Goal: Information Seeking & Learning: Learn about a topic

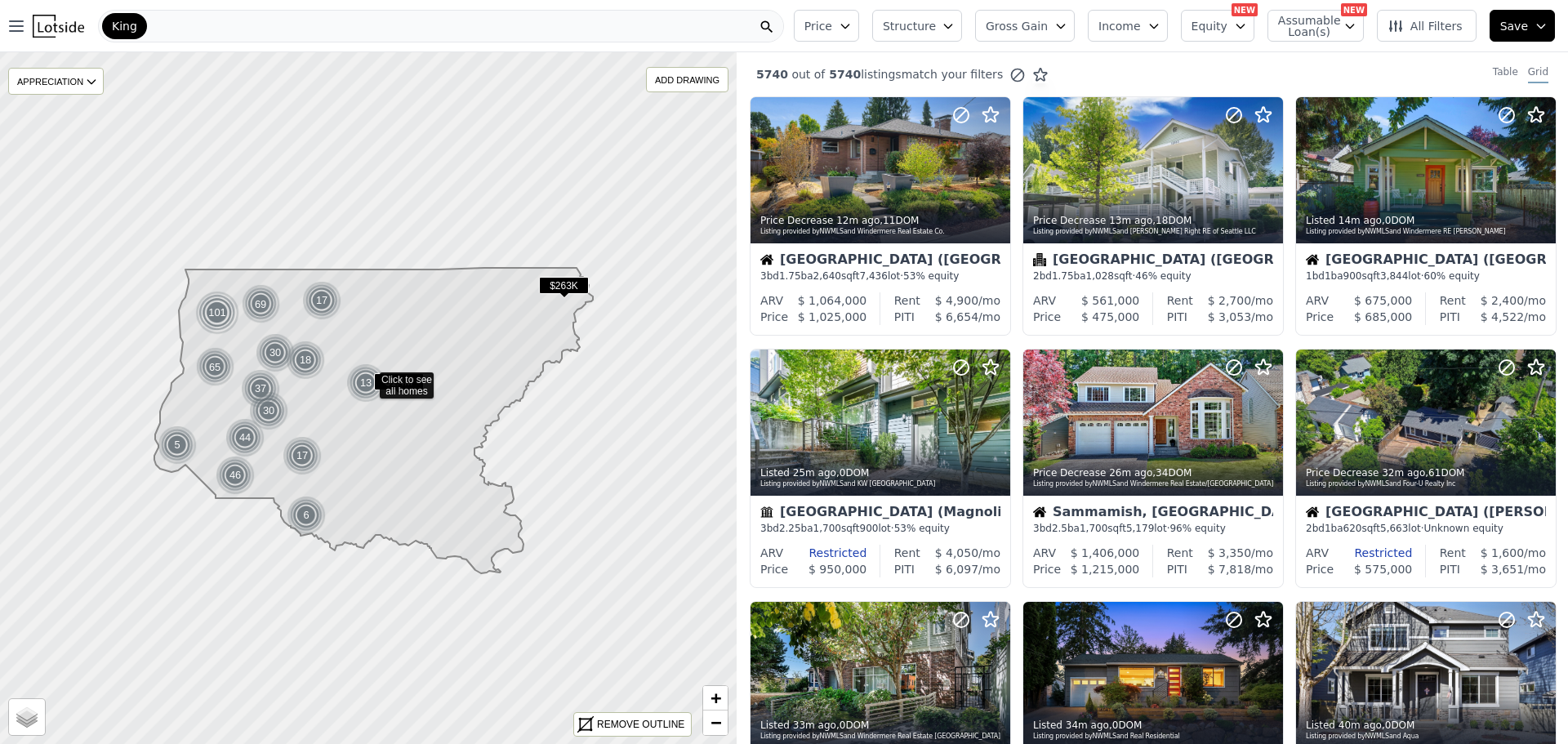
drag, startPoint x: 1027, startPoint y: 22, endPoint x: 1041, endPoint y: 81, distance: 60.6
click at [1027, 23] on span "Gross Gain" at bounding box center [1017, 26] width 62 height 16
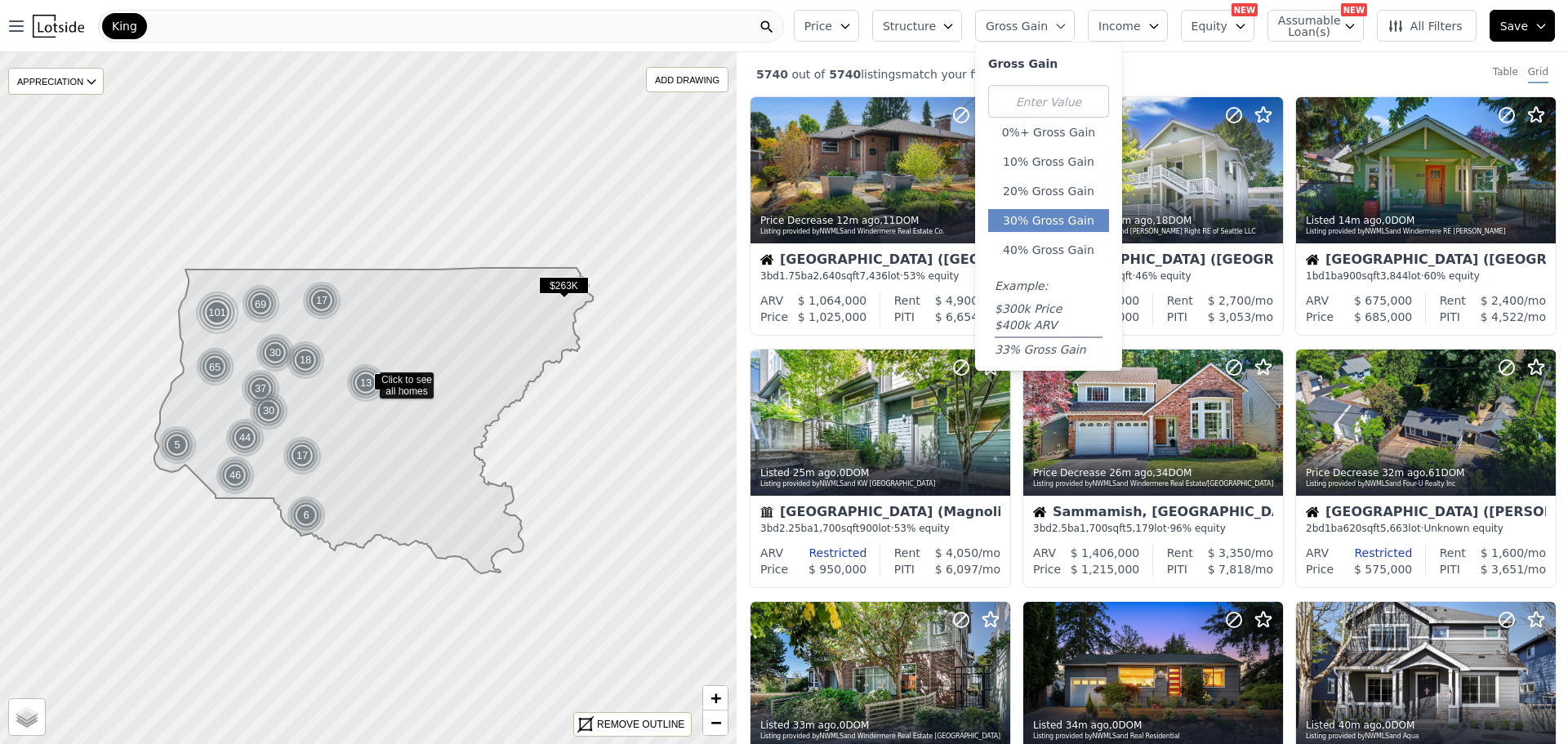
click at [1049, 219] on button "30% Gross Gain" at bounding box center [1047, 220] width 120 height 23
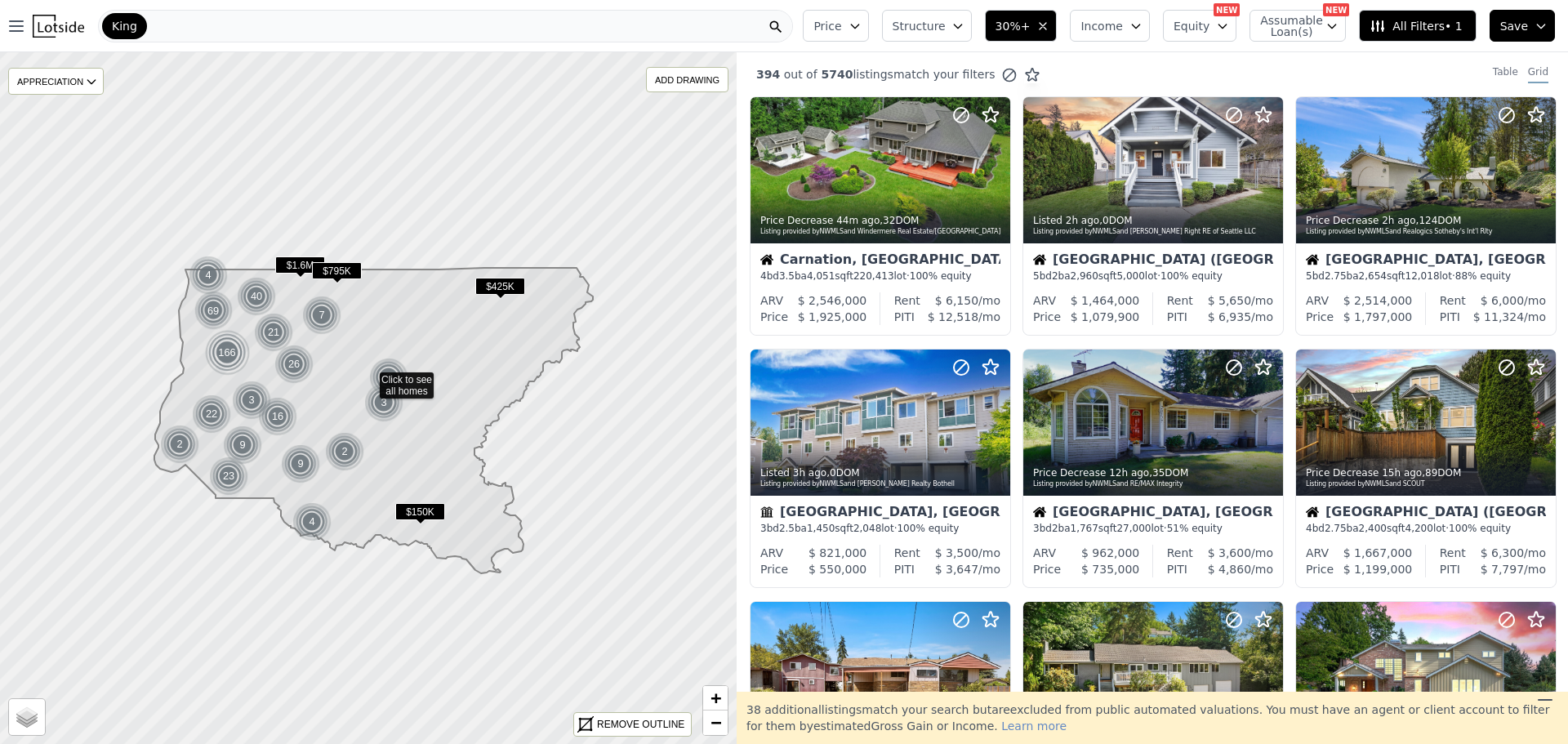
click at [926, 23] on span "Structure" at bounding box center [918, 26] width 52 height 16
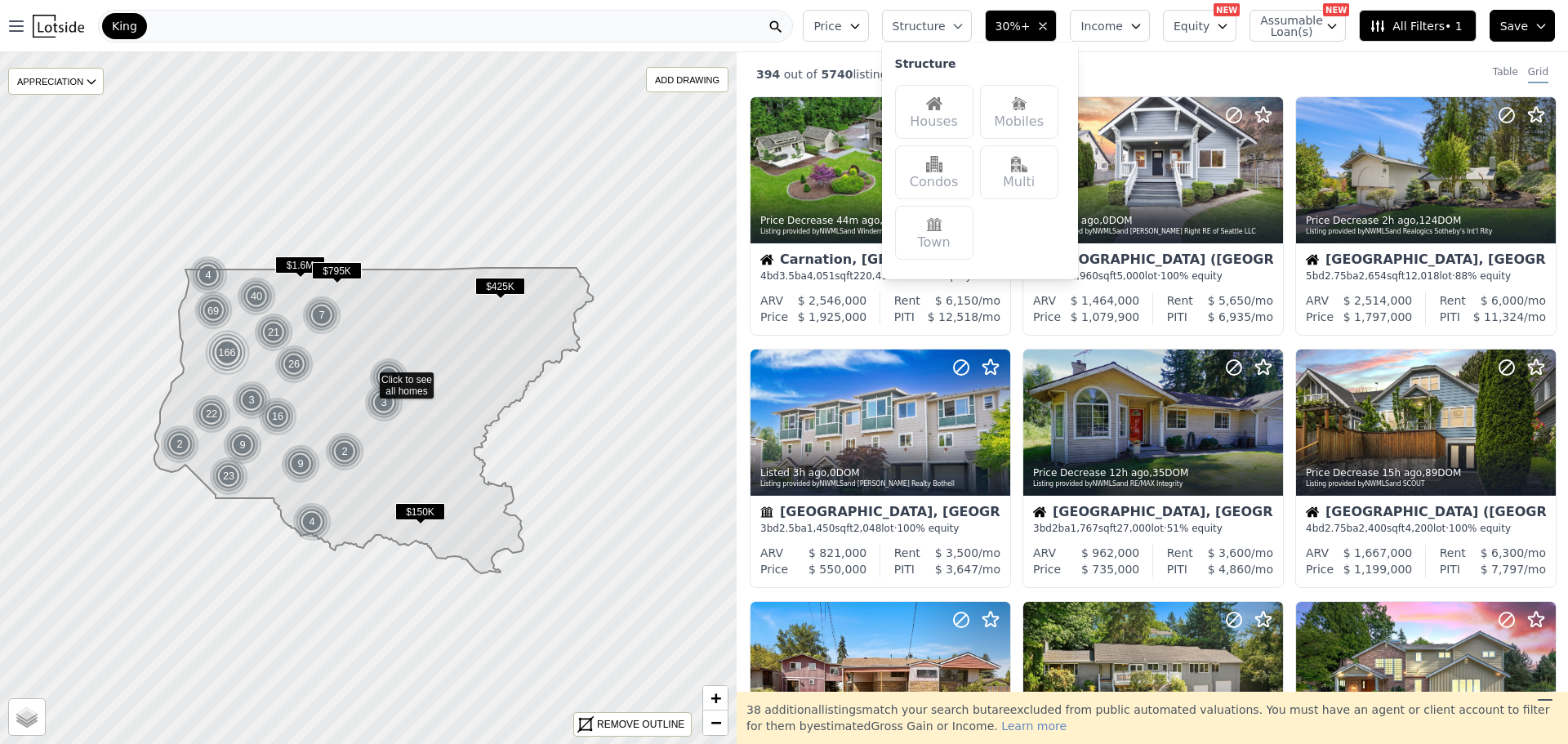
click at [1204, 54] on div "394 out of 5740 listings match your filters Table Grid" at bounding box center [1151, 74] width 831 height 44
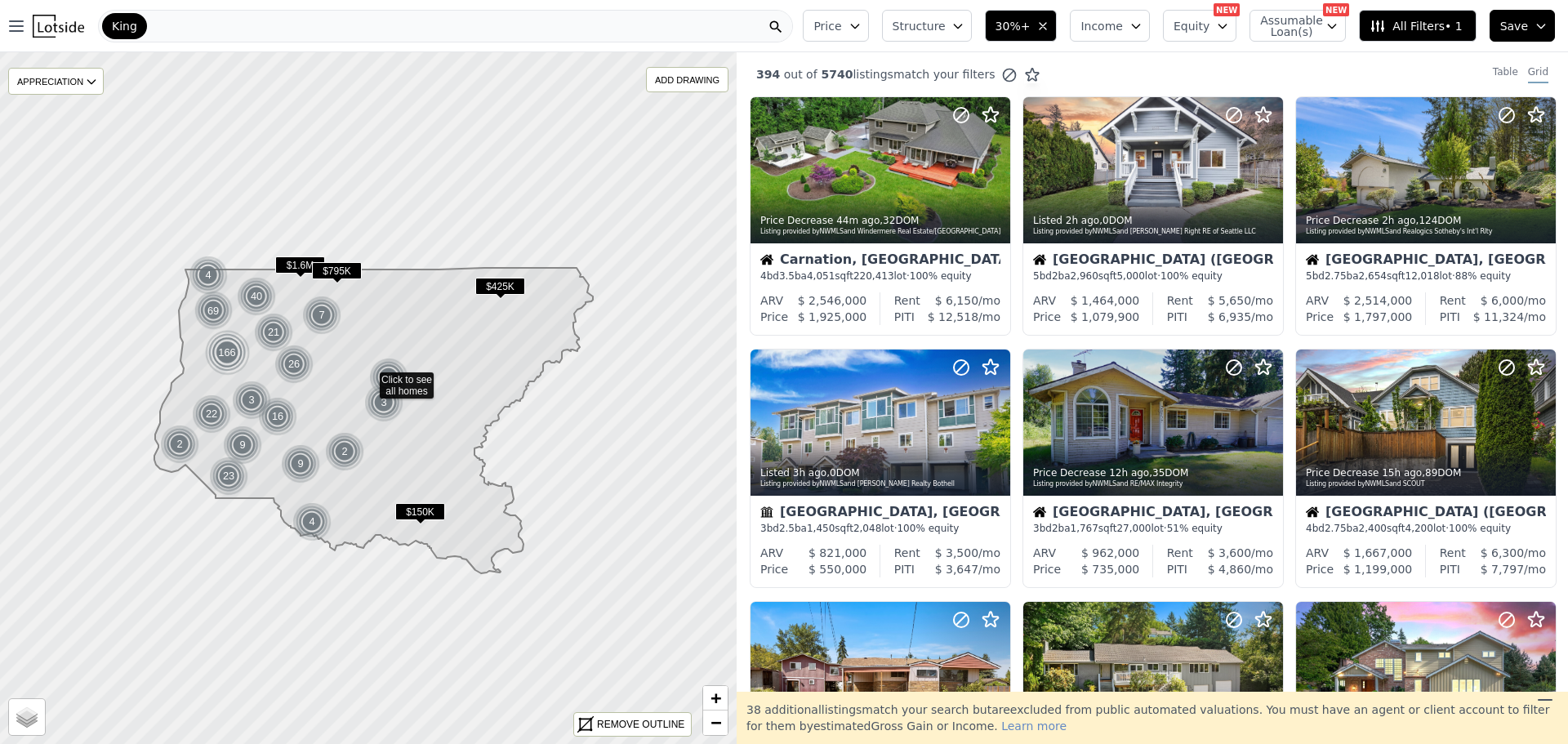
click at [944, 23] on span "Structure" at bounding box center [918, 26] width 52 height 16
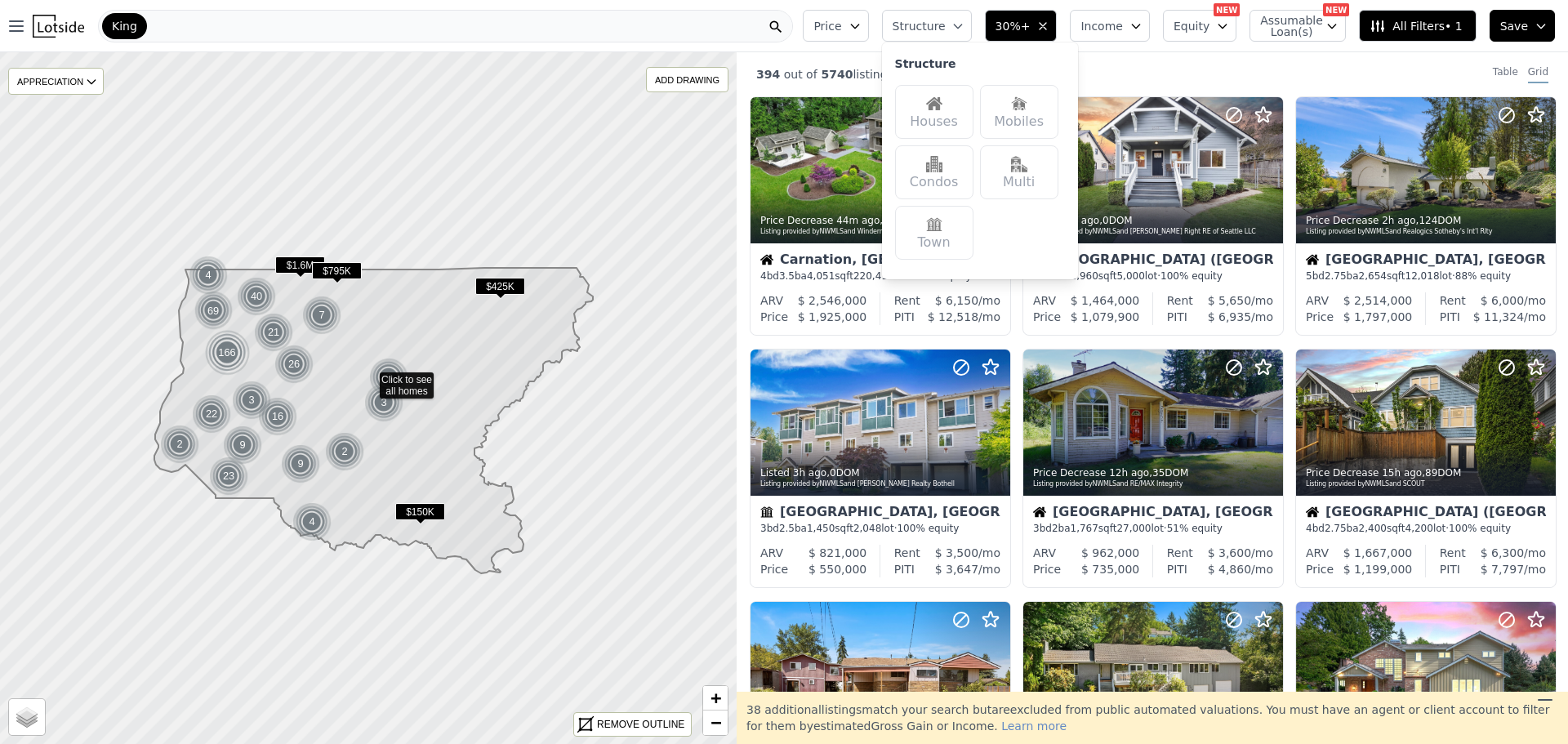
click at [946, 114] on div "Houses" at bounding box center [934, 112] width 78 height 54
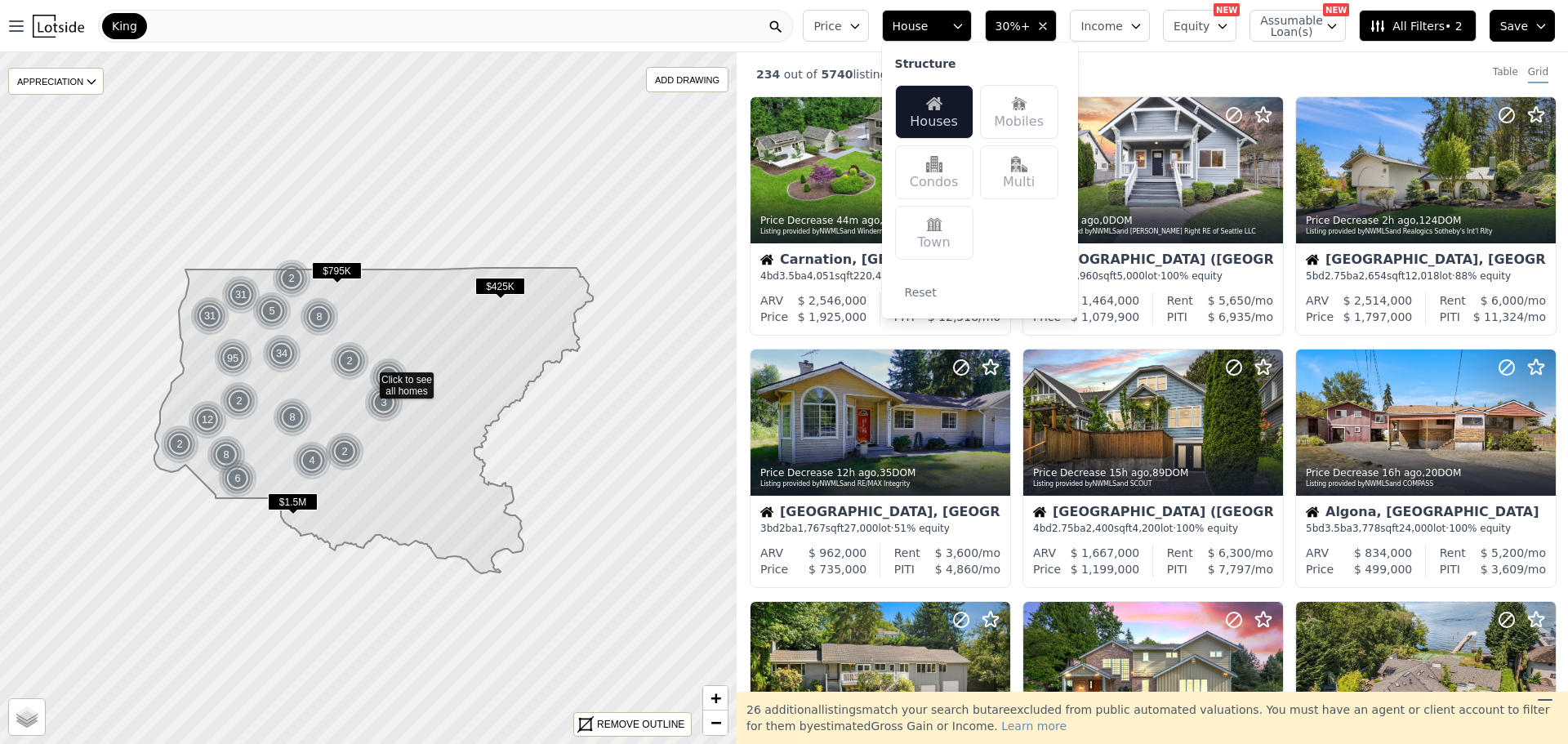
click at [841, 19] on span "Price" at bounding box center [827, 26] width 28 height 16
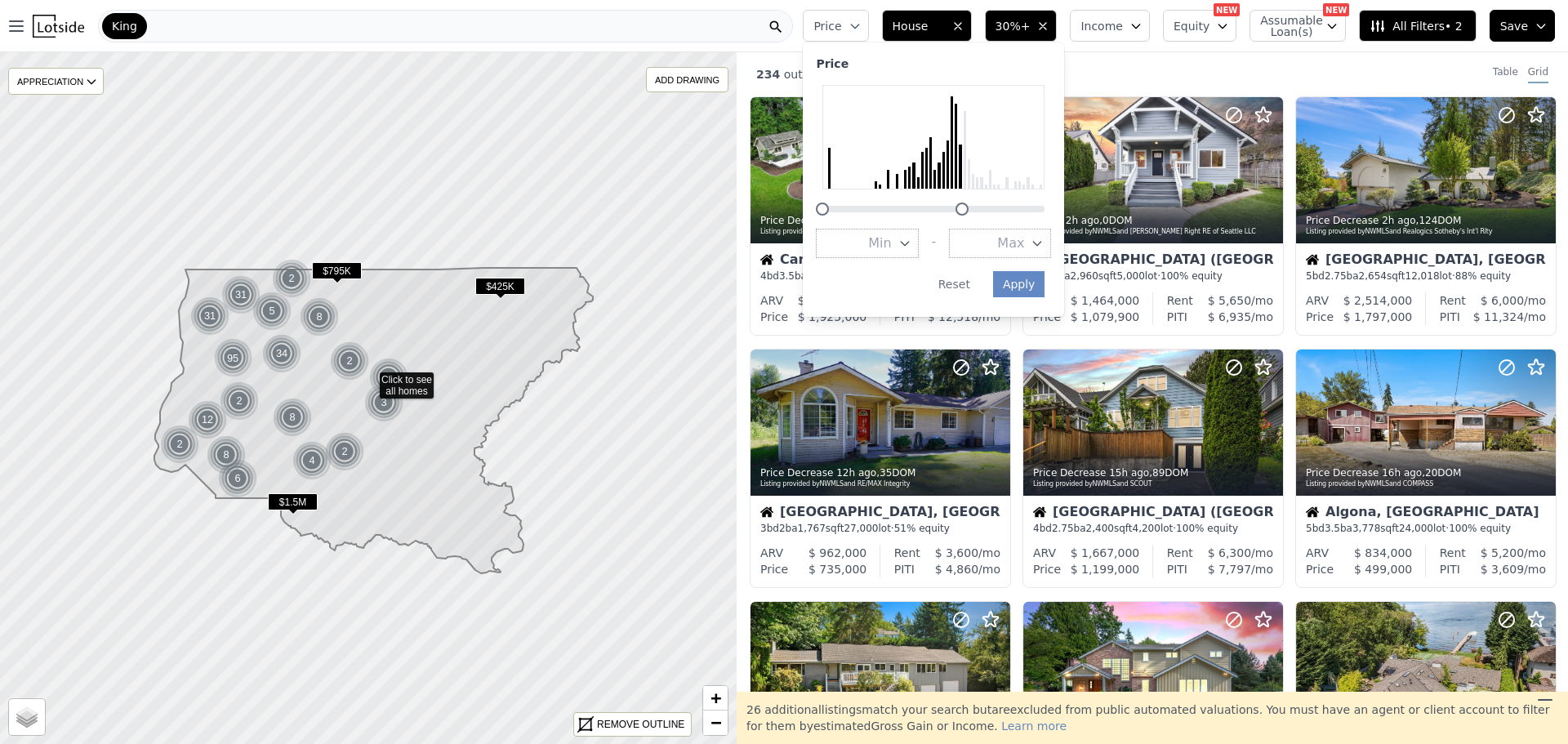
drag, startPoint x: 1066, startPoint y: 206, endPoint x: 982, endPoint y: 226, distance: 86.3
click at [982, 226] on div "Price Min - Max Apply Reset" at bounding box center [933, 179] width 262 height 275
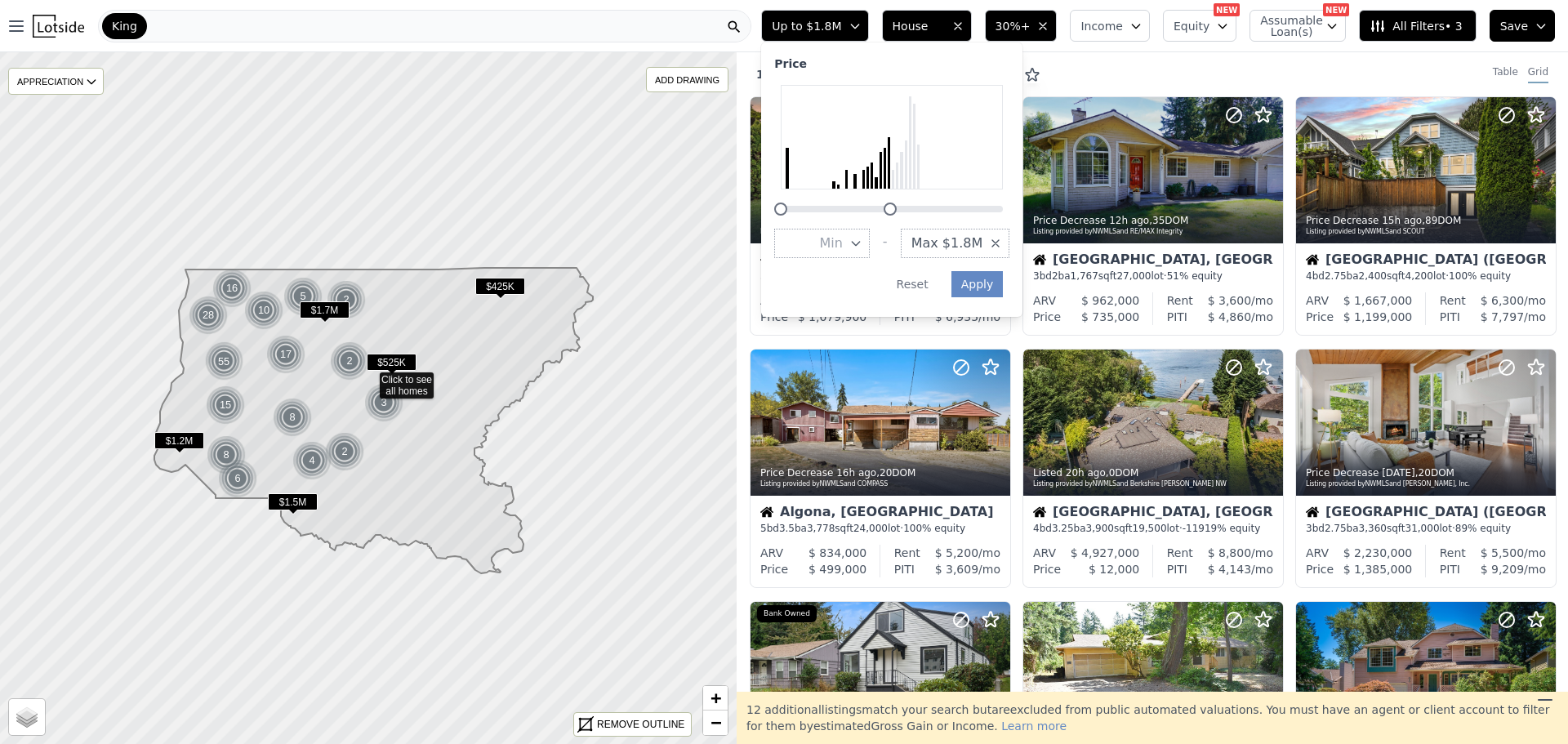
drag, startPoint x: 949, startPoint y: 206, endPoint x: 917, endPoint y: 214, distance: 33.0
click at [897, 214] on div at bounding box center [890, 209] width 13 height 13
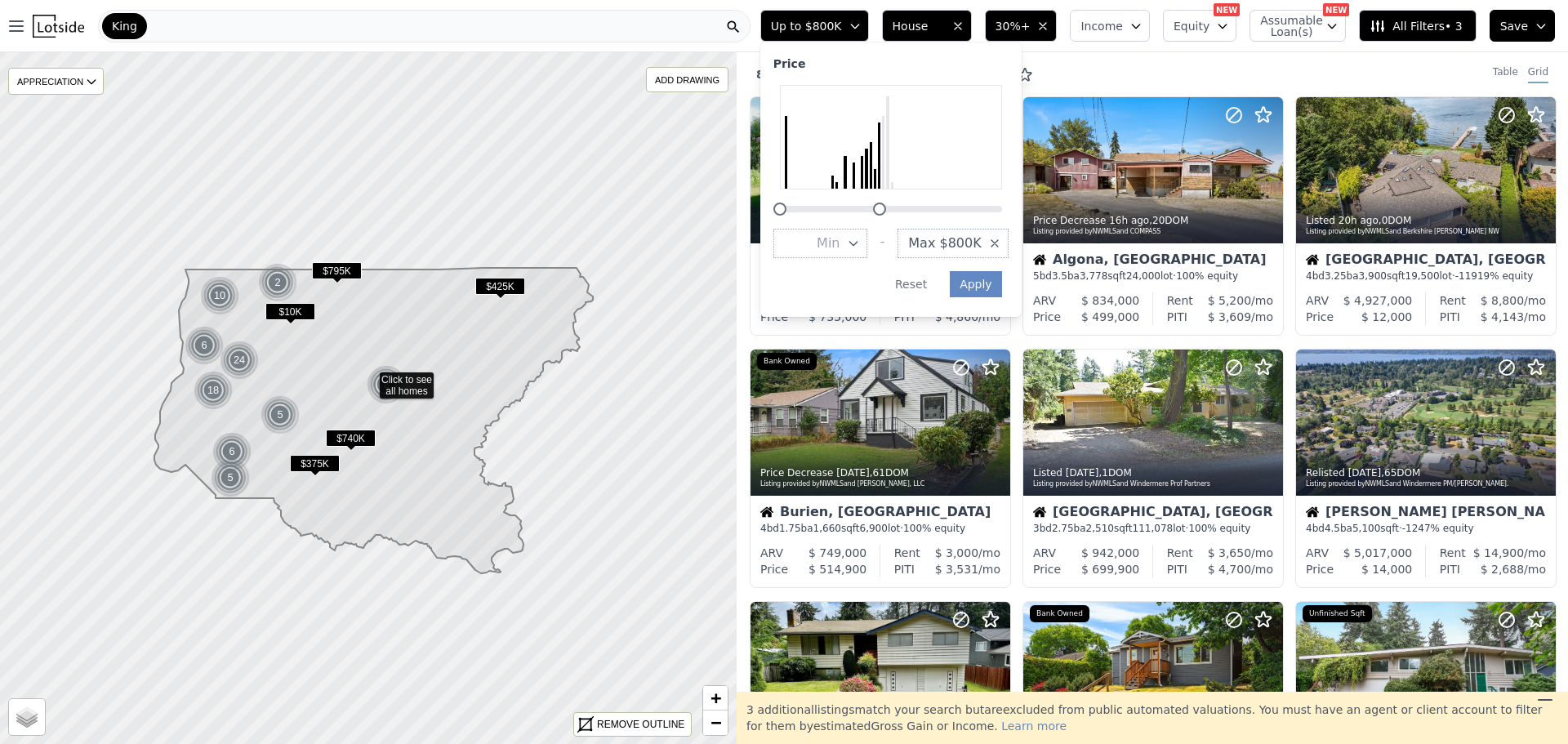
drag, startPoint x: 917, startPoint y: 212, endPoint x: 906, endPoint y: 216, distance: 11.7
click at [906, 216] on div "Price Min - Max $800K Apply Reset" at bounding box center [891, 179] width 262 height 275
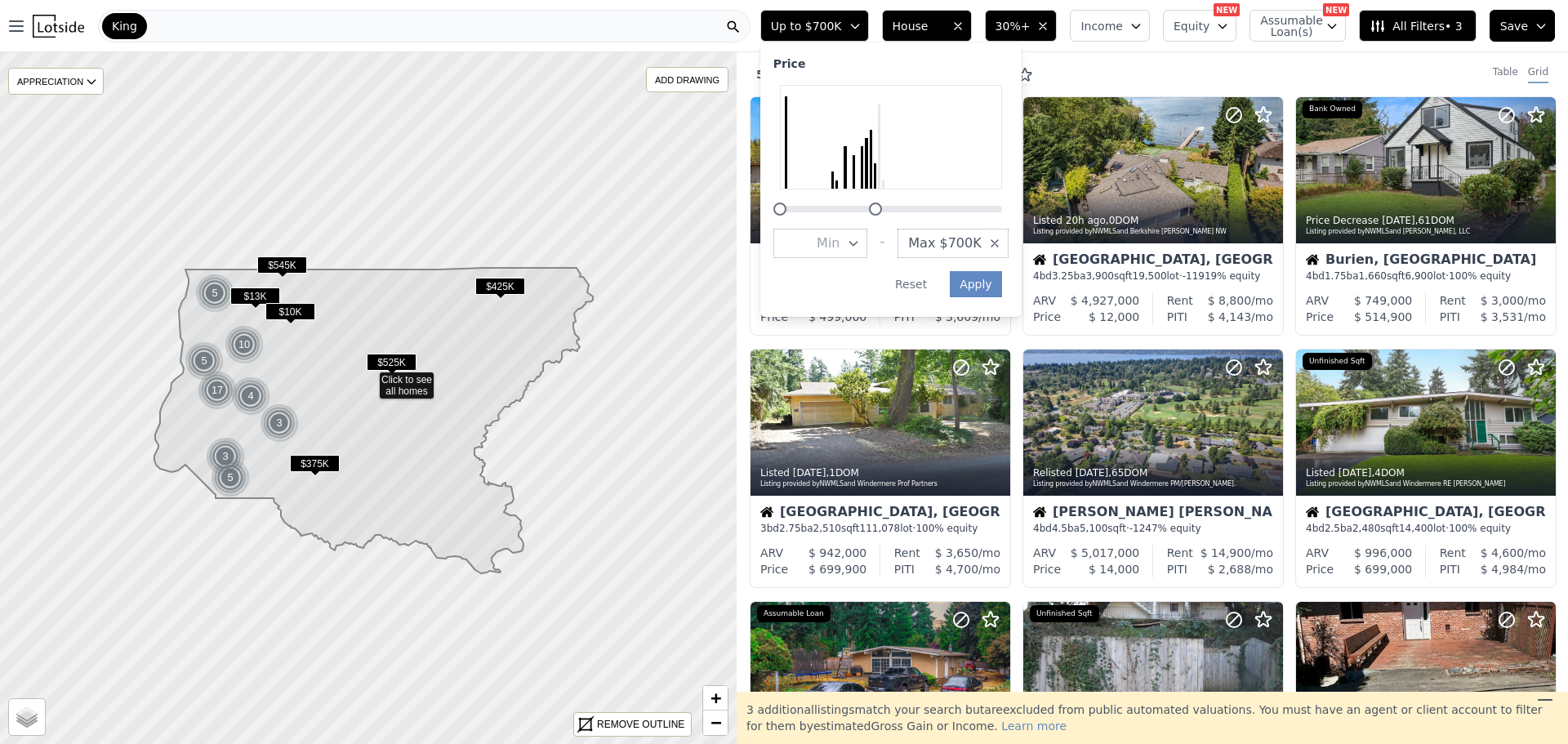
click at [882, 210] on div at bounding box center [875, 209] width 13 height 13
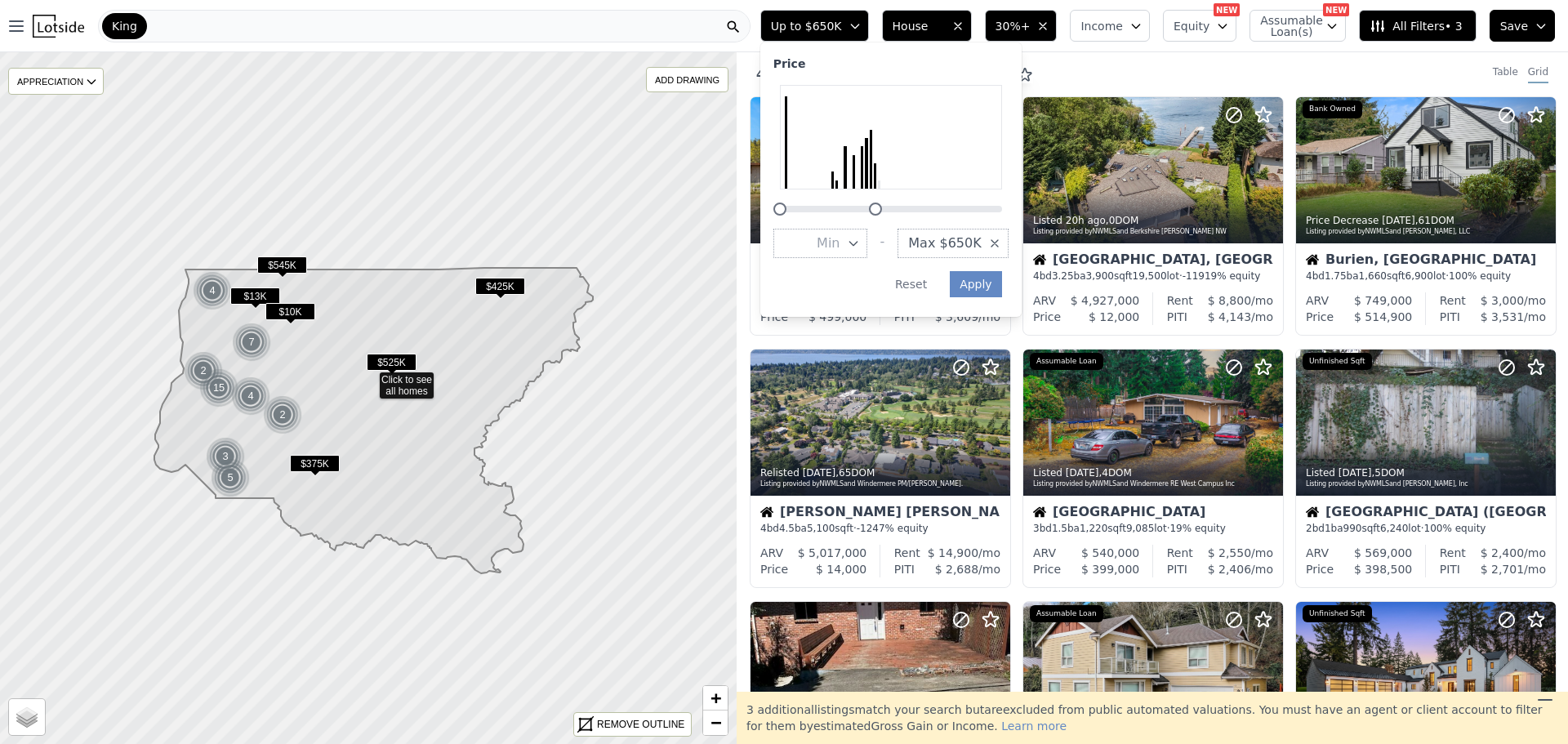
click at [1137, 66] on div "45 out of 5740 listings match your filters Table Grid" at bounding box center [1151, 74] width 831 height 44
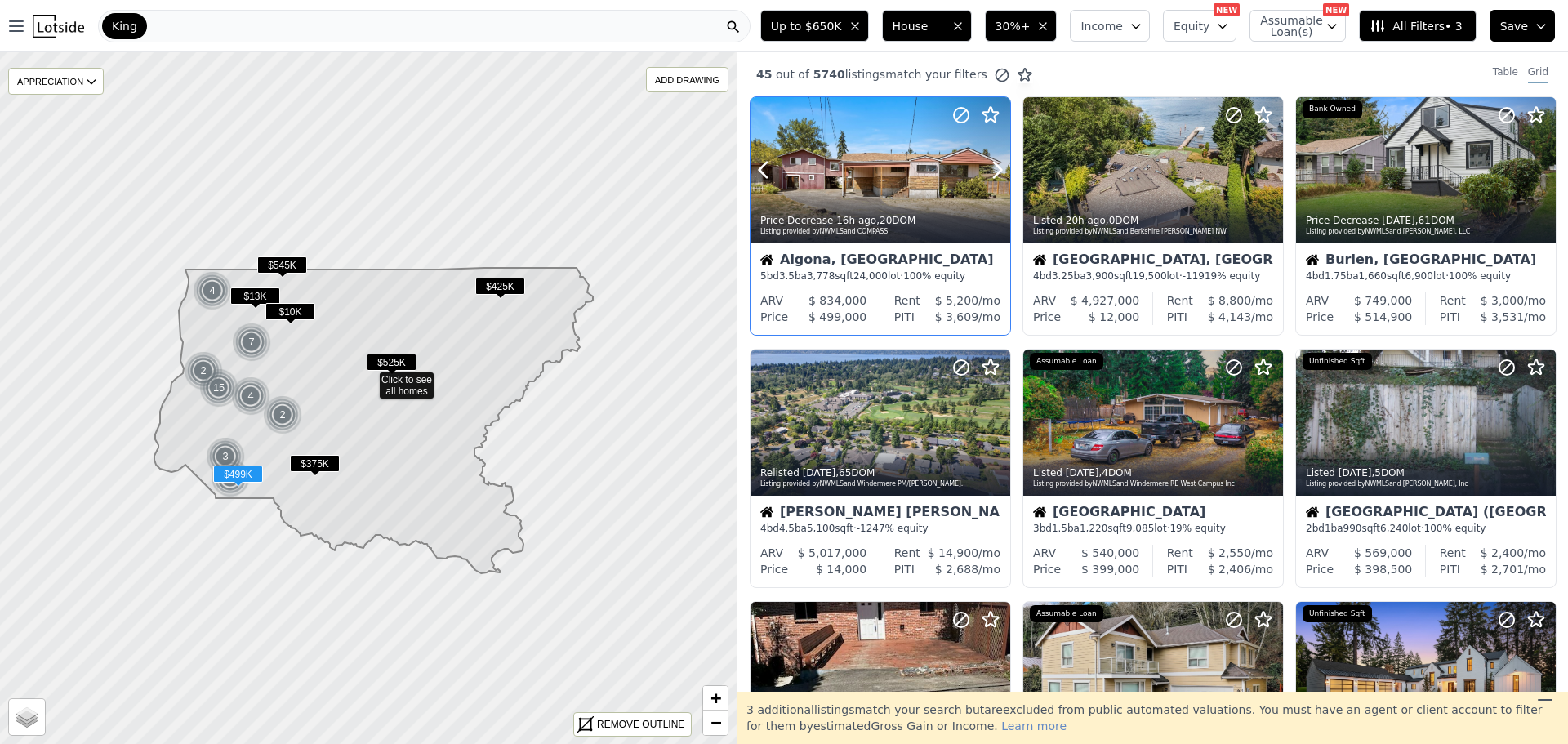
click at [863, 165] on div at bounding box center [880, 170] width 260 height 146
click at [1531, 169] on icon at bounding box center [1542, 170] width 26 height 26
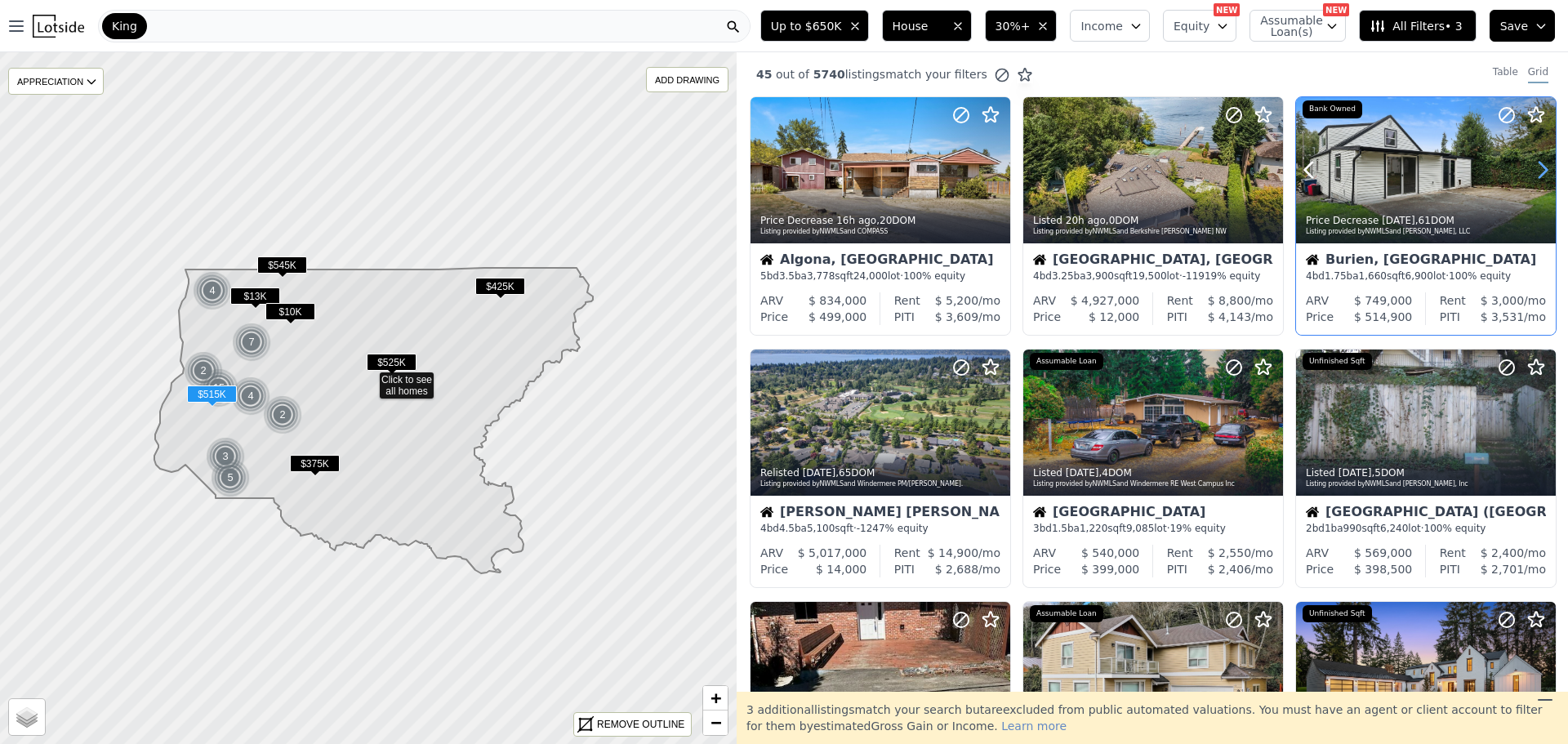
click at [1531, 169] on icon at bounding box center [1542, 170] width 26 height 26
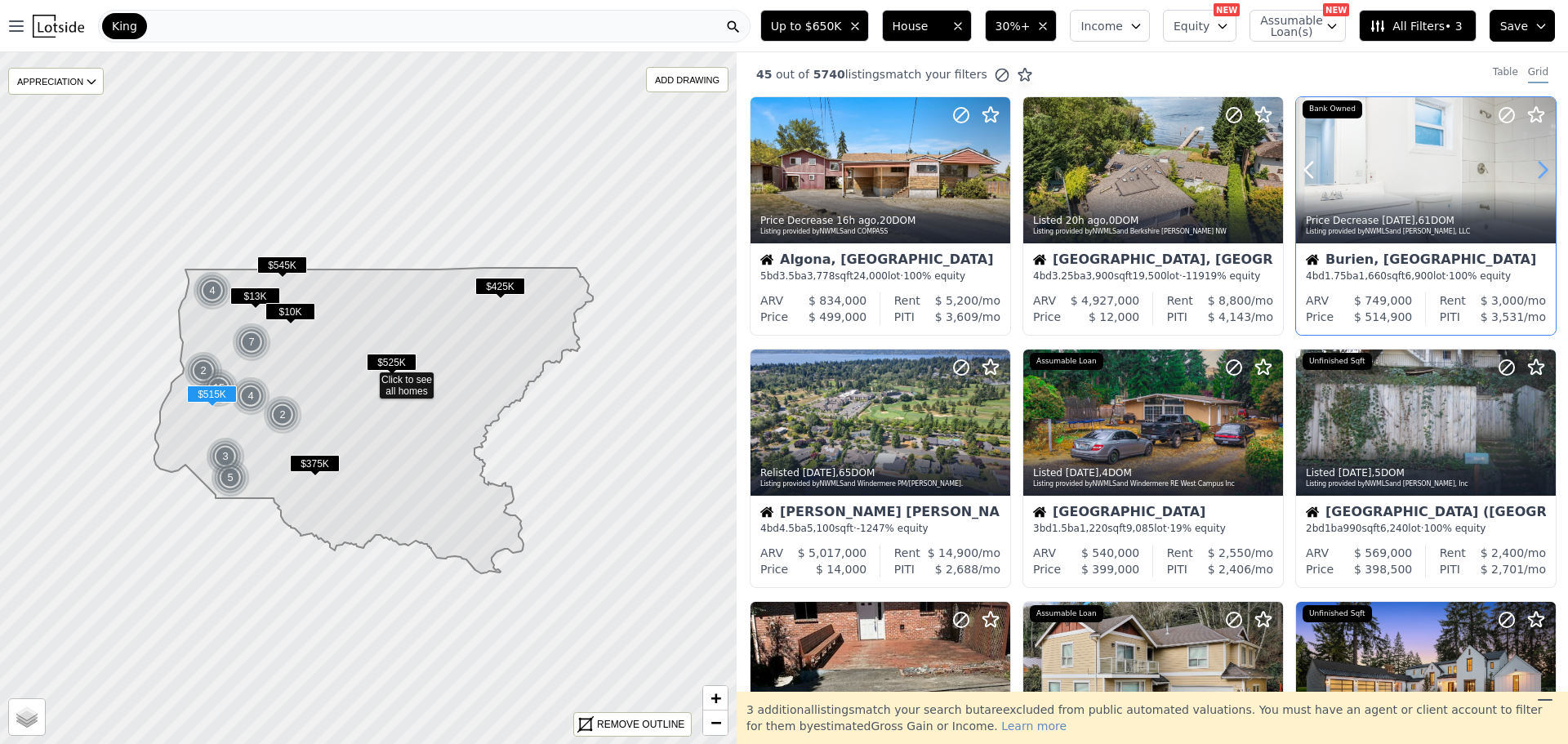
click at [1531, 169] on icon at bounding box center [1542, 170] width 26 height 26
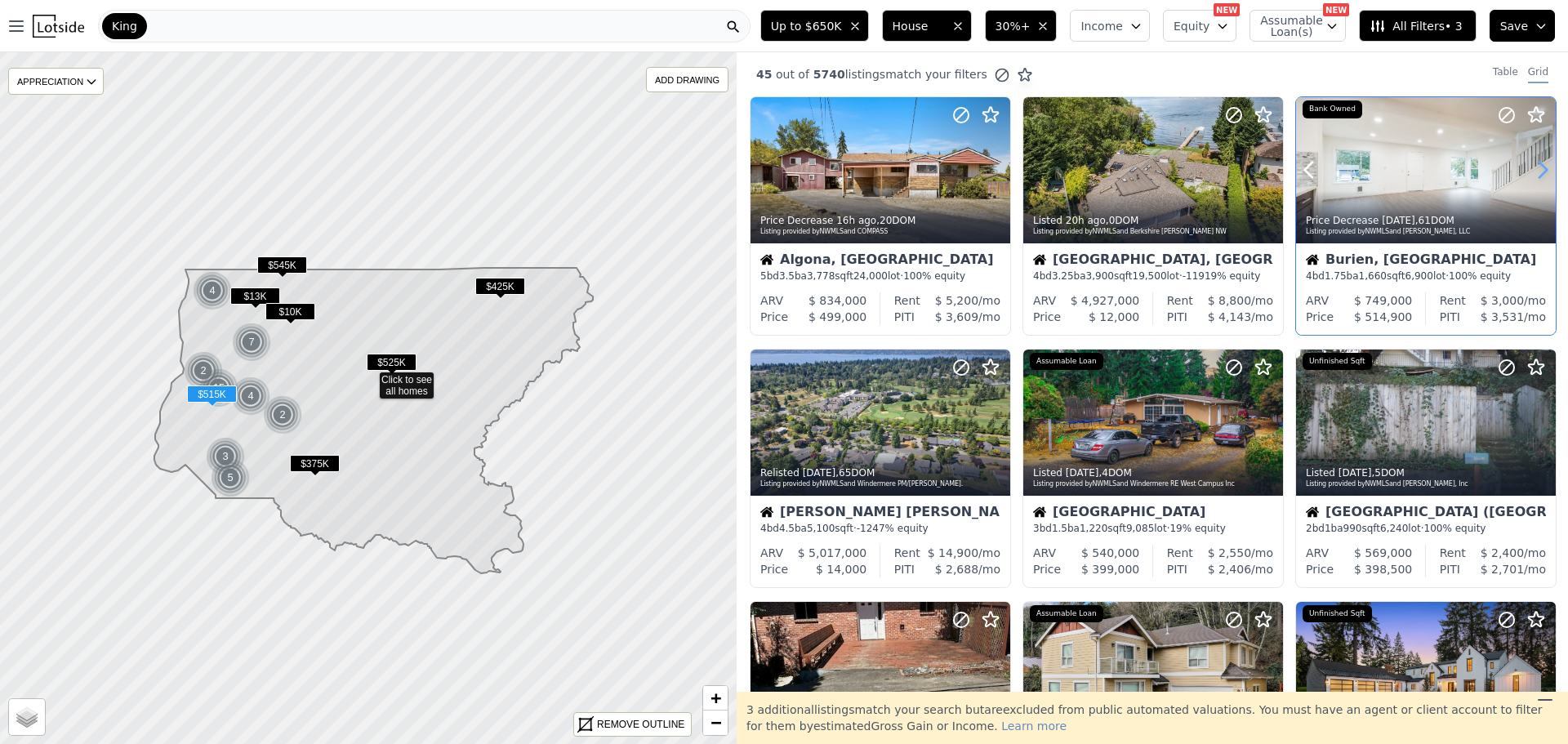
click at [1531, 170] on icon at bounding box center [1542, 170] width 26 height 26
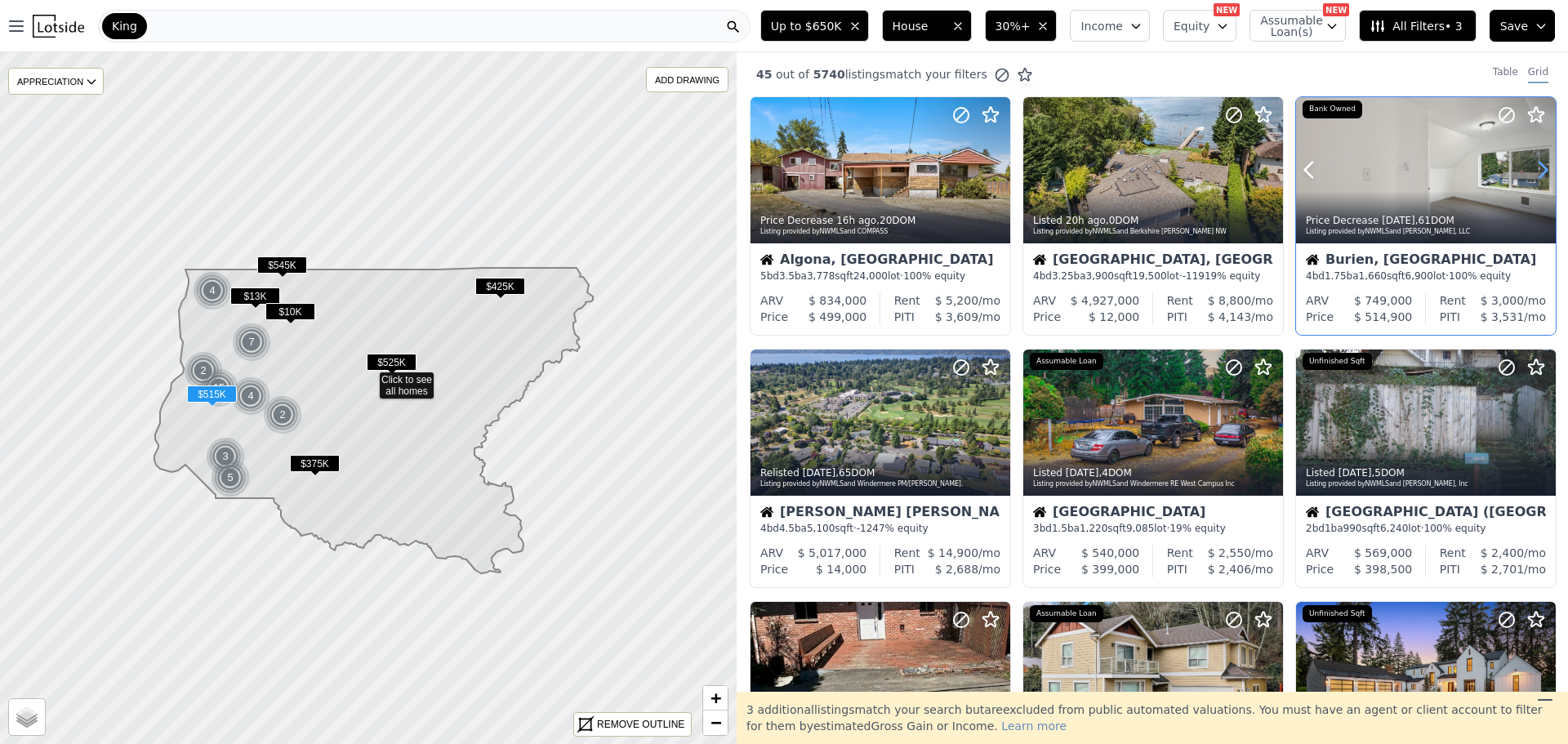
click at [1531, 169] on icon at bounding box center [1542, 170] width 26 height 26
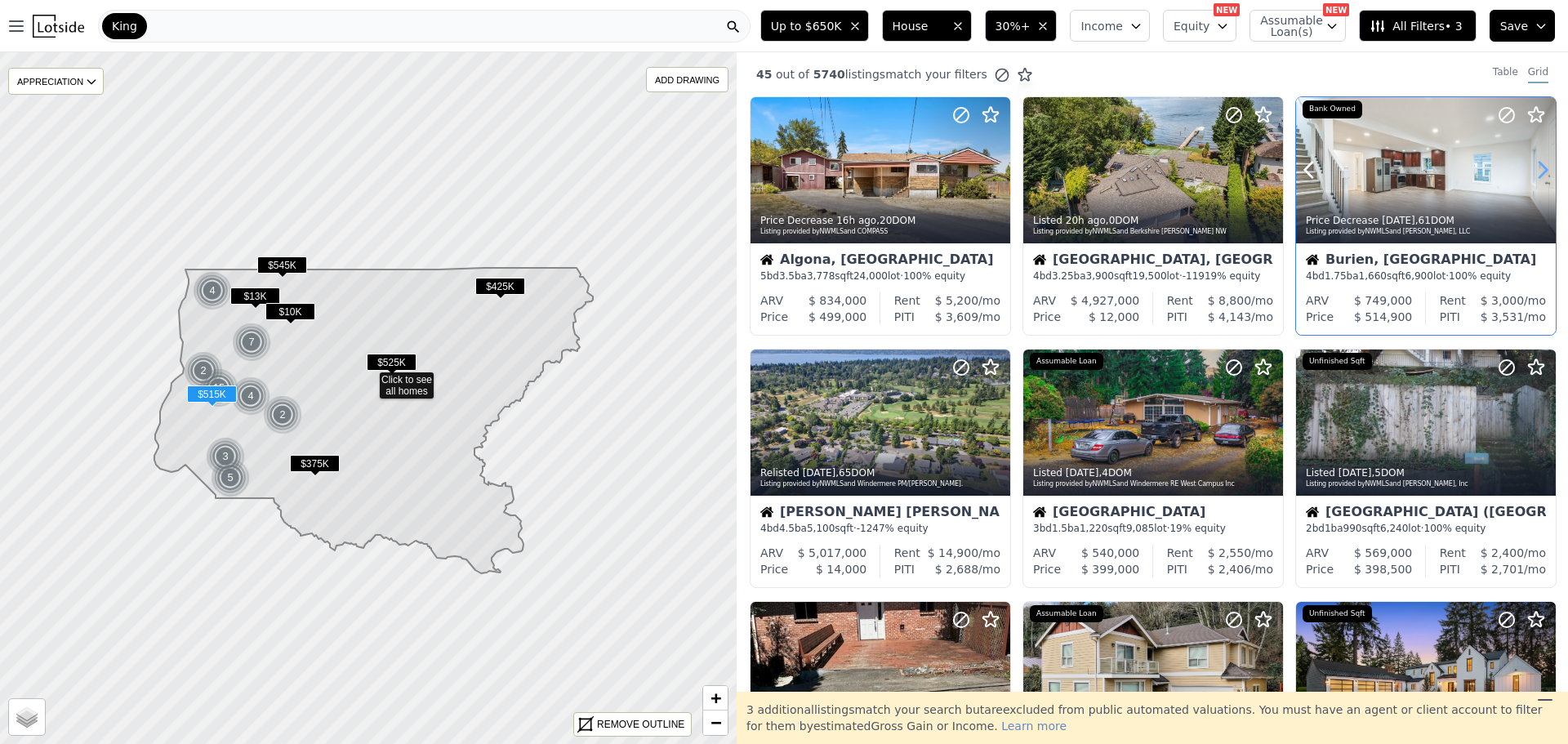
click at [1531, 169] on icon at bounding box center [1542, 170] width 26 height 26
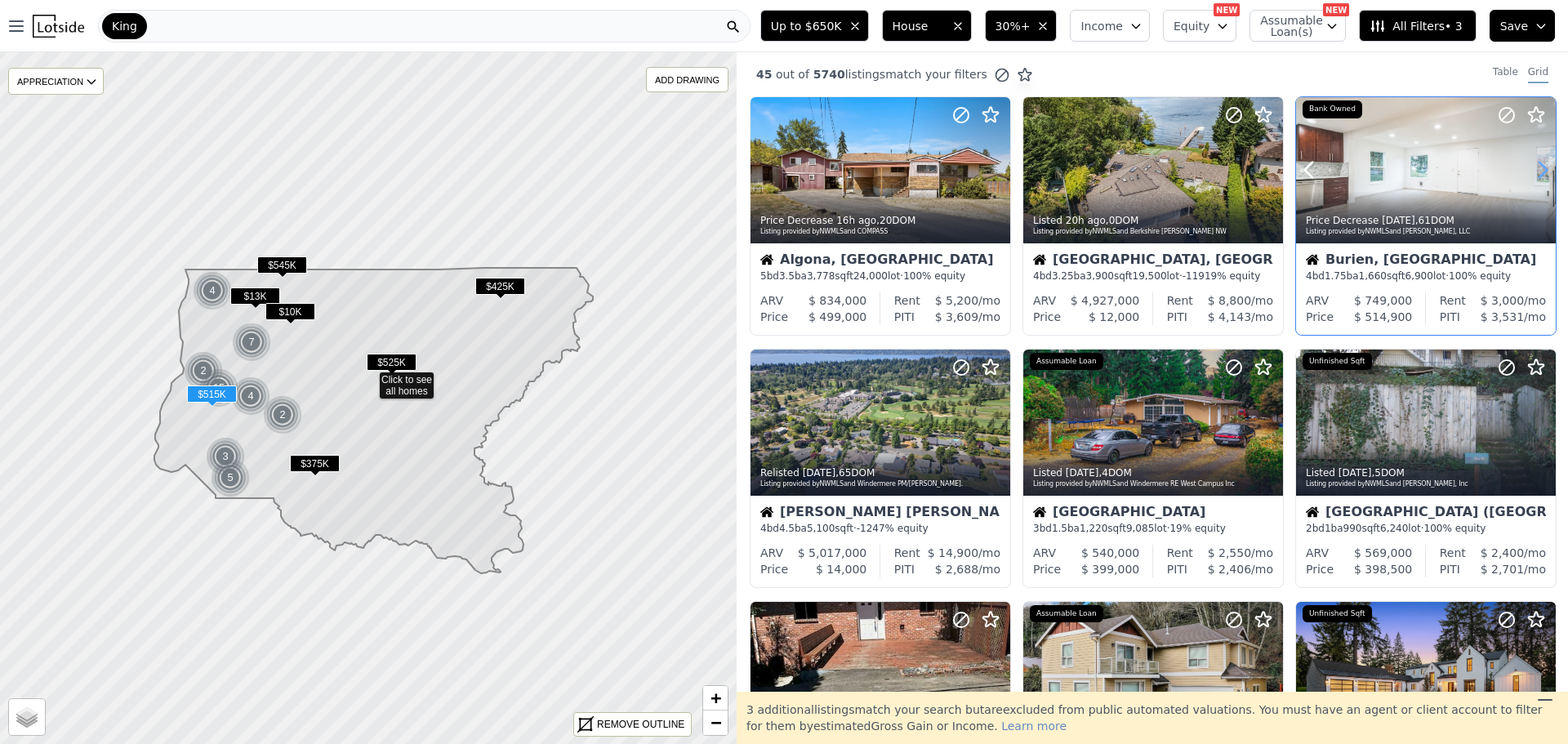
click at [1531, 168] on icon at bounding box center [1542, 170] width 26 height 26
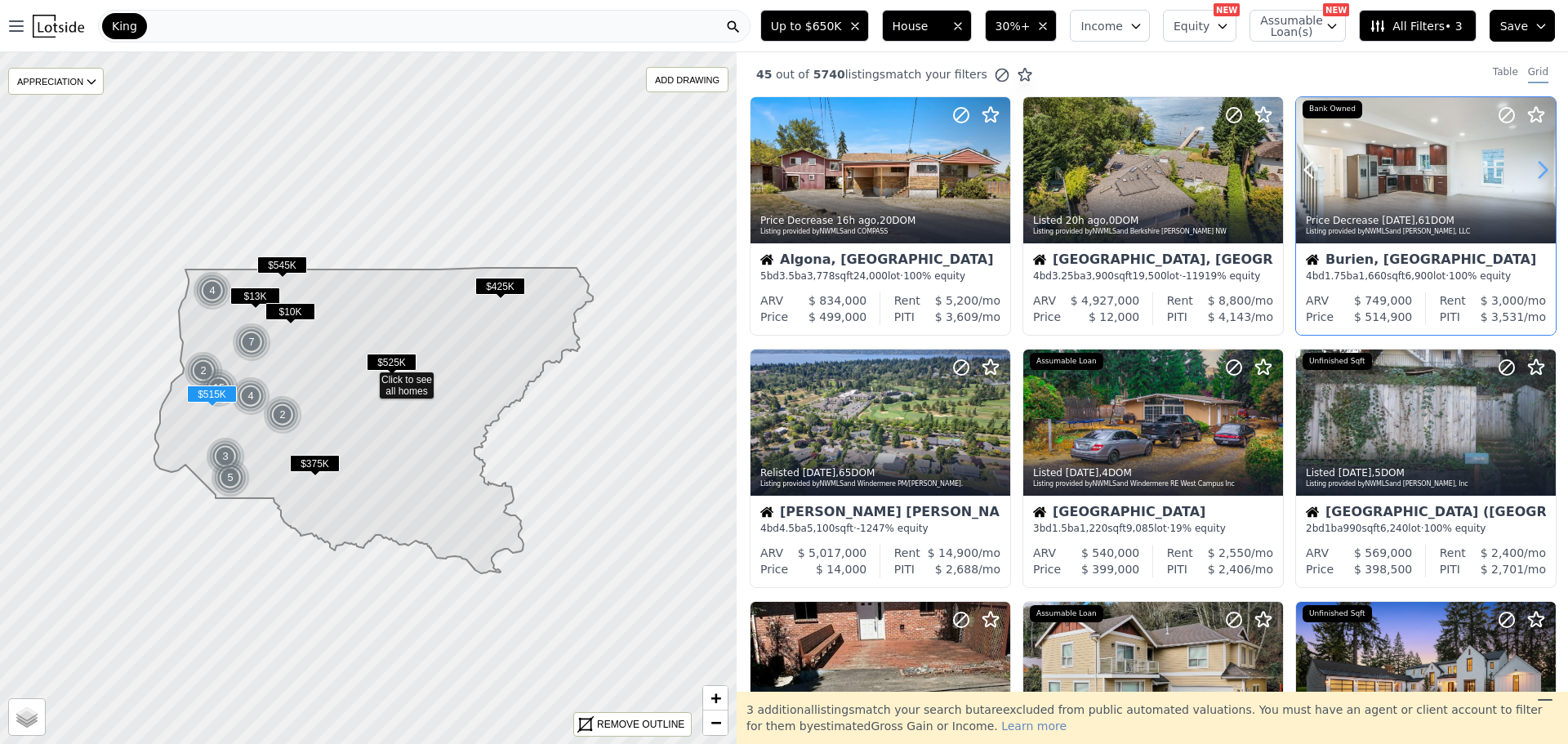
click at [1531, 168] on icon at bounding box center [1542, 170] width 26 height 26
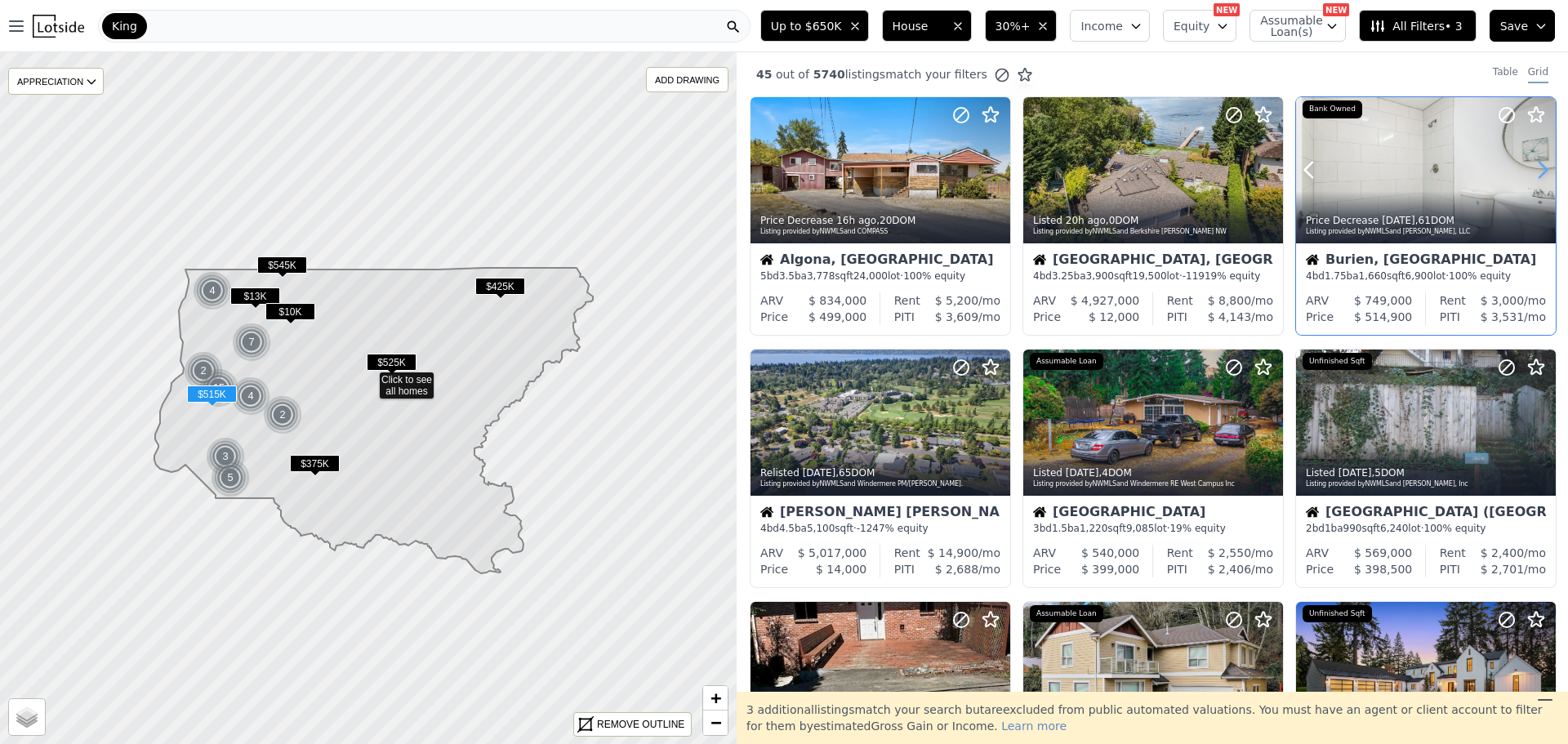
click at [1531, 169] on icon at bounding box center [1542, 170] width 26 height 26
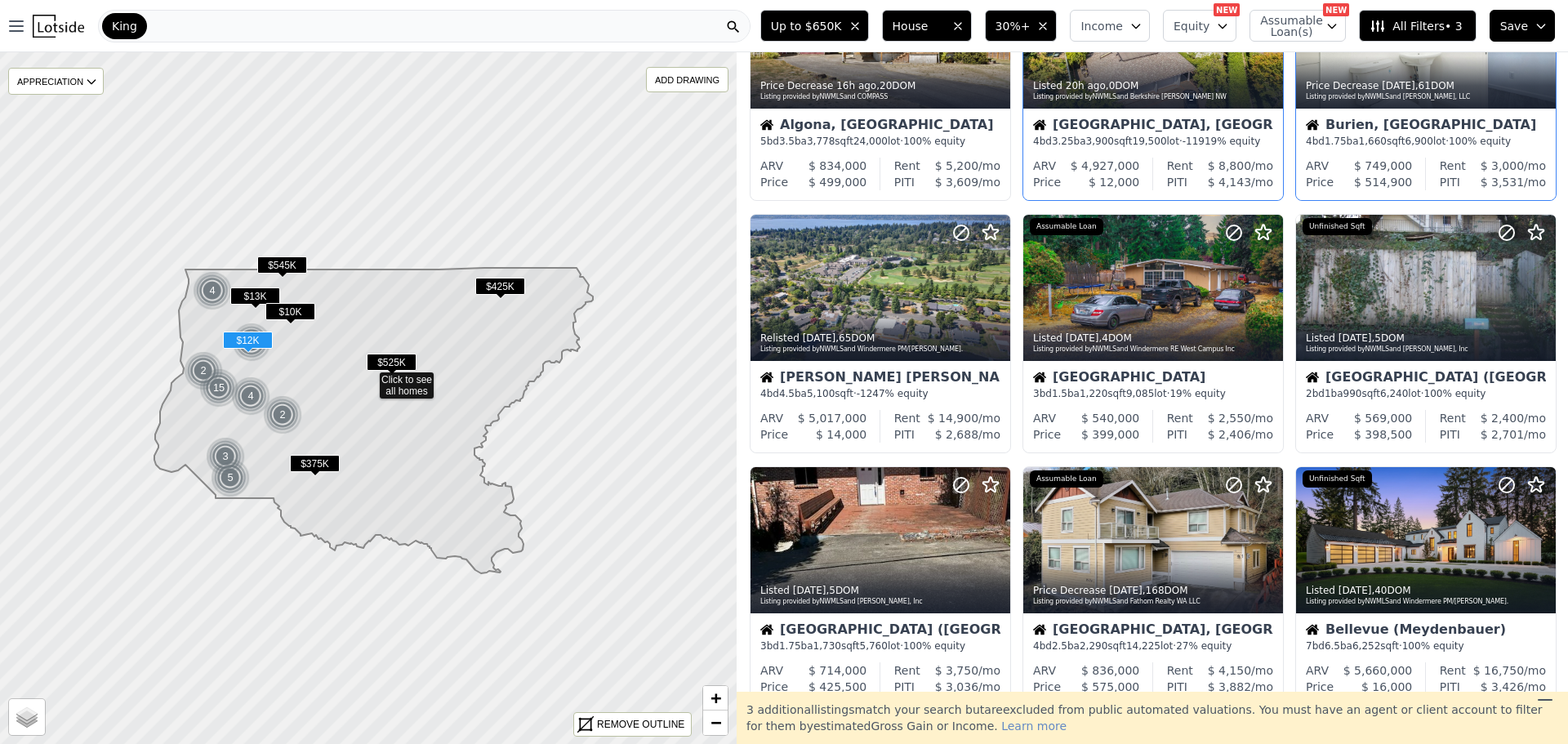
scroll to position [163, 0]
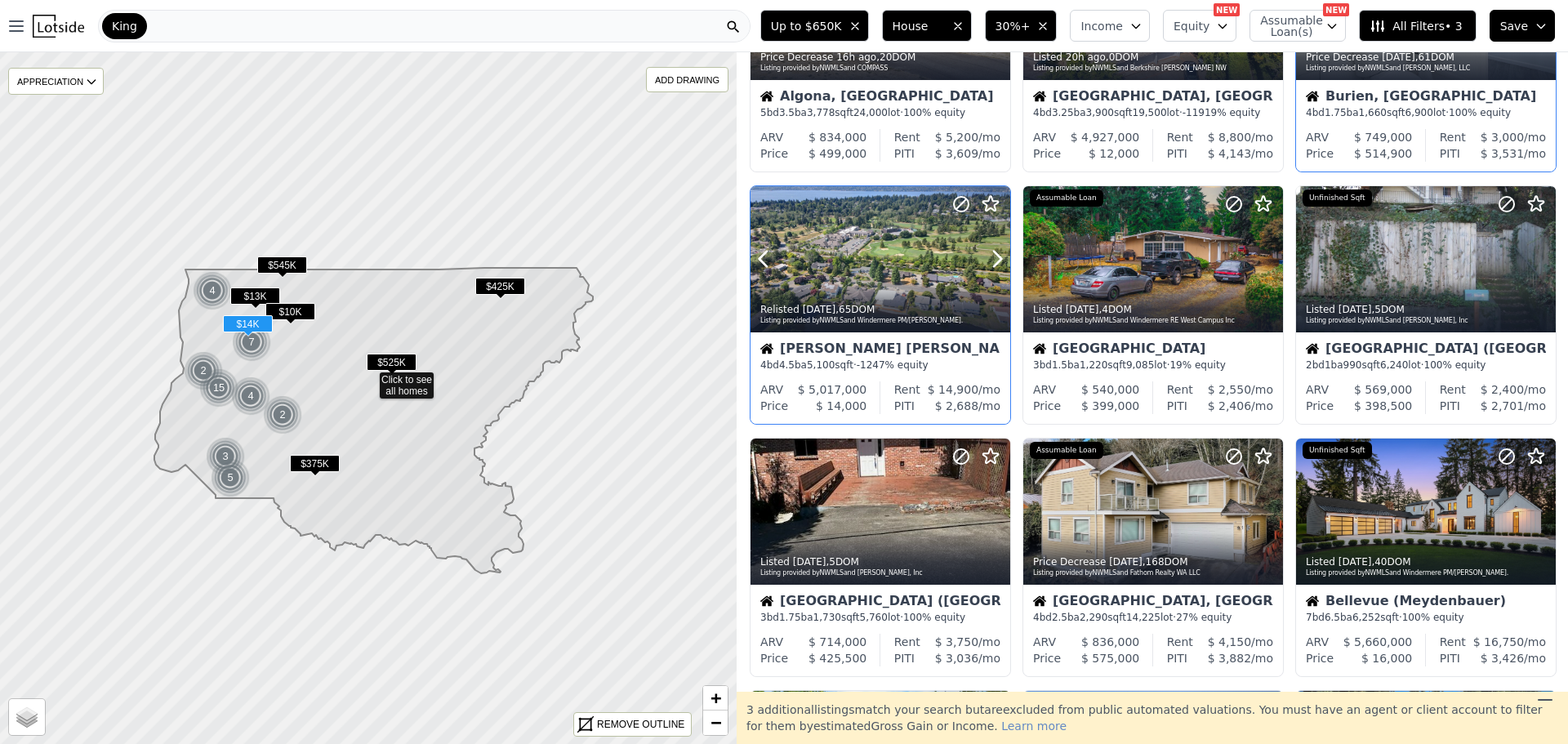
click at [900, 262] on div at bounding box center [880, 259] width 260 height 146
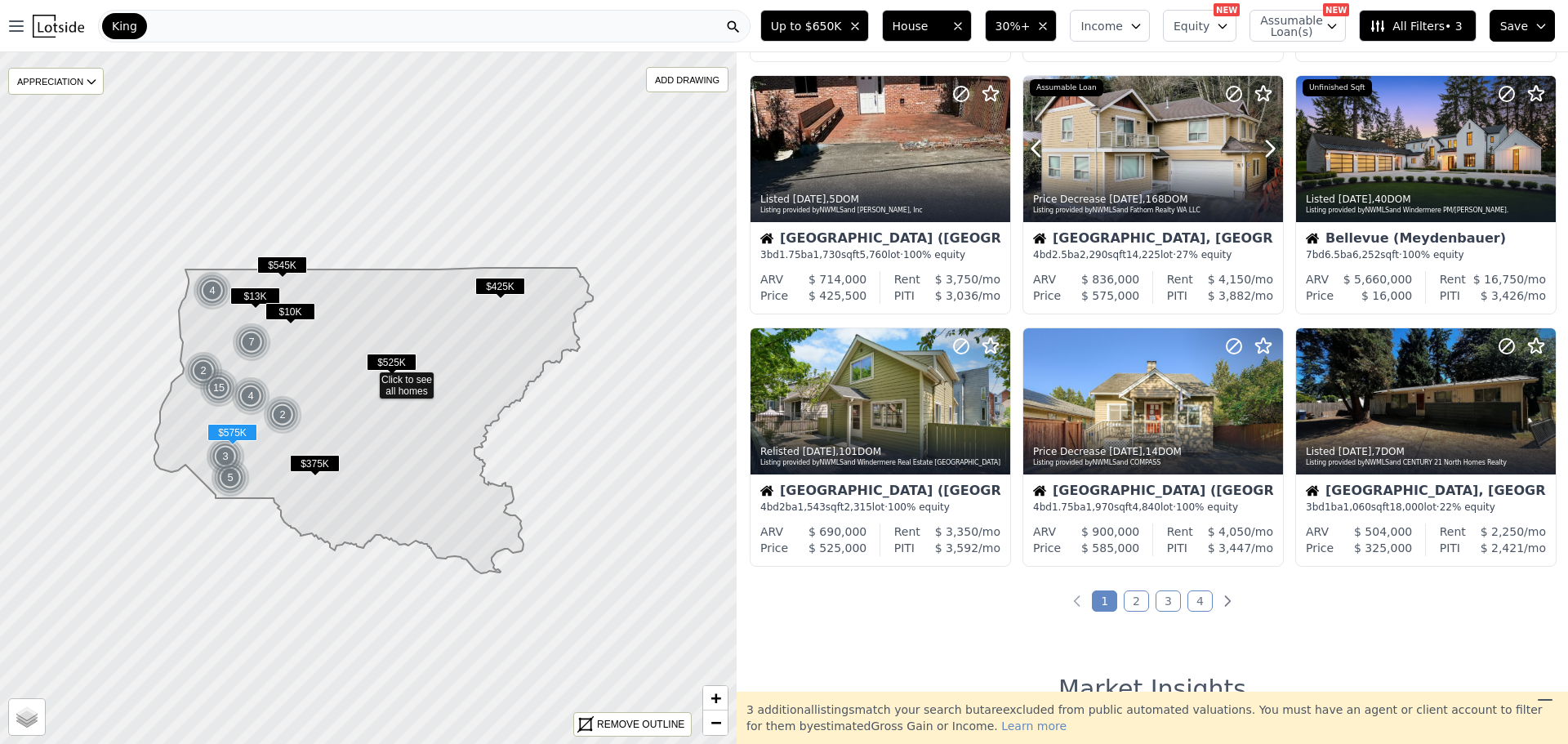
scroll to position [572, 0]
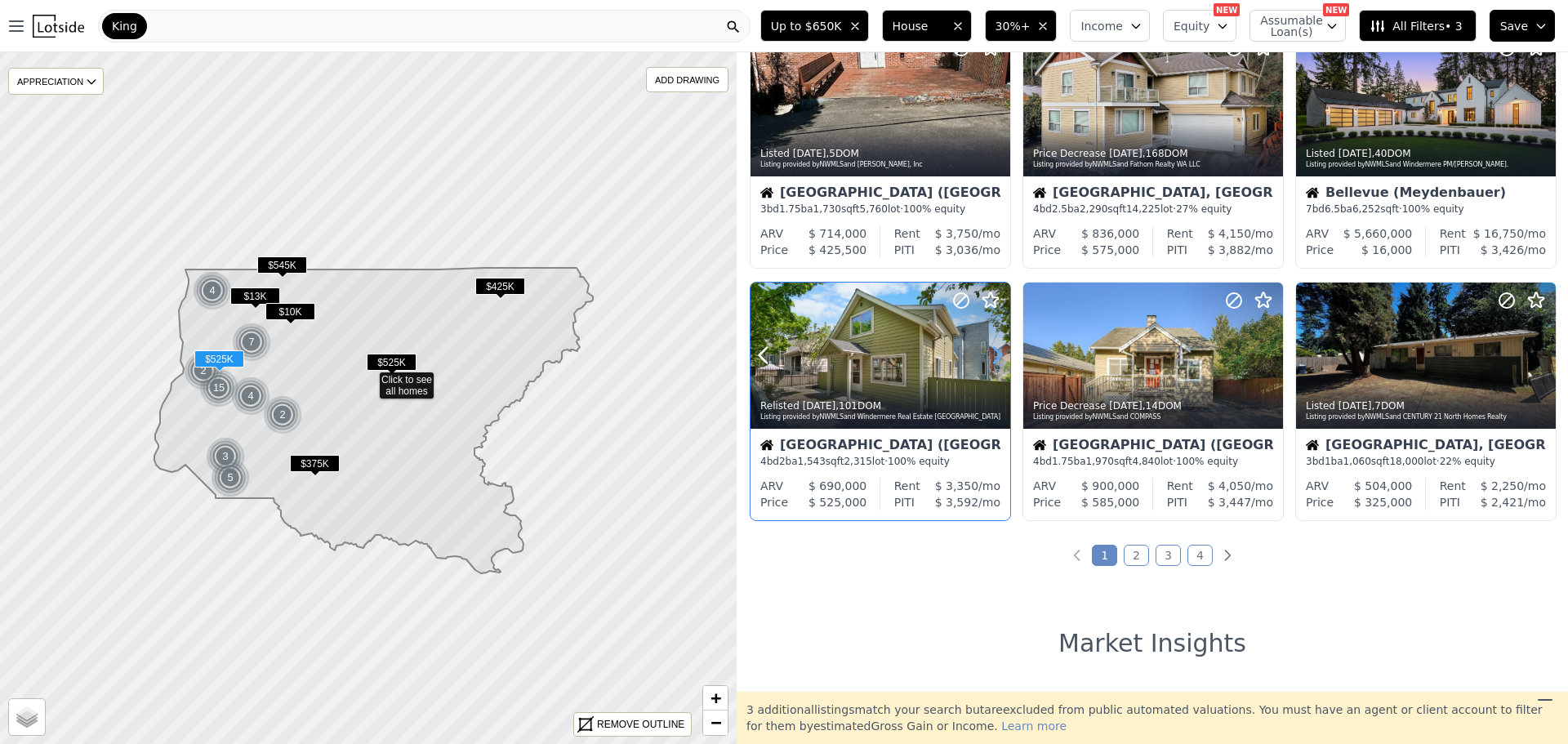
click at [999, 350] on icon at bounding box center [997, 355] width 26 height 26
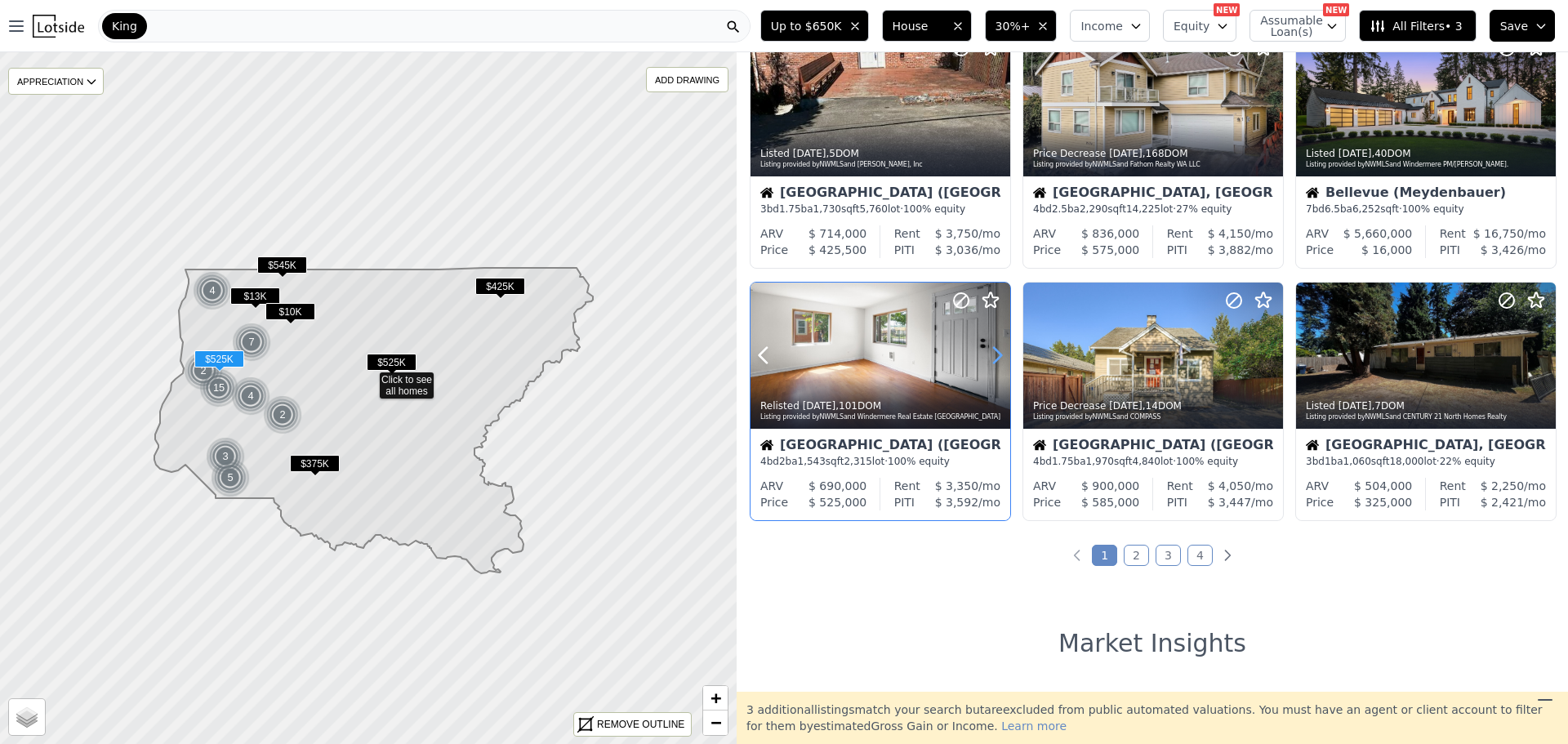
click at [999, 349] on icon at bounding box center [997, 355] width 26 height 26
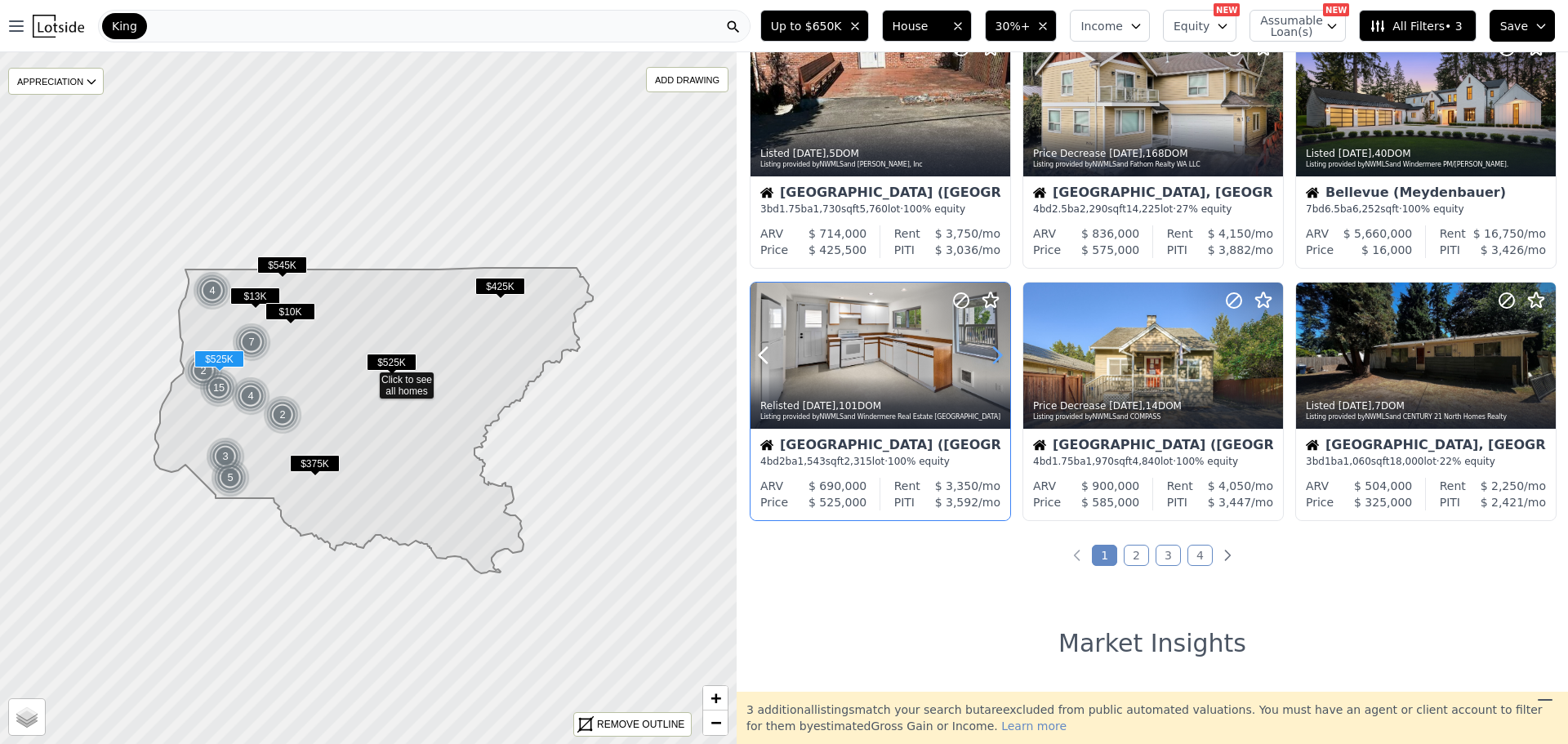
click at [999, 349] on icon at bounding box center [997, 355] width 26 height 26
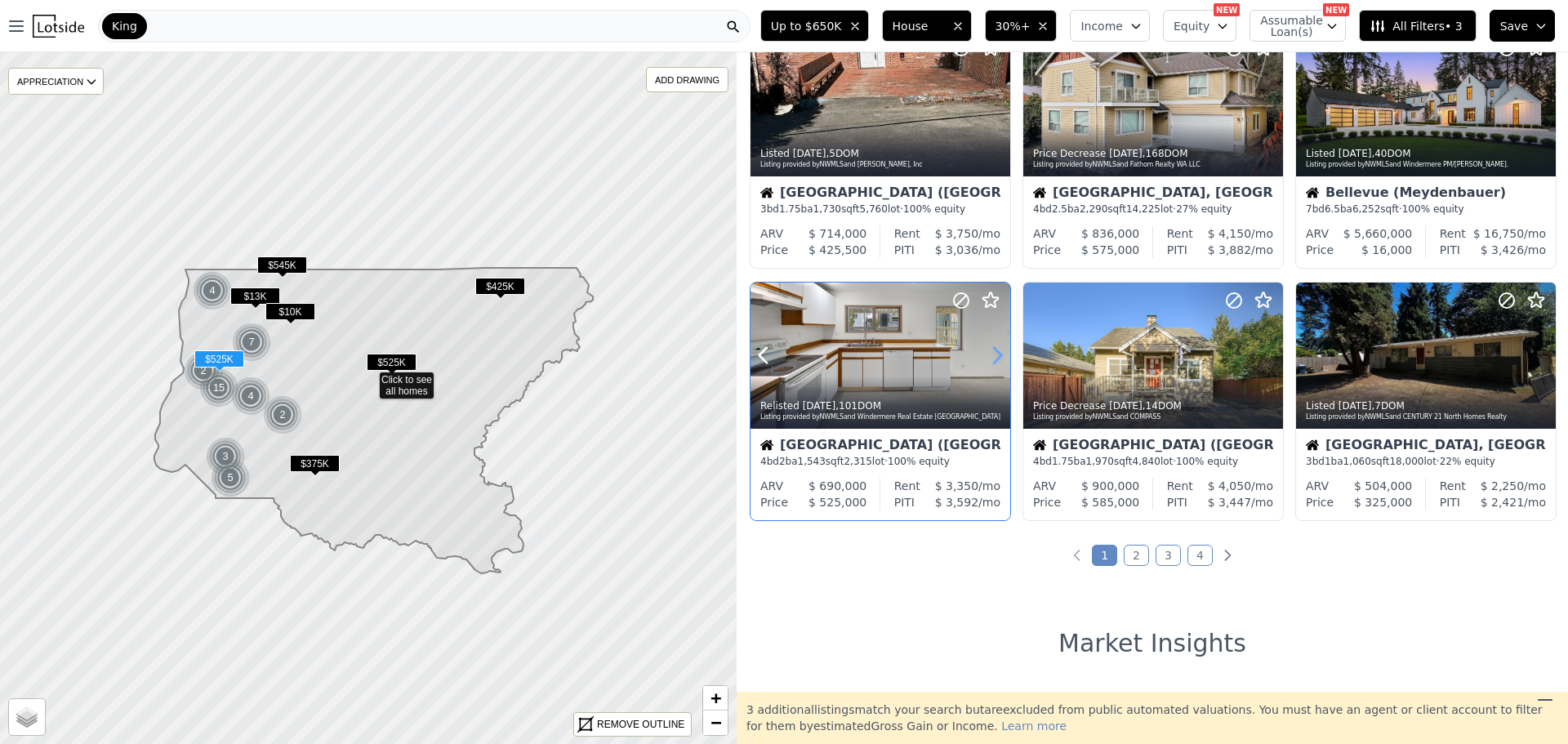
click at [999, 349] on icon at bounding box center [997, 355] width 26 height 26
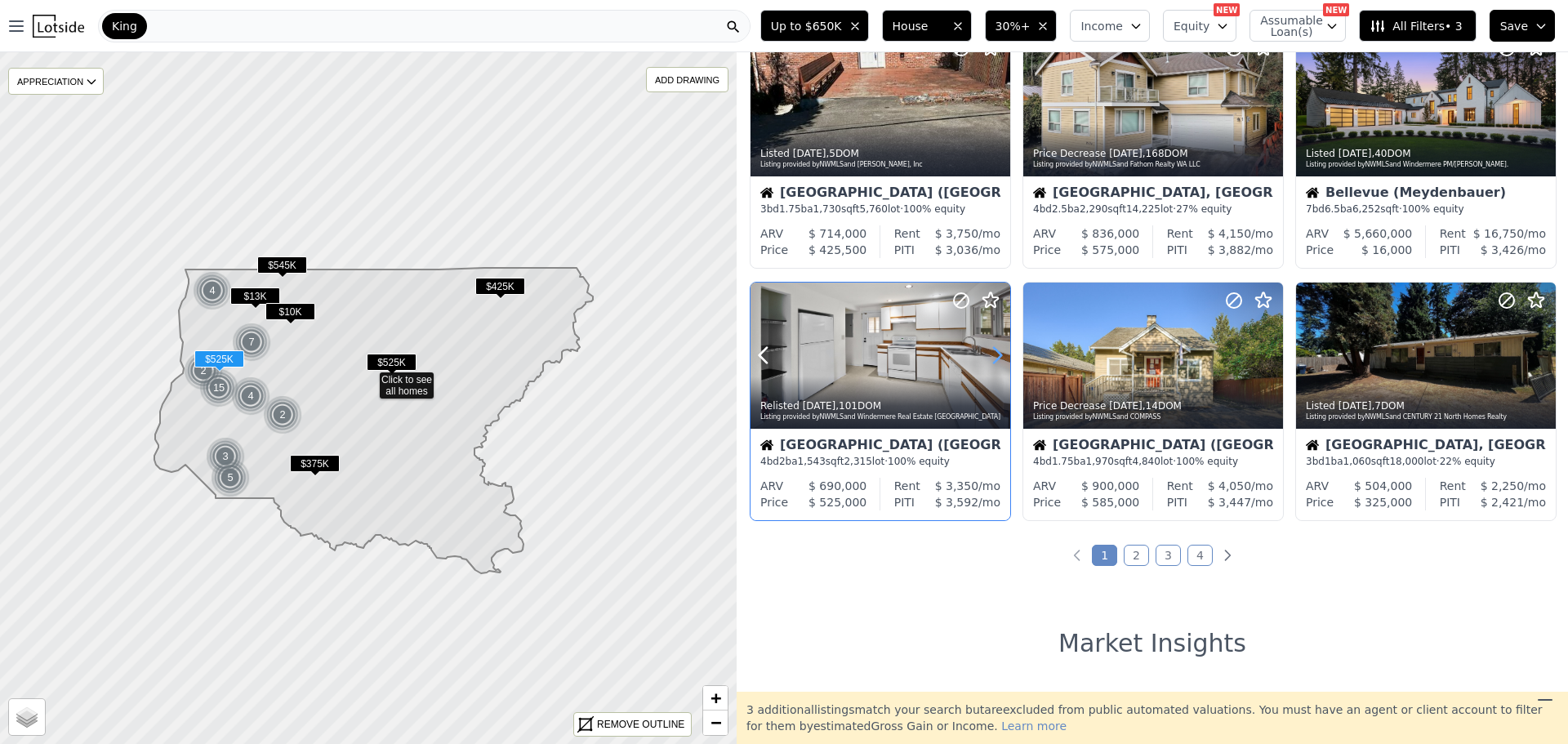
click at [999, 349] on icon at bounding box center [997, 355] width 26 height 26
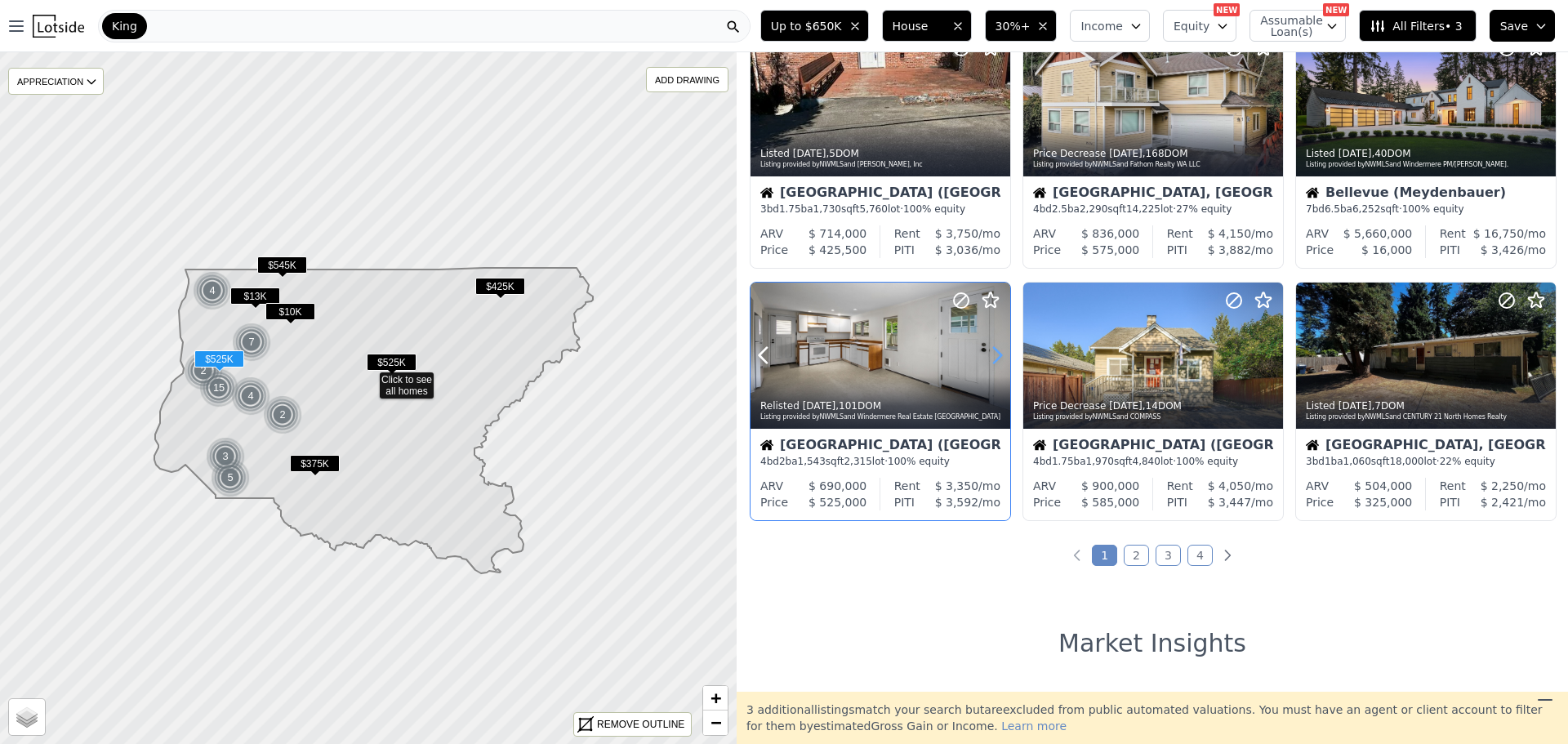
click at [999, 349] on icon at bounding box center [997, 355] width 26 height 26
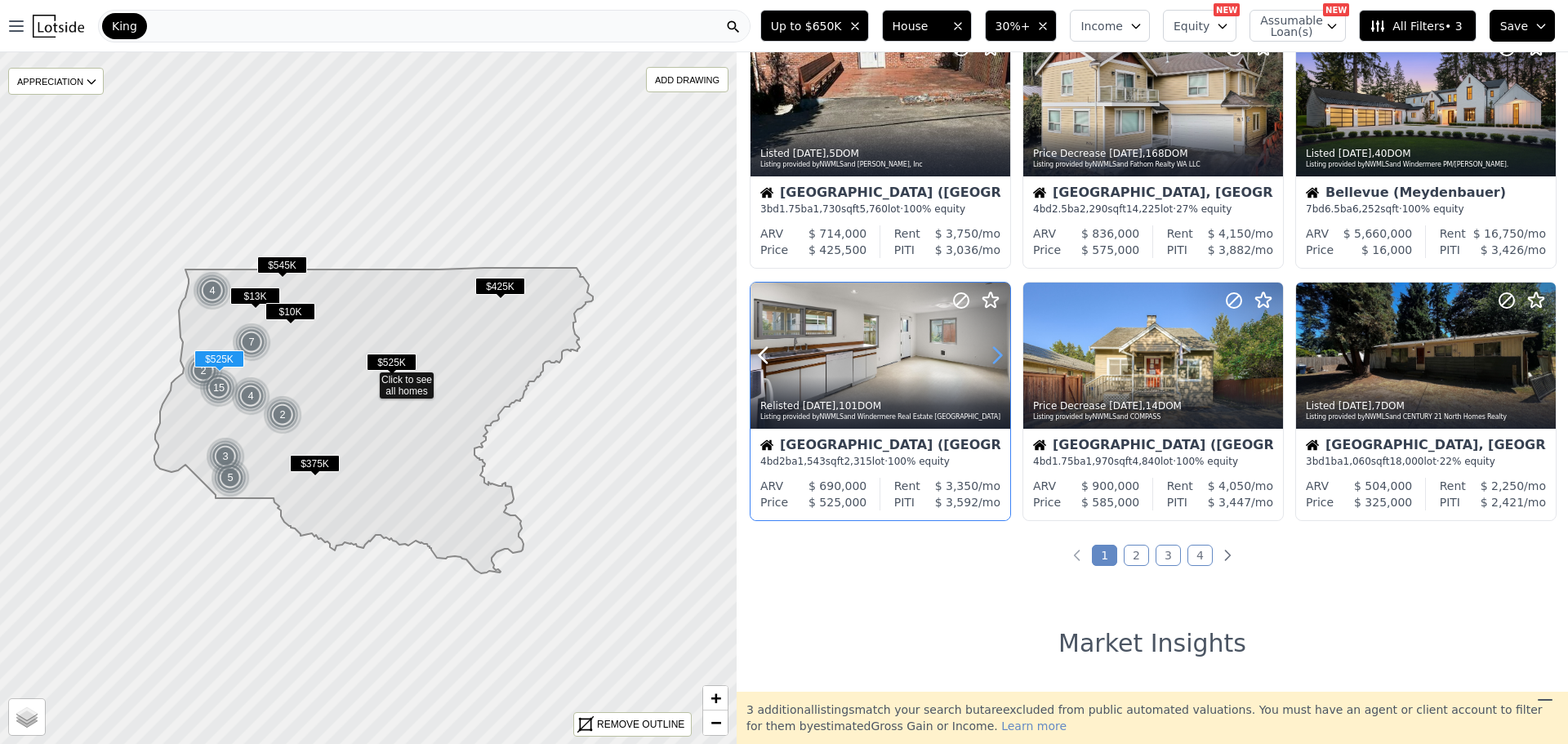
click at [999, 349] on icon at bounding box center [997, 355] width 26 height 26
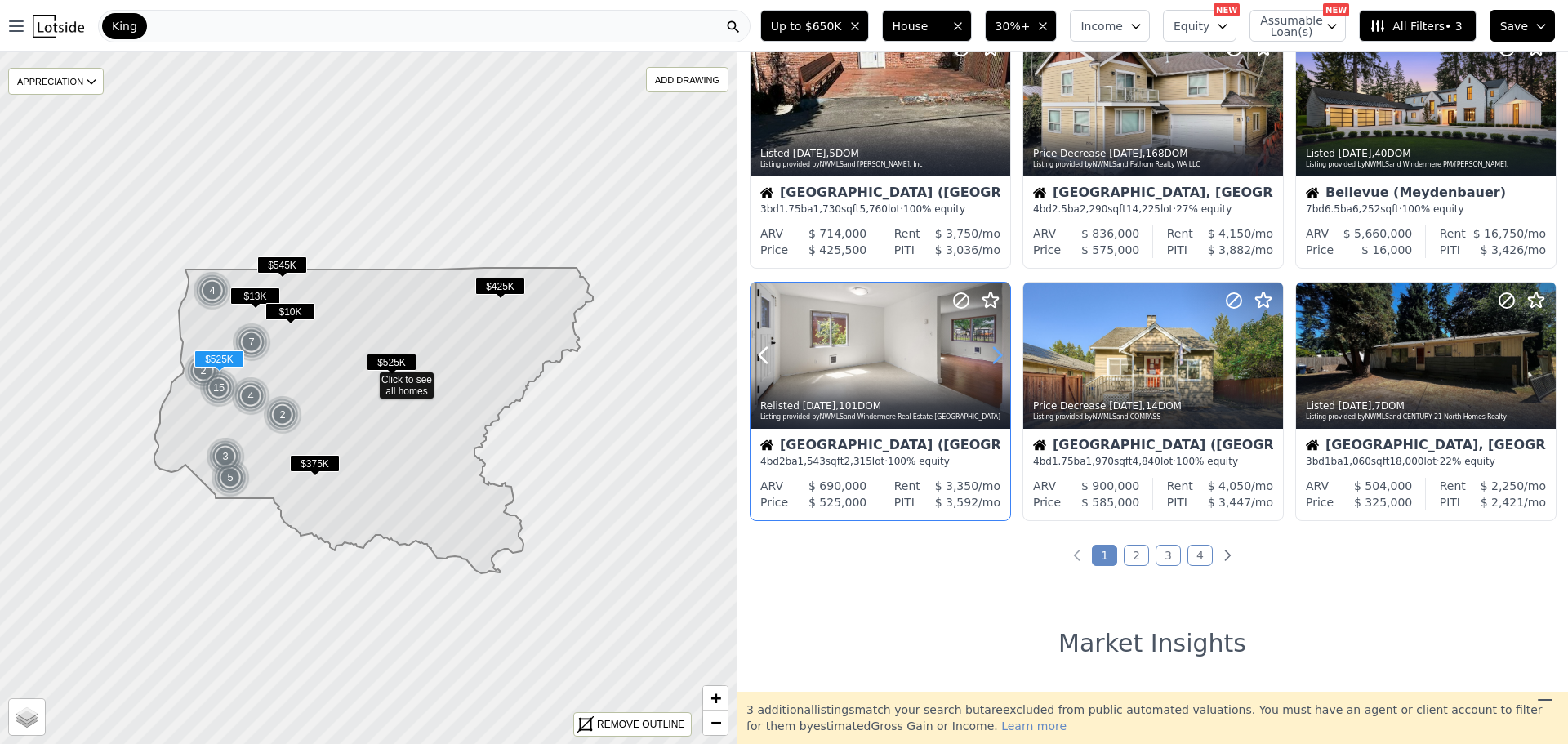
click at [999, 349] on icon at bounding box center [997, 355] width 26 height 26
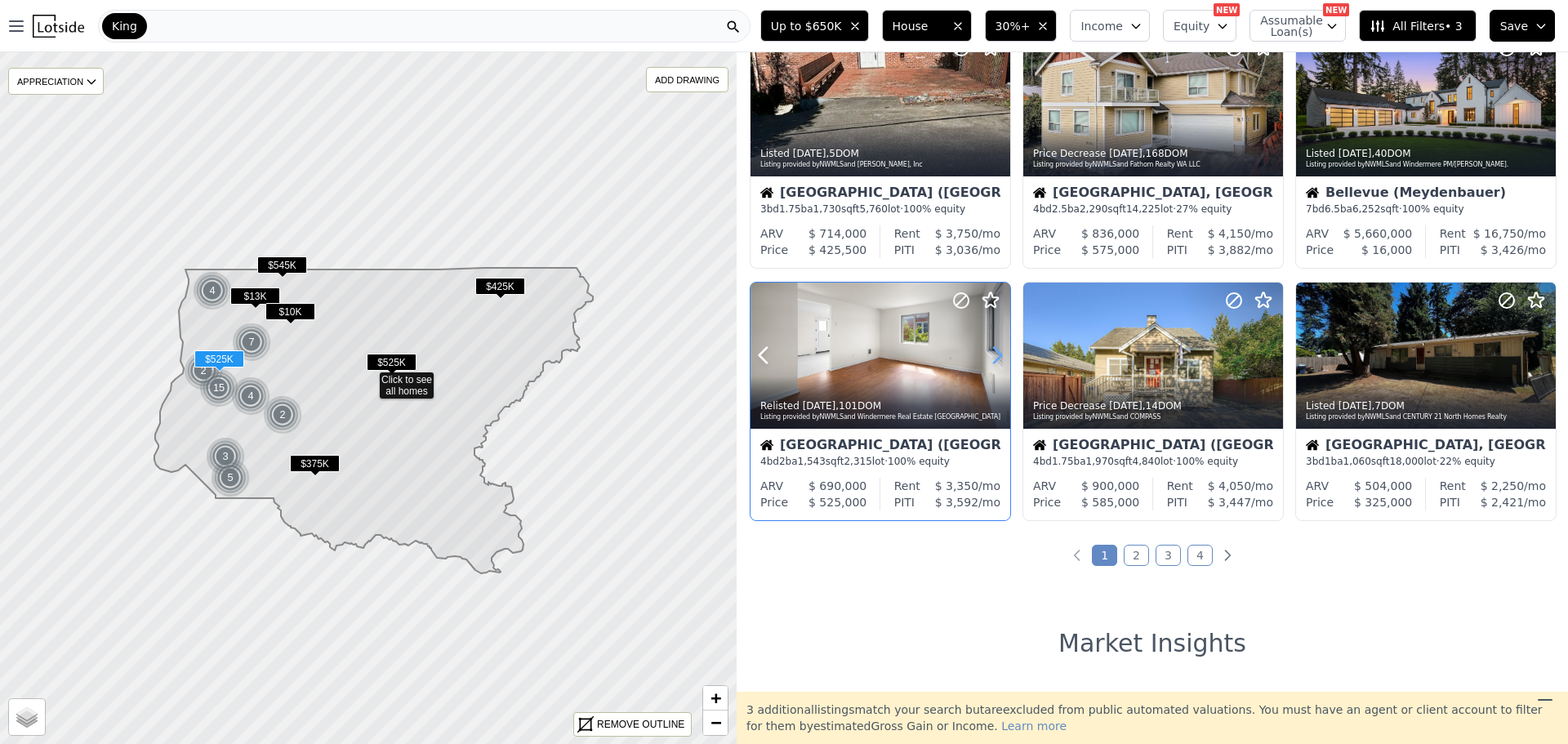
click at [999, 348] on icon at bounding box center [997, 355] width 26 height 26
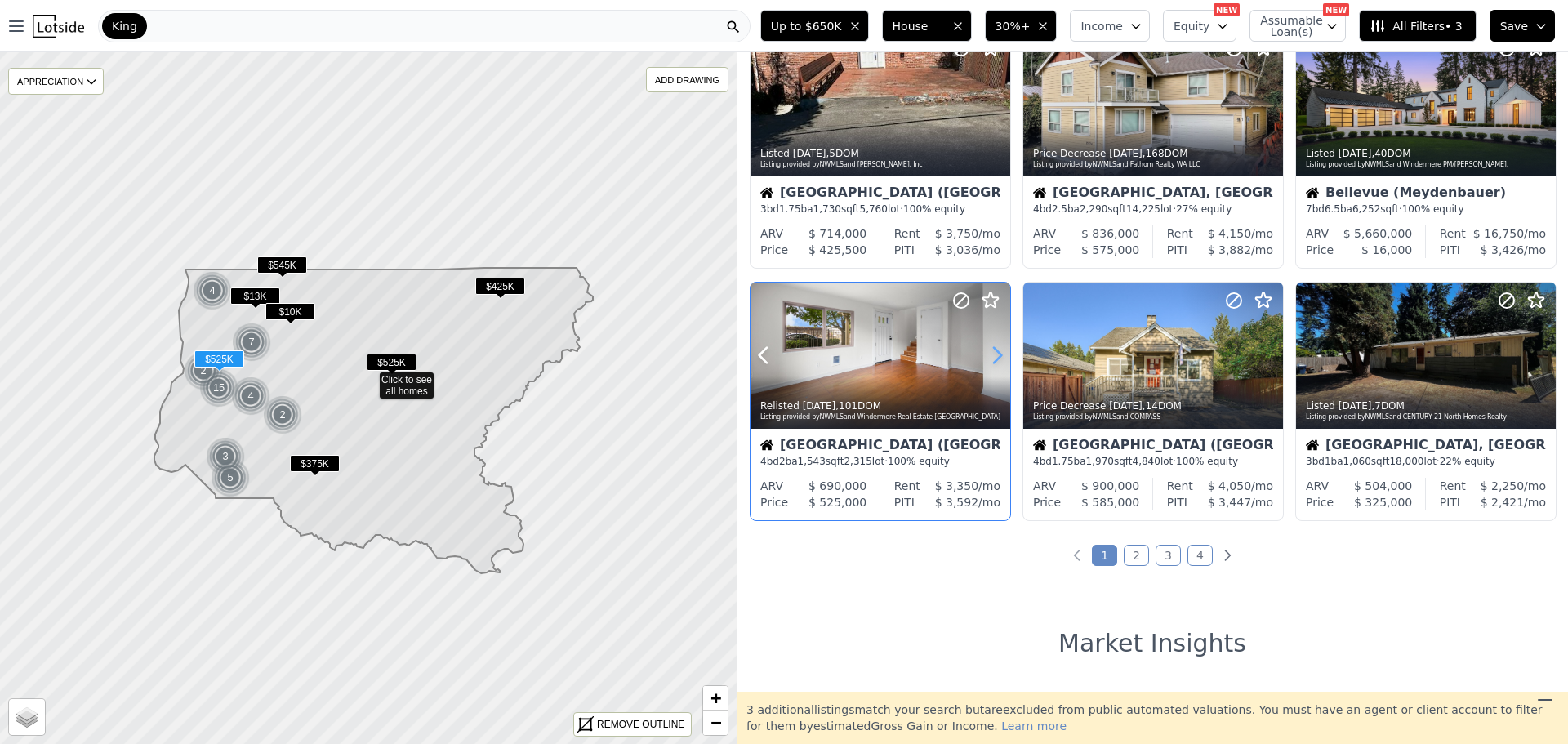
click at [999, 348] on icon at bounding box center [997, 355] width 26 height 26
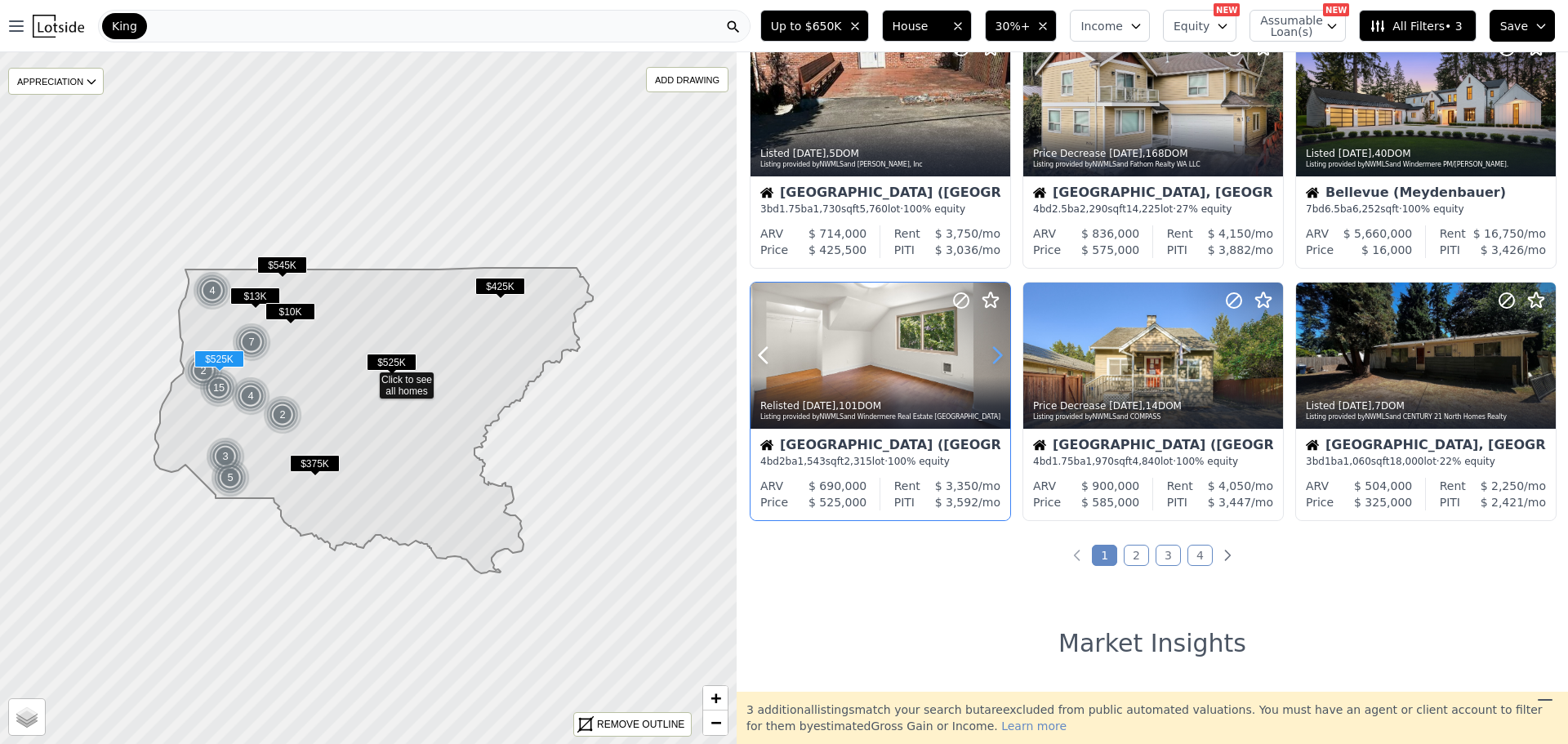
click at [999, 348] on icon at bounding box center [997, 355] width 26 height 26
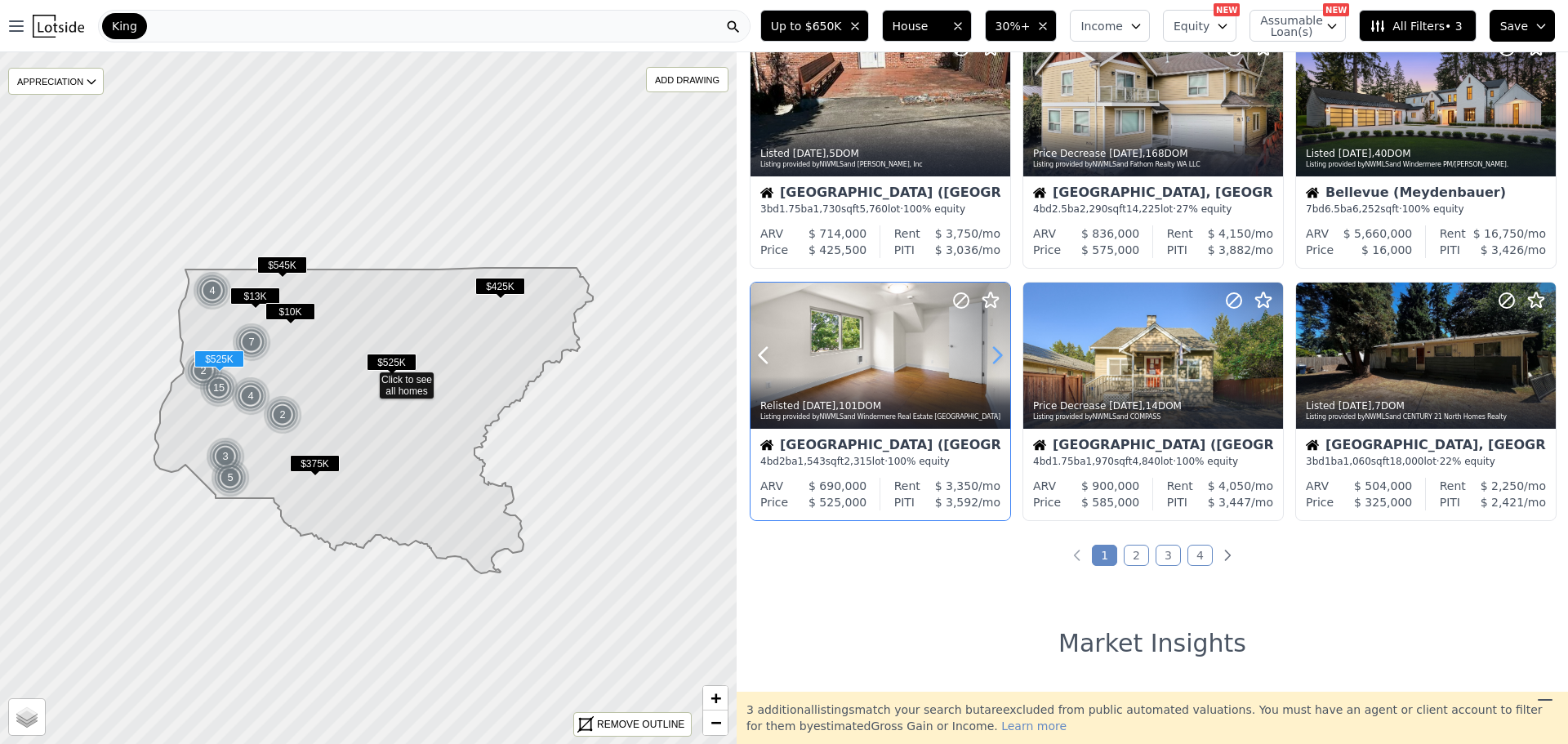
click at [999, 349] on icon at bounding box center [997, 355] width 26 height 26
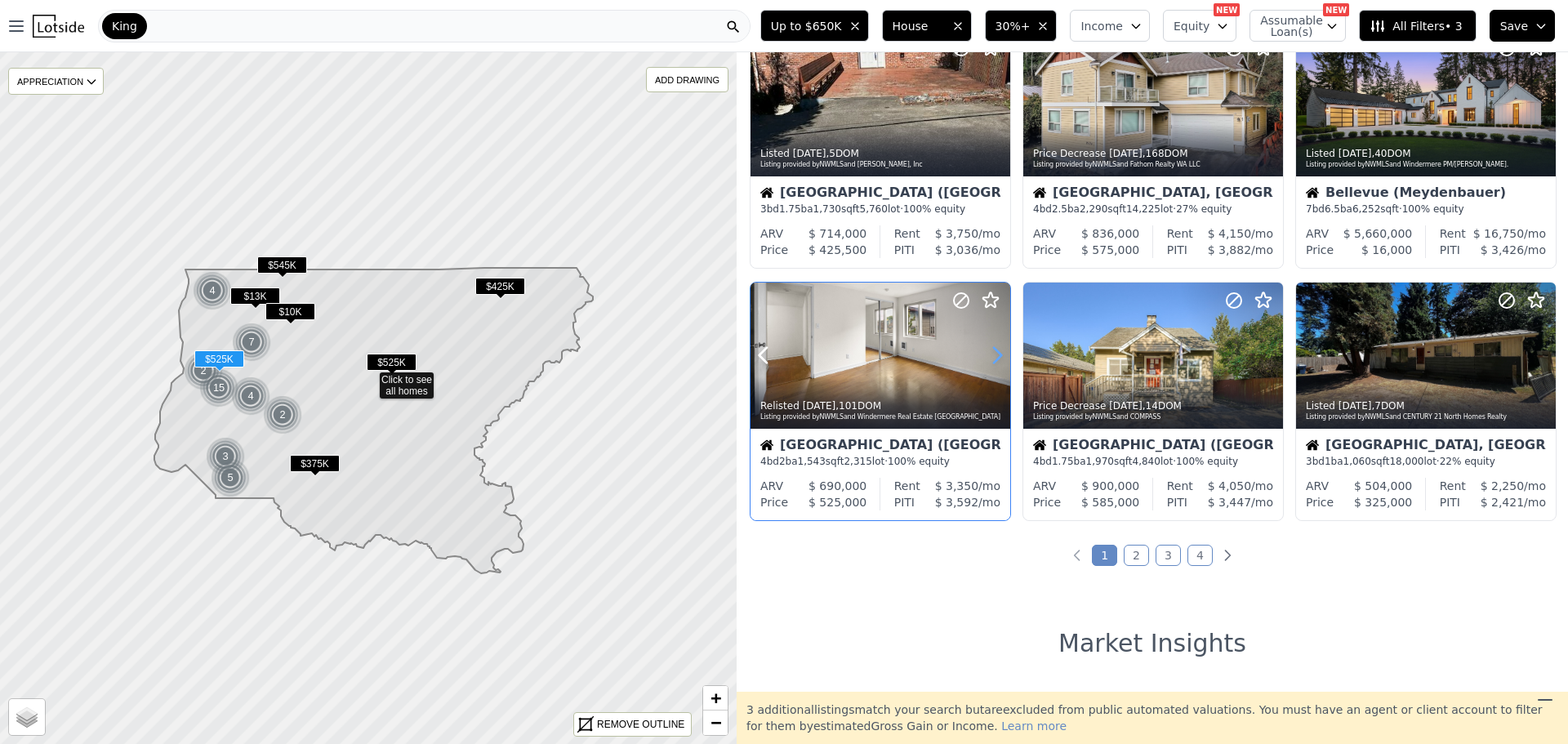
click at [999, 348] on icon at bounding box center [997, 355] width 26 height 26
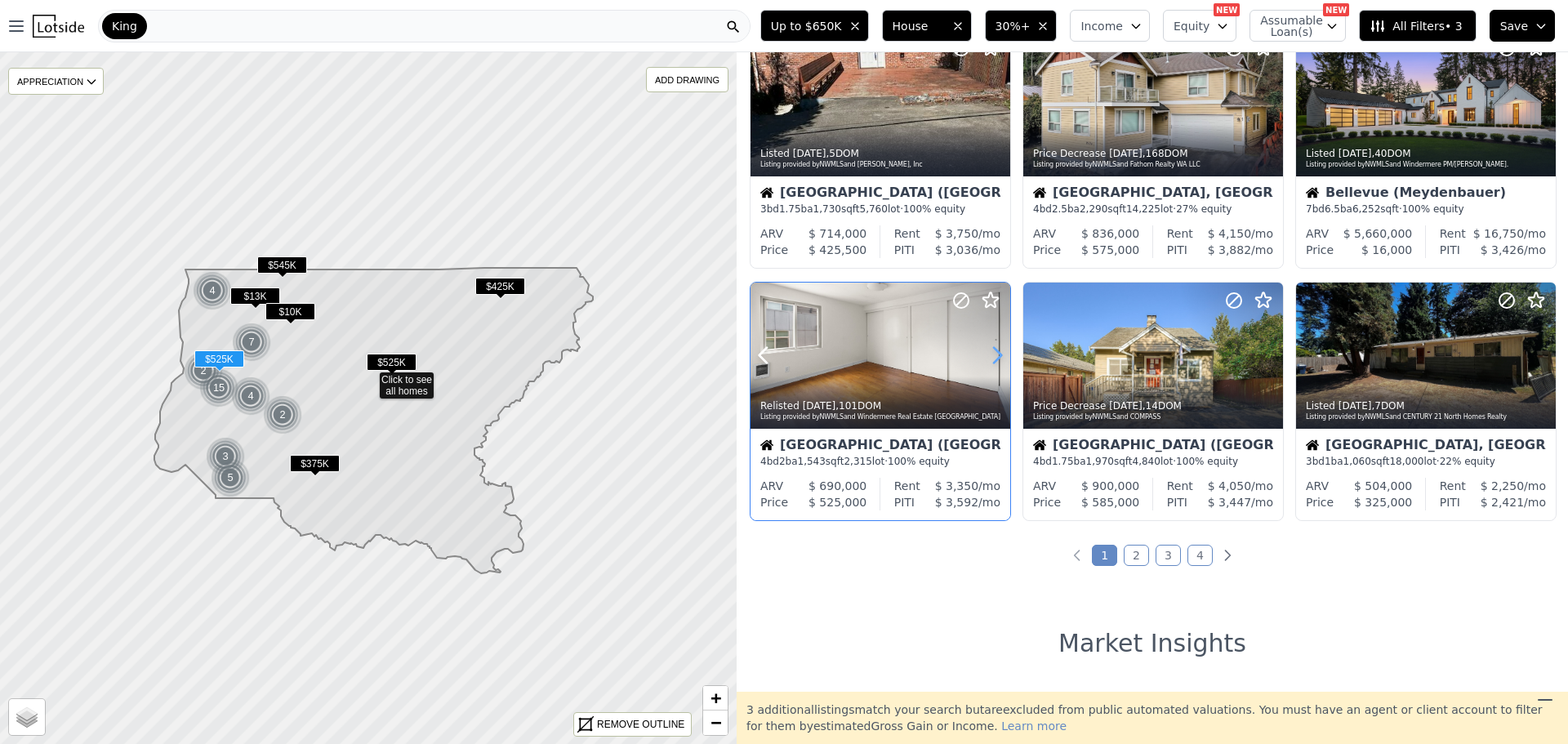
click at [999, 348] on icon at bounding box center [997, 355] width 26 height 26
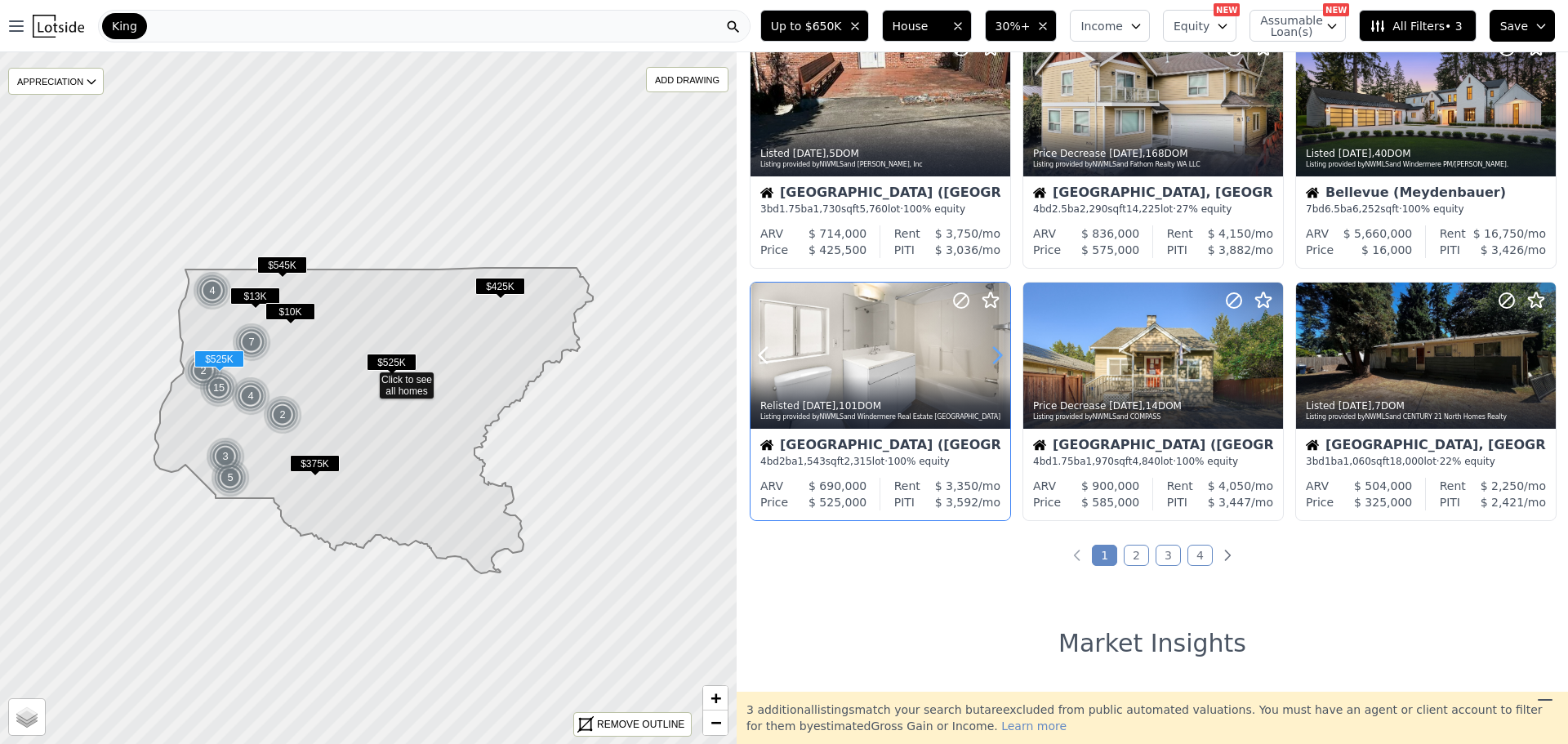
click at [999, 348] on icon at bounding box center [997, 355] width 26 height 26
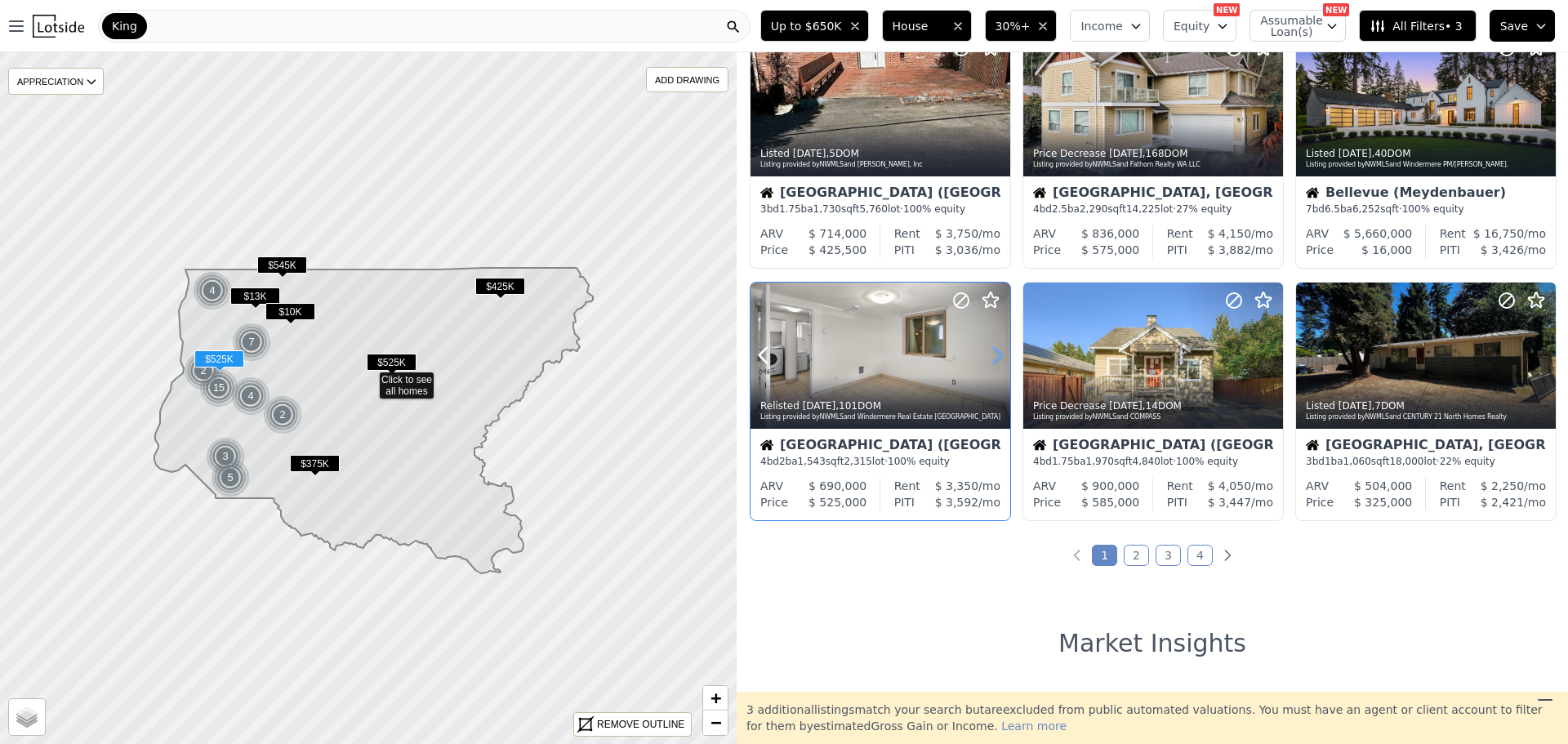
click at [999, 348] on icon at bounding box center [997, 355] width 26 height 26
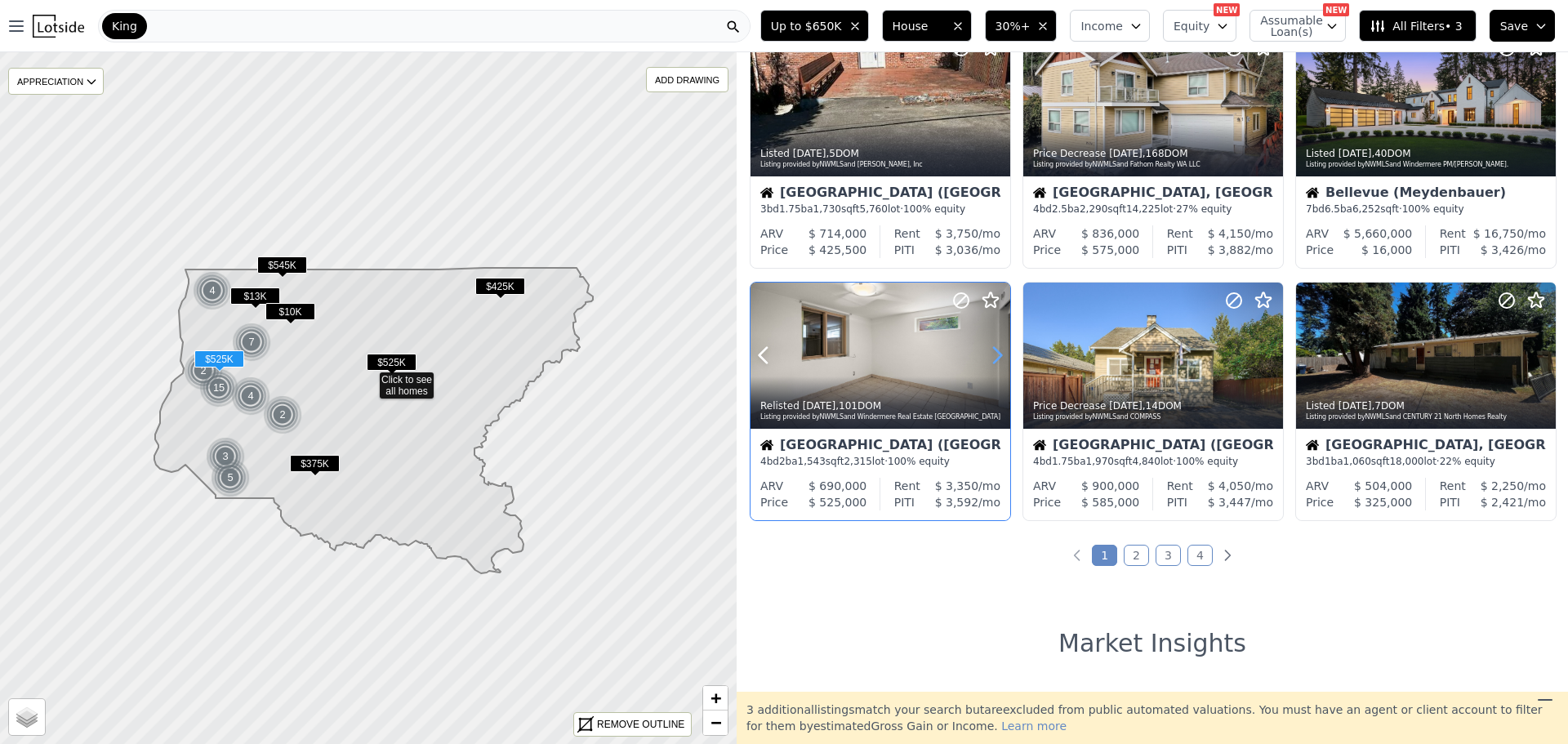
click at [999, 348] on icon at bounding box center [997, 355] width 26 height 26
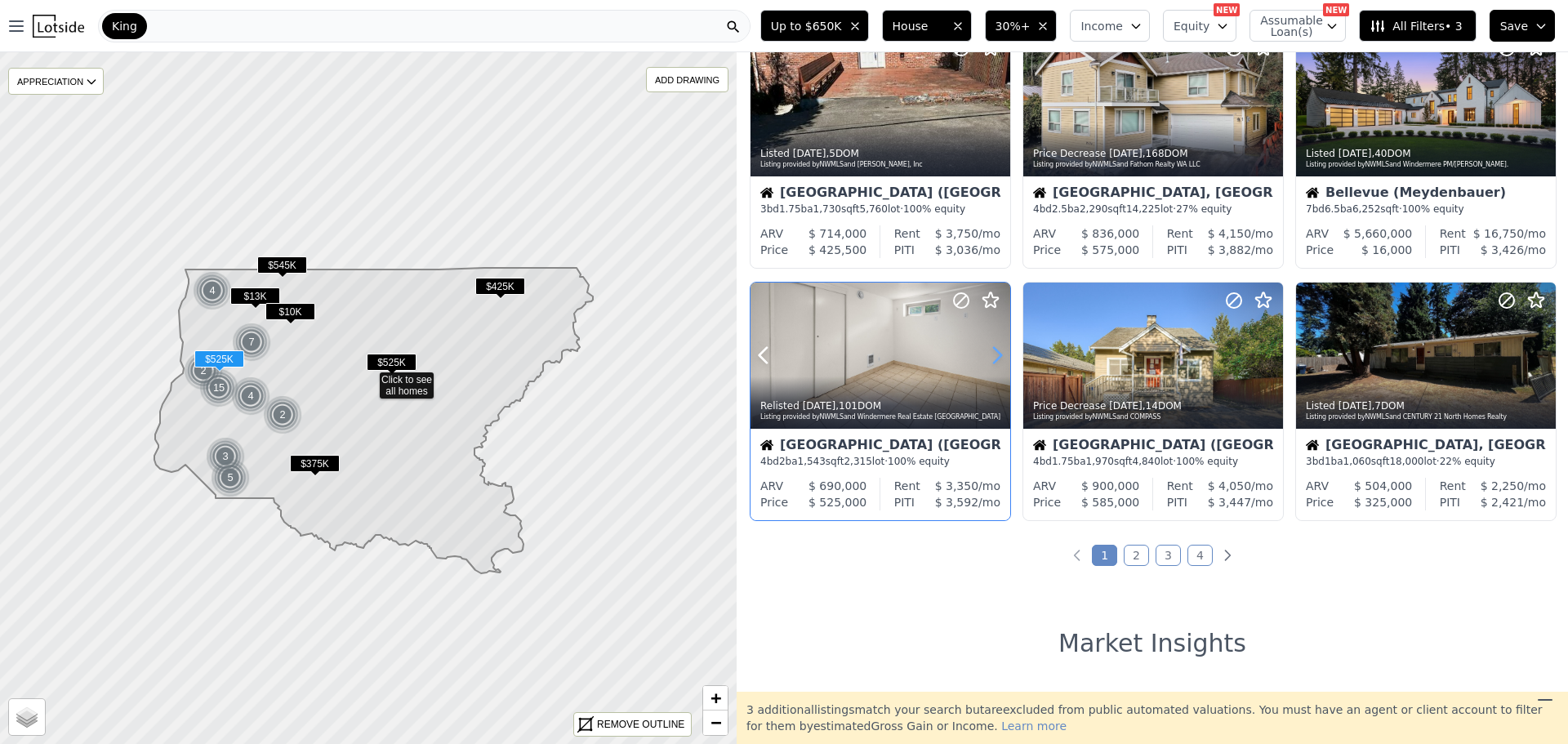
click at [999, 348] on icon at bounding box center [997, 355] width 26 height 26
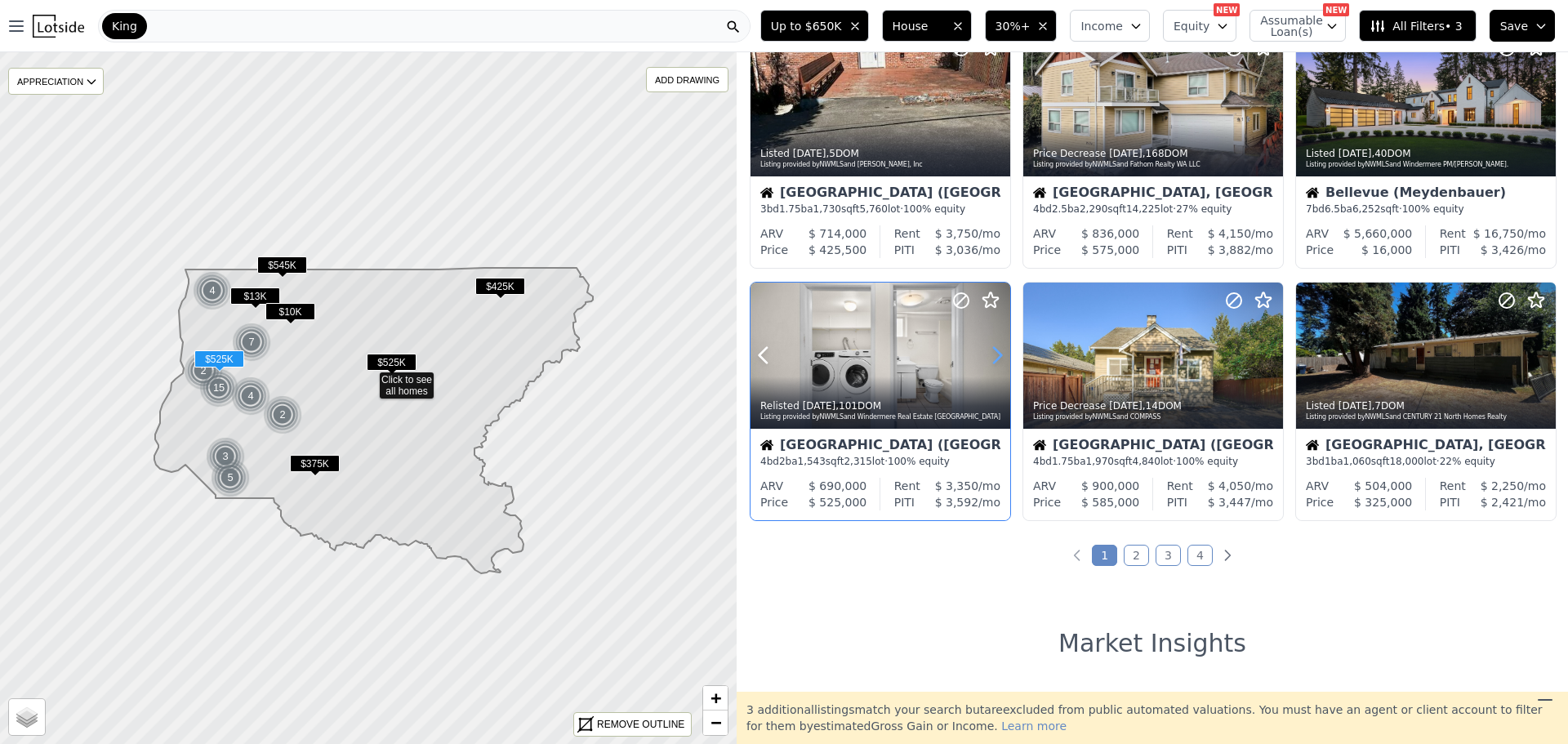
click at [999, 348] on icon at bounding box center [997, 355] width 26 height 26
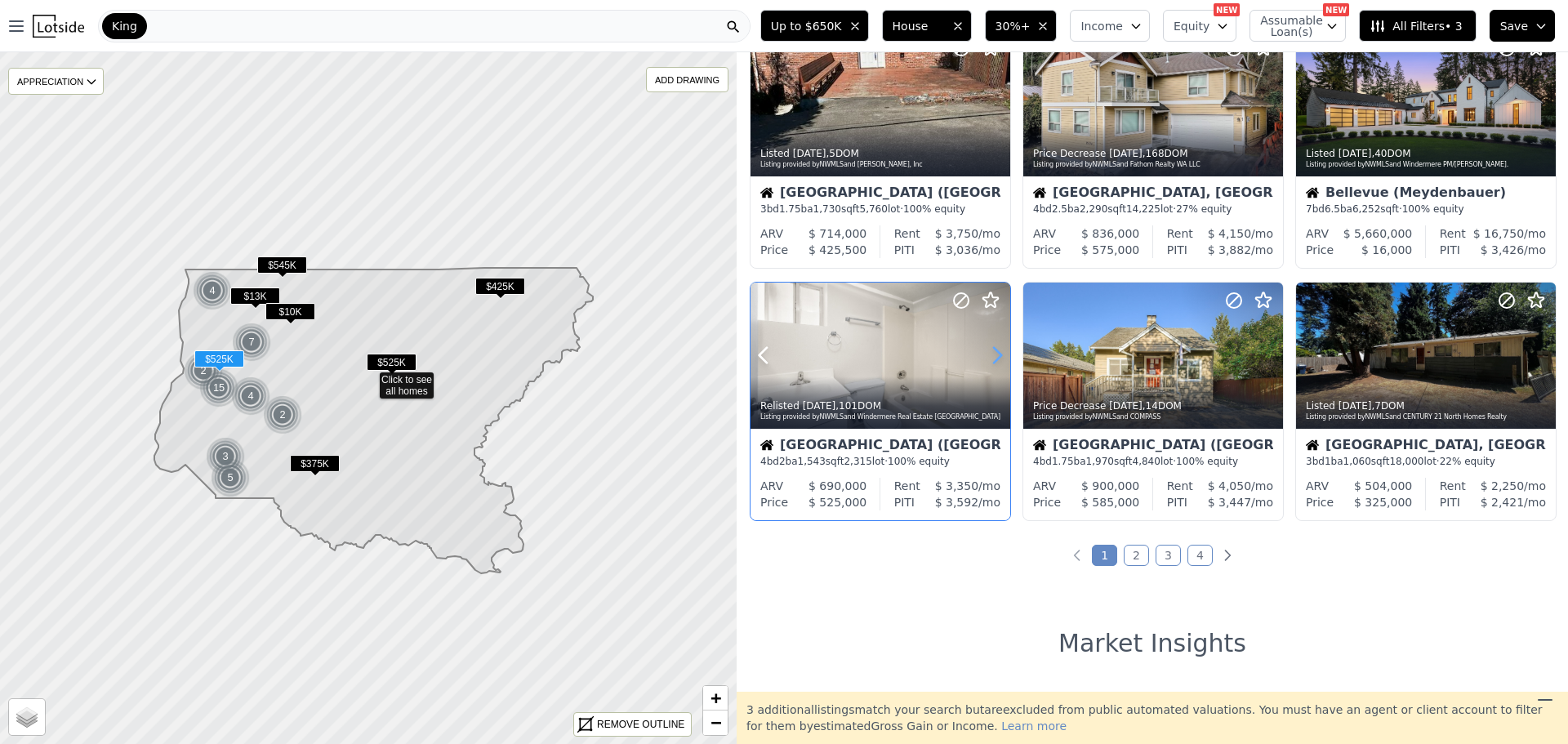
click at [999, 347] on icon at bounding box center [997, 355] width 26 height 26
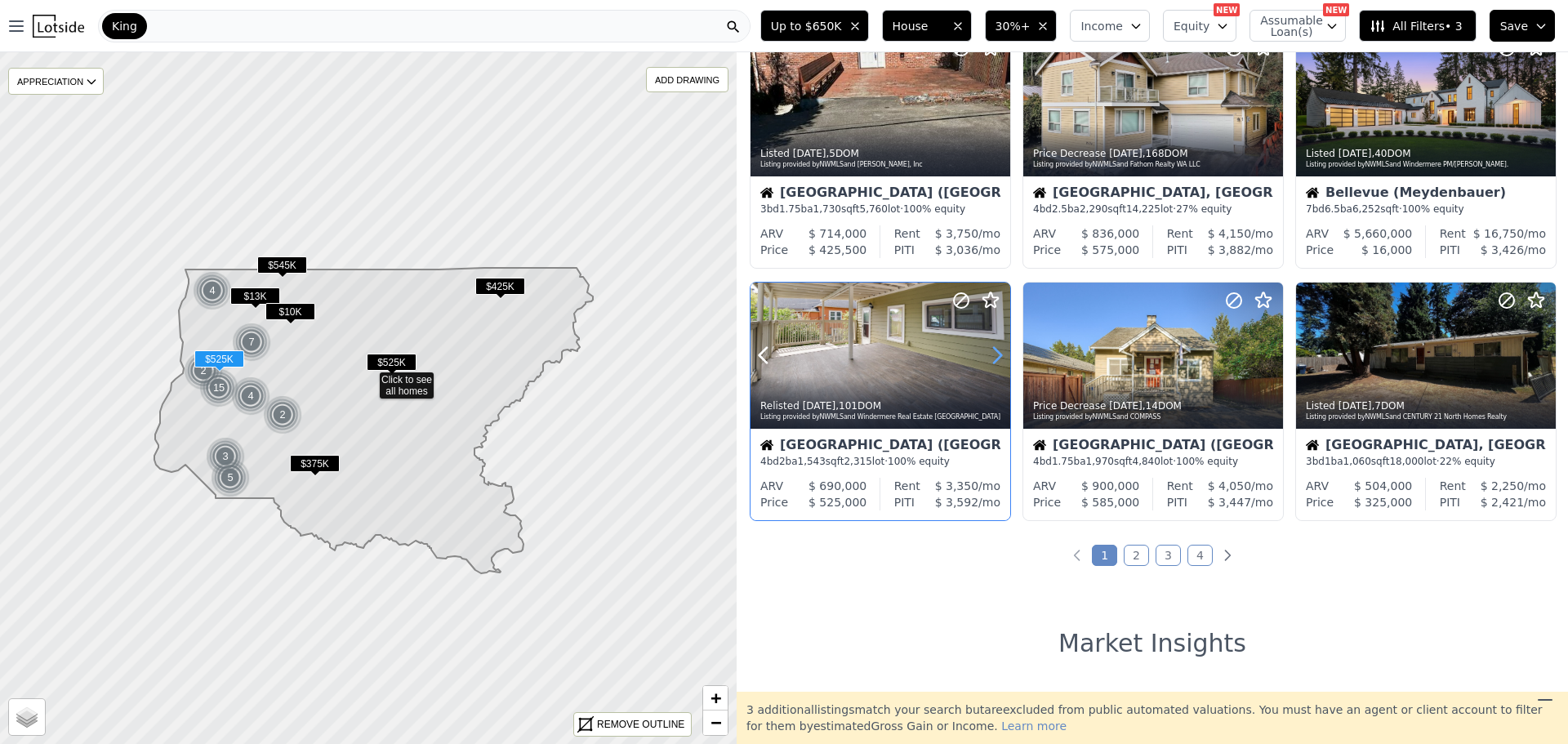
click at [999, 347] on icon at bounding box center [997, 355] width 26 height 26
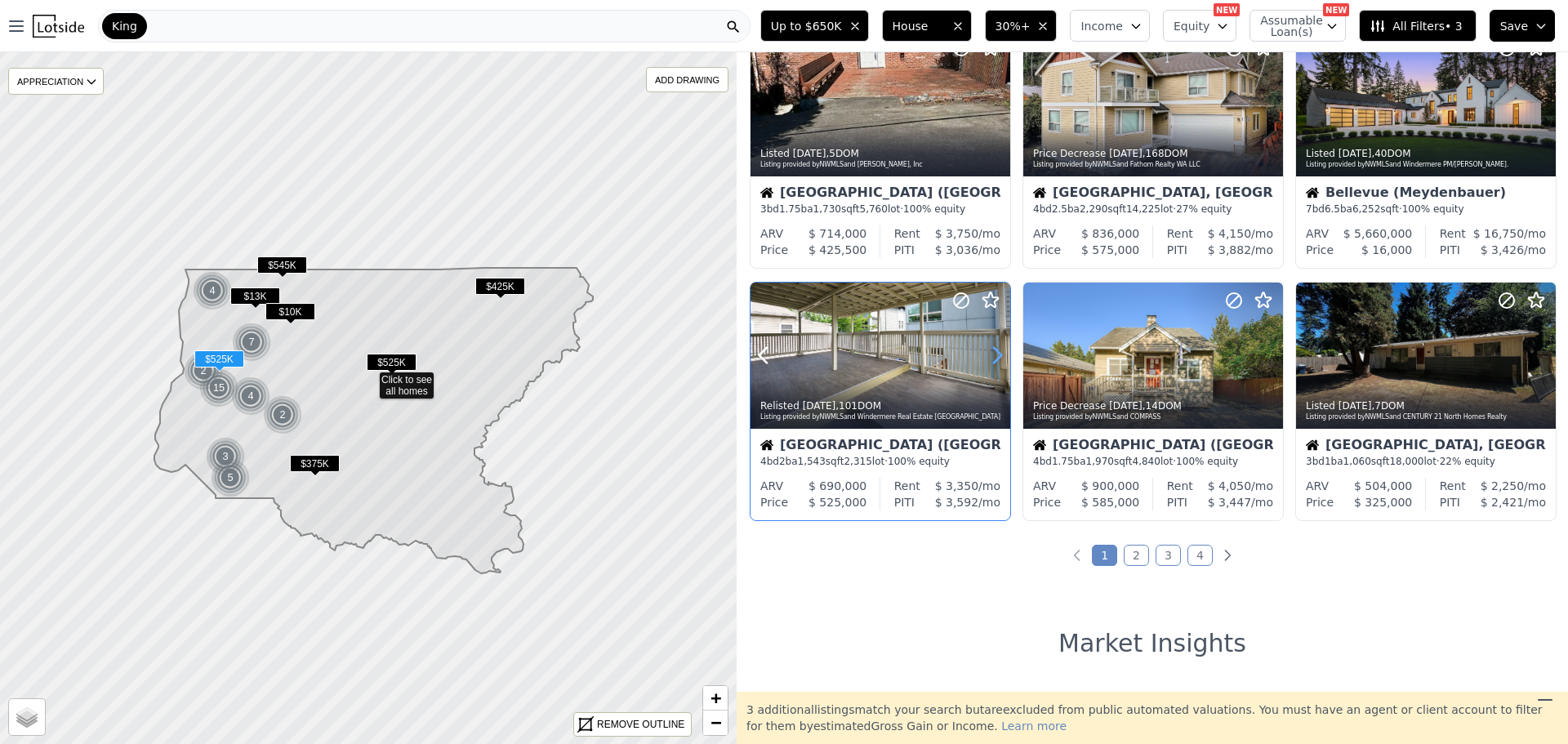
click at [999, 347] on icon at bounding box center [997, 355] width 26 height 26
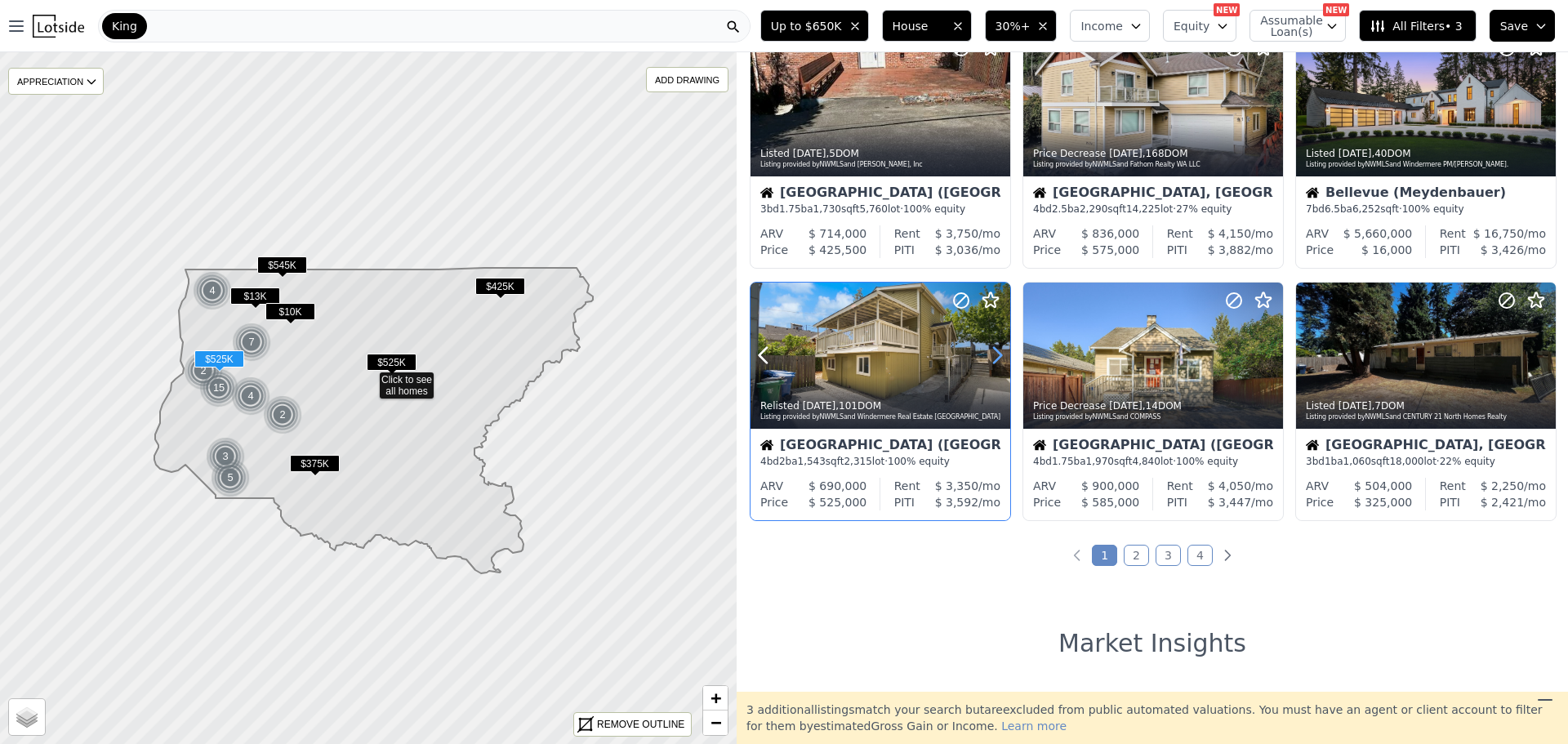
click at [999, 347] on icon at bounding box center [997, 355] width 26 height 26
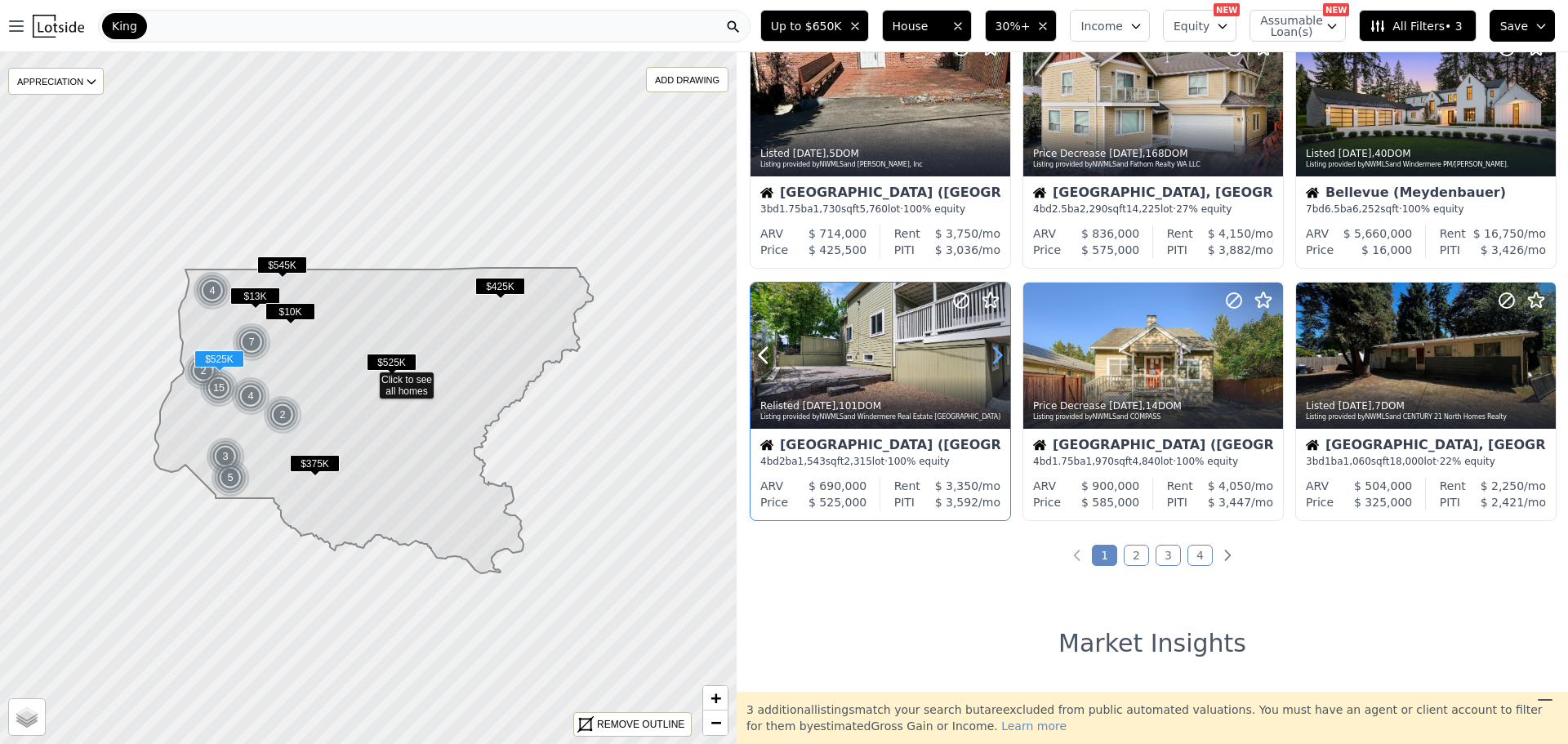
click at [999, 347] on icon at bounding box center [997, 355] width 26 height 26
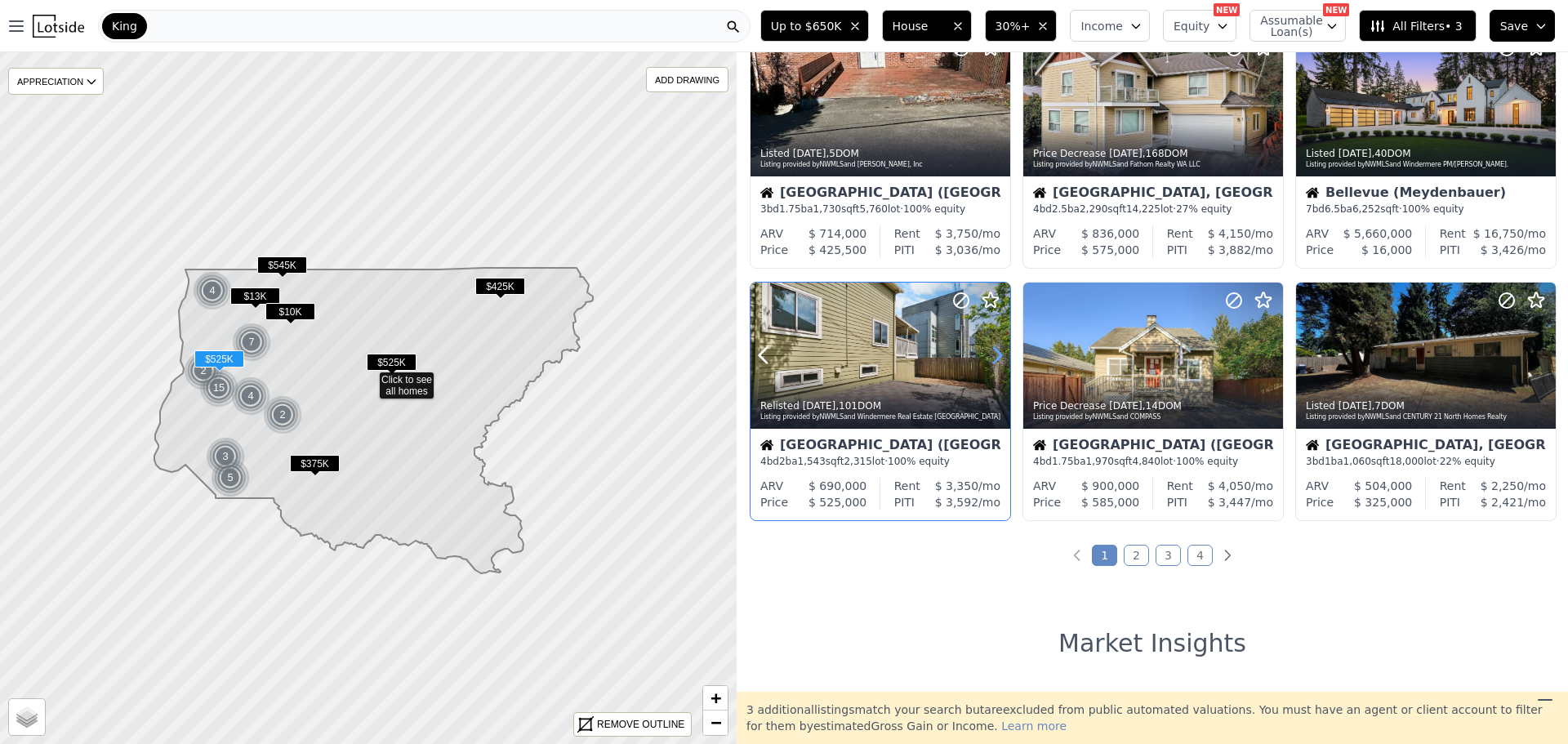
click at [999, 348] on icon at bounding box center [997, 355] width 26 height 26
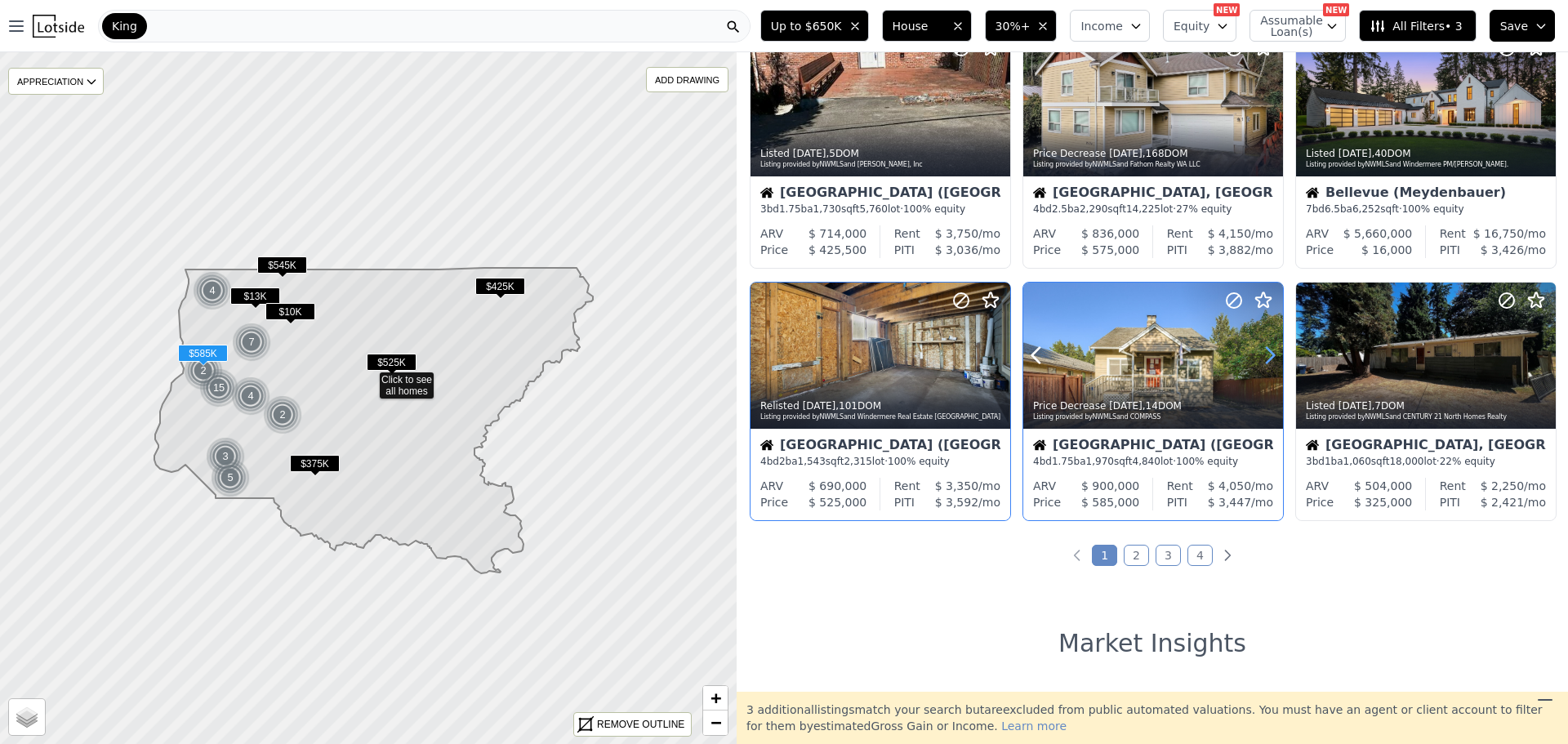
click at [1261, 349] on icon at bounding box center [1269, 355] width 26 height 26
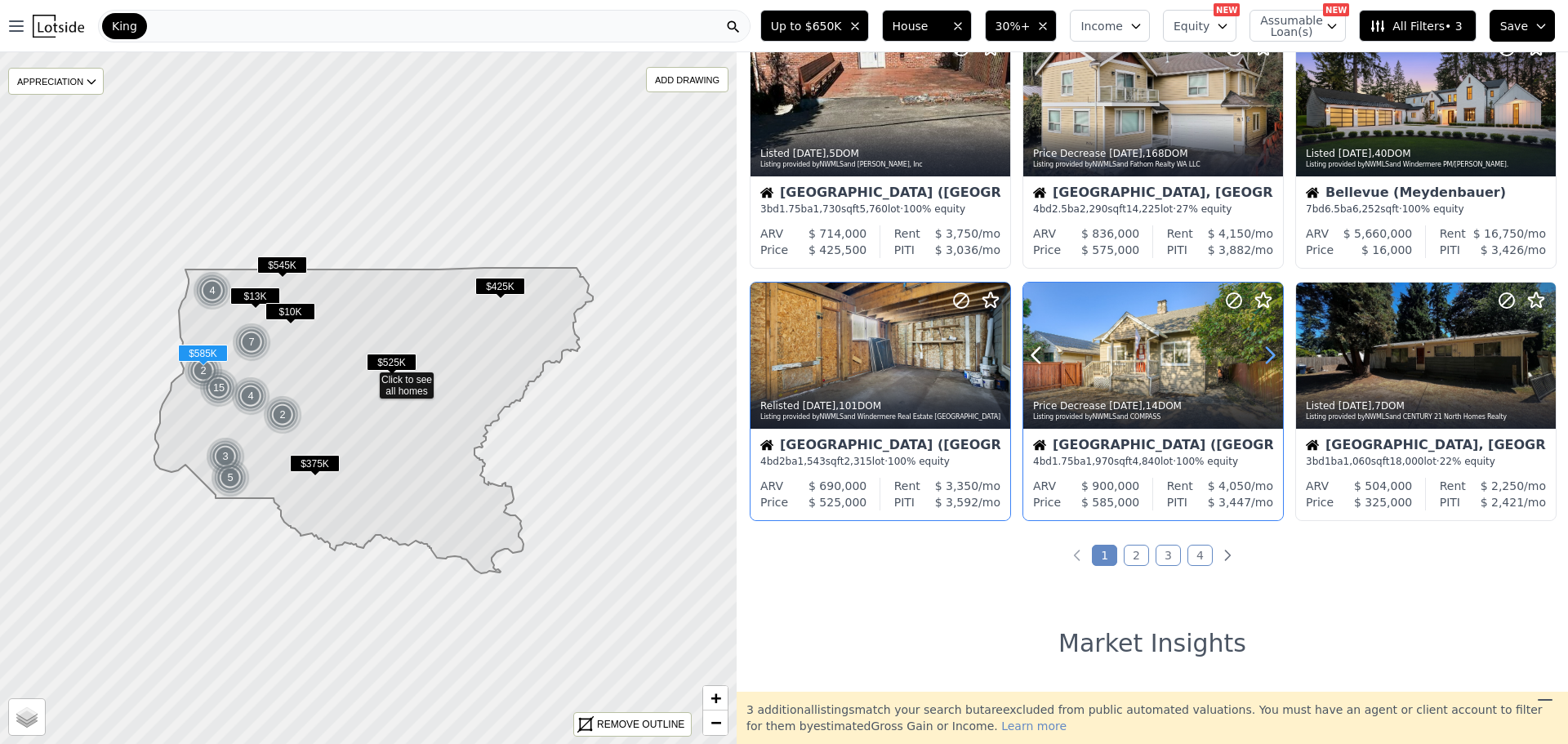
click at [1261, 349] on icon at bounding box center [1269, 355] width 26 height 26
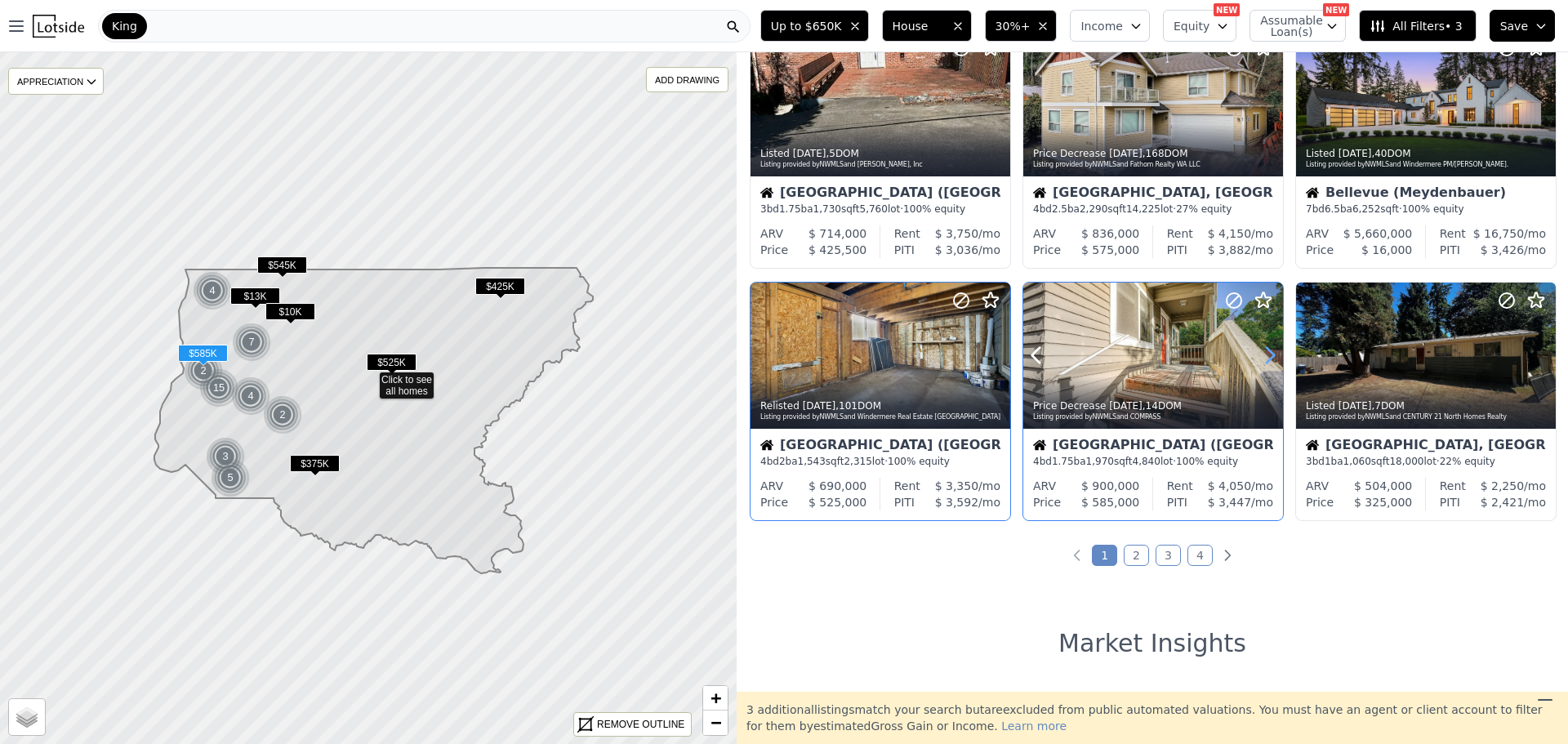
click at [1261, 348] on icon at bounding box center [1269, 355] width 26 height 26
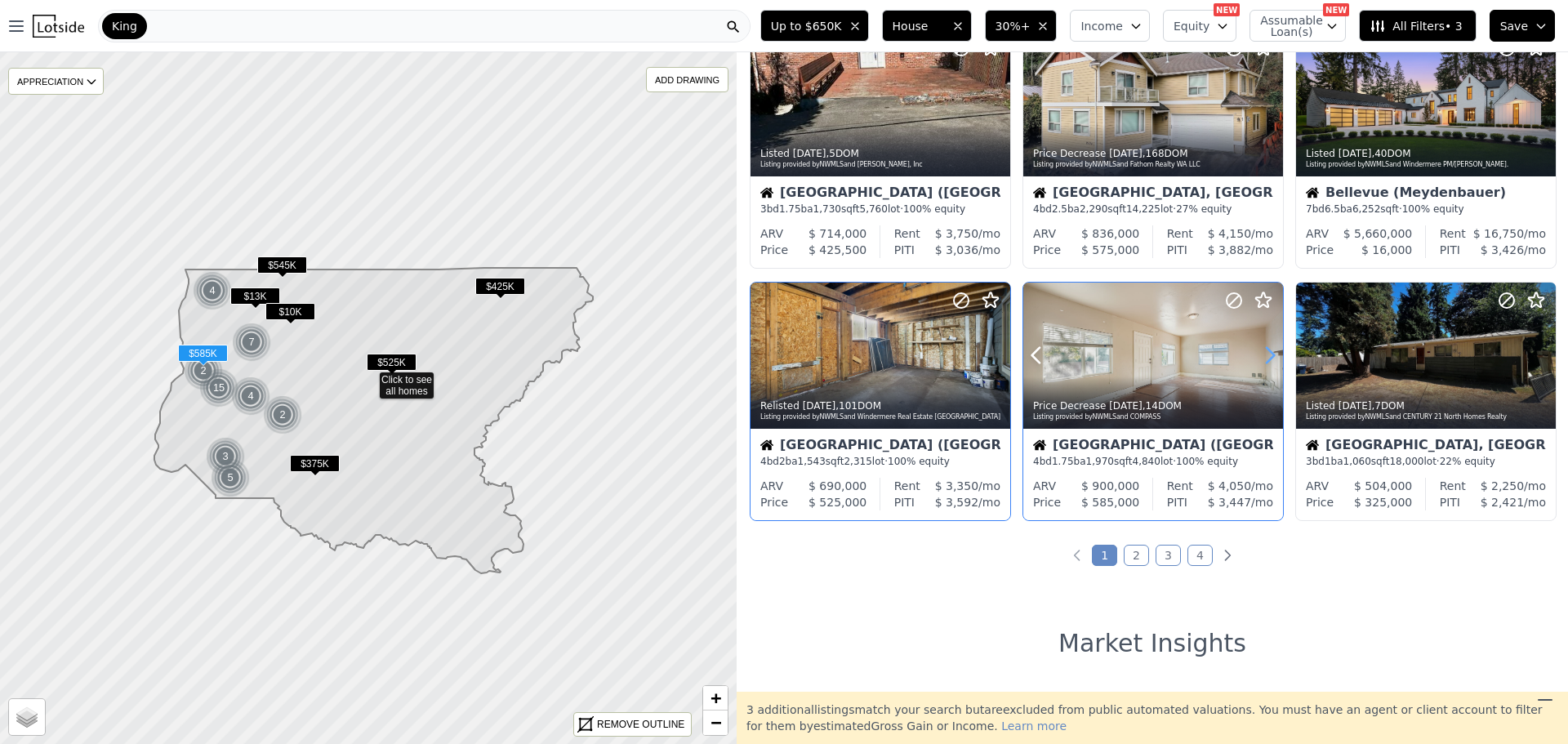
click at [1261, 348] on icon at bounding box center [1269, 355] width 26 height 26
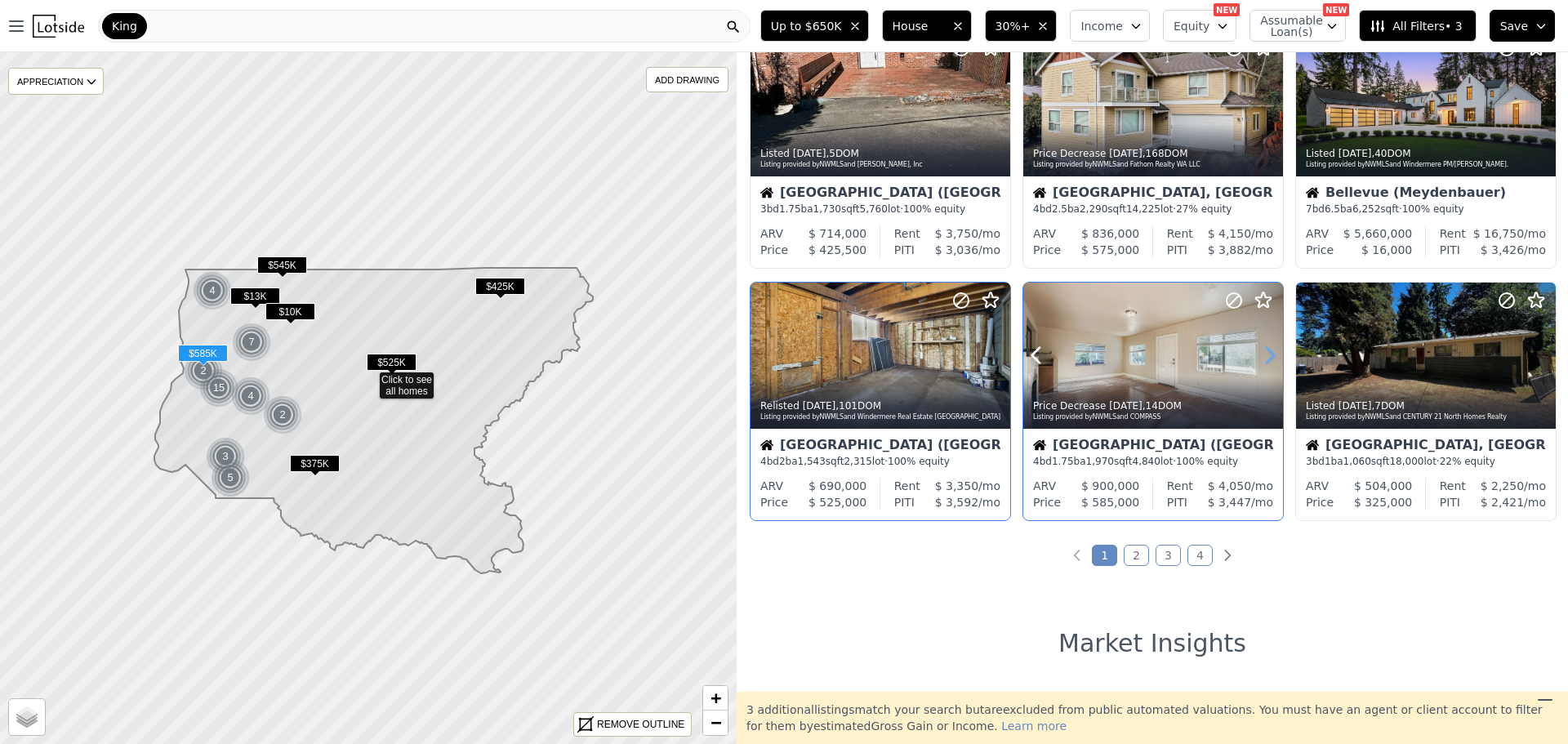
click at [1261, 348] on icon at bounding box center [1269, 355] width 26 height 26
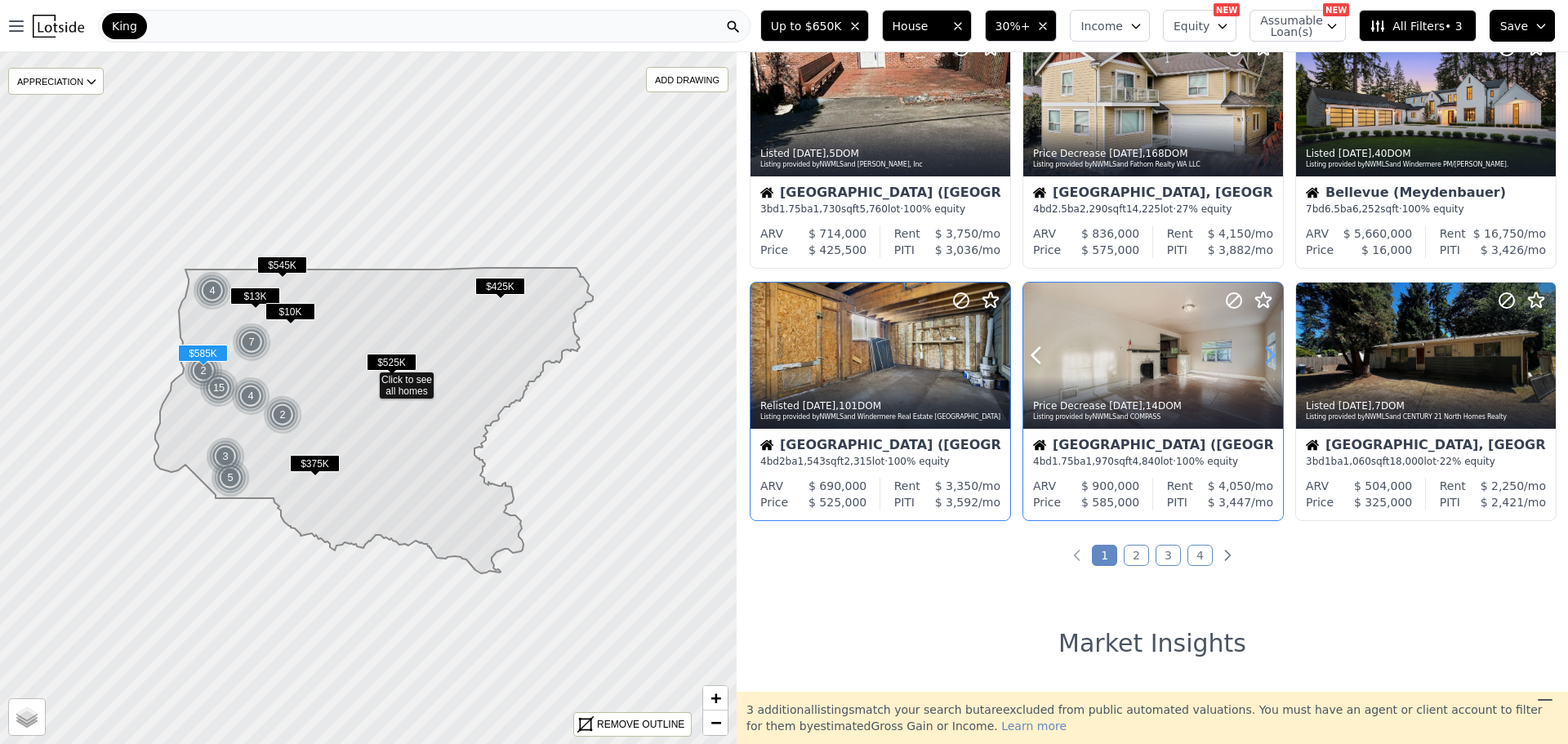
click at [1261, 348] on icon at bounding box center [1269, 355] width 26 height 26
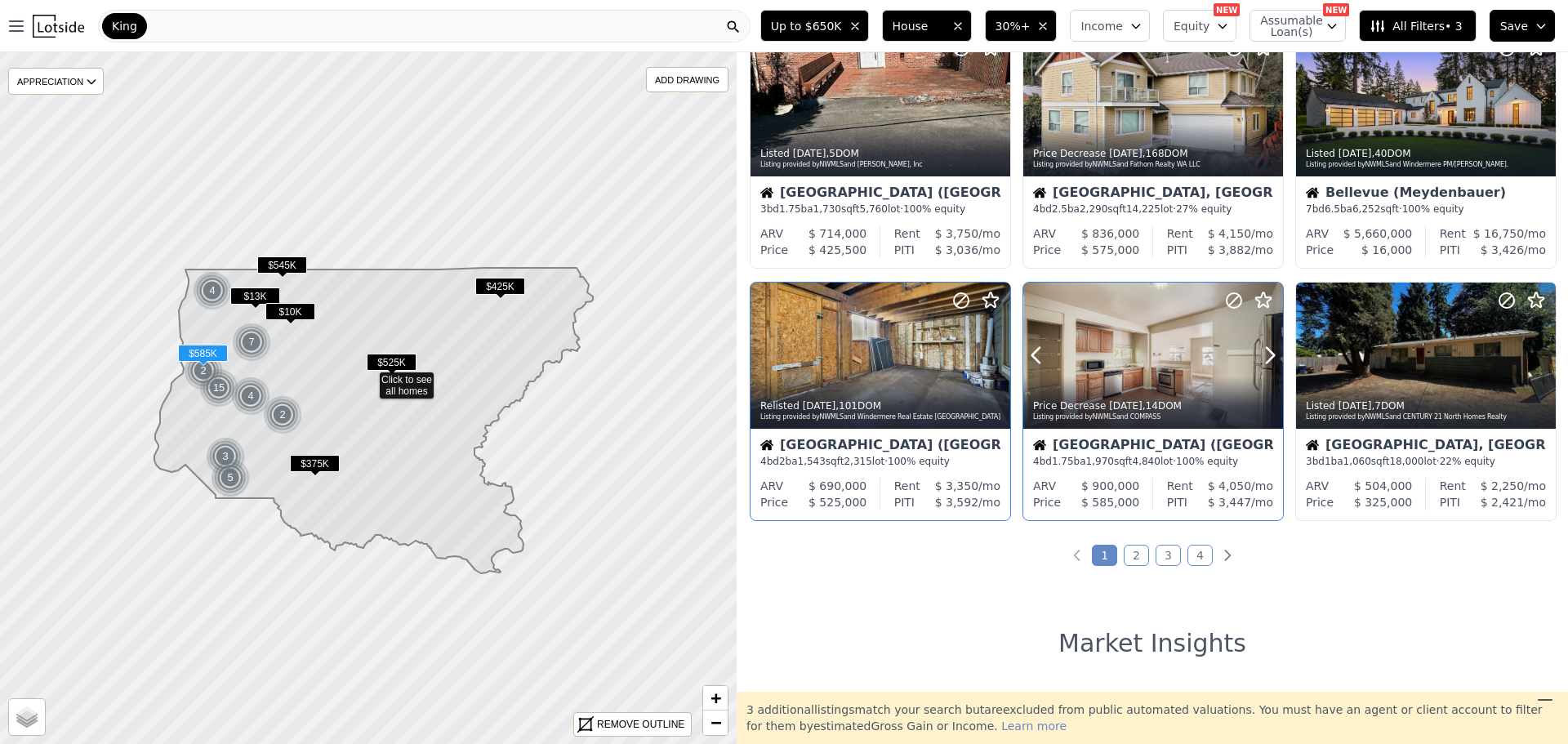
click at [1134, 358] on div at bounding box center [1153, 355] width 260 height 146
click at [1455, 346] on div at bounding box center [1503, 334] width 105 height 105
click at [1133, 547] on link "2" at bounding box center [1136, 555] width 25 height 22
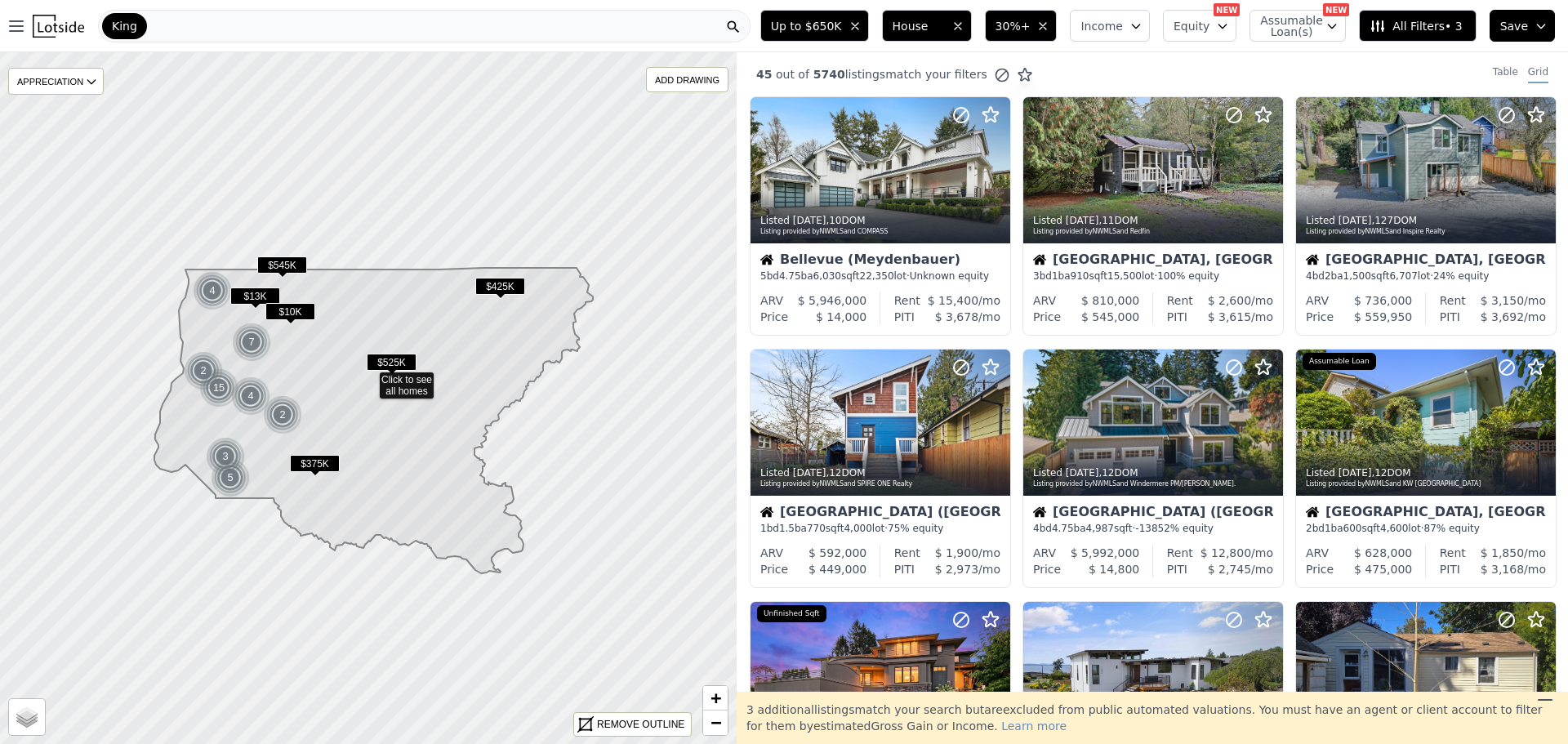
scroll to position [81, 0]
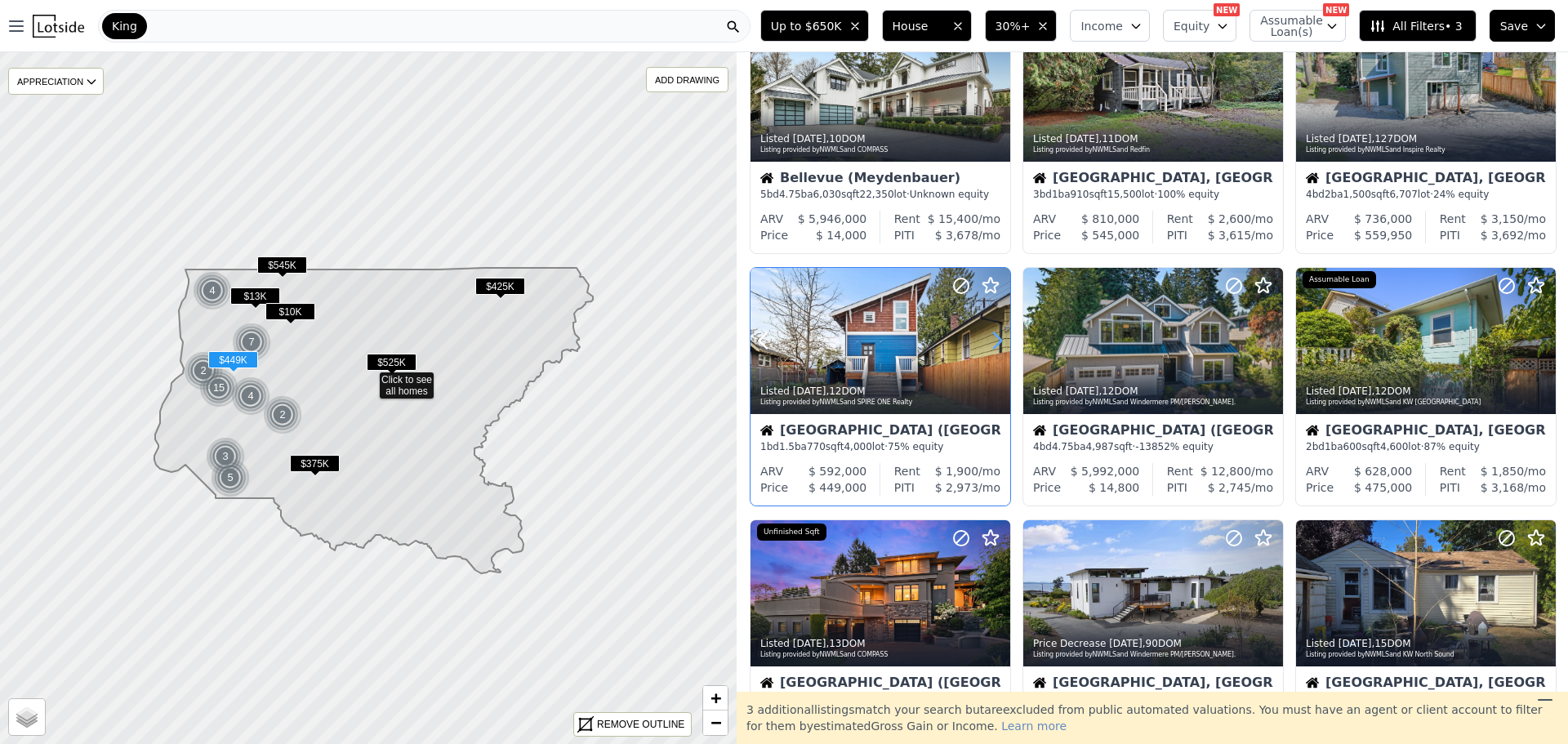
click at [991, 332] on icon at bounding box center [997, 340] width 26 height 26
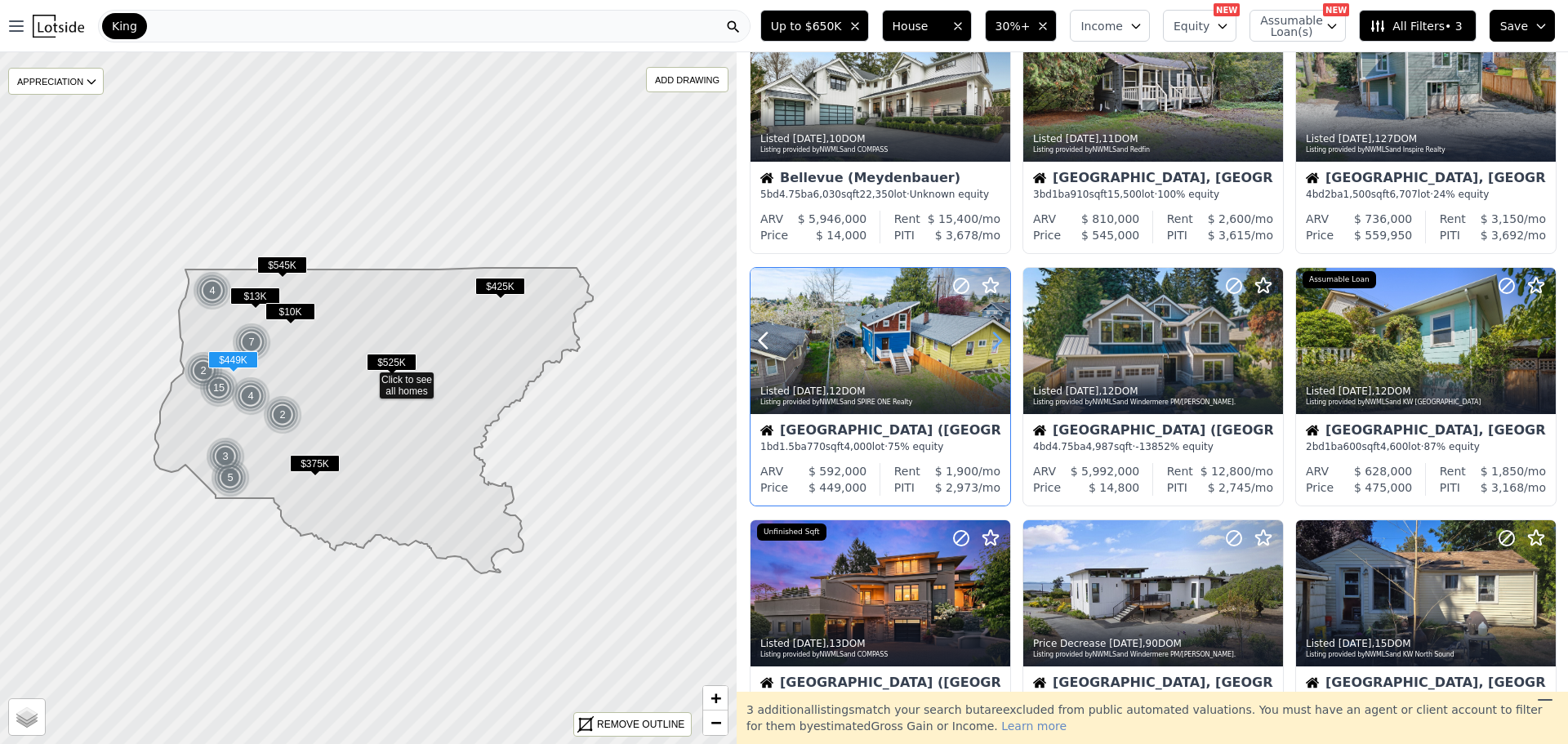
click at [991, 333] on icon at bounding box center [997, 340] width 26 height 26
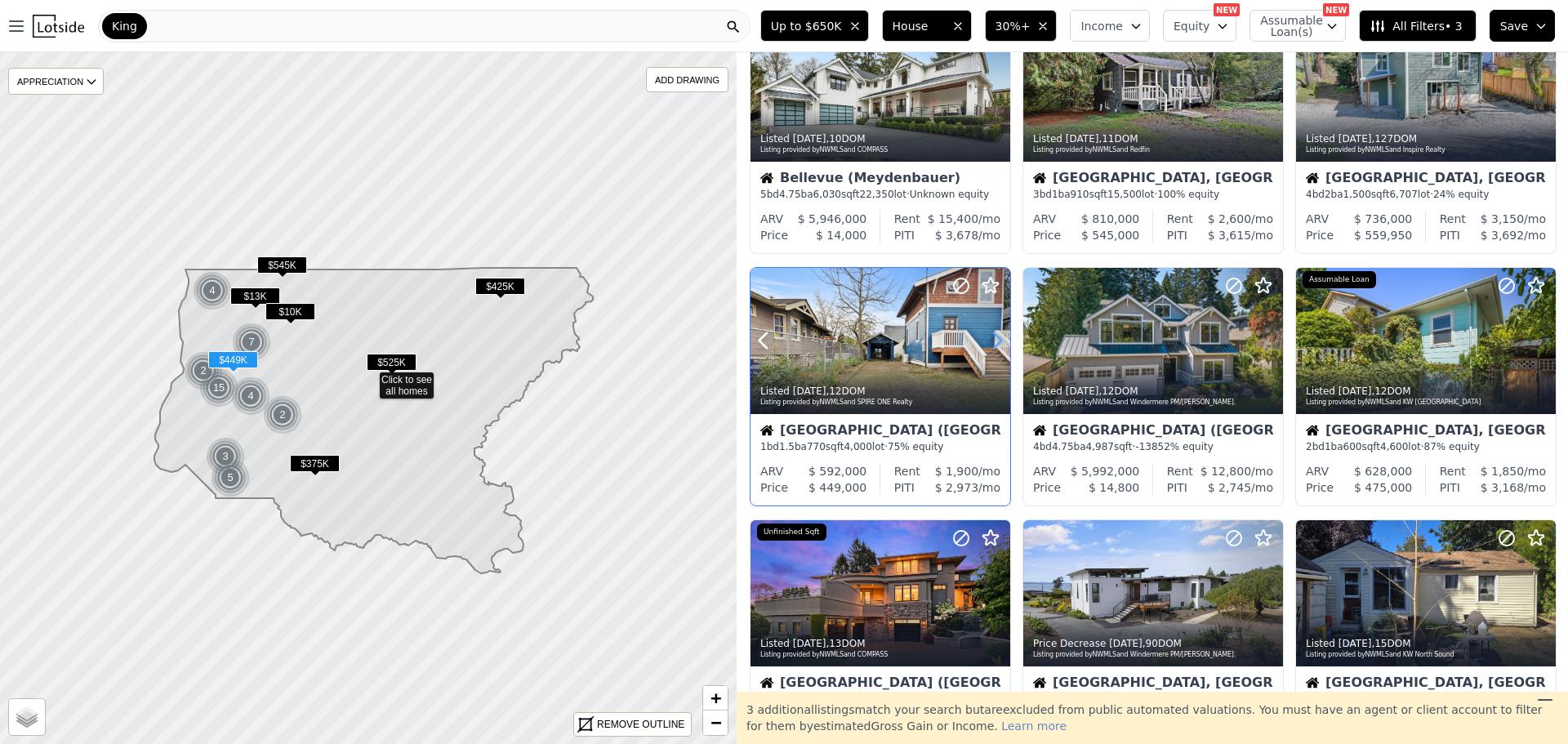
click at [991, 332] on icon at bounding box center [997, 340] width 26 height 26
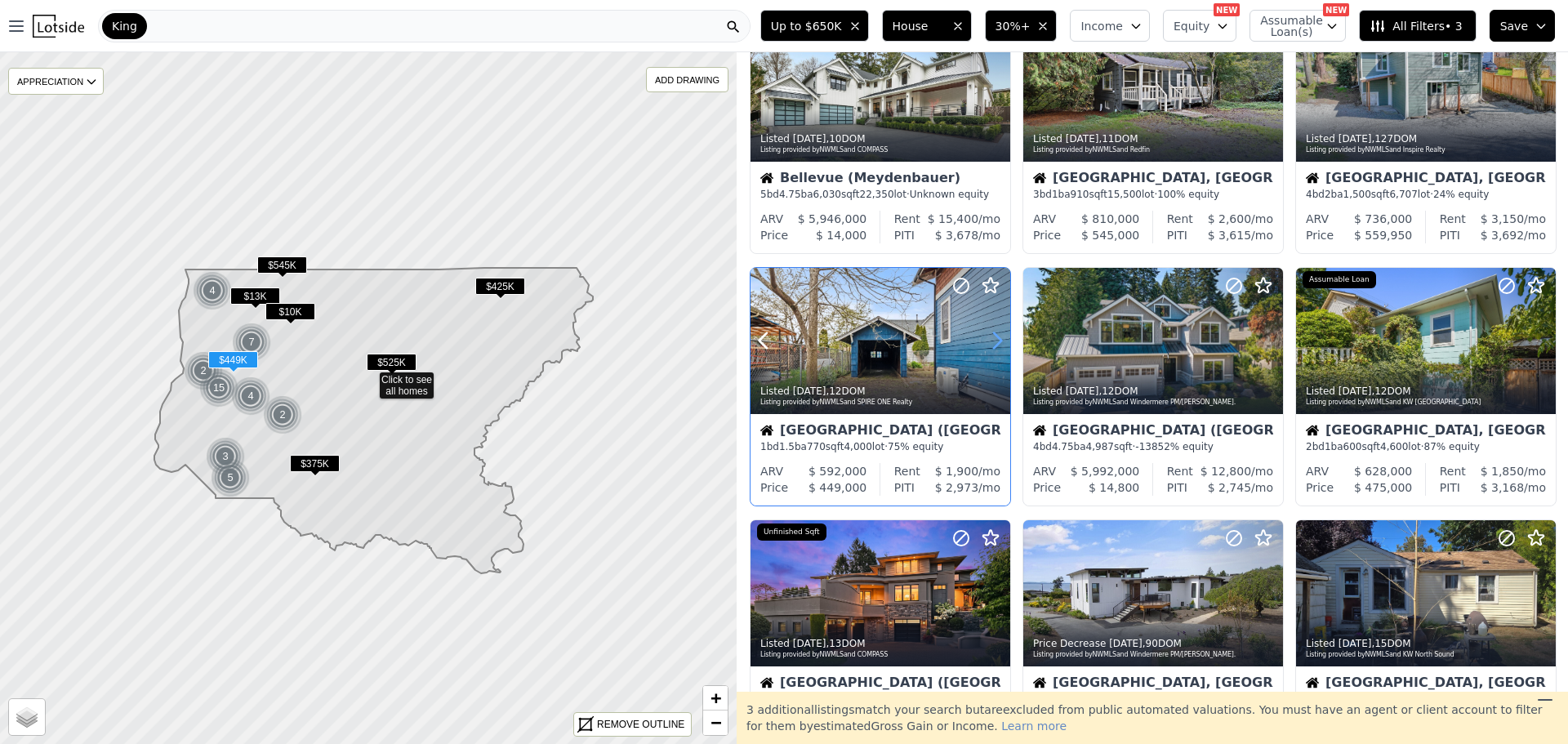
click at [991, 331] on icon at bounding box center [997, 340] width 26 height 26
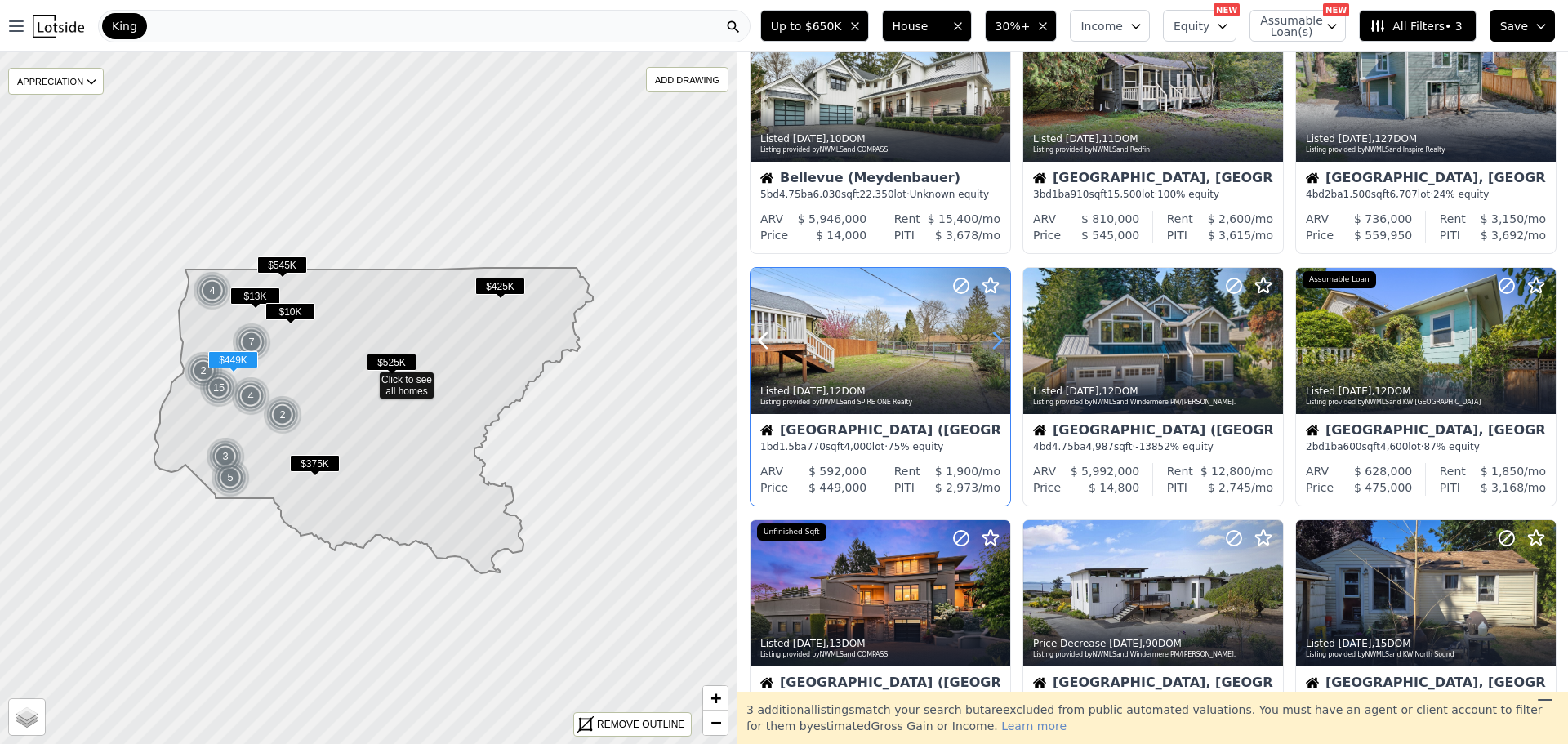
click at [991, 332] on icon at bounding box center [997, 340] width 26 height 26
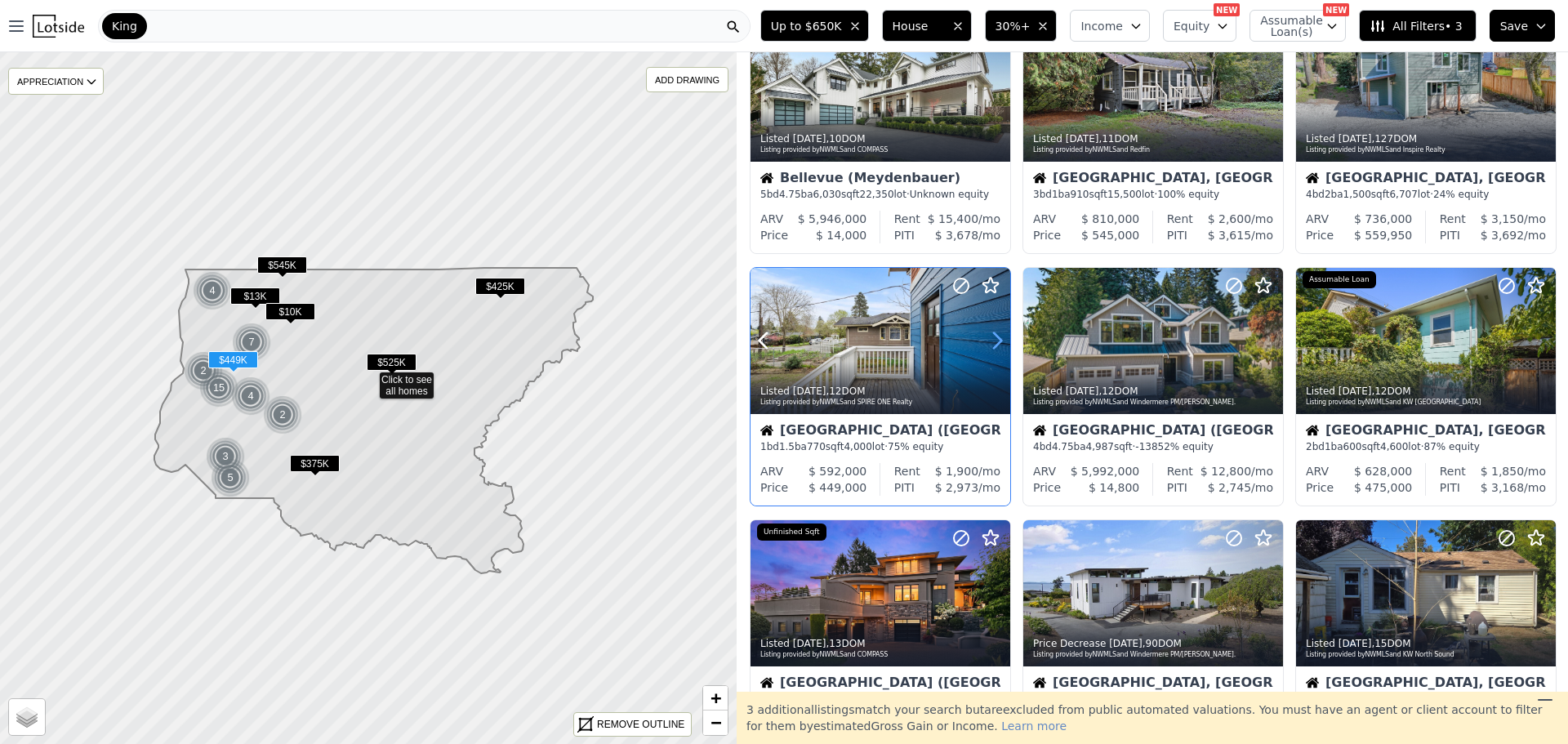
click at [991, 332] on icon at bounding box center [997, 340] width 26 height 26
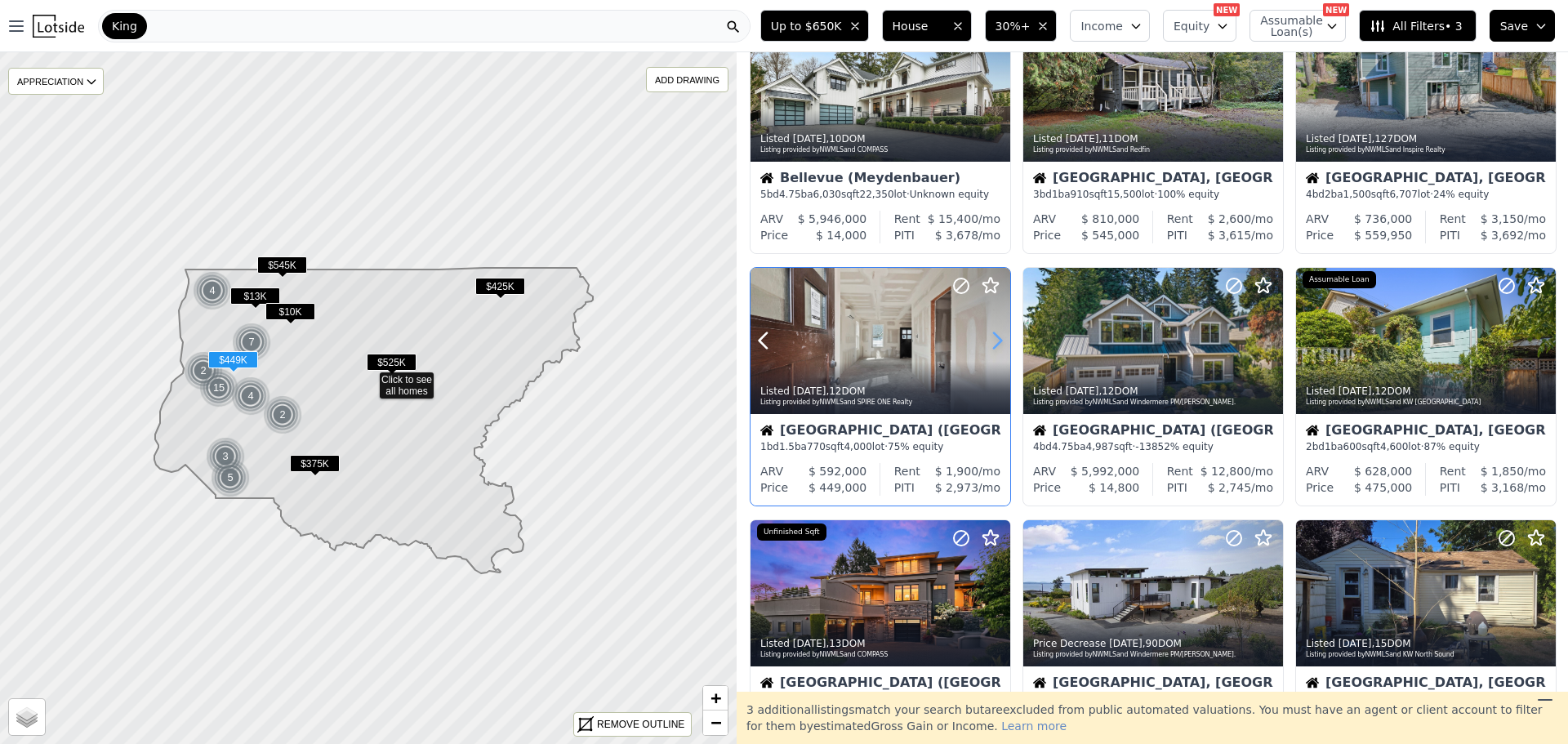
click at [991, 331] on icon at bounding box center [997, 340] width 26 height 26
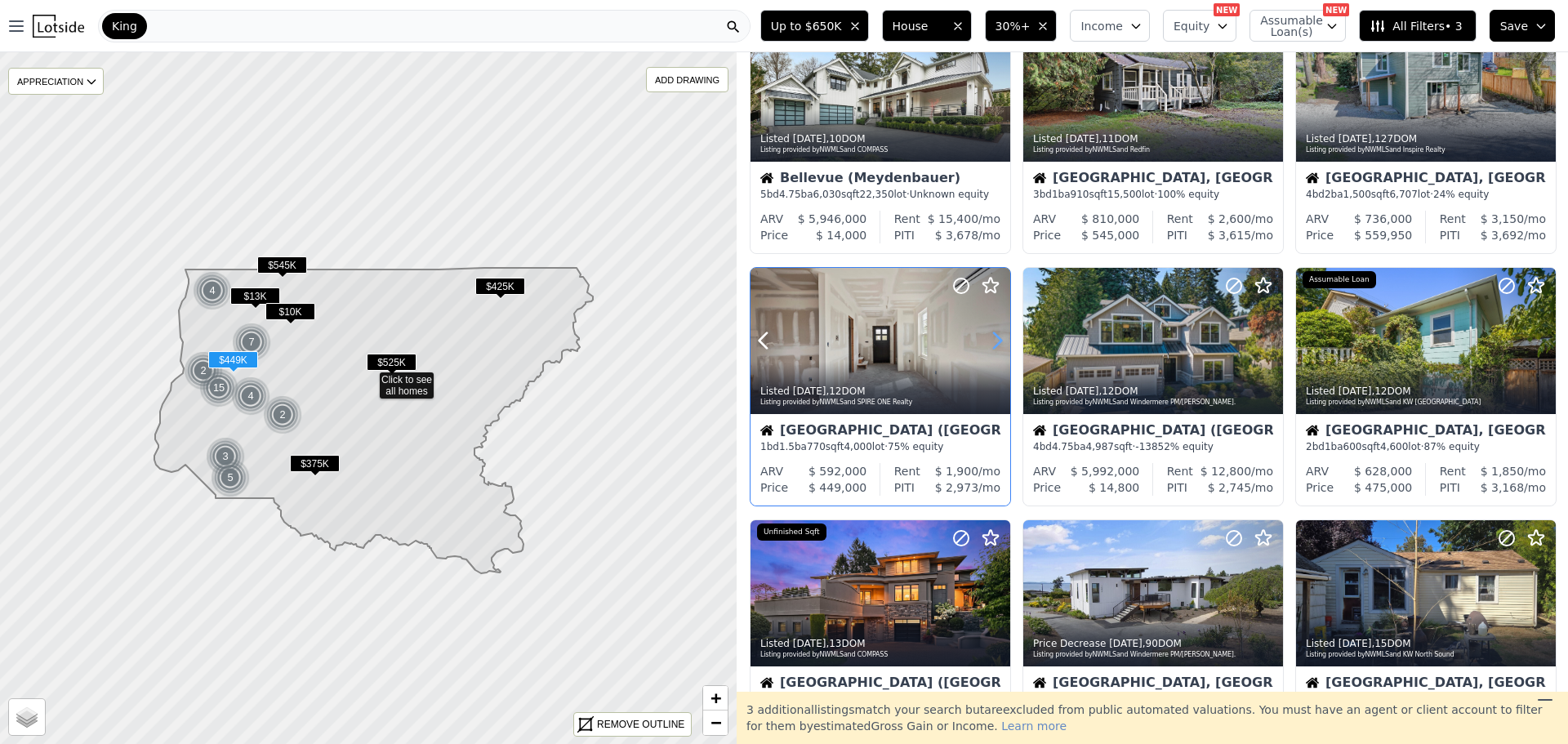
click at [991, 332] on icon at bounding box center [997, 340] width 26 height 26
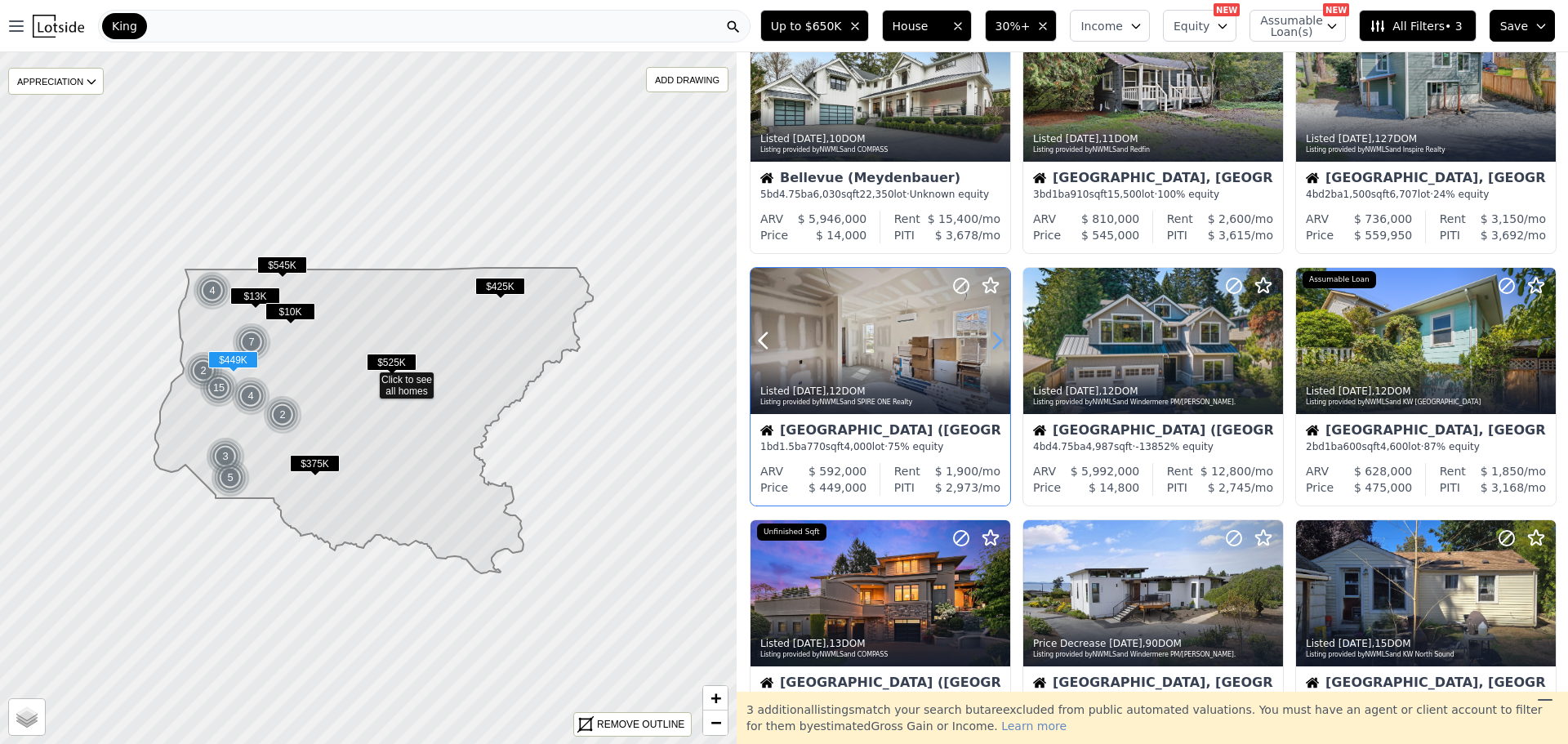
click at [991, 332] on icon at bounding box center [997, 340] width 26 height 26
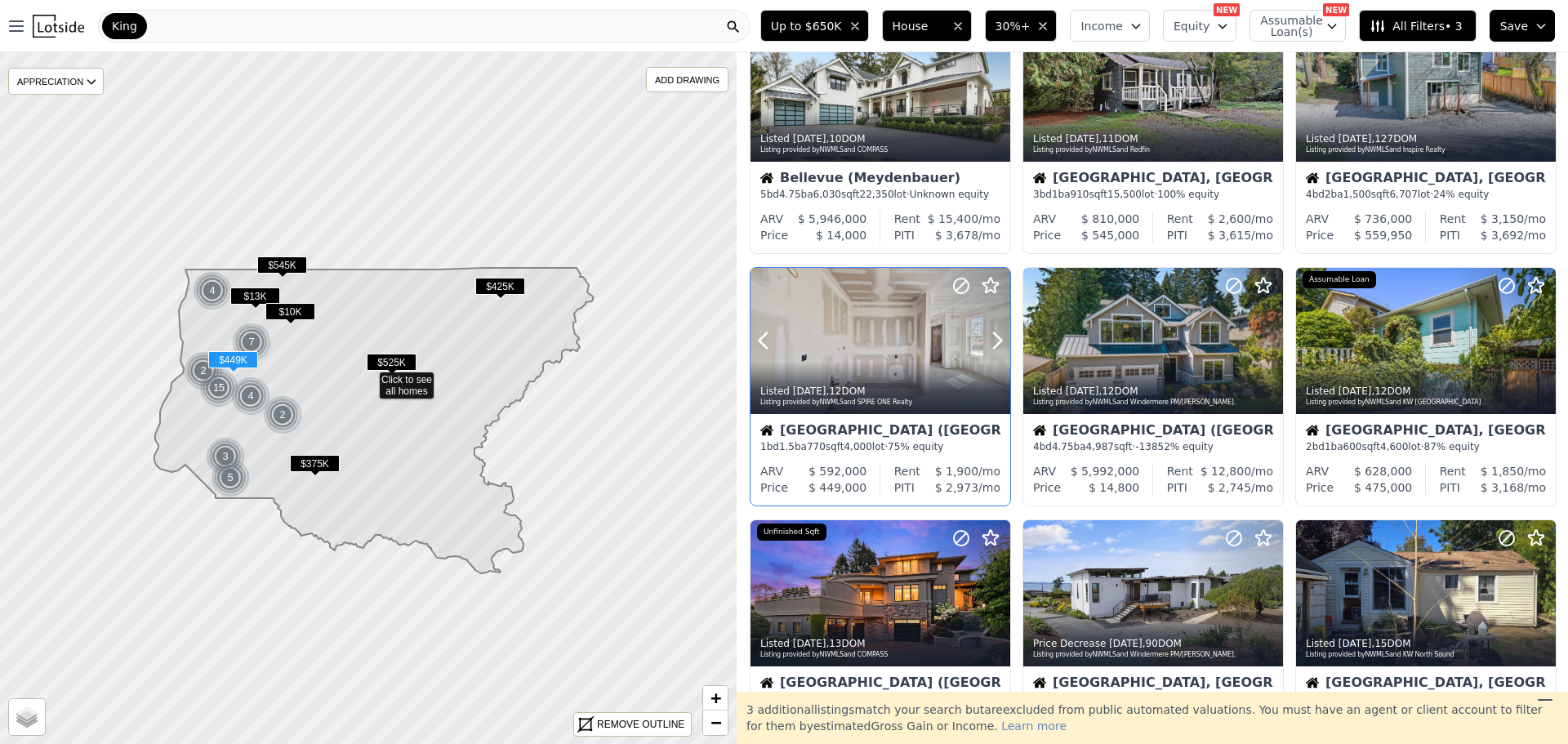
click at [900, 349] on div at bounding box center [880, 340] width 260 height 146
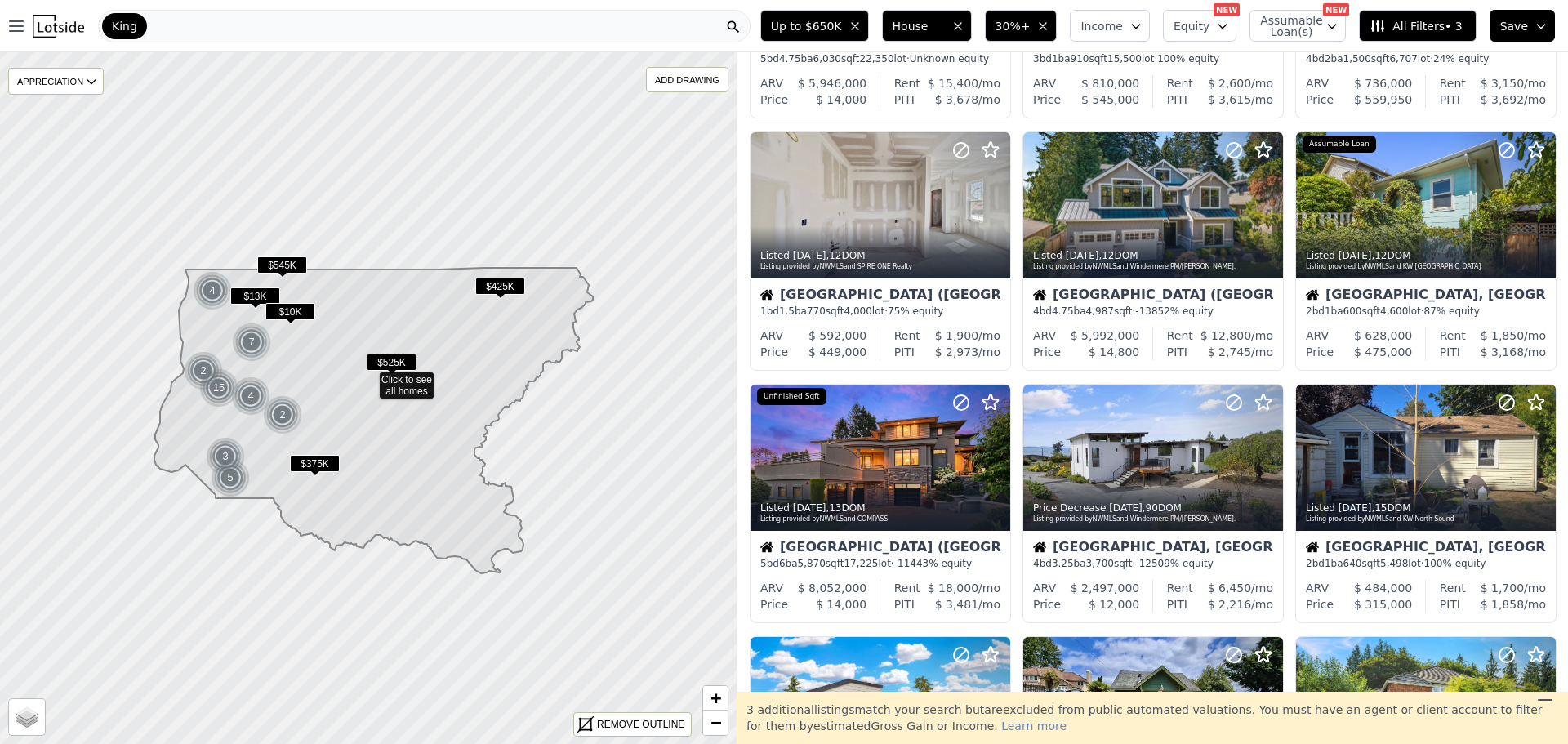
scroll to position [245, 0]
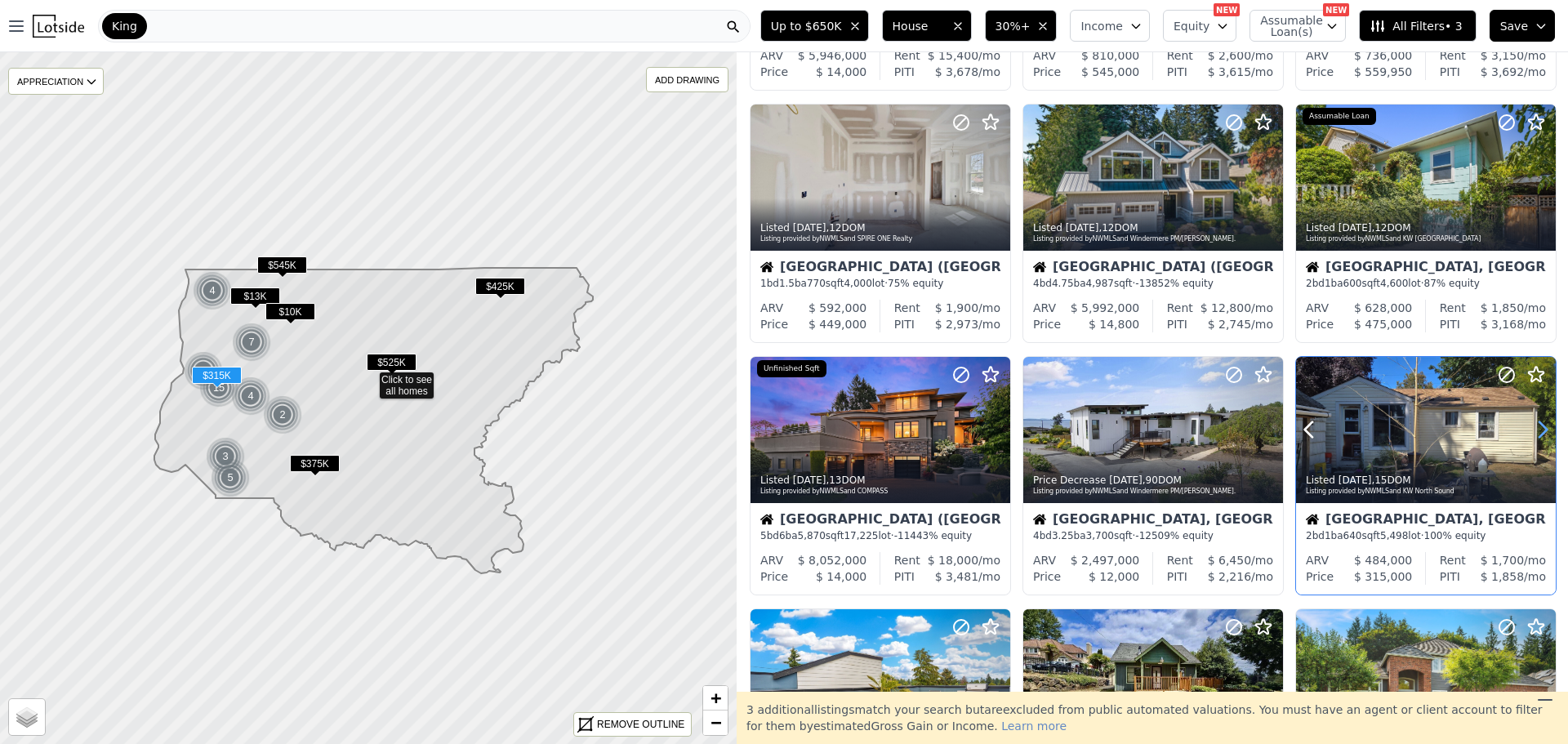
click at [1530, 424] on icon at bounding box center [1542, 430] width 26 height 26
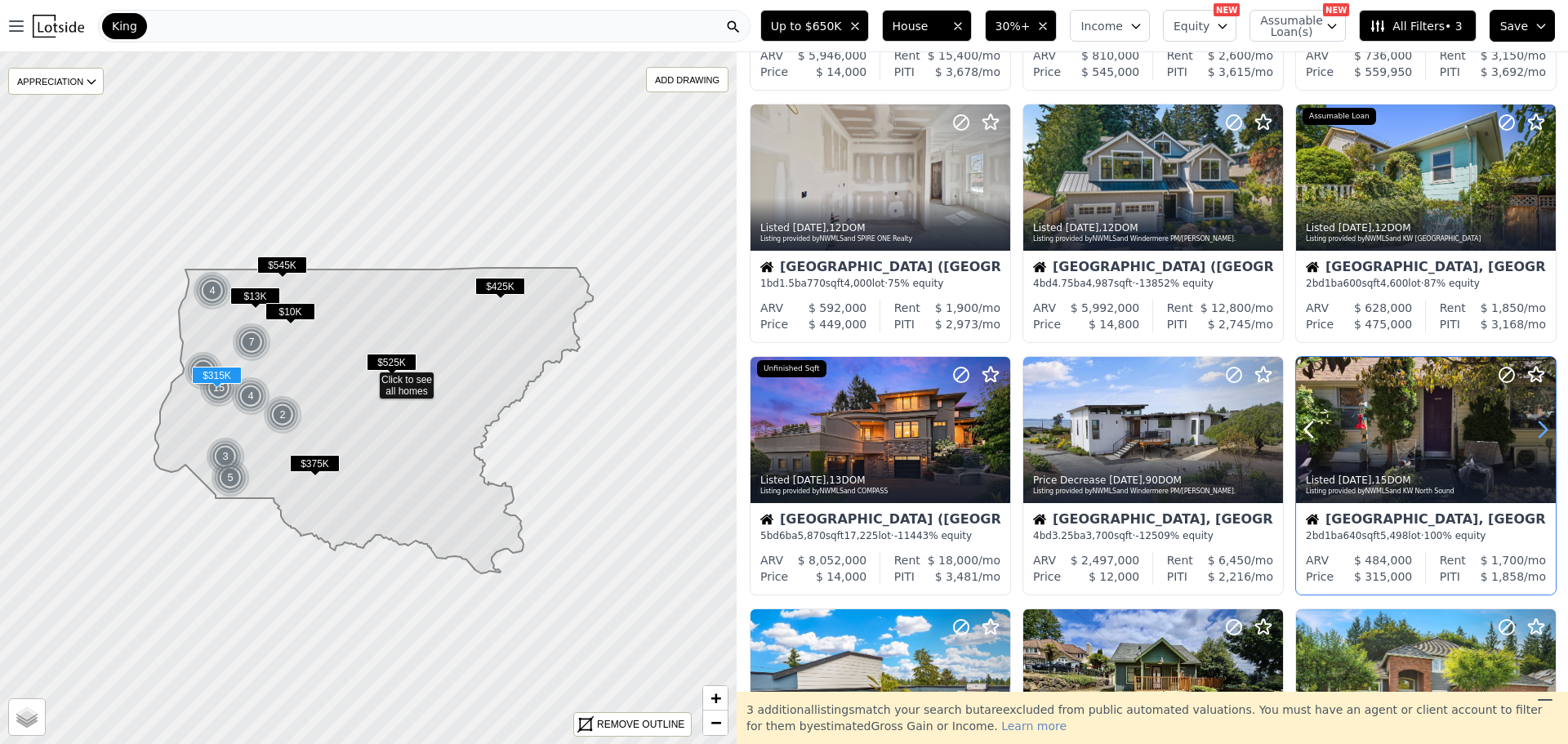
click at [1530, 424] on icon at bounding box center [1542, 430] width 26 height 26
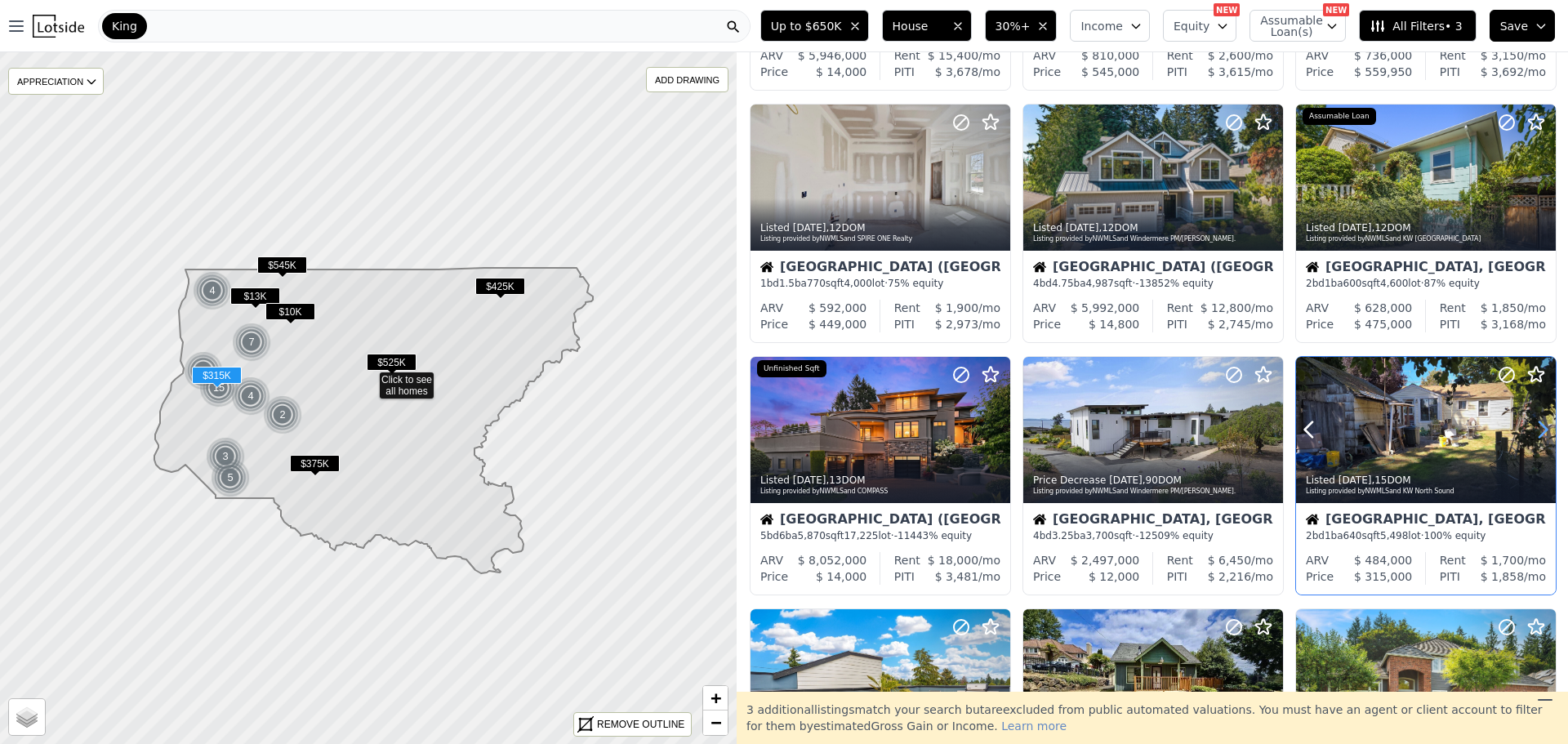
click at [1530, 424] on icon at bounding box center [1542, 430] width 26 height 26
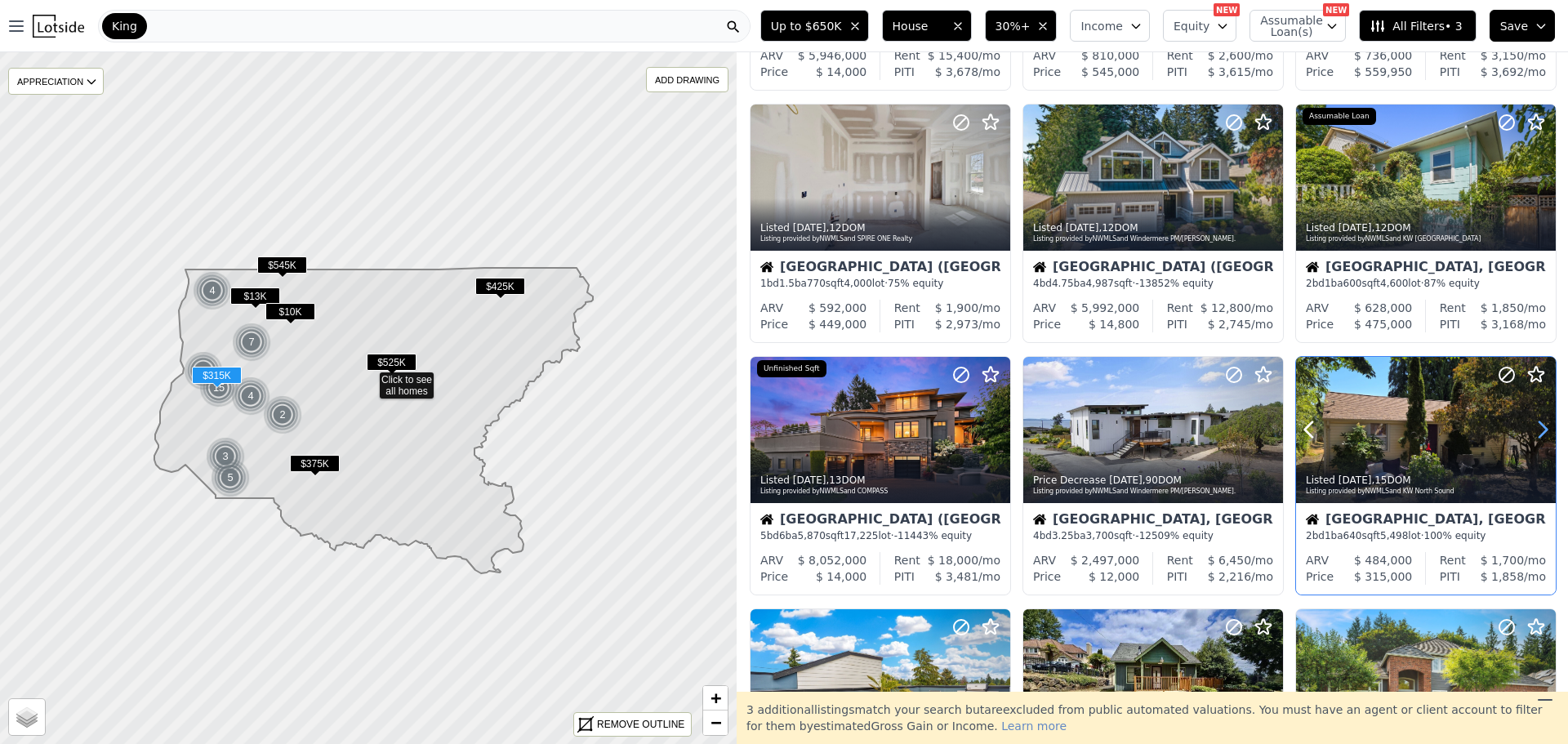
click at [1530, 423] on icon at bounding box center [1542, 430] width 26 height 26
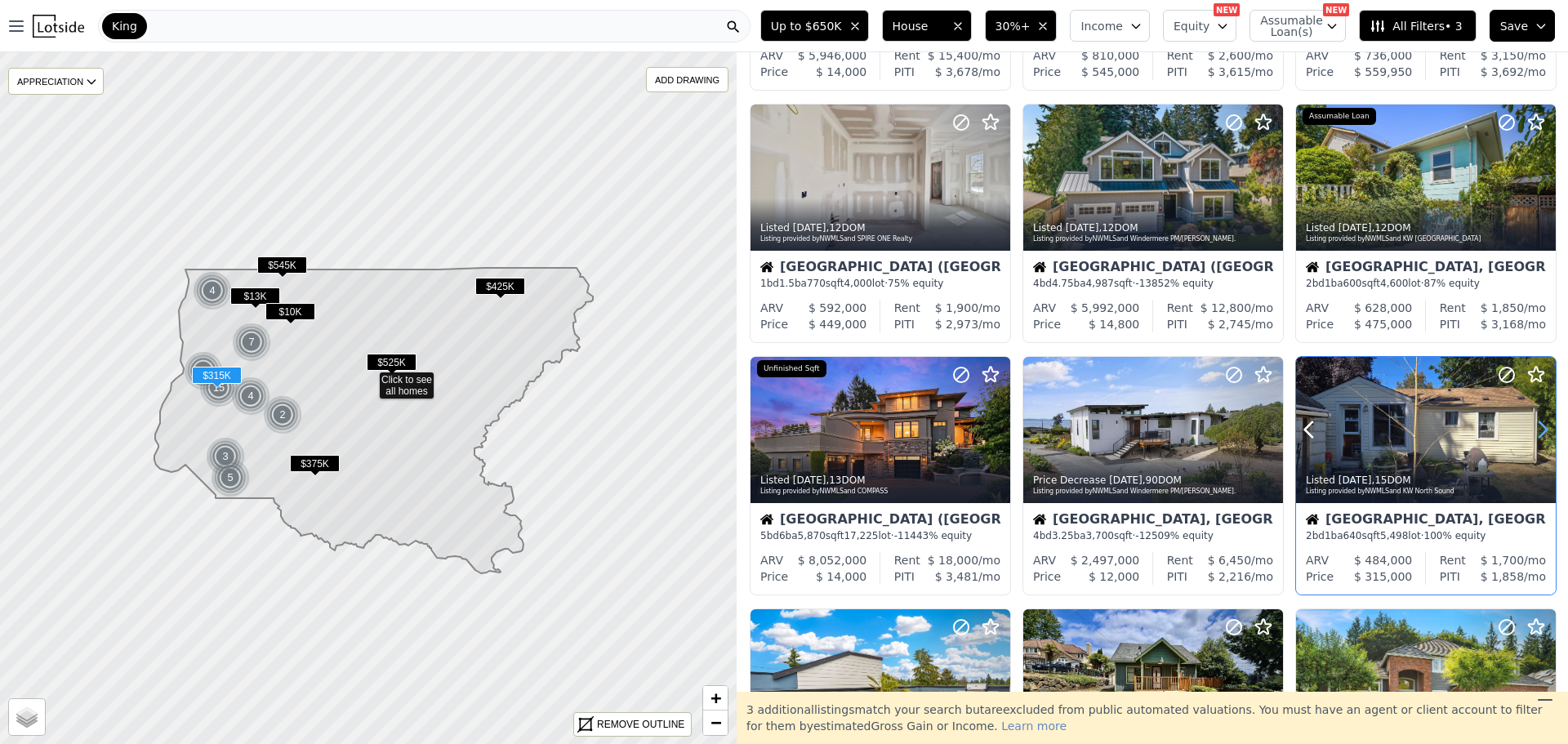
click at [1530, 423] on icon at bounding box center [1542, 430] width 26 height 26
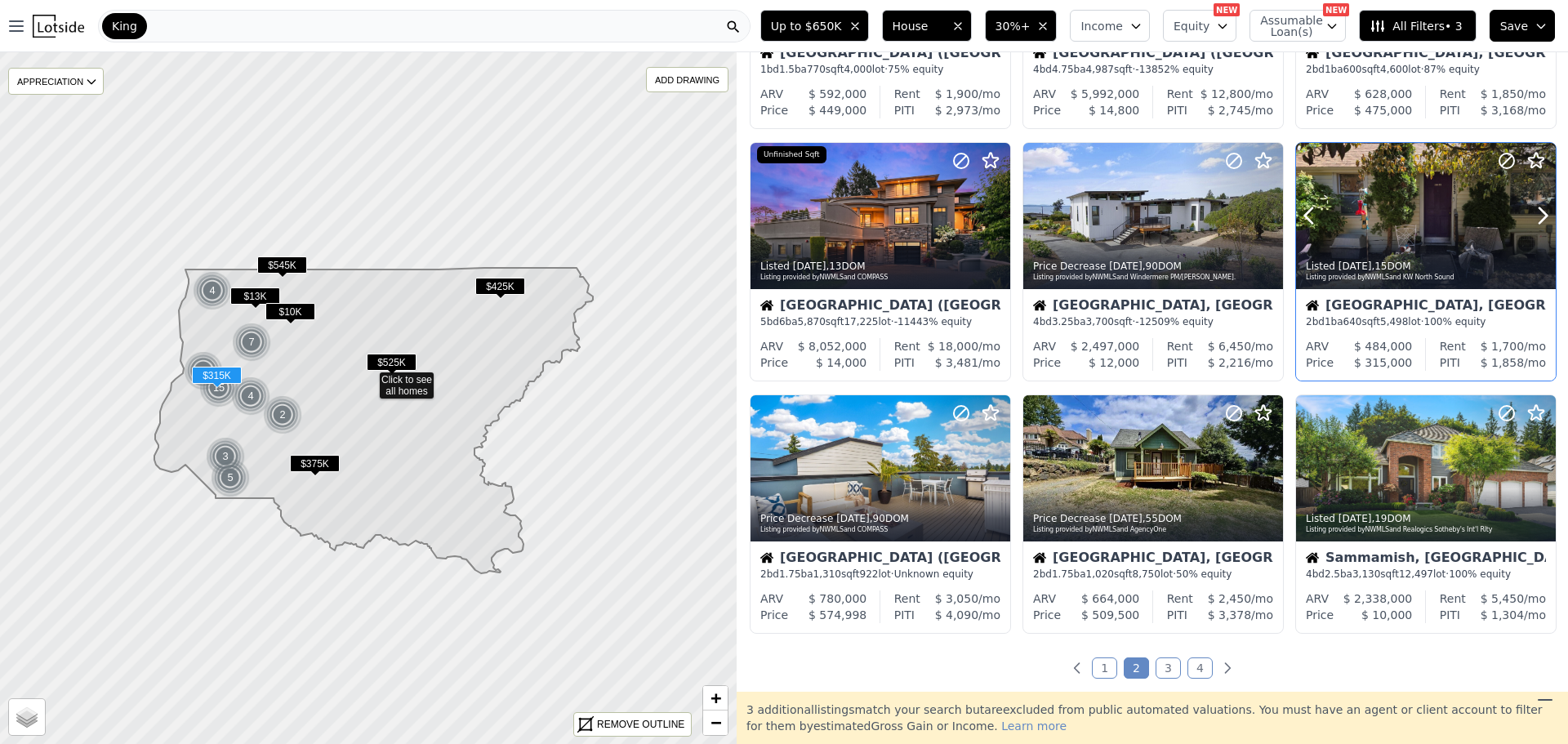
scroll to position [572, 0]
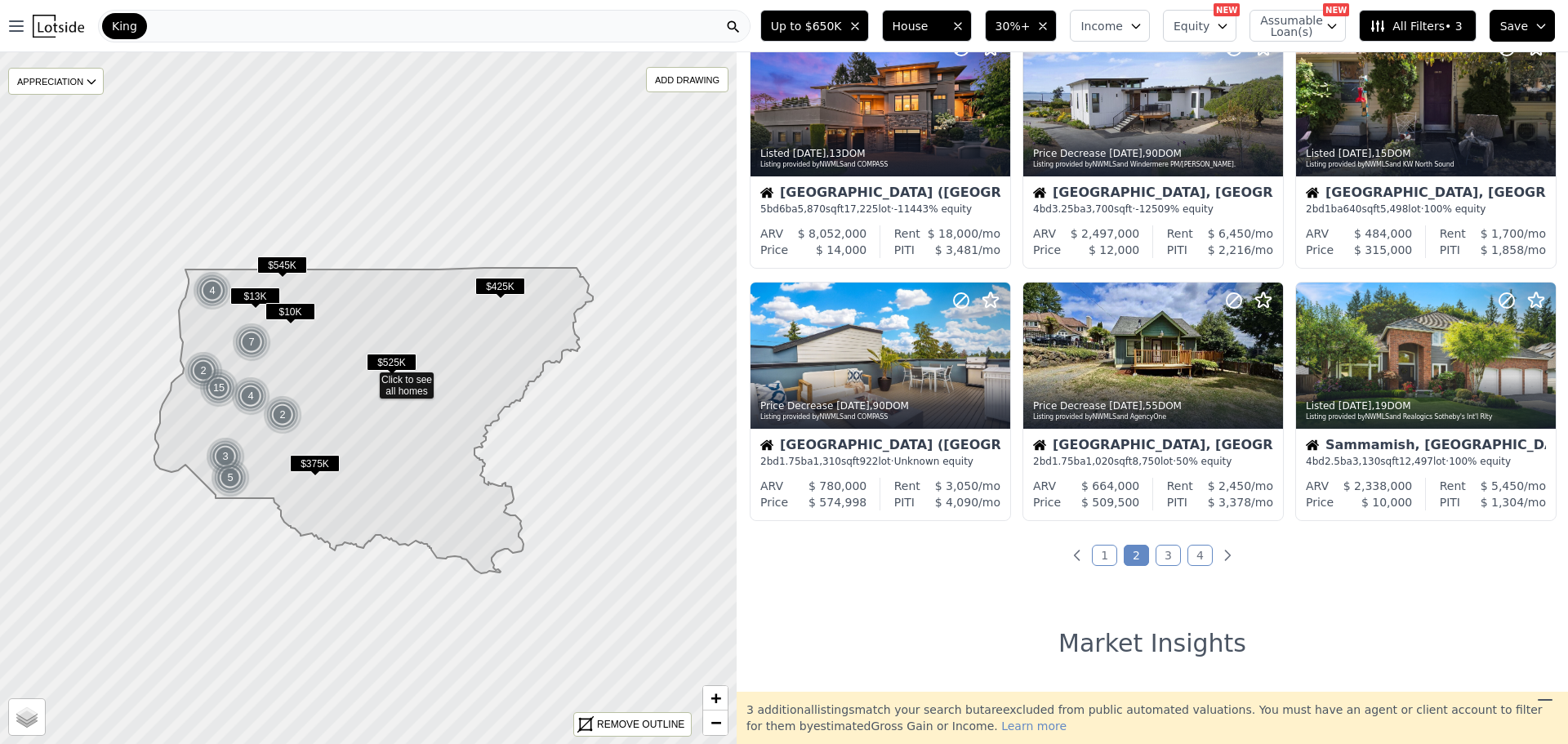
click at [1169, 559] on link "3" at bounding box center [1168, 555] width 25 height 22
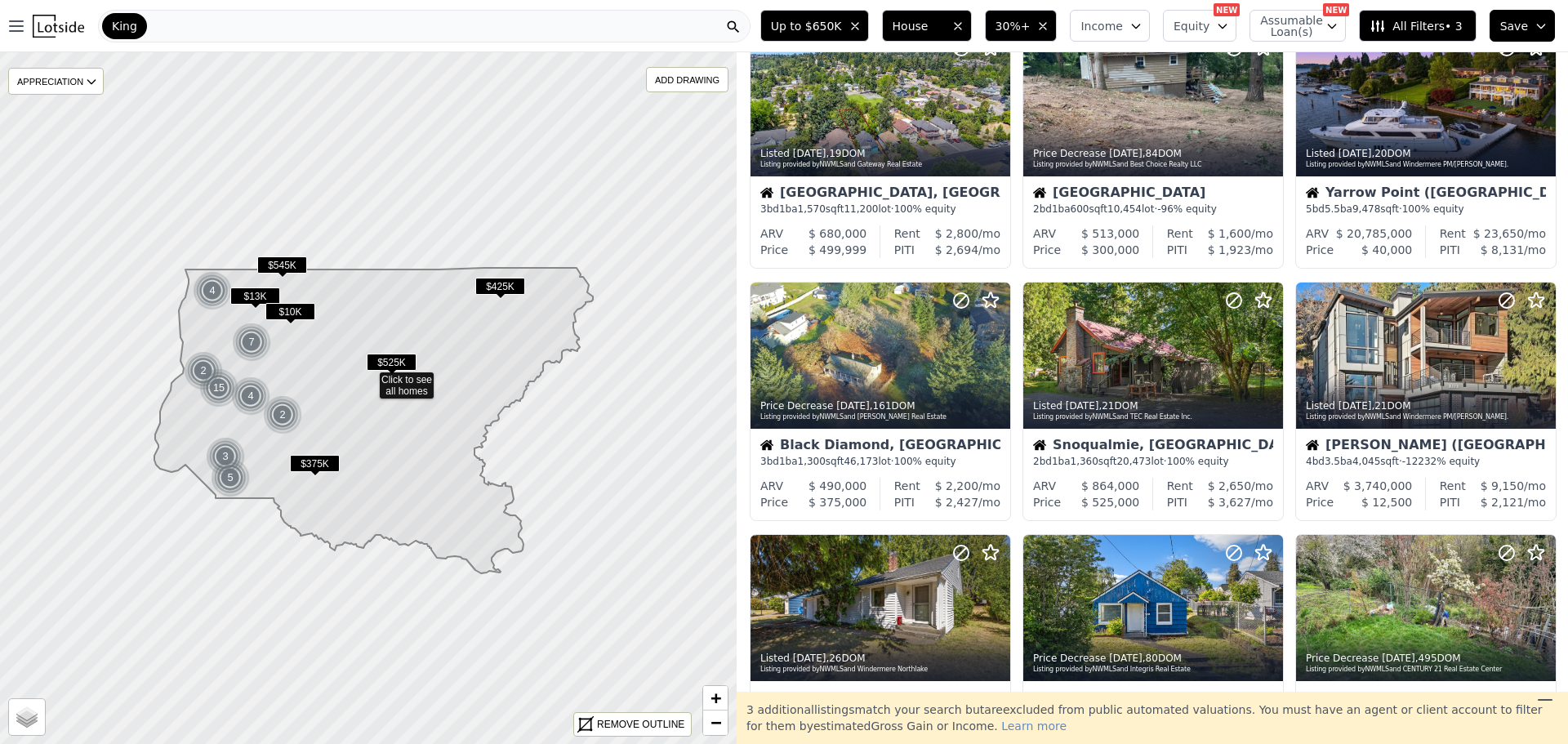
scroll to position [0, 0]
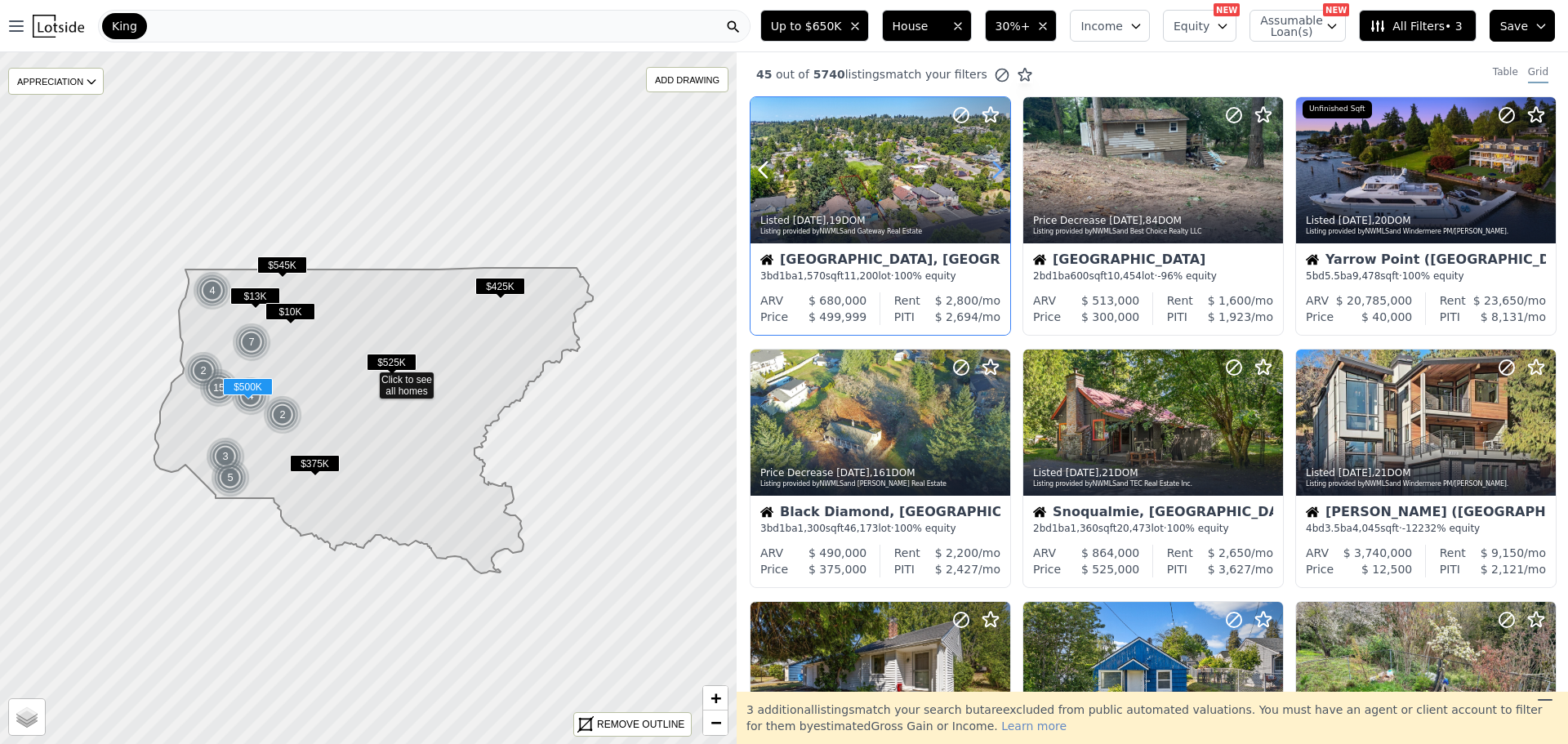
click at [987, 164] on icon at bounding box center [997, 170] width 26 height 26
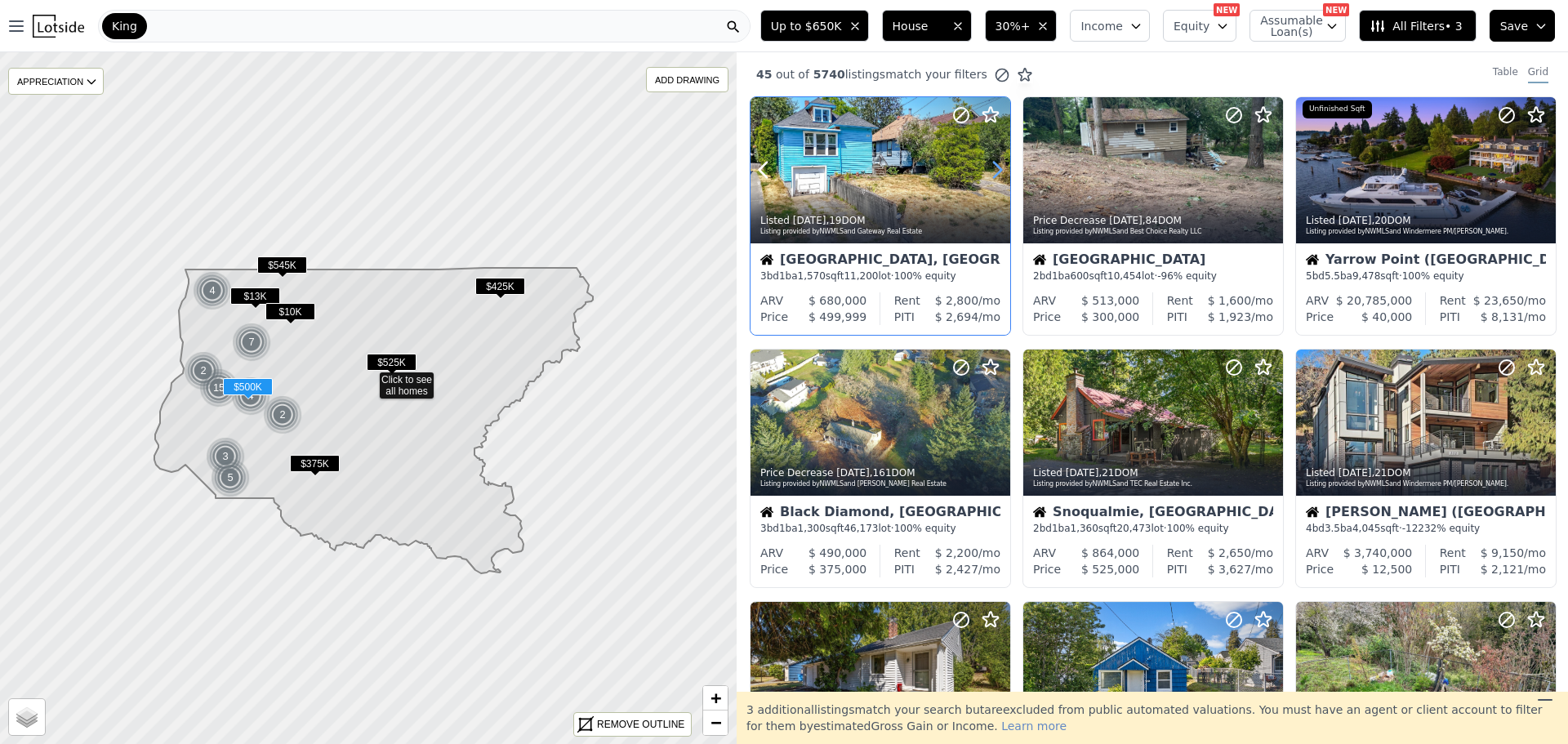
click at [987, 163] on icon at bounding box center [997, 170] width 26 height 26
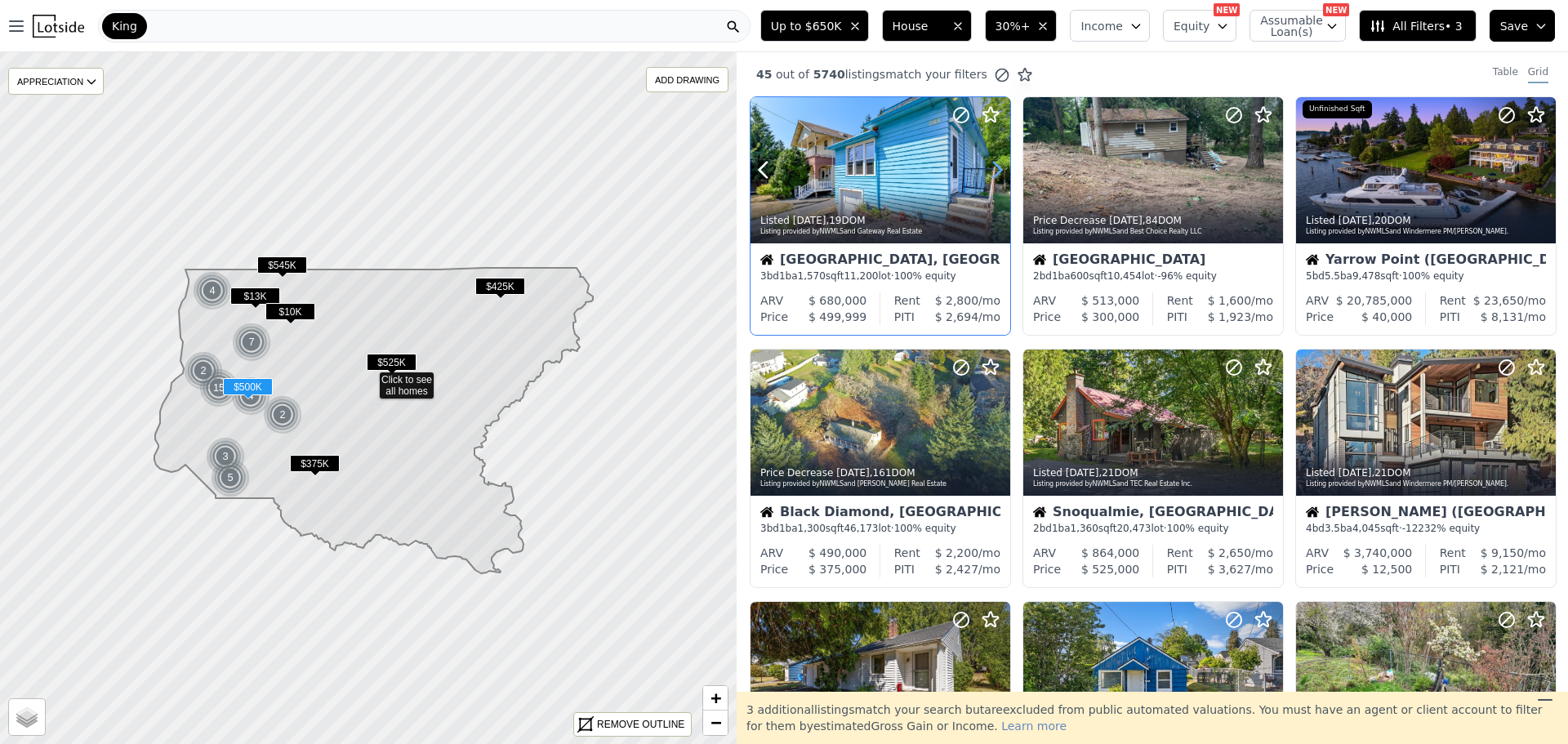
click at [987, 163] on icon at bounding box center [997, 170] width 26 height 26
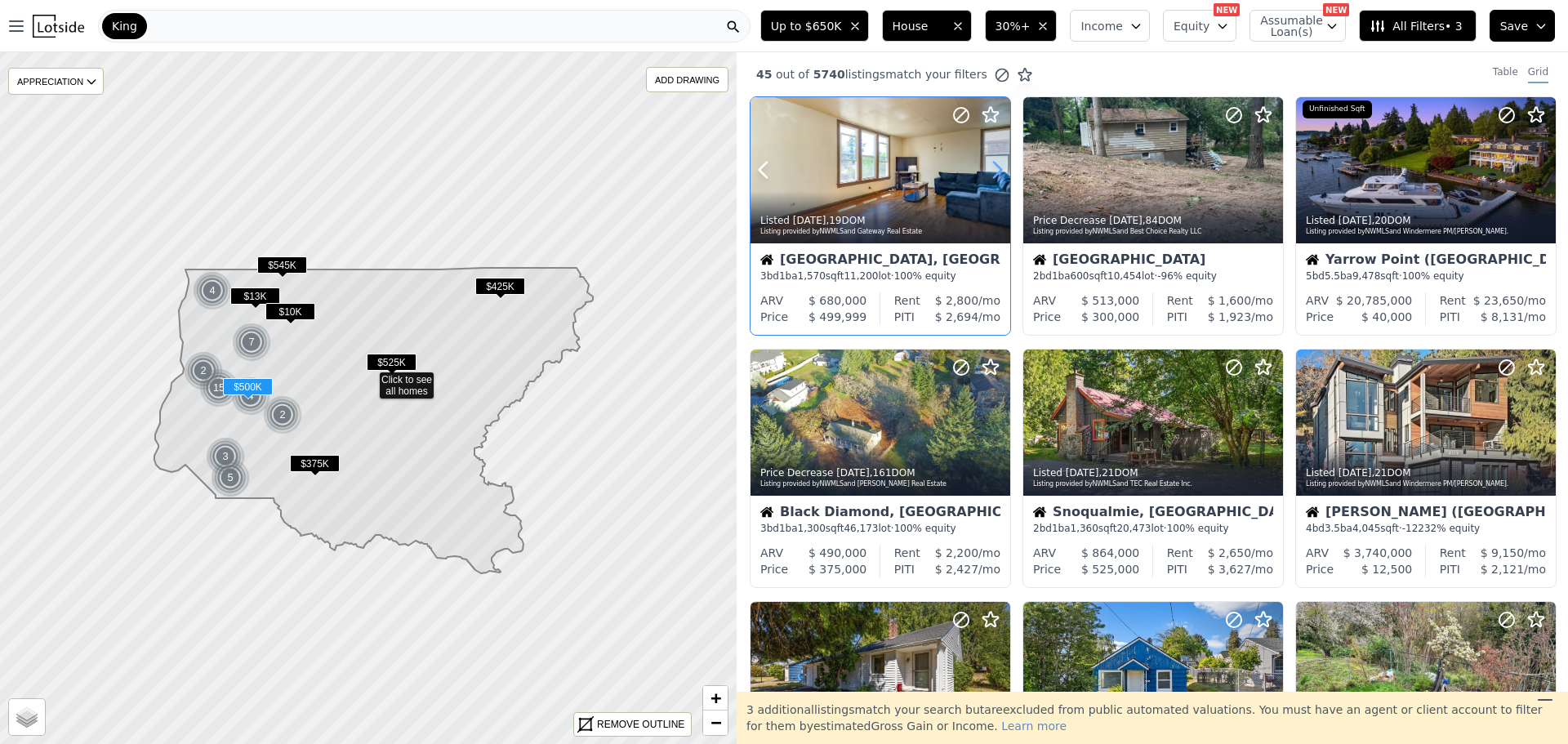
click at [987, 163] on icon at bounding box center [997, 170] width 26 height 26
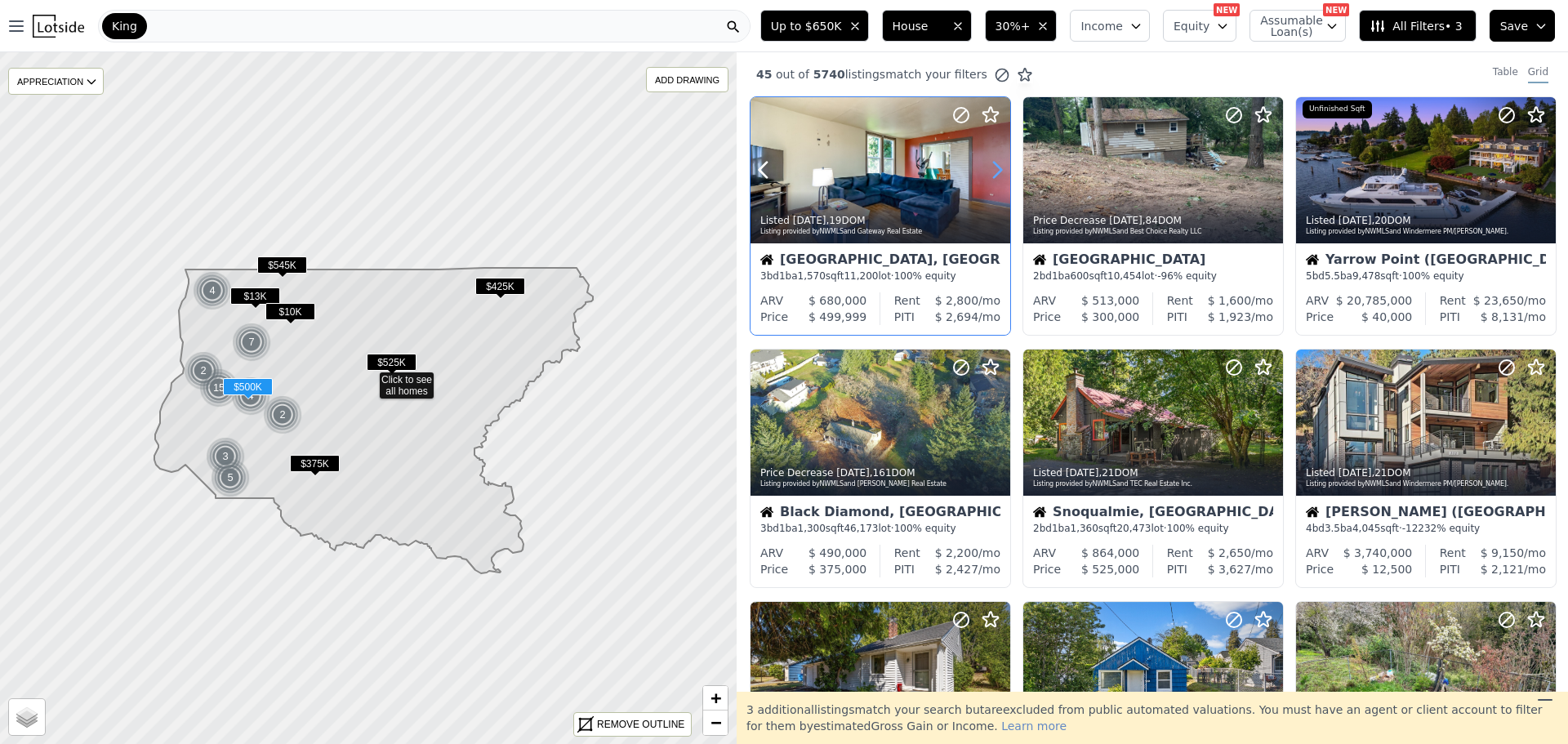
click at [987, 163] on icon at bounding box center [997, 170] width 26 height 26
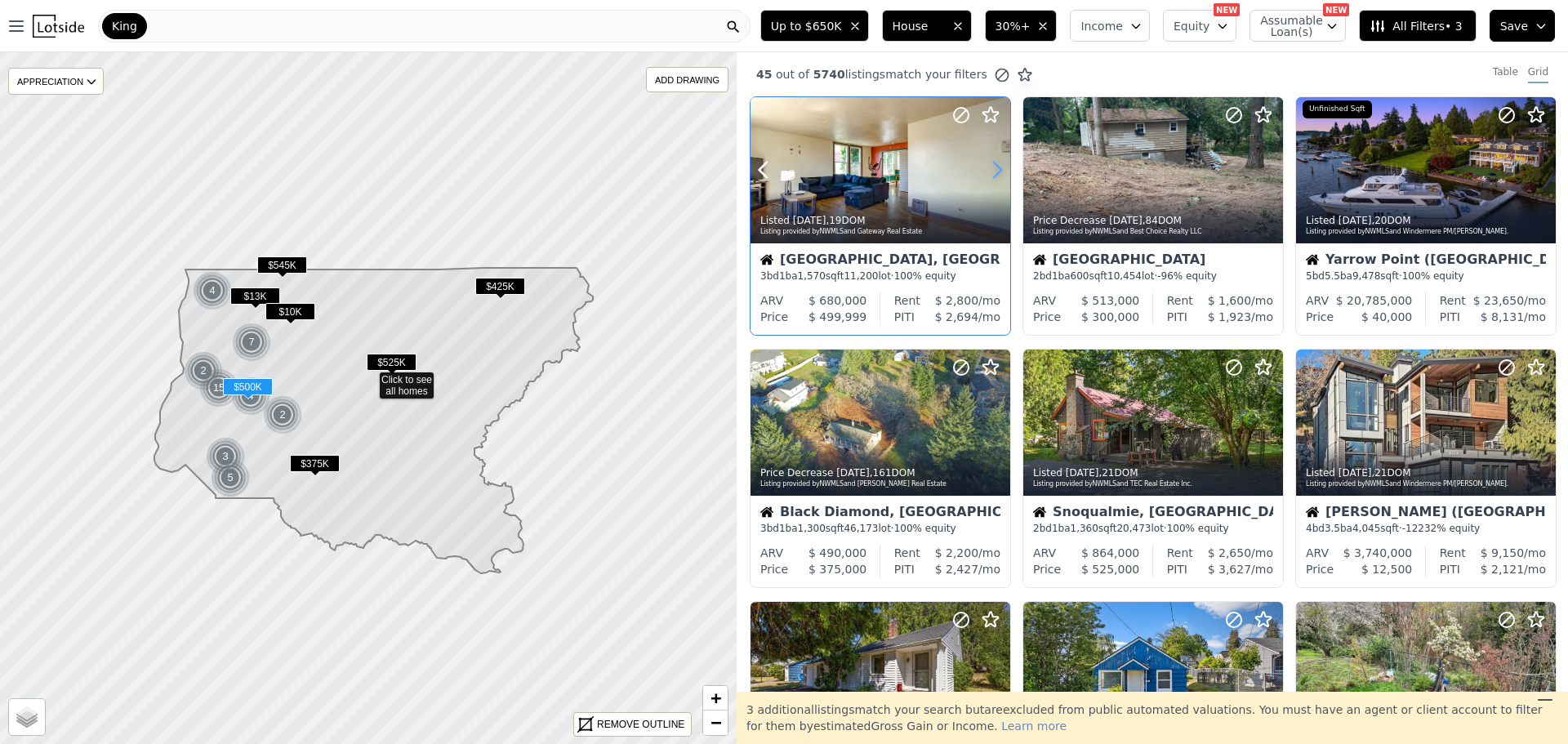
click at [987, 163] on icon at bounding box center [997, 170] width 26 height 26
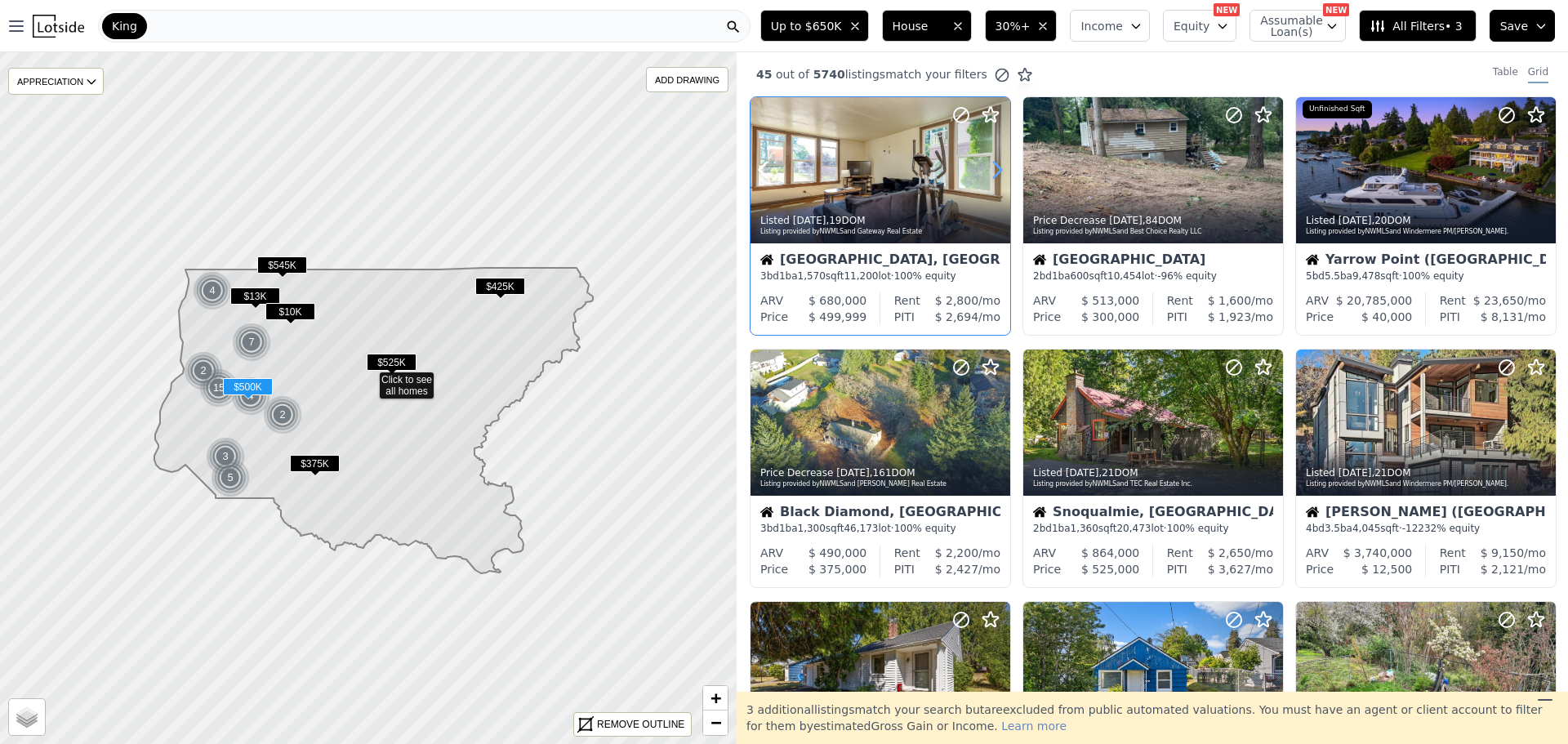
click at [987, 163] on icon at bounding box center [997, 170] width 26 height 26
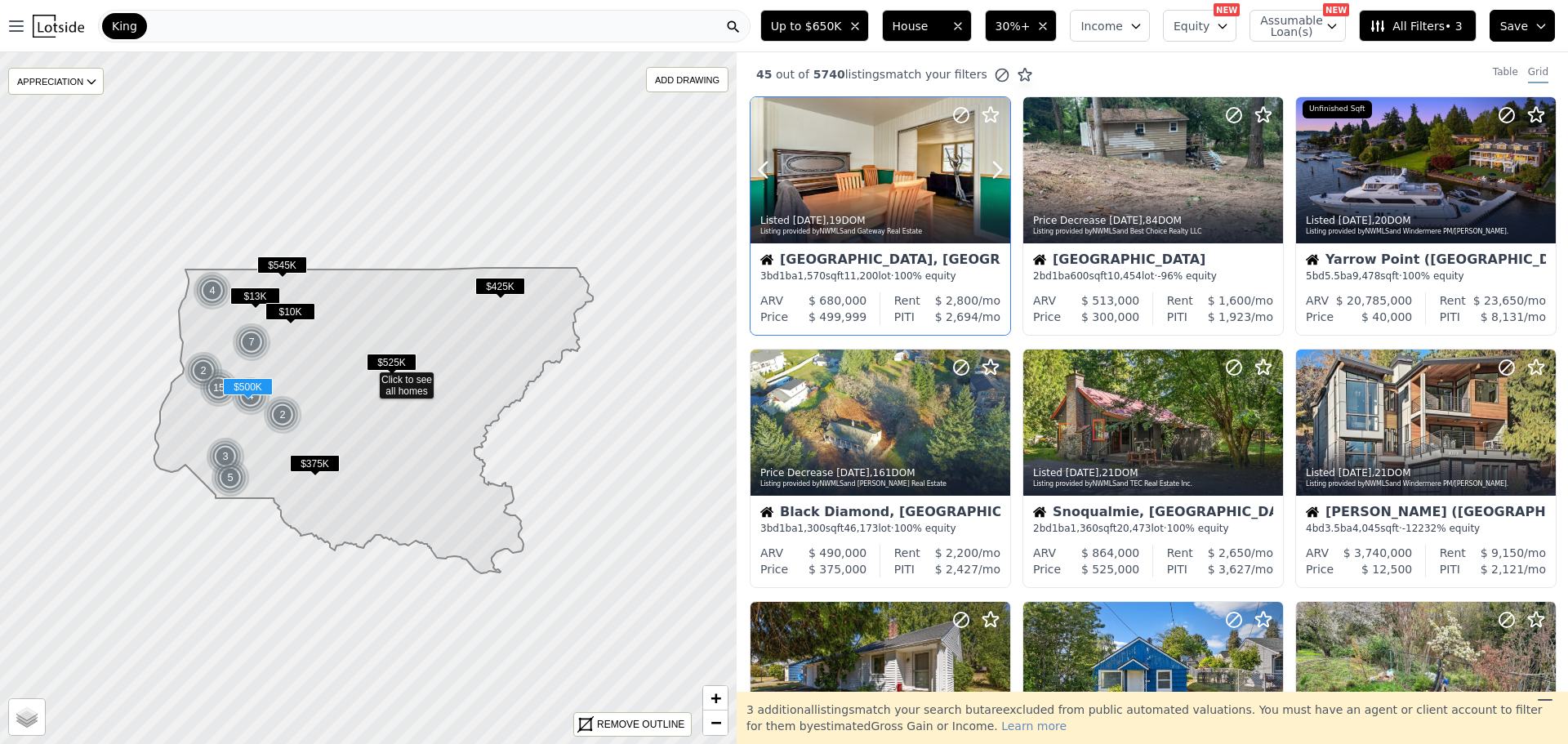
click at [898, 197] on div at bounding box center [880, 206] width 260 height 29
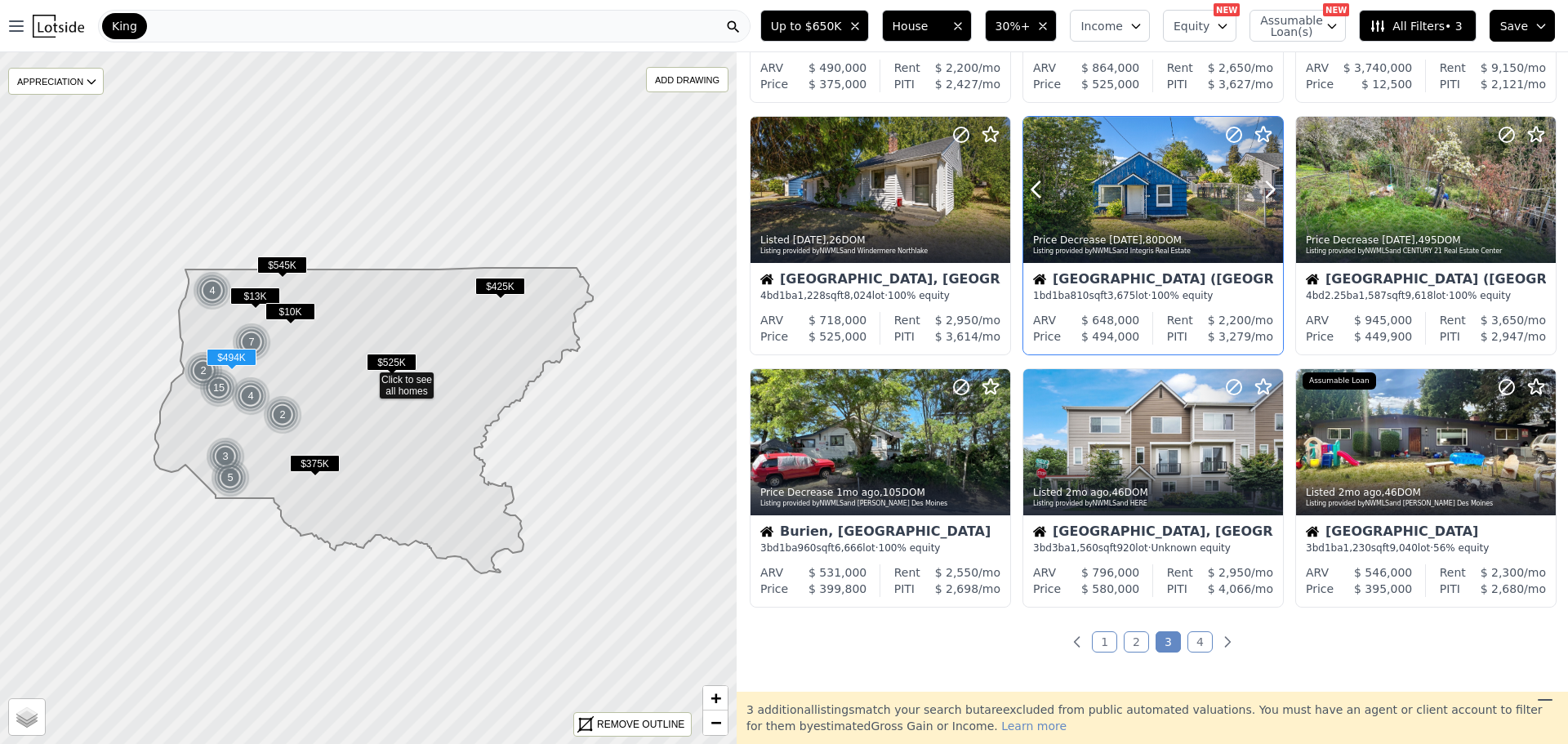
scroll to position [489, 0]
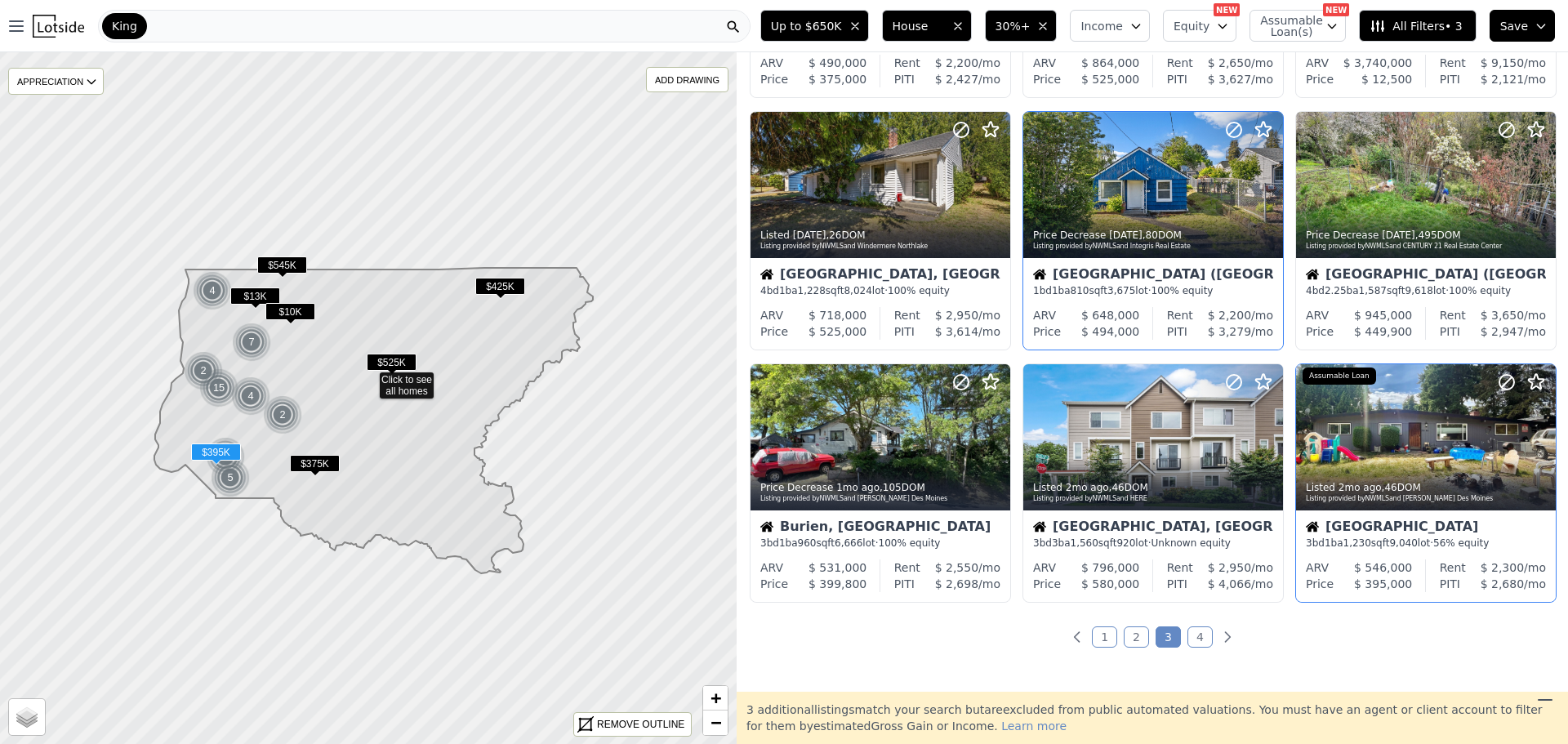
click at [1394, 426] on div at bounding box center [1426, 437] width 260 height 146
click at [1353, 450] on div at bounding box center [1426, 437] width 260 height 146
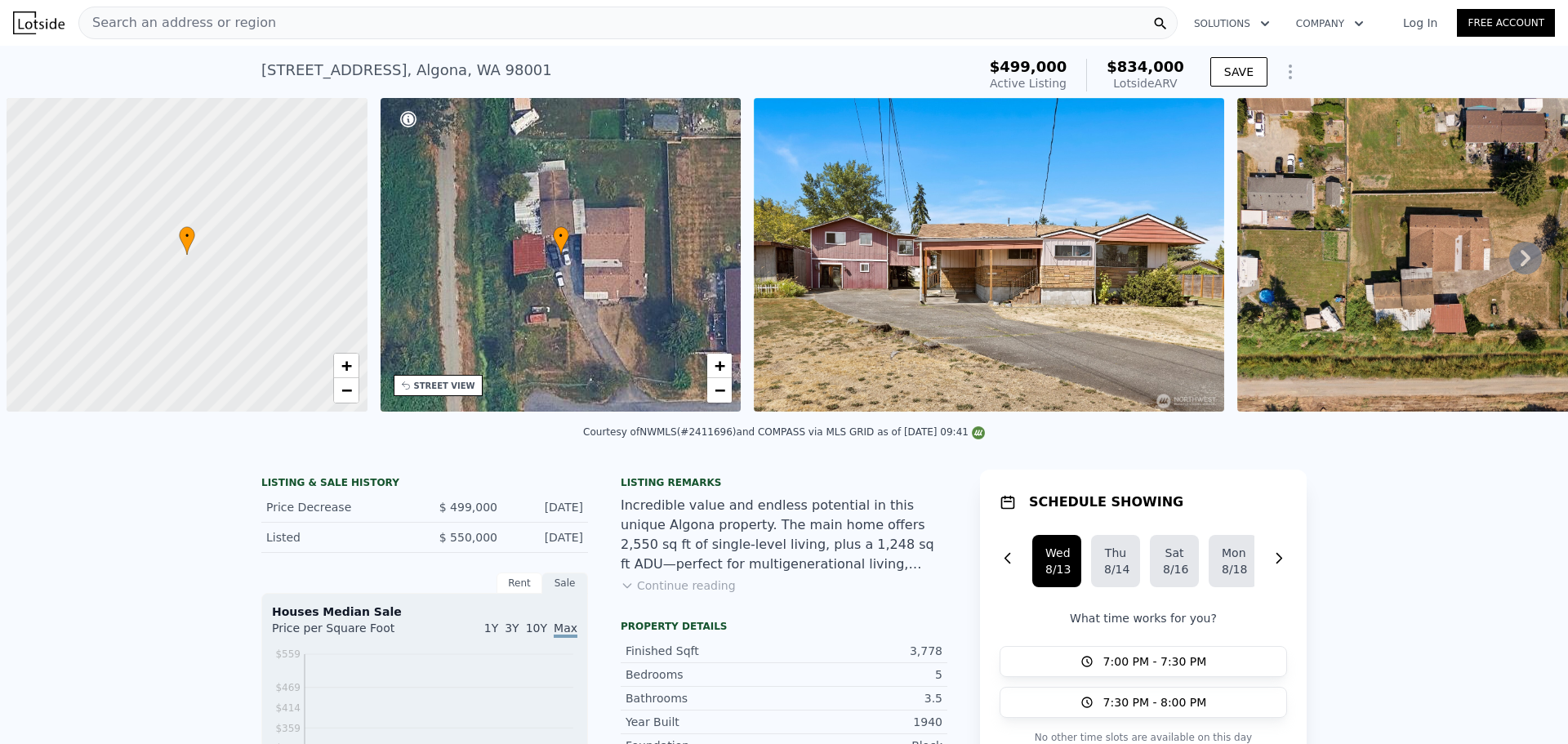
scroll to position [0, 7]
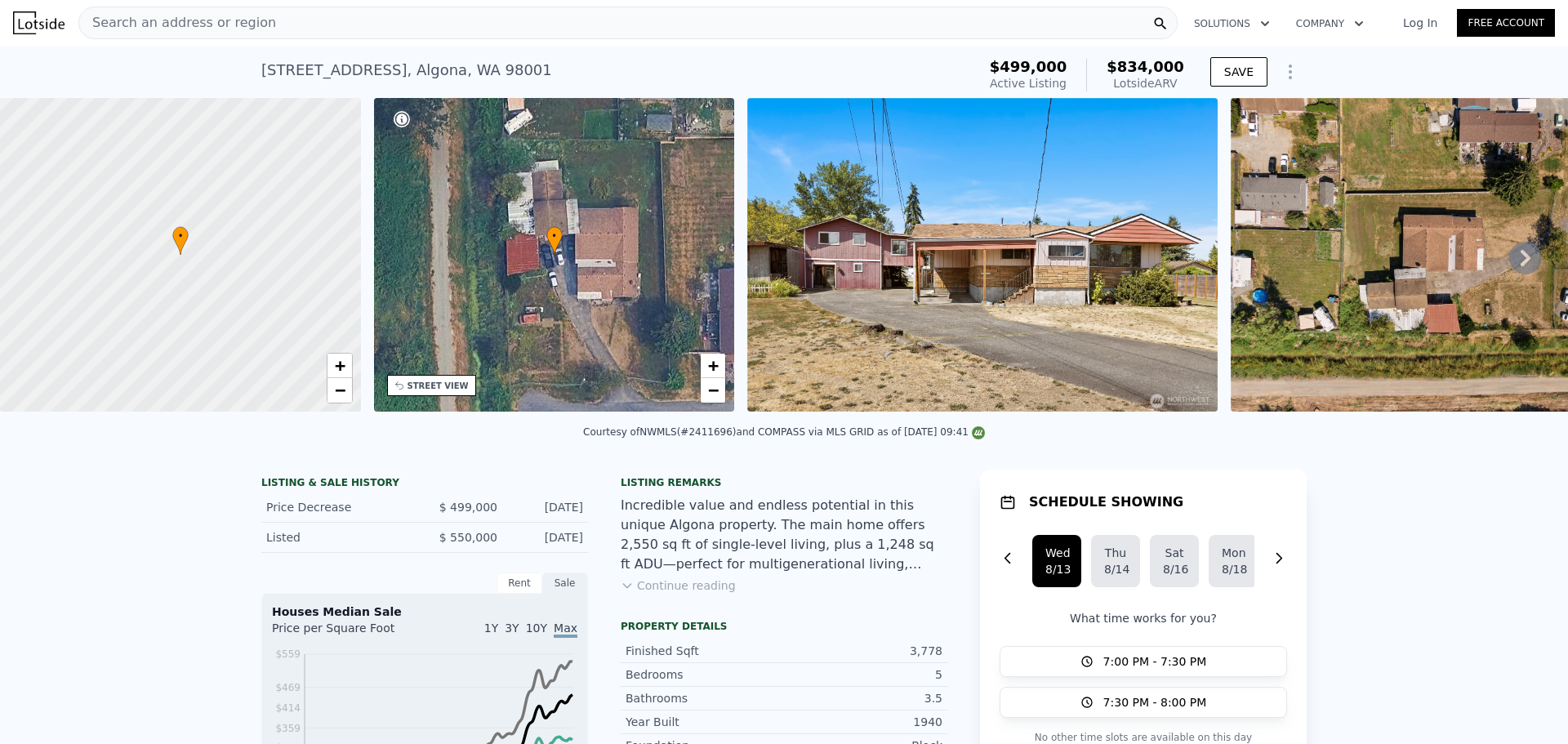
click at [858, 282] on img at bounding box center [982, 255] width 470 height 314
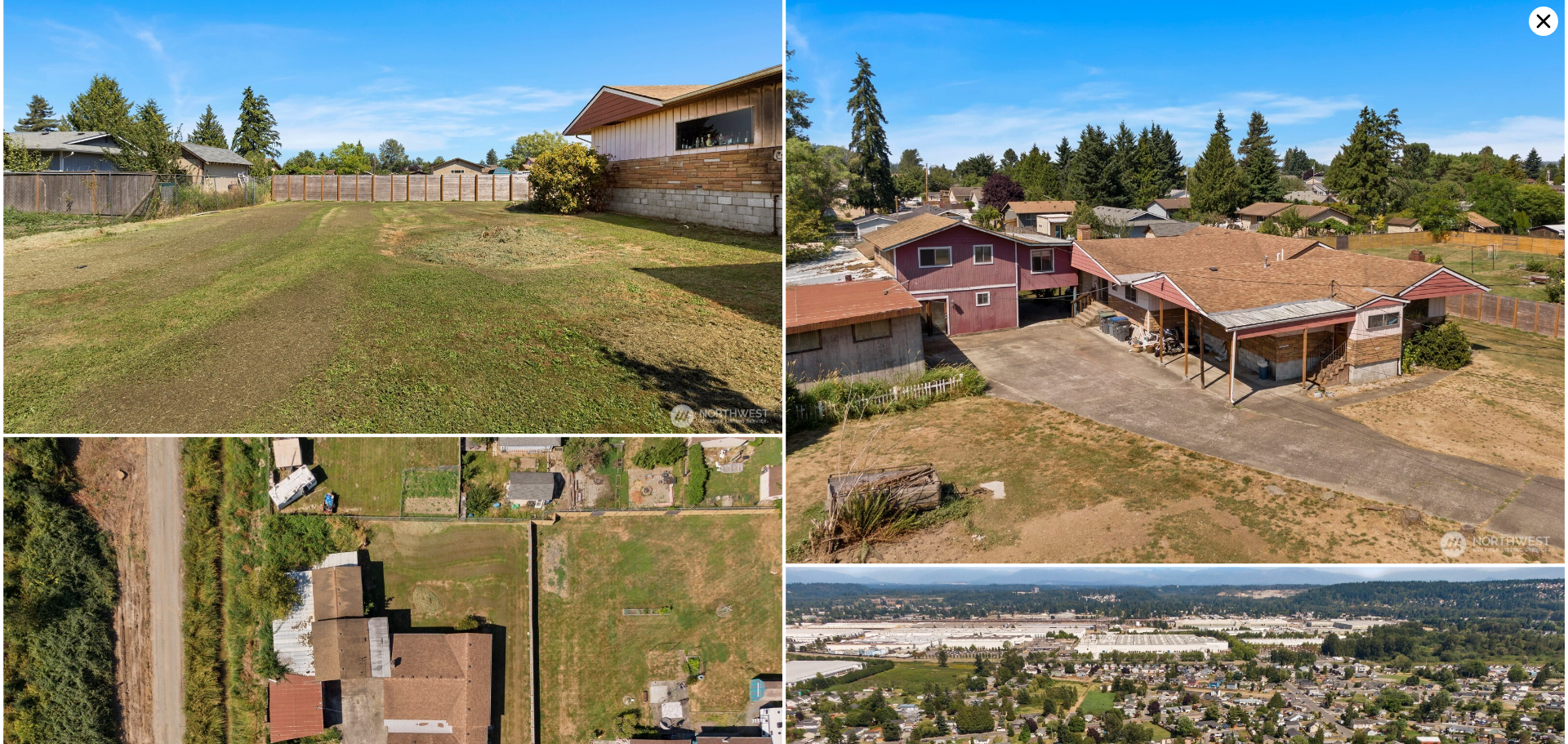
scroll to position [9745, 0]
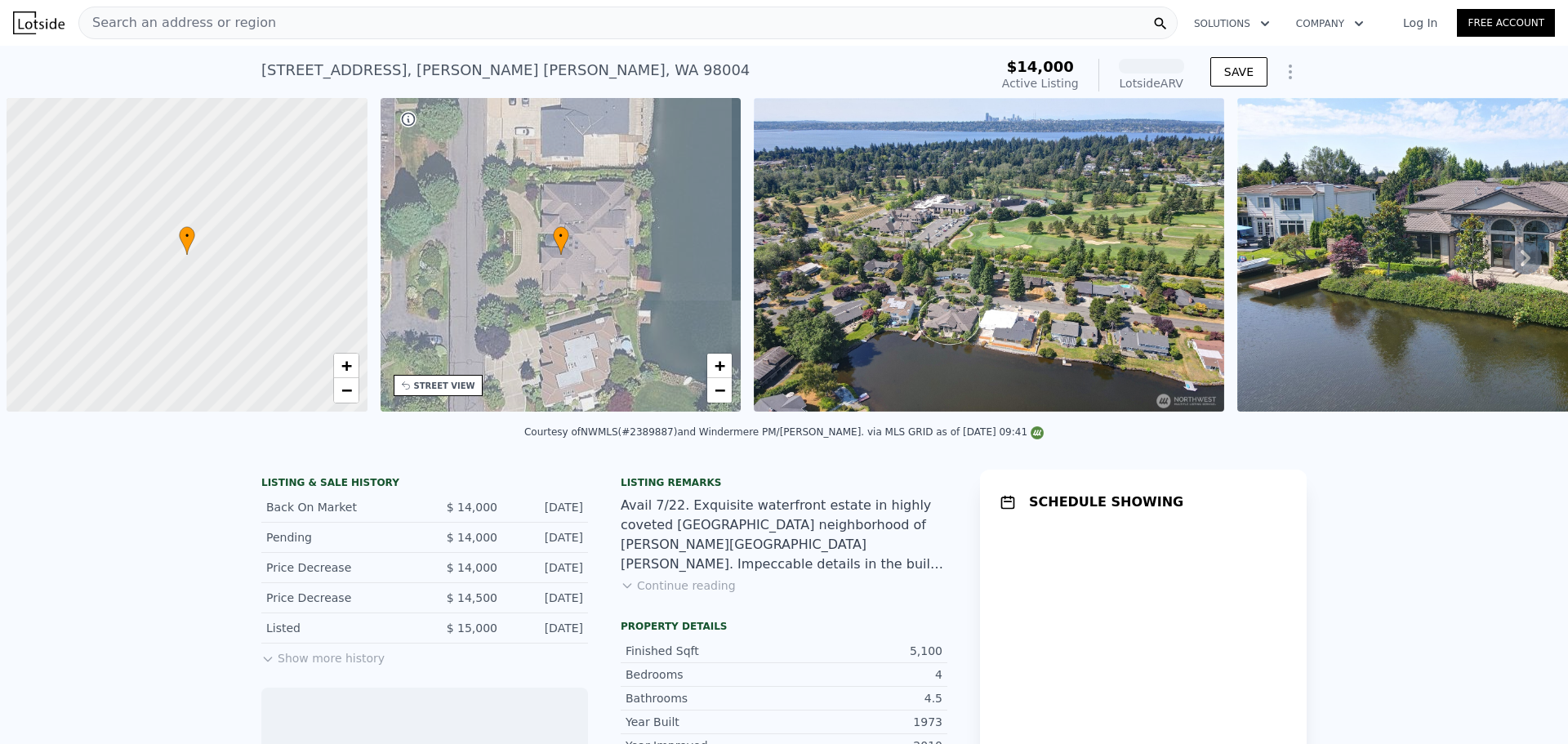
scroll to position [0, 7]
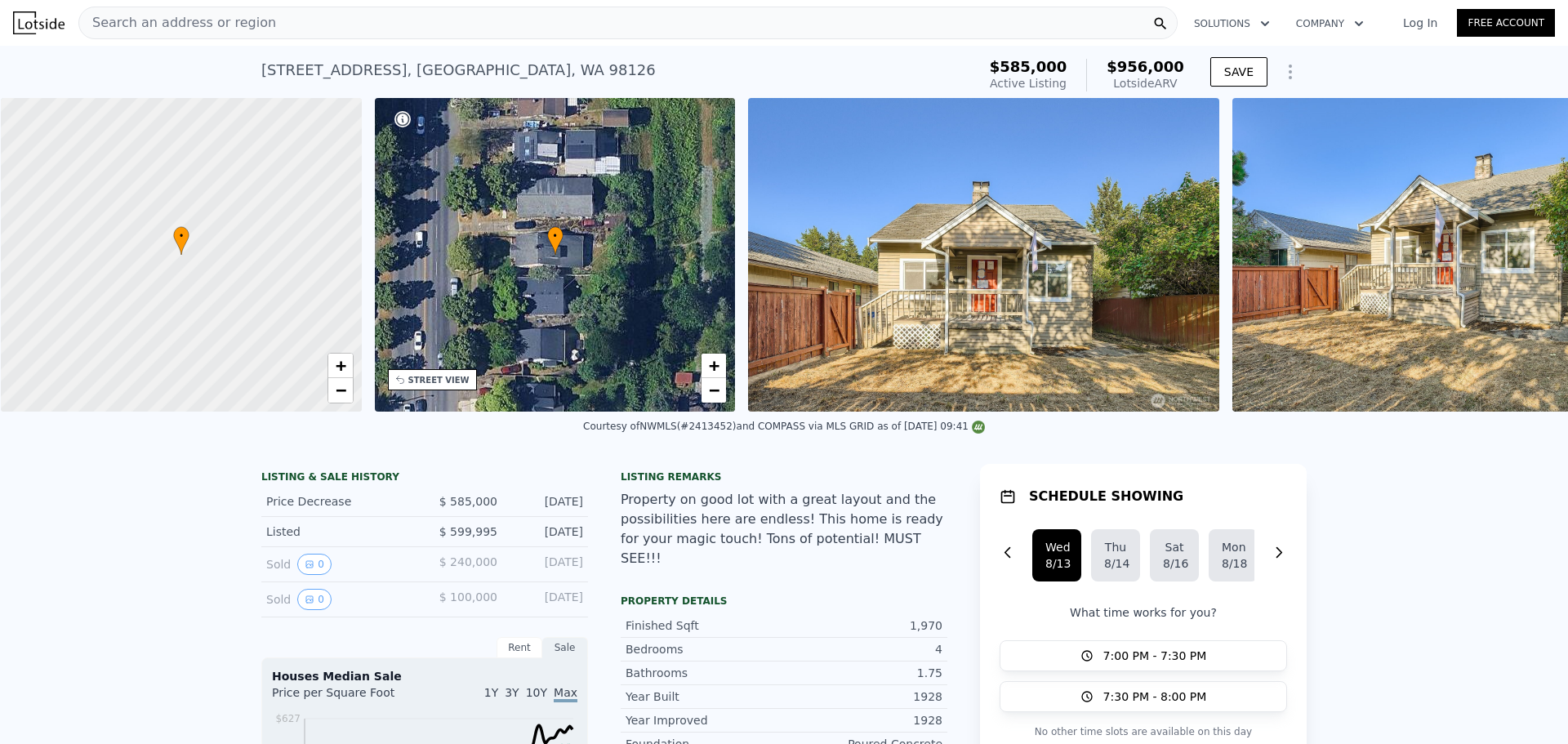
scroll to position [0, 7]
click at [411, 391] on div "• + −" at bounding box center [554, 255] width 361 height 314
click at [422, 383] on div "STREET VIEW" at bounding box center [437, 380] width 62 height 12
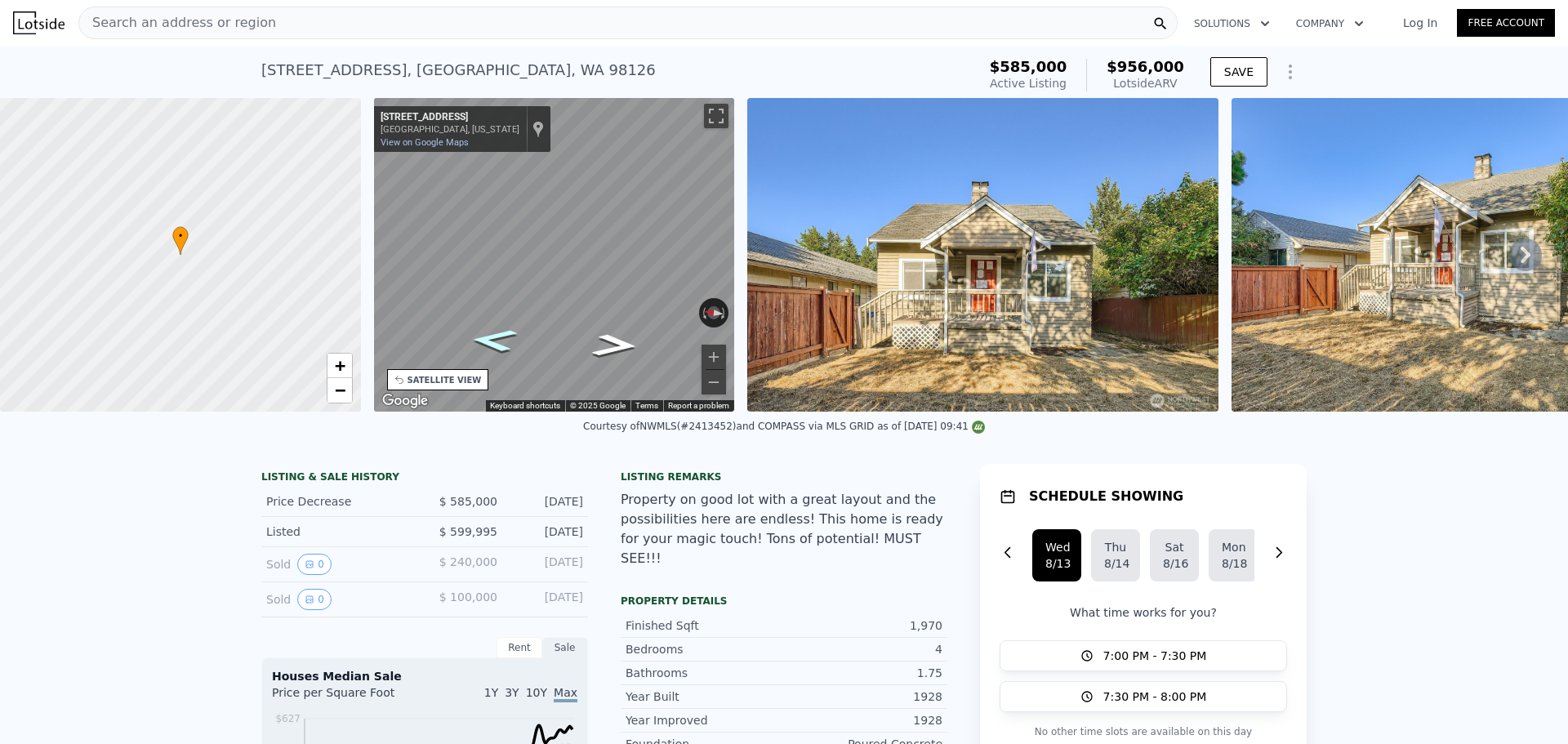
click at [502, 334] on icon "Go North, 35th Ave SW" at bounding box center [493, 340] width 86 height 35
click at [720, 120] on button "Toggle fullscreen view" at bounding box center [716, 116] width 24 height 24
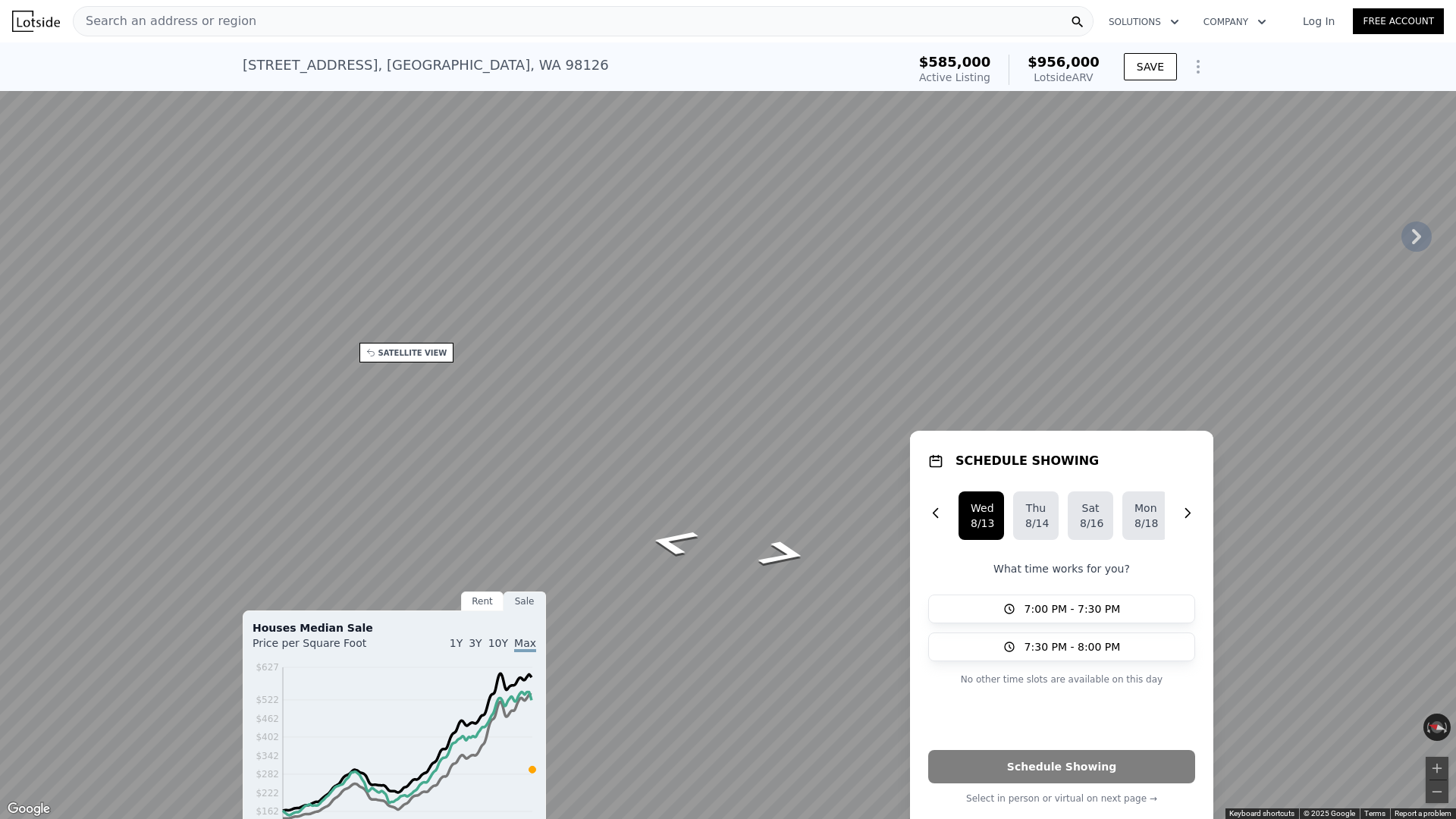
click at [1438, 18] on button "Toggle fullscreen view" at bounding box center [1439, 17] width 23 height 23
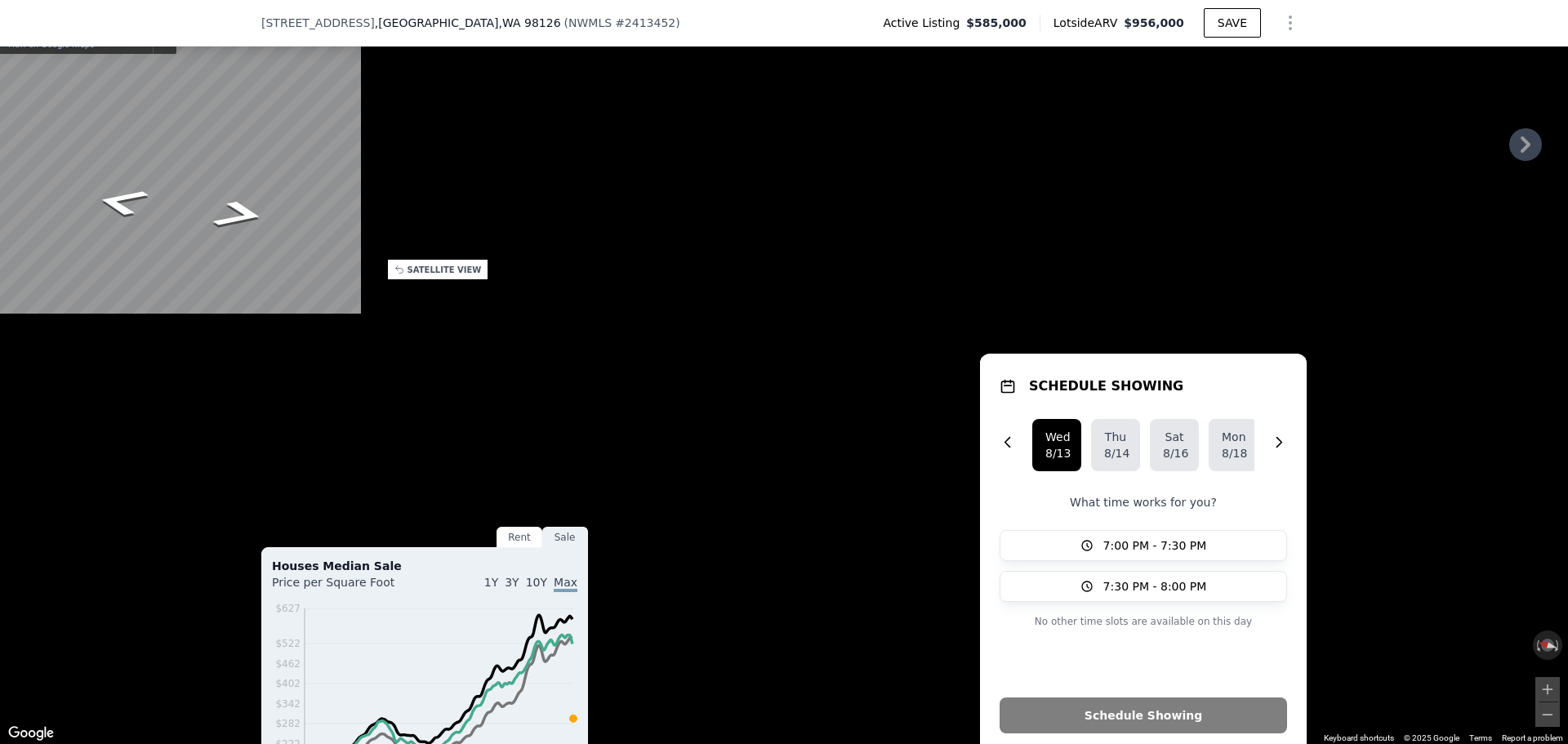
scroll to position [76, 0]
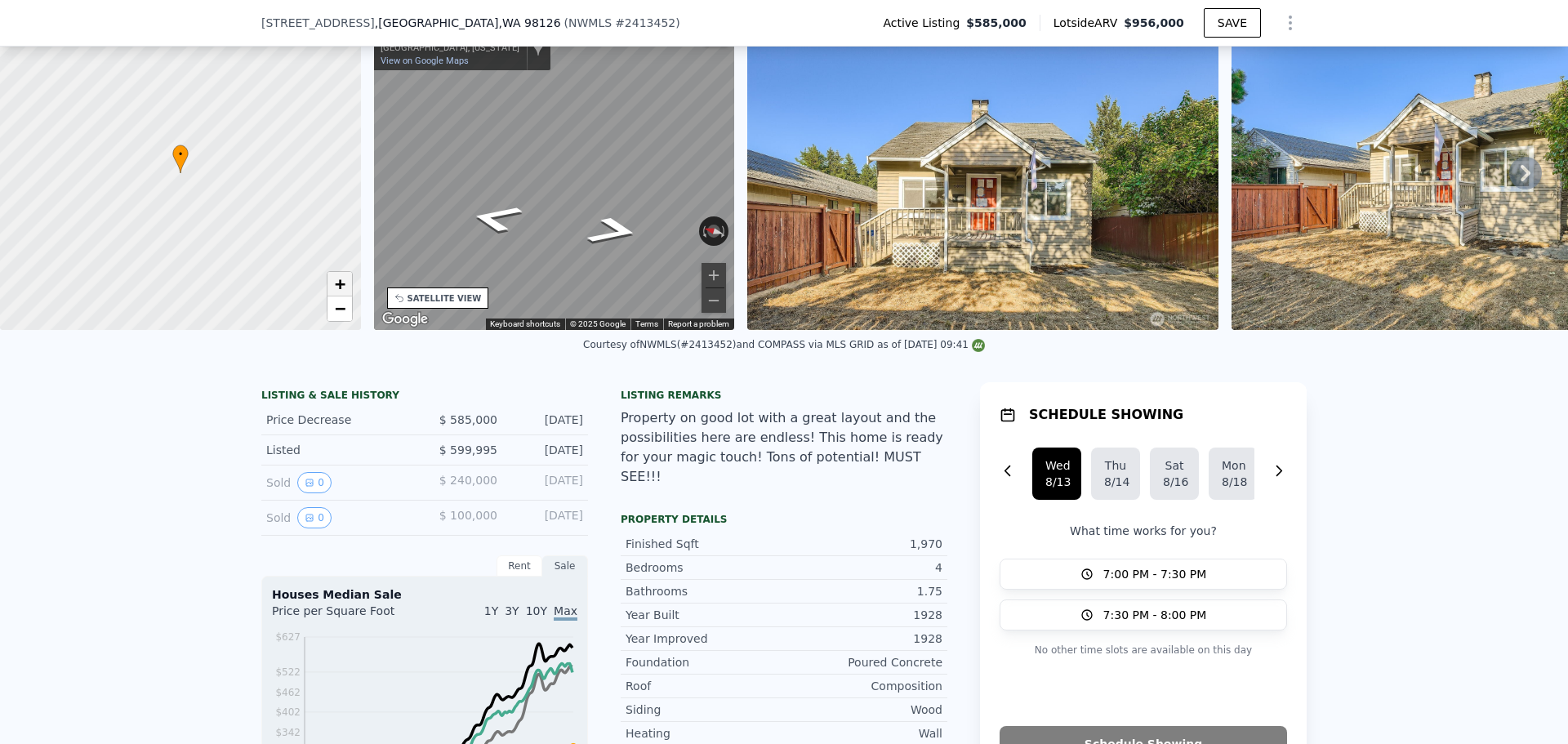
click at [334, 278] on span "+" at bounding box center [339, 284] width 10 height 21
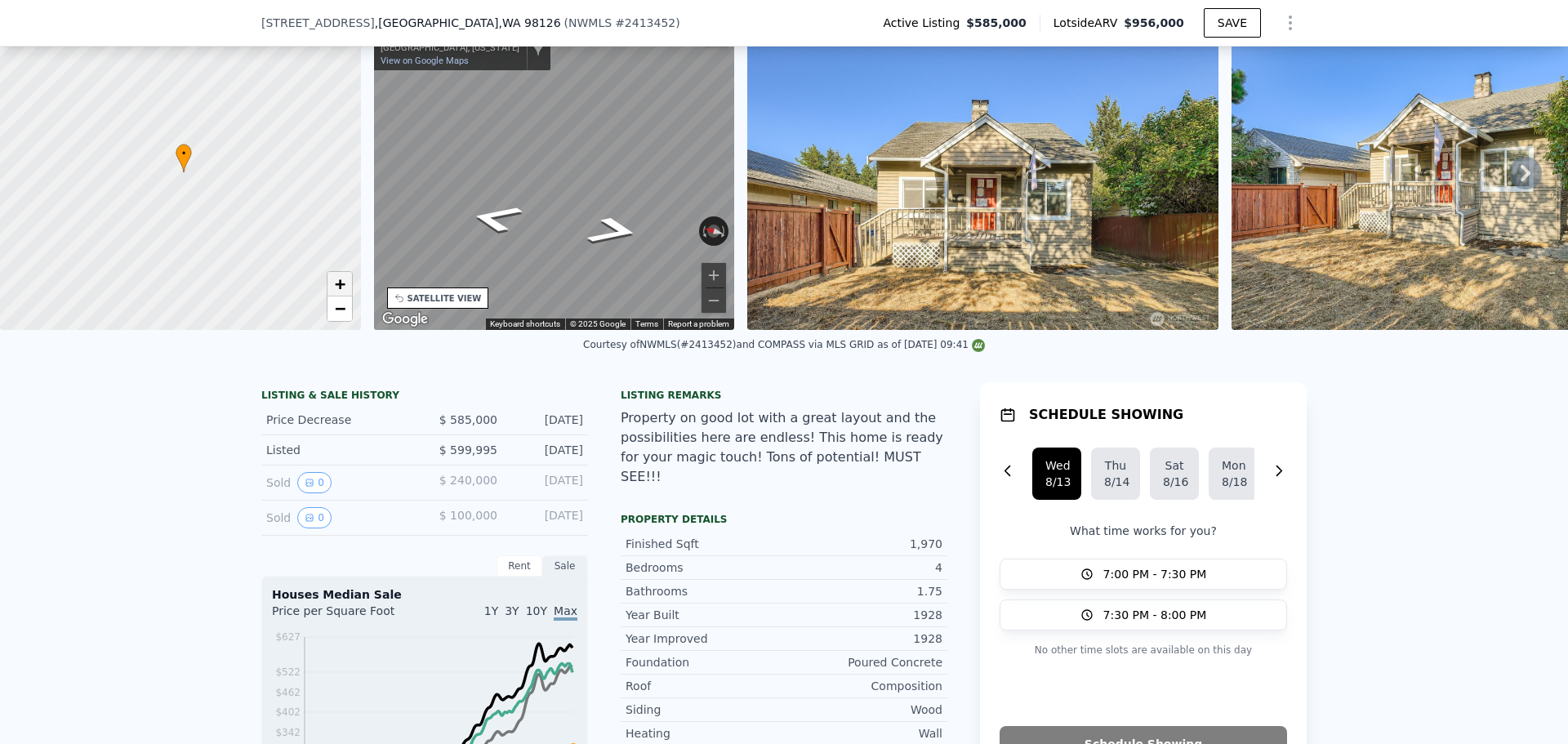
click at [334, 278] on span "+" at bounding box center [339, 284] width 10 height 21
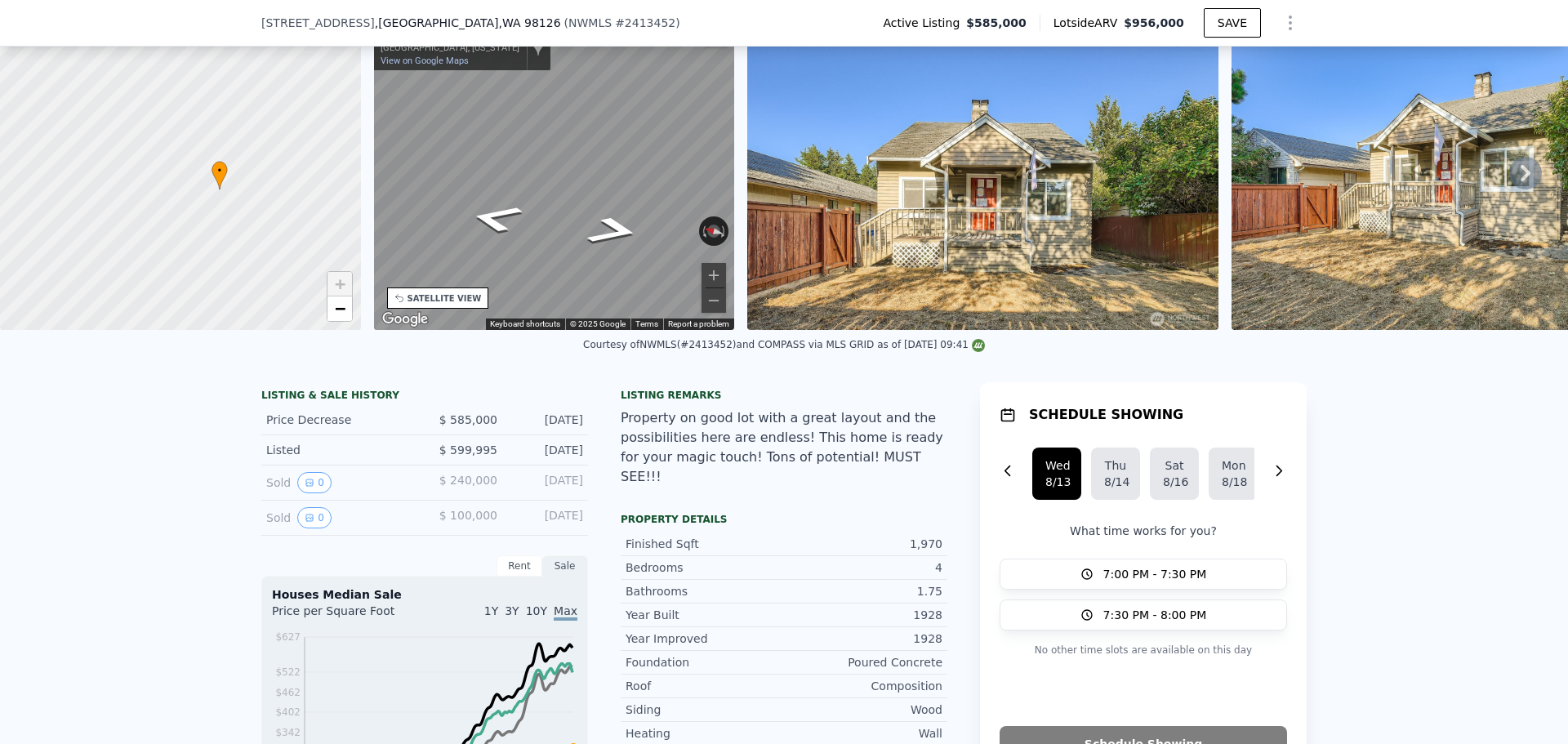
drag, startPoint x: 313, startPoint y: 158, endPoint x: 244, endPoint y: 213, distance: 88.2
click at [244, 213] on div at bounding box center [181, 173] width 433 height 376
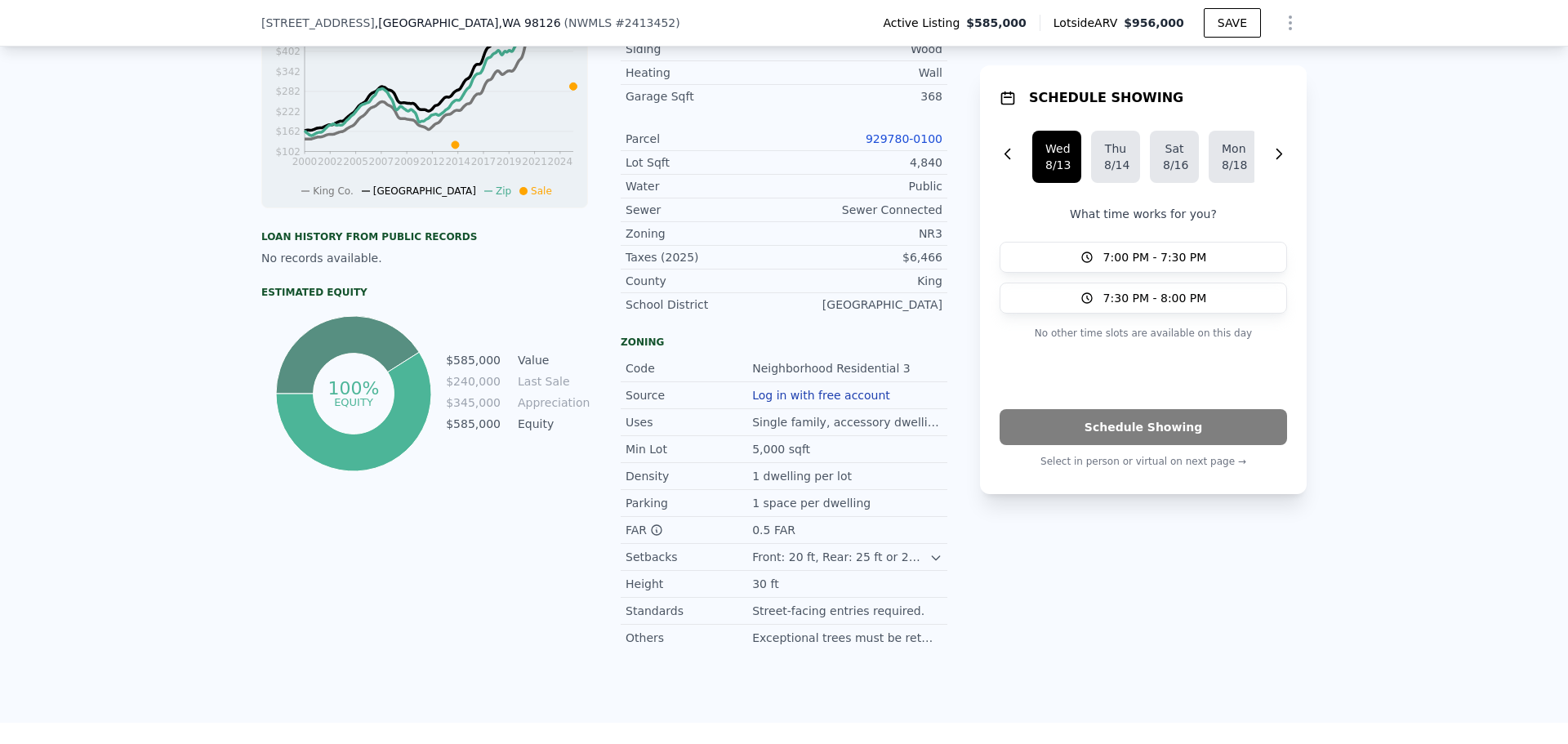
scroll to position [489, 0]
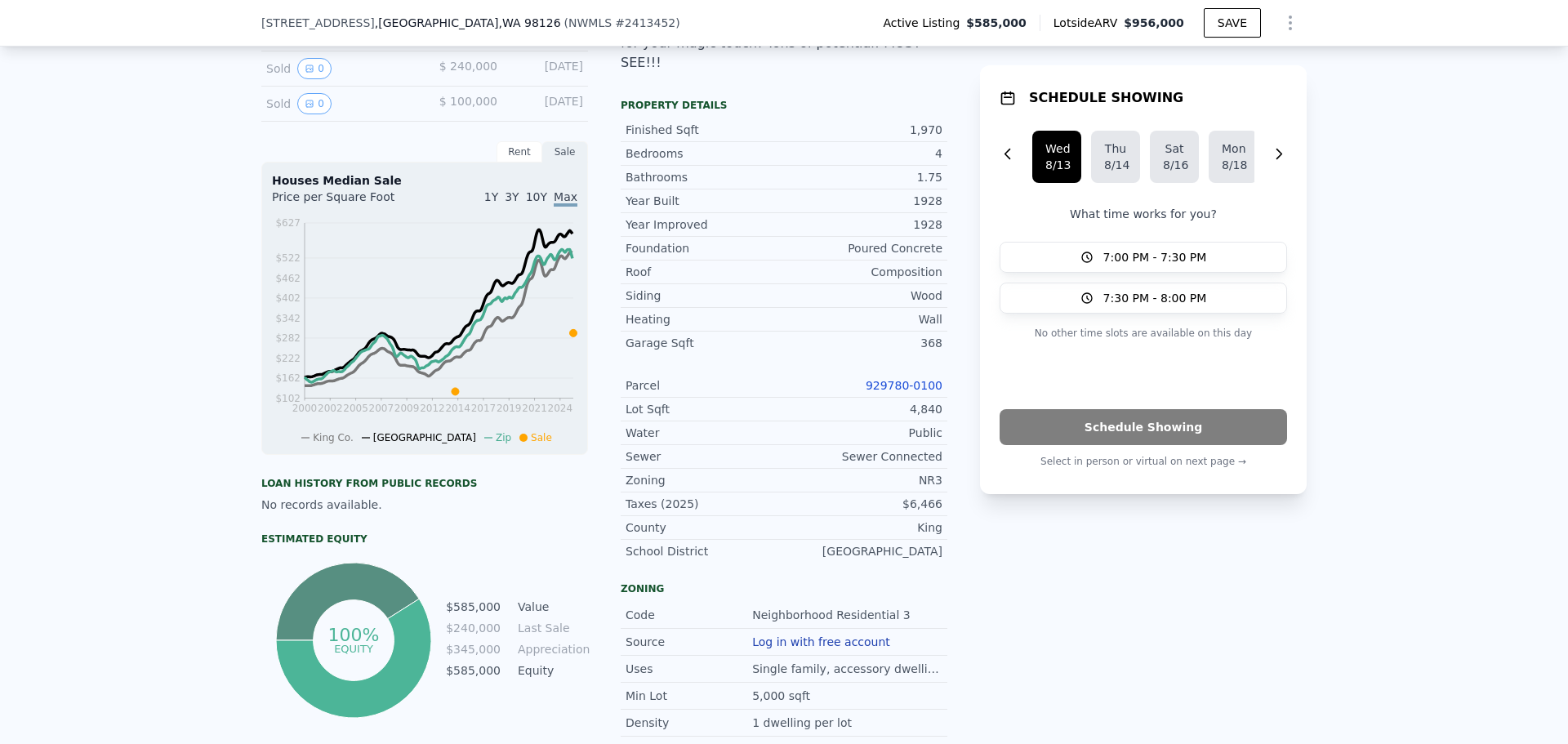
click at [615, 27] on span "# 2413452" at bounding box center [645, 23] width 61 height 13
click at [615, 28] on span "# 2413452" at bounding box center [645, 23] width 61 height 13
copy span "2413452"
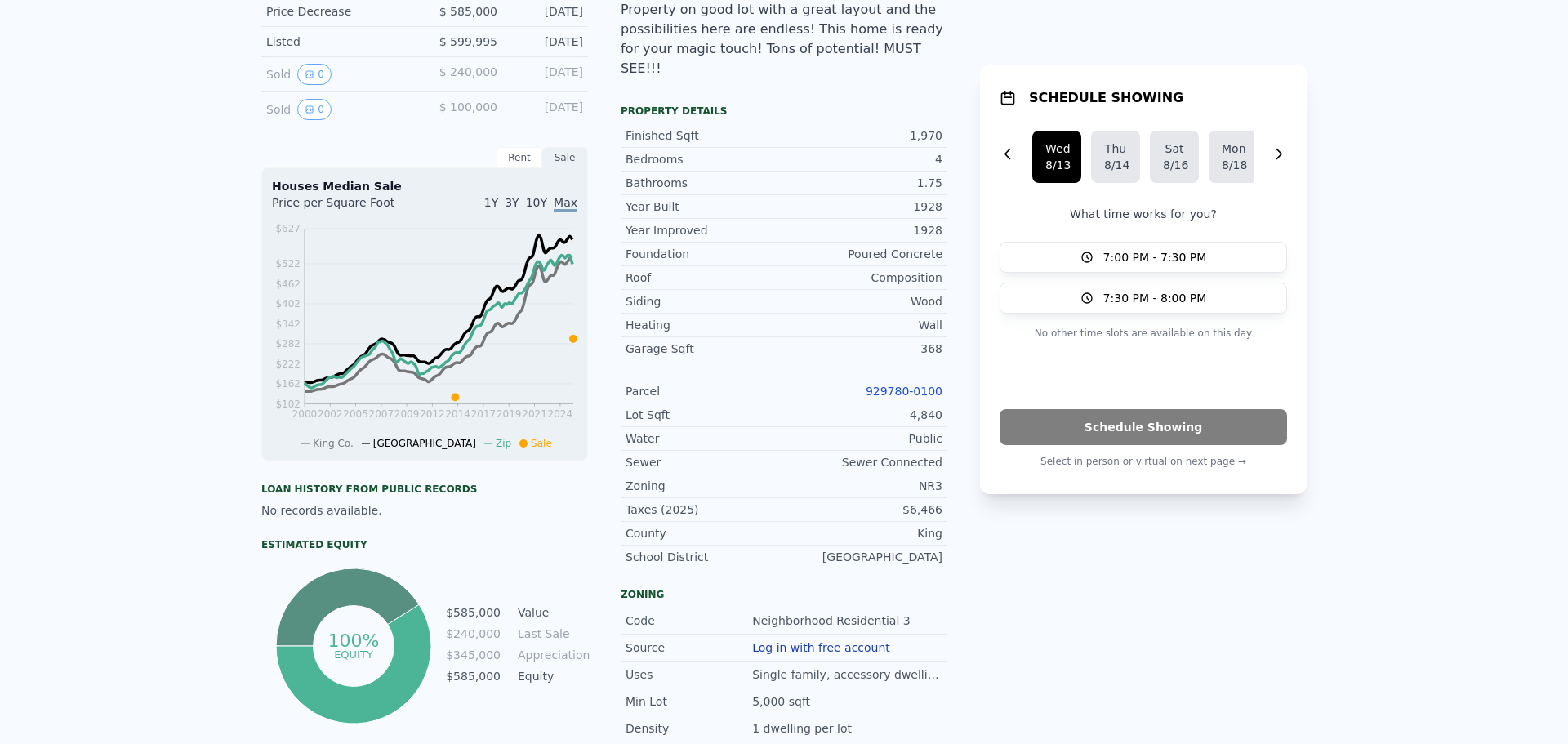
scroll to position [6, 0]
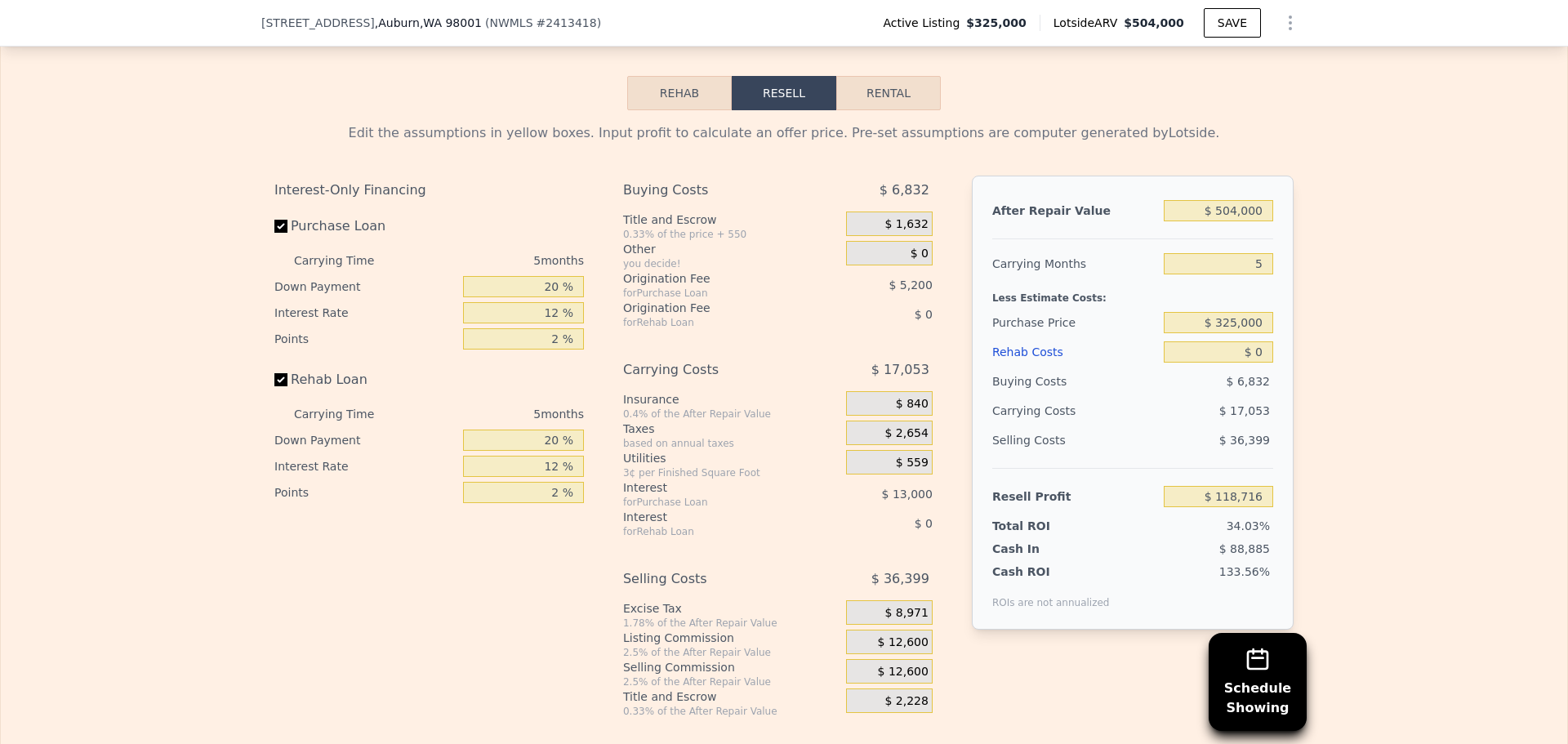
scroll to position [2443, 0]
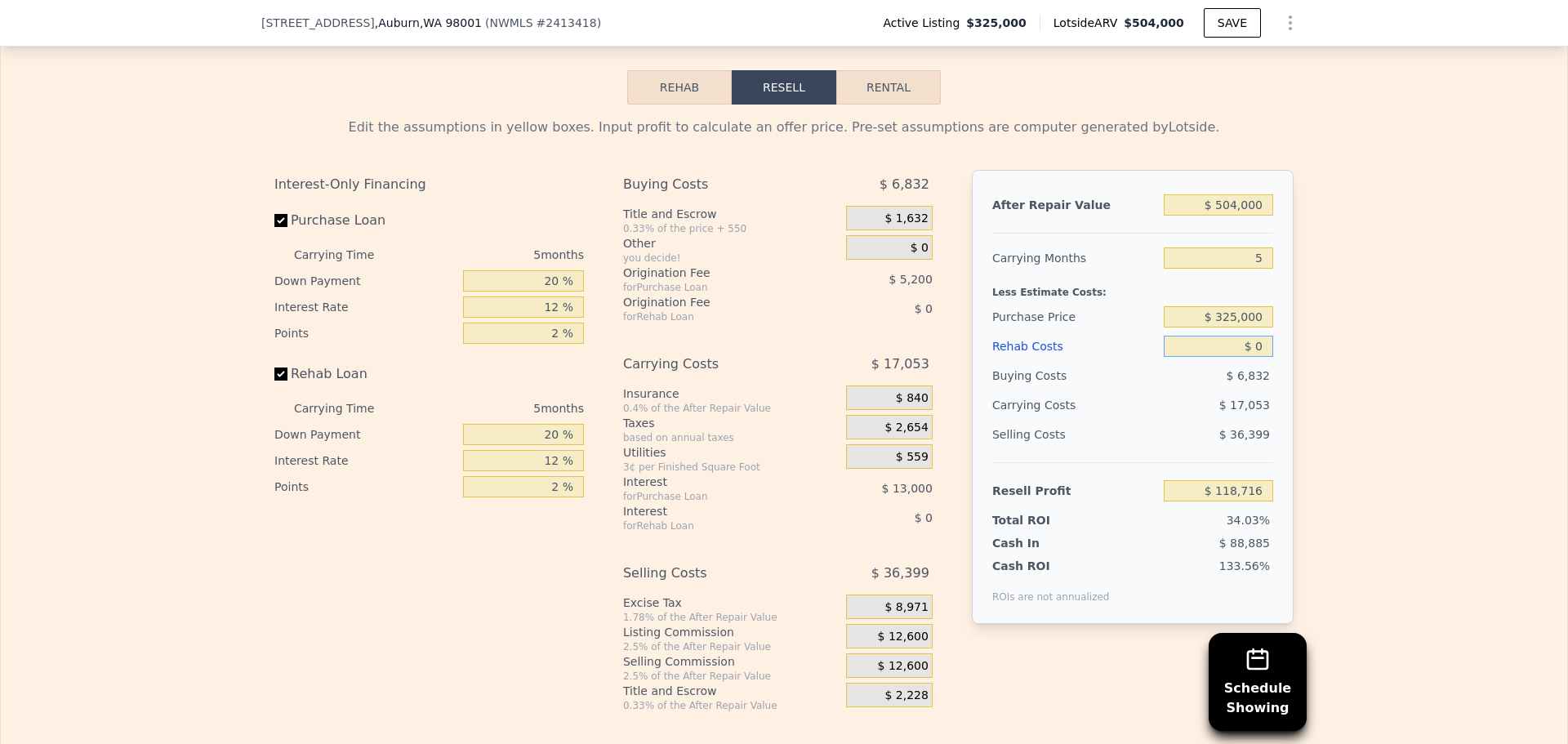
click at [1244, 357] on input "$ 0" at bounding box center [1218, 346] width 109 height 22
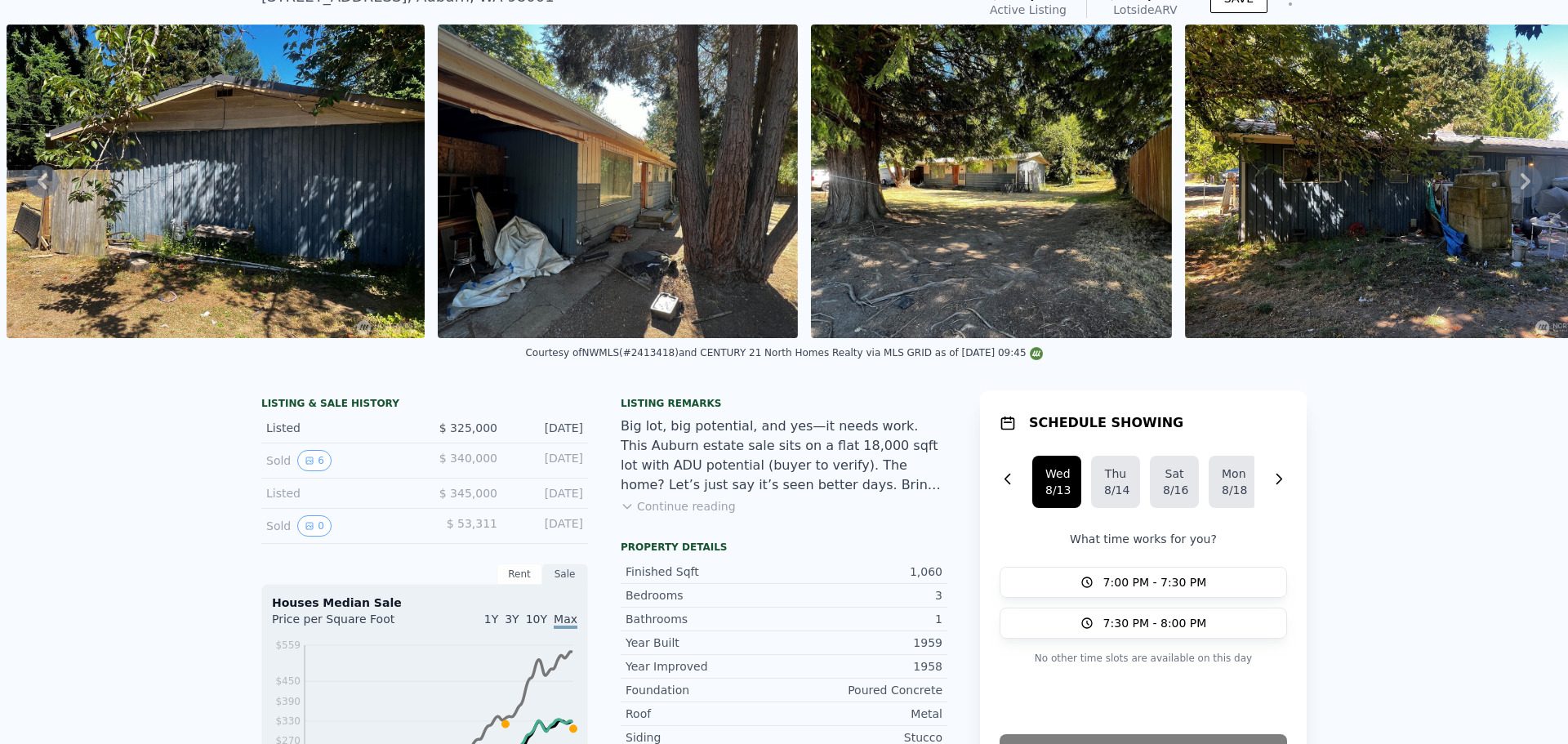
scroll to position [6, 0]
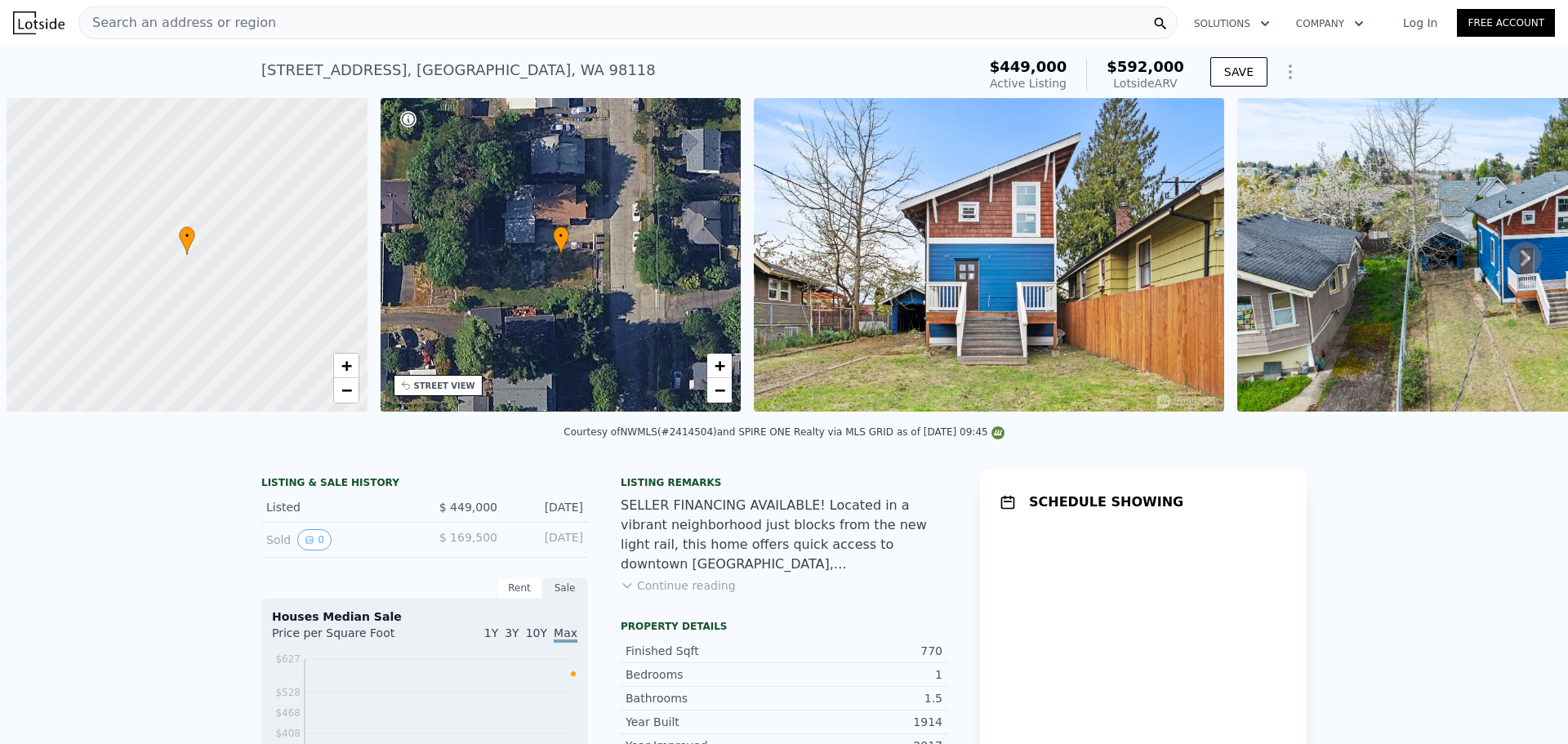
scroll to position [0, 7]
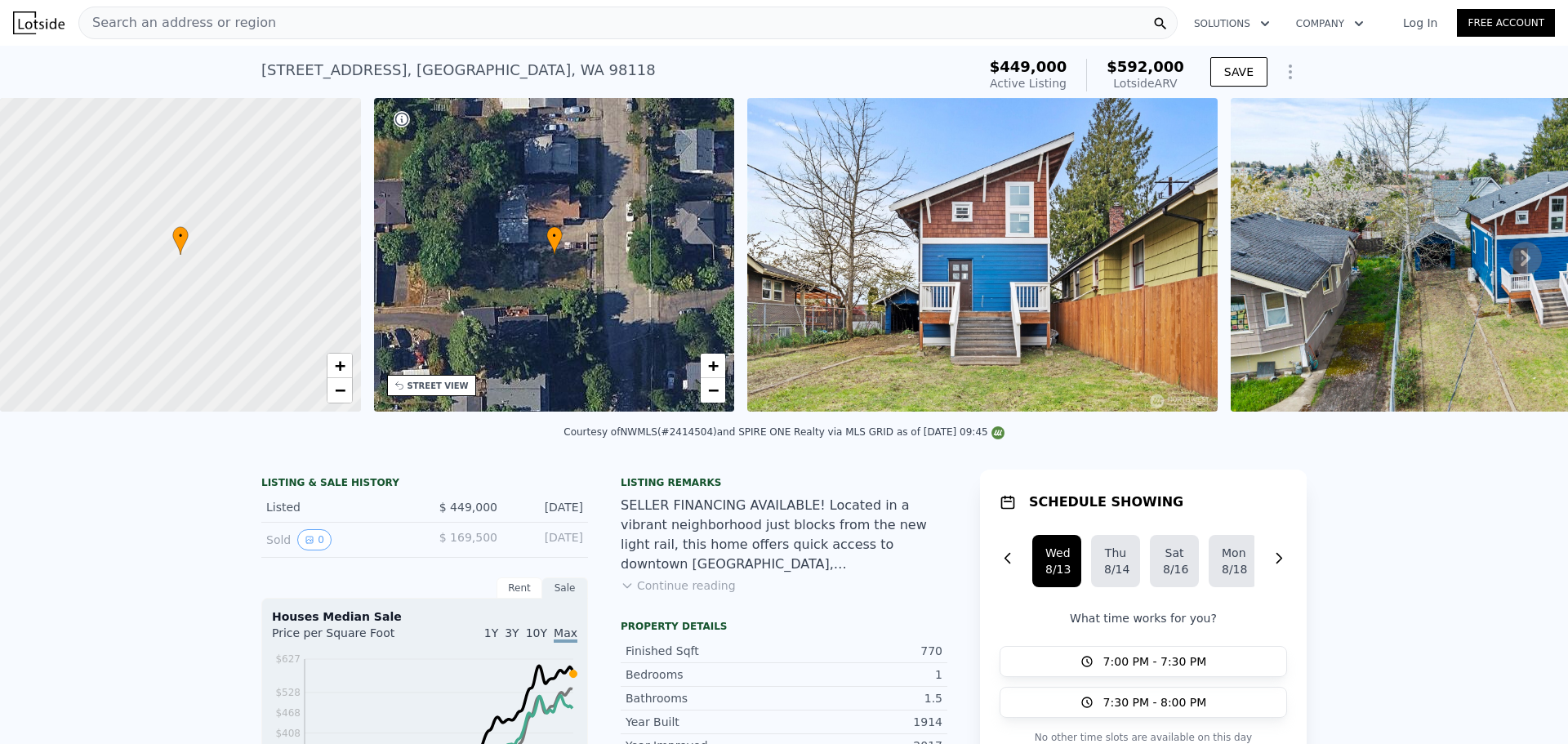
click at [684, 593] on button "Continue reading" at bounding box center [677, 585] width 115 height 16
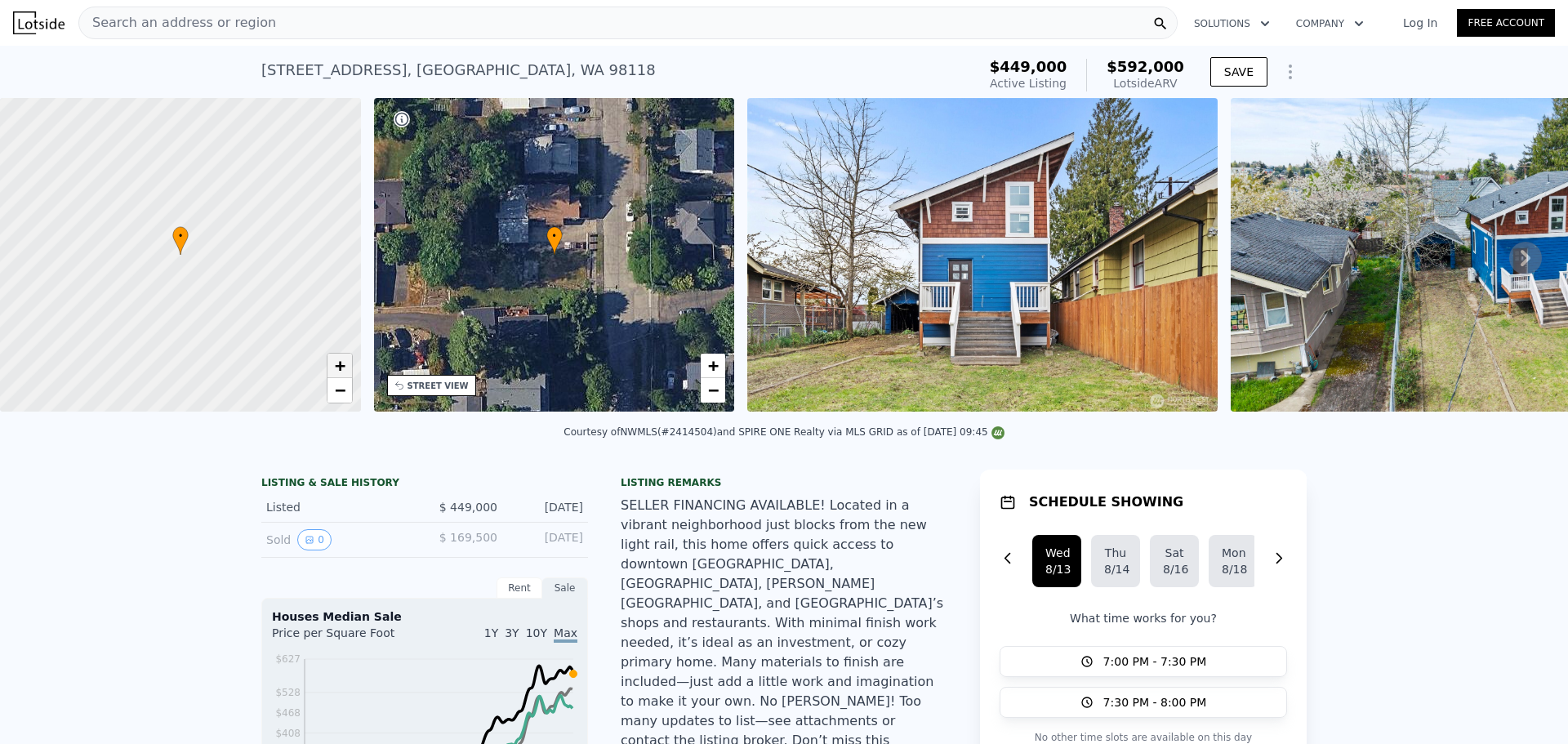
click at [342, 369] on span "+" at bounding box center [339, 366] width 10 height 21
click at [697, 437] on div "Courtesy of NWMLS (#2414504) and SPIRE ONE Realty via MLS GRID as of 08/13/2025…" at bounding box center [783, 431] width 440 height 11
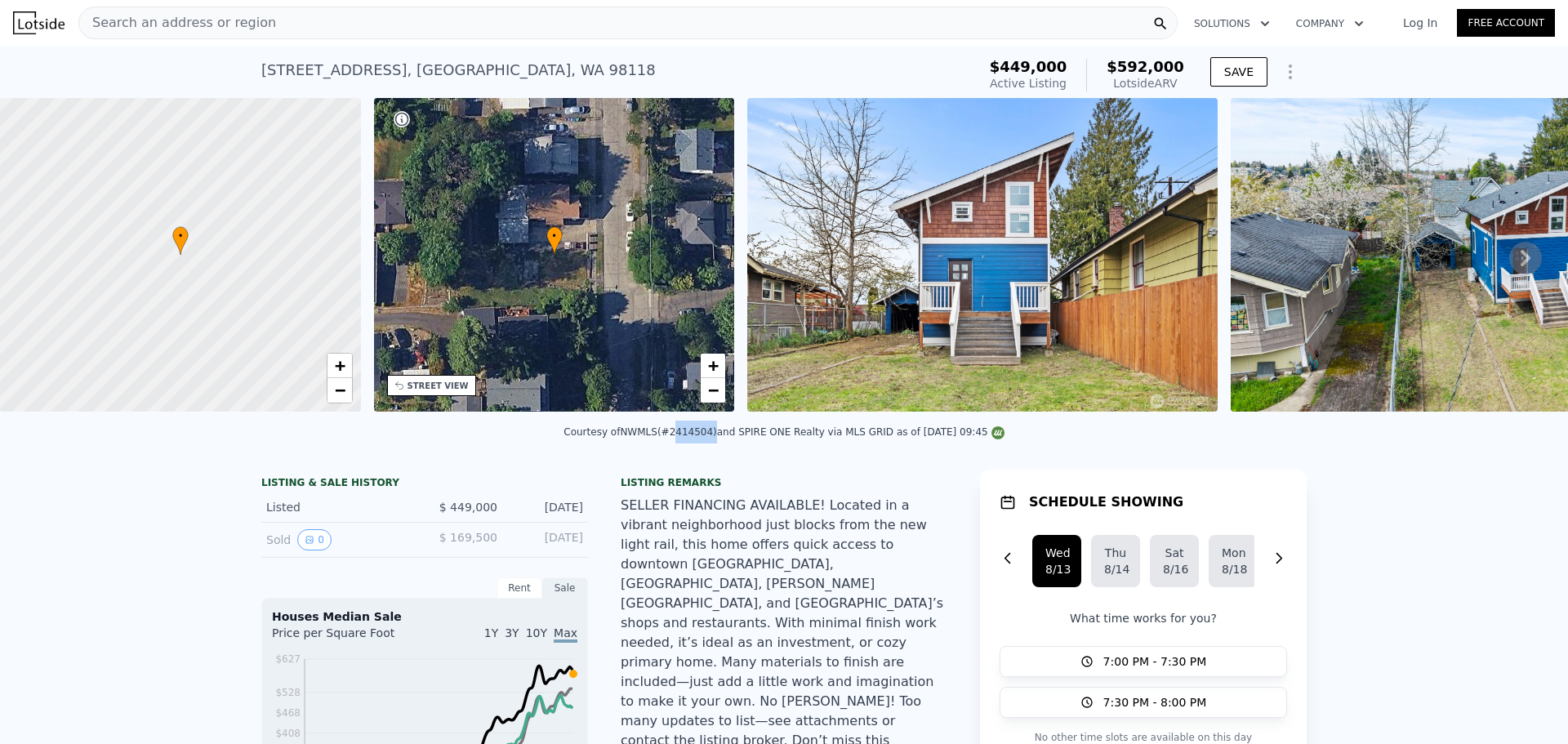
copy div "2414504"
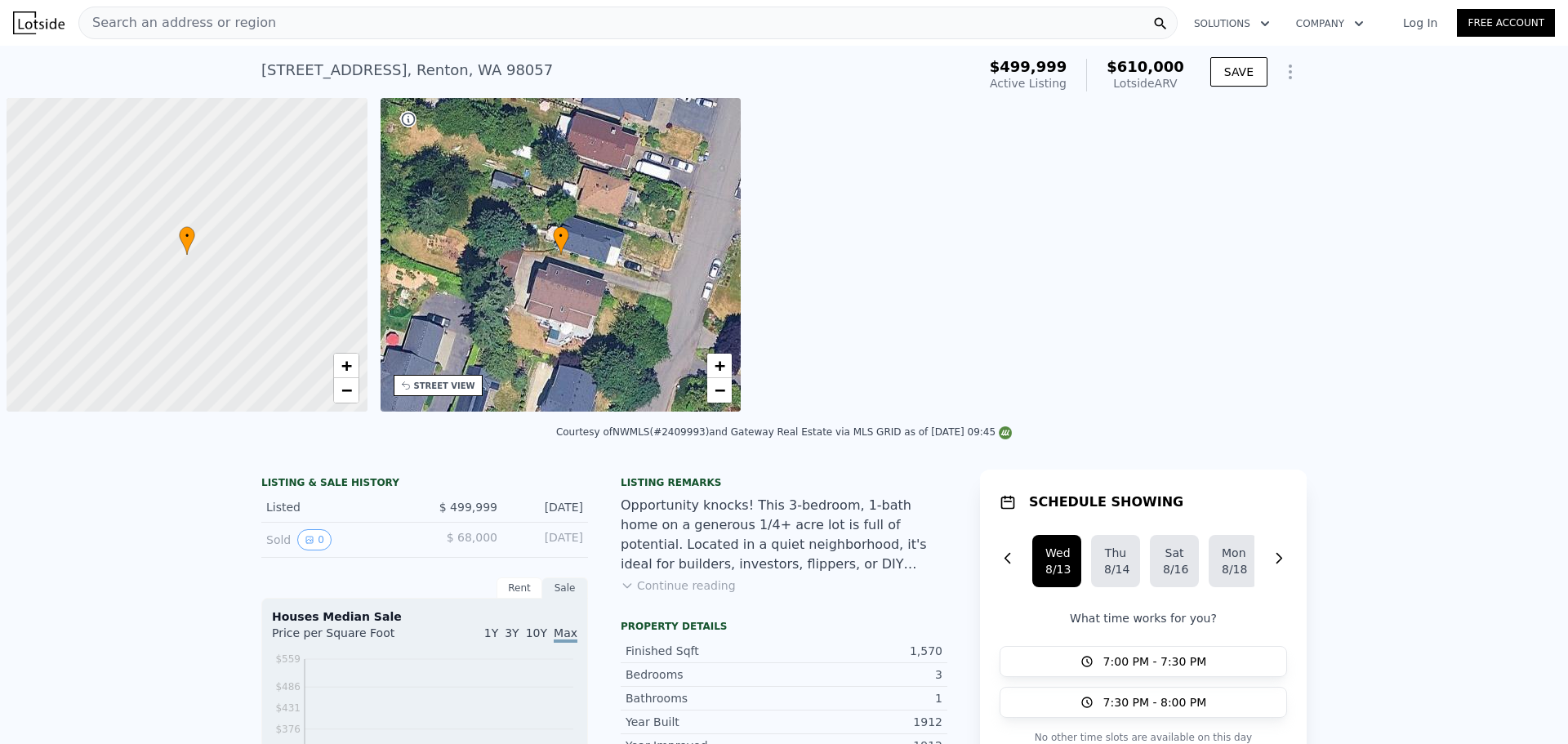
scroll to position [0, 7]
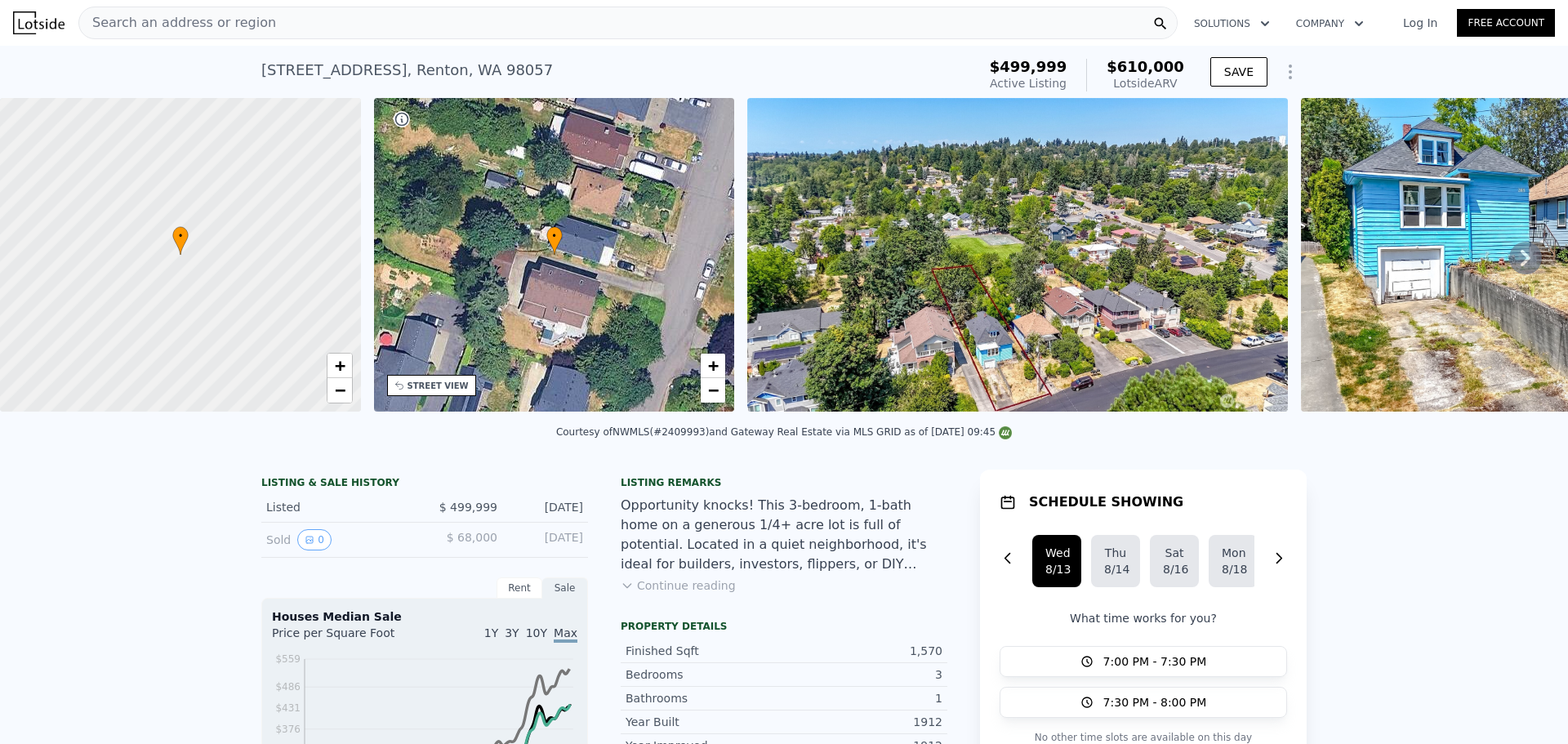
click at [689, 454] on div "Courtesy of NWMLS (#2409993) and Gateway Real Estate via MLS GRID as of [DATE] …" at bounding box center [784, 437] width 1568 height 39
click at [693, 437] on div "Courtesy of NWMLS (#2409993) and Gateway Real Estate via MLS GRID as of [DATE] …" at bounding box center [784, 431] width 456 height 11
copy div "2409993"
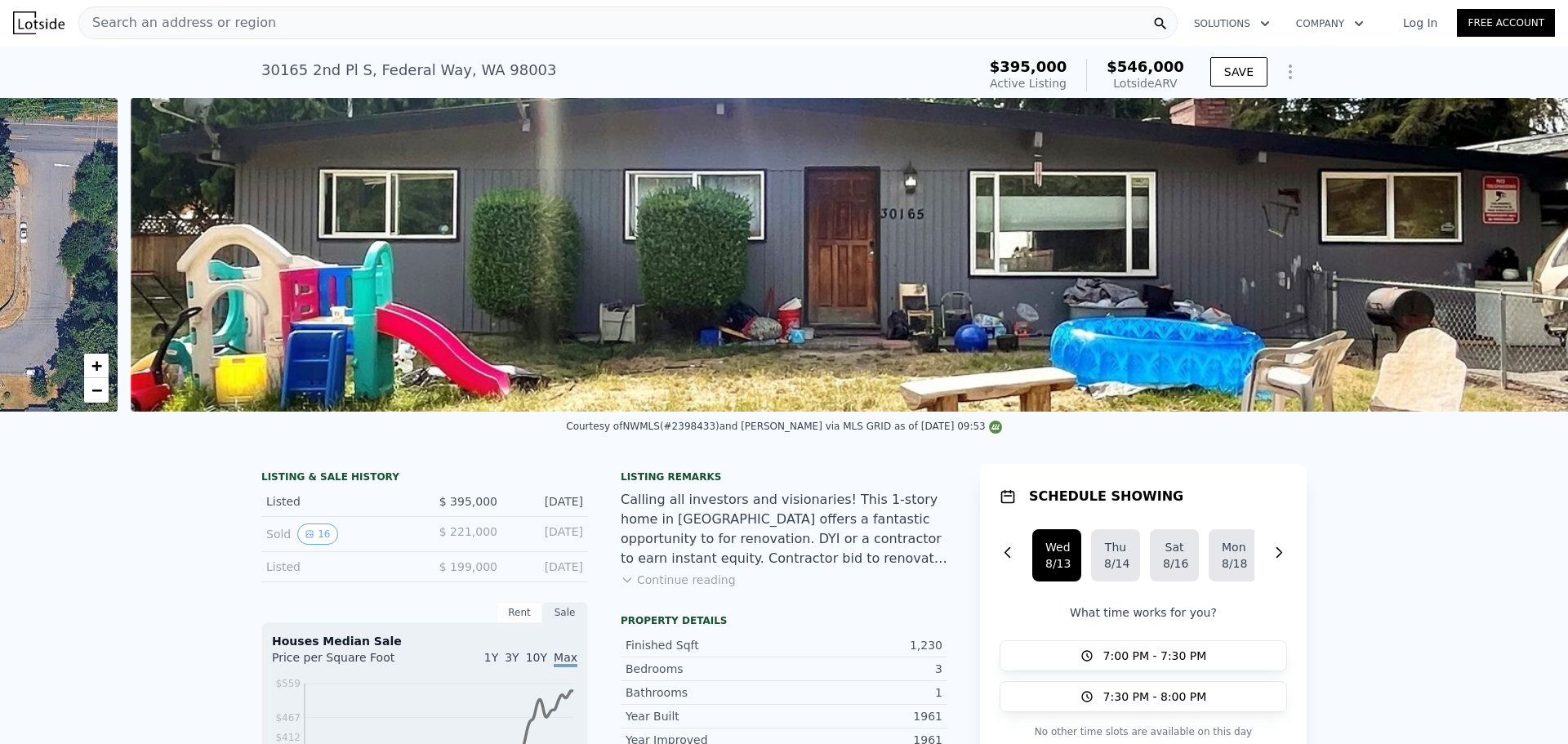
scroll to position [0, 747]
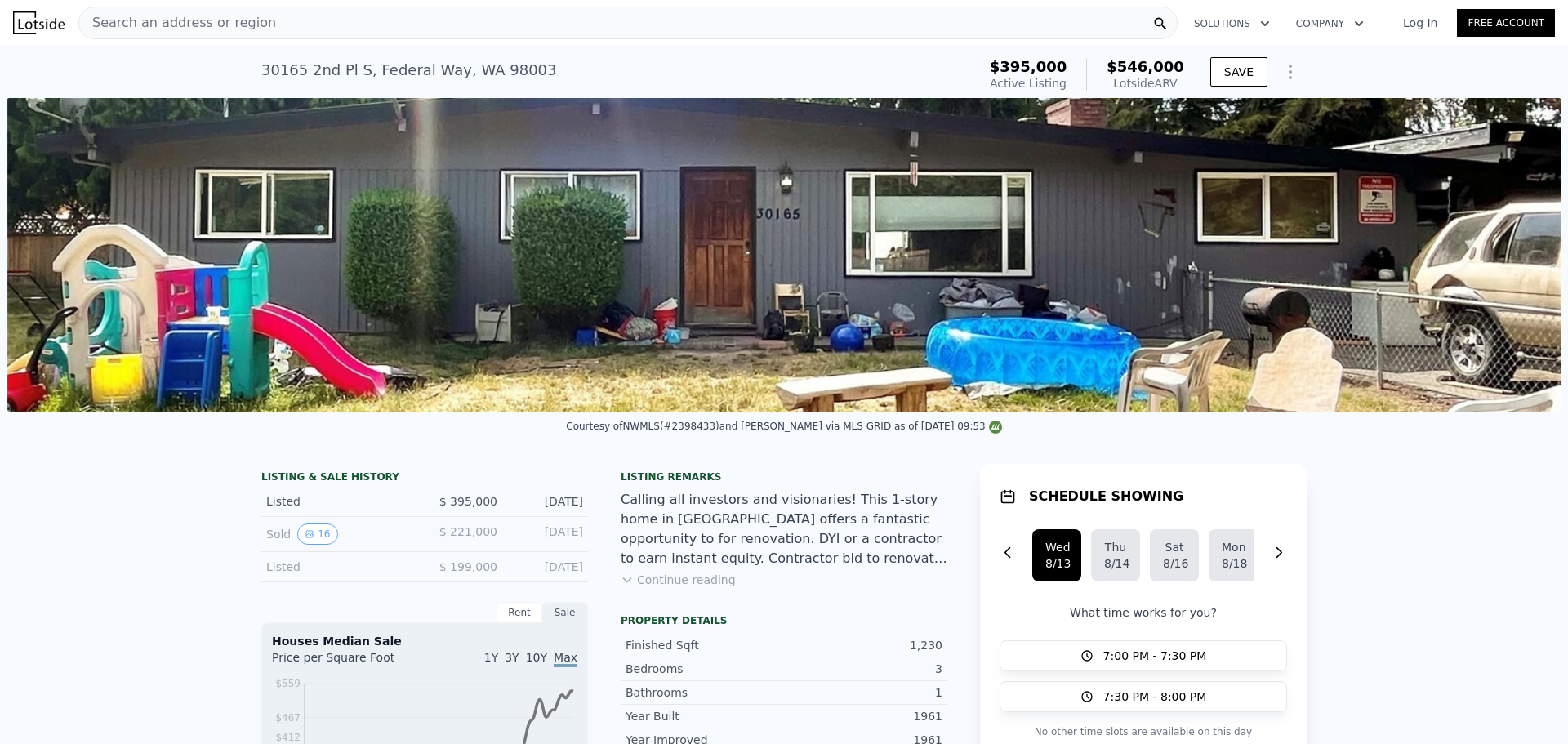
click at [671, 583] on div "Listing remarks Calling all investors and visionaries! This 1-story home in [GE…" at bounding box center [783, 539] width 327 height 137
click at [659, 588] on button "Continue reading" at bounding box center [677, 579] width 115 height 16
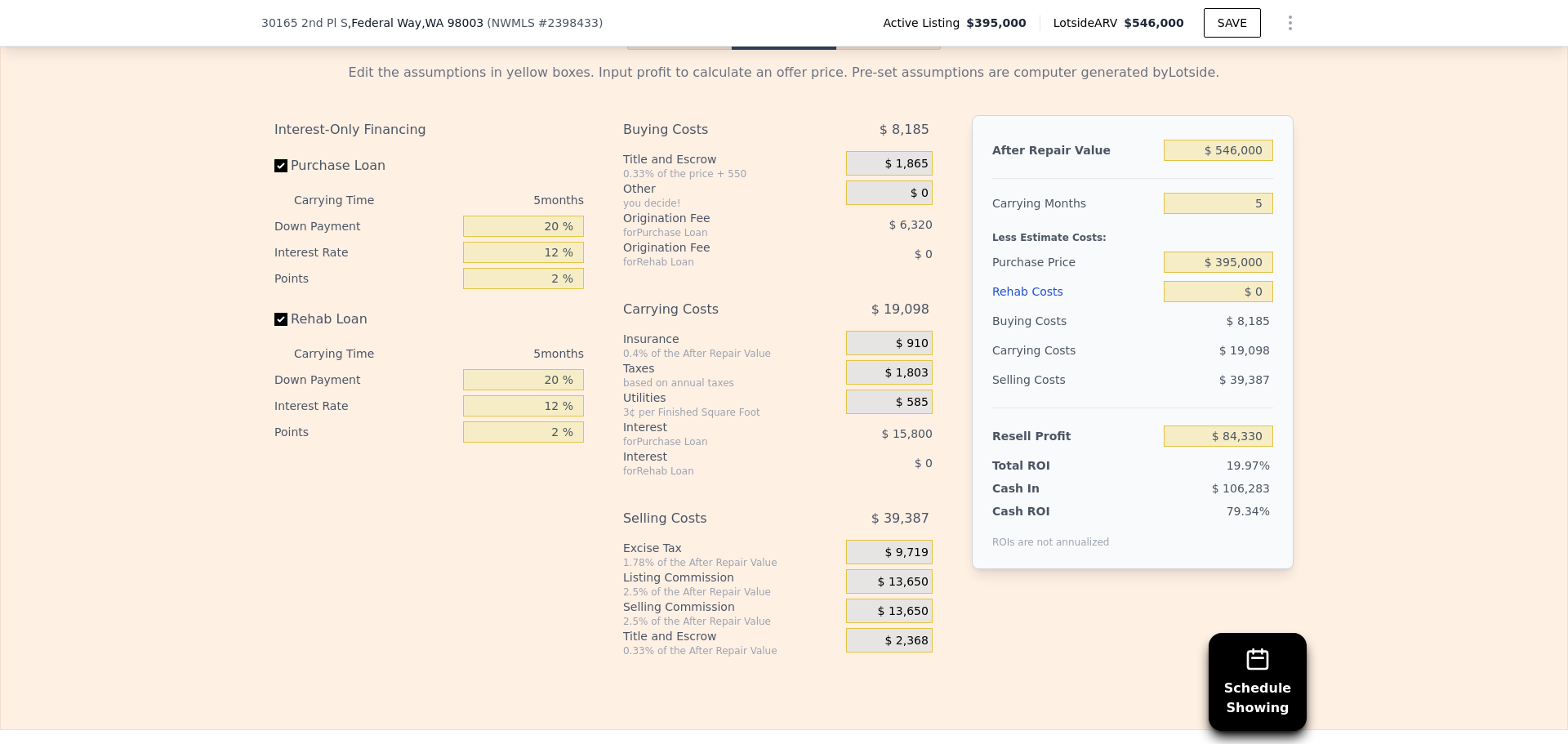
scroll to position [2612, 0]
click at [1246, 279] on input "$ 0" at bounding box center [1218, 289] width 109 height 22
type input "$ 85,000"
type input "-$ 5,430"
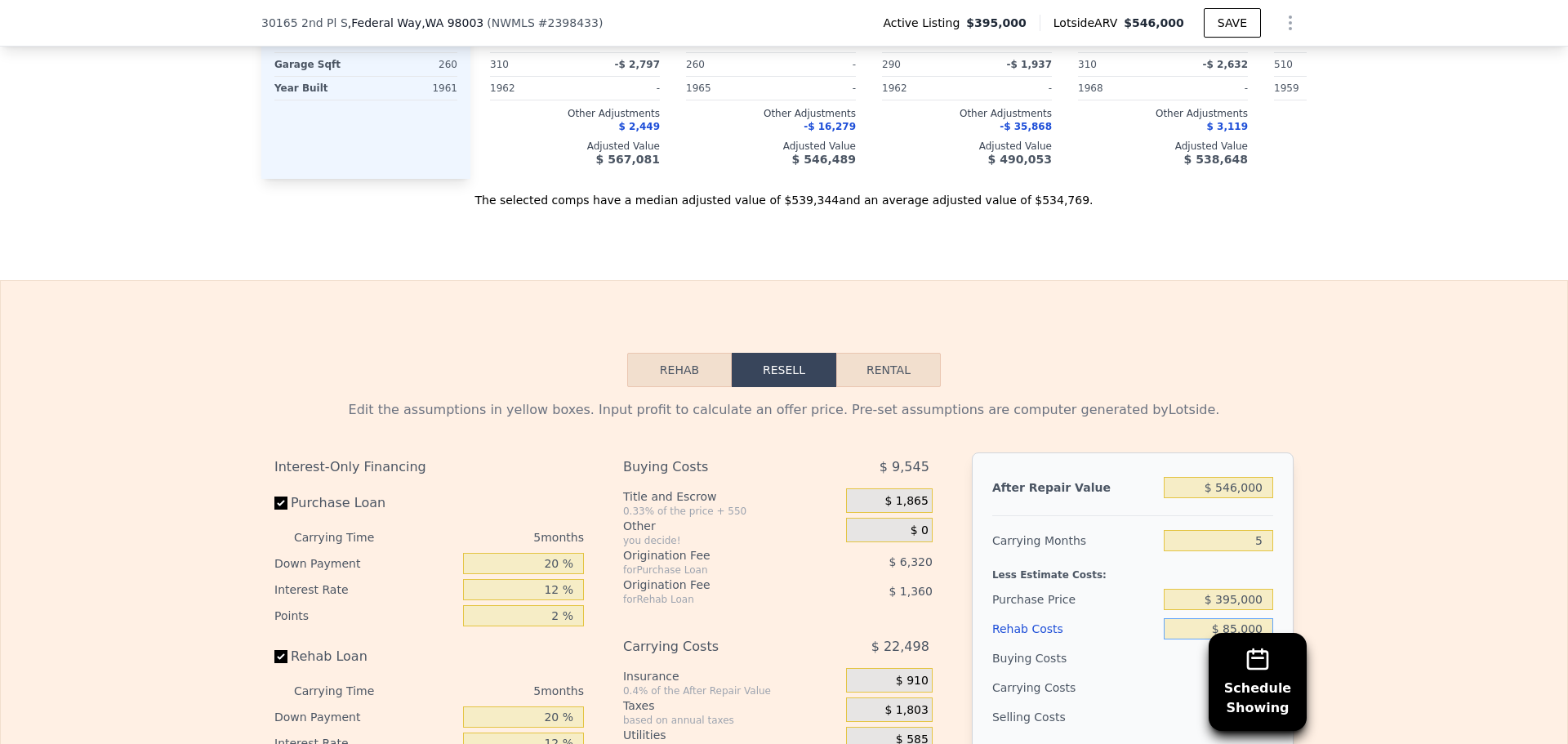
scroll to position [2286, 0]
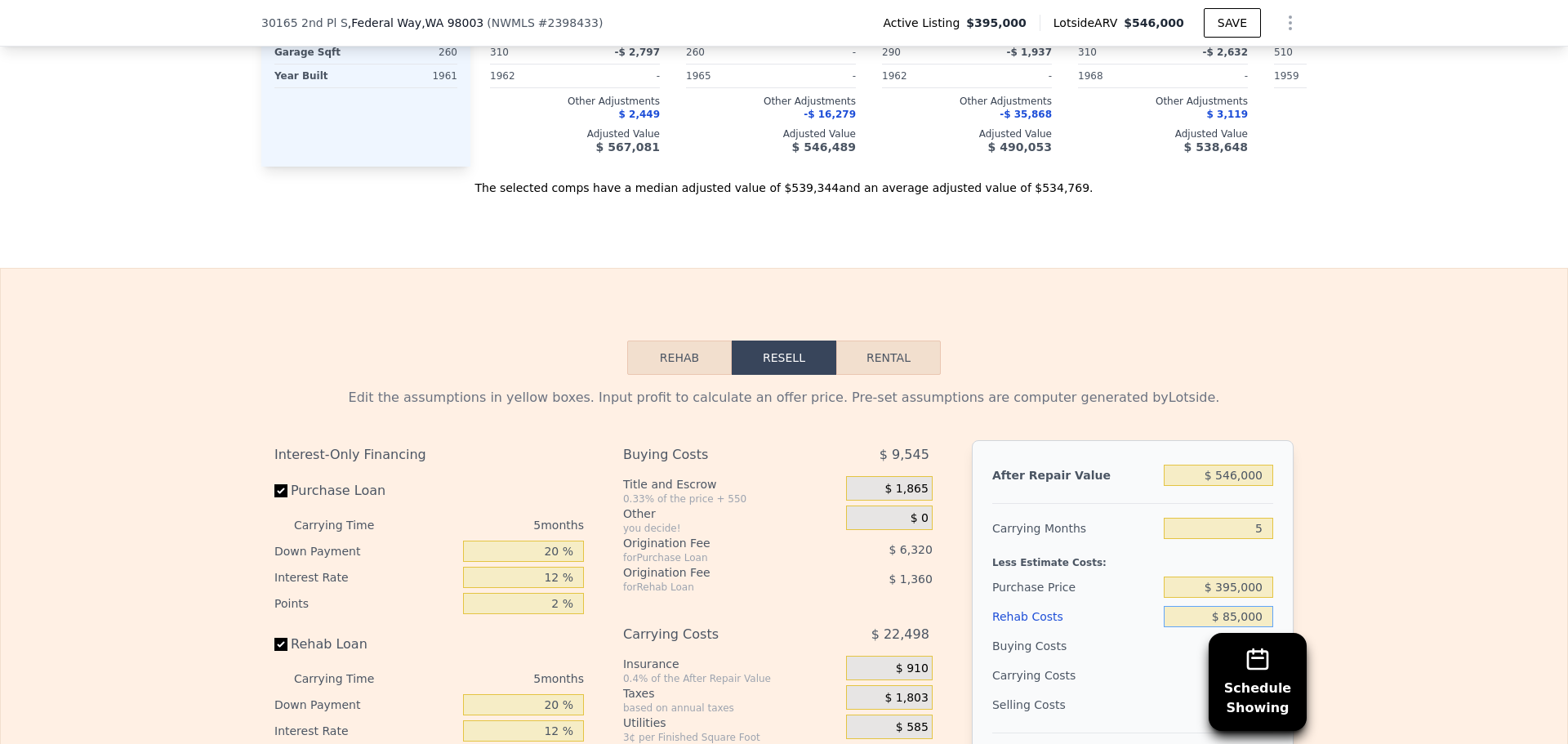
drag, startPoint x: 1221, startPoint y: 585, endPoint x: 1430, endPoint y: 547, distance: 212.4
click at [1430, 547] on div "Edit the assumptions in yellow boxes. Input profit to calculate an offer price.…" at bounding box center [784, 678] width 1566 height 607
type input "$ 5,000"
type input "$ 79,050"
type input "$ 50,000"
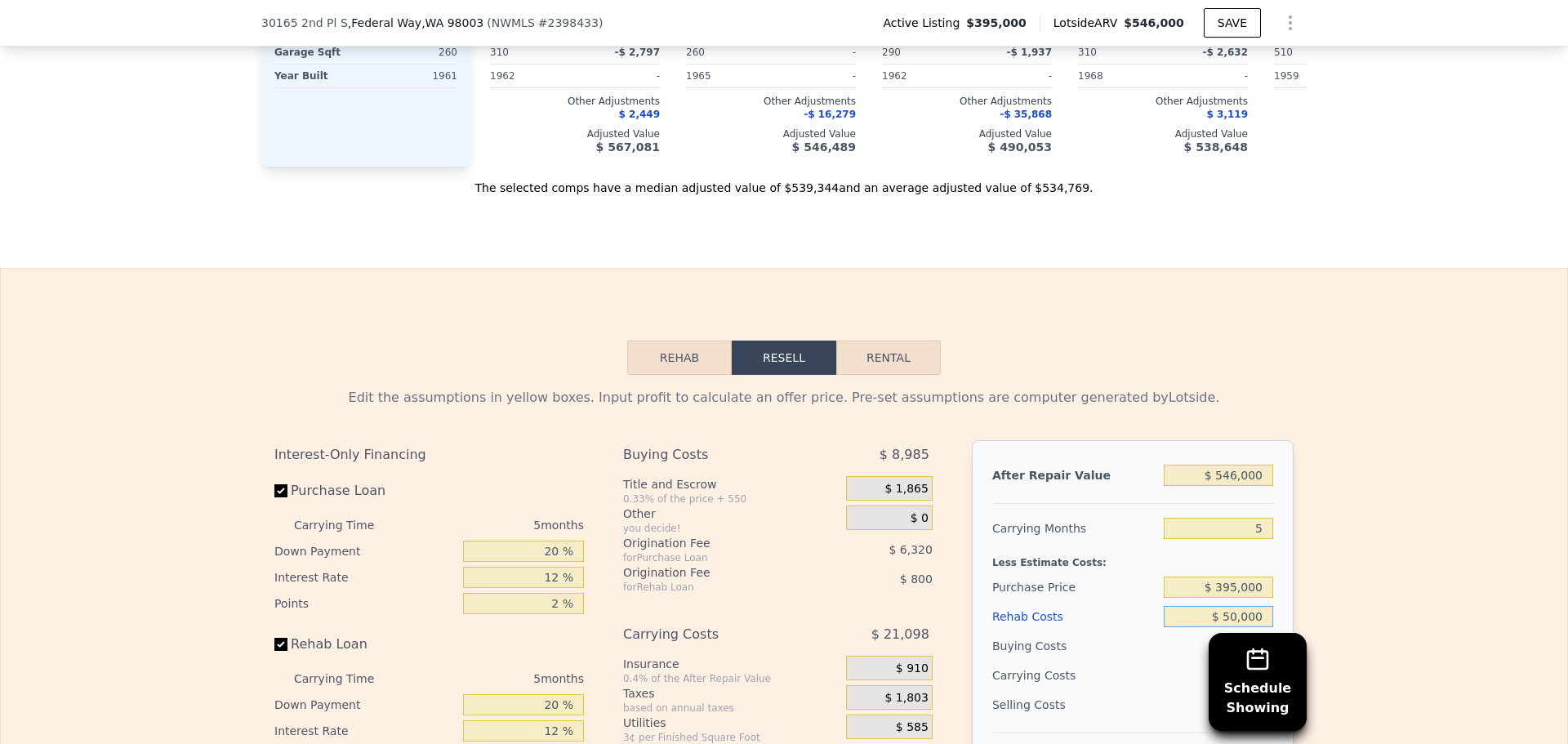
type input "$ 31,530"
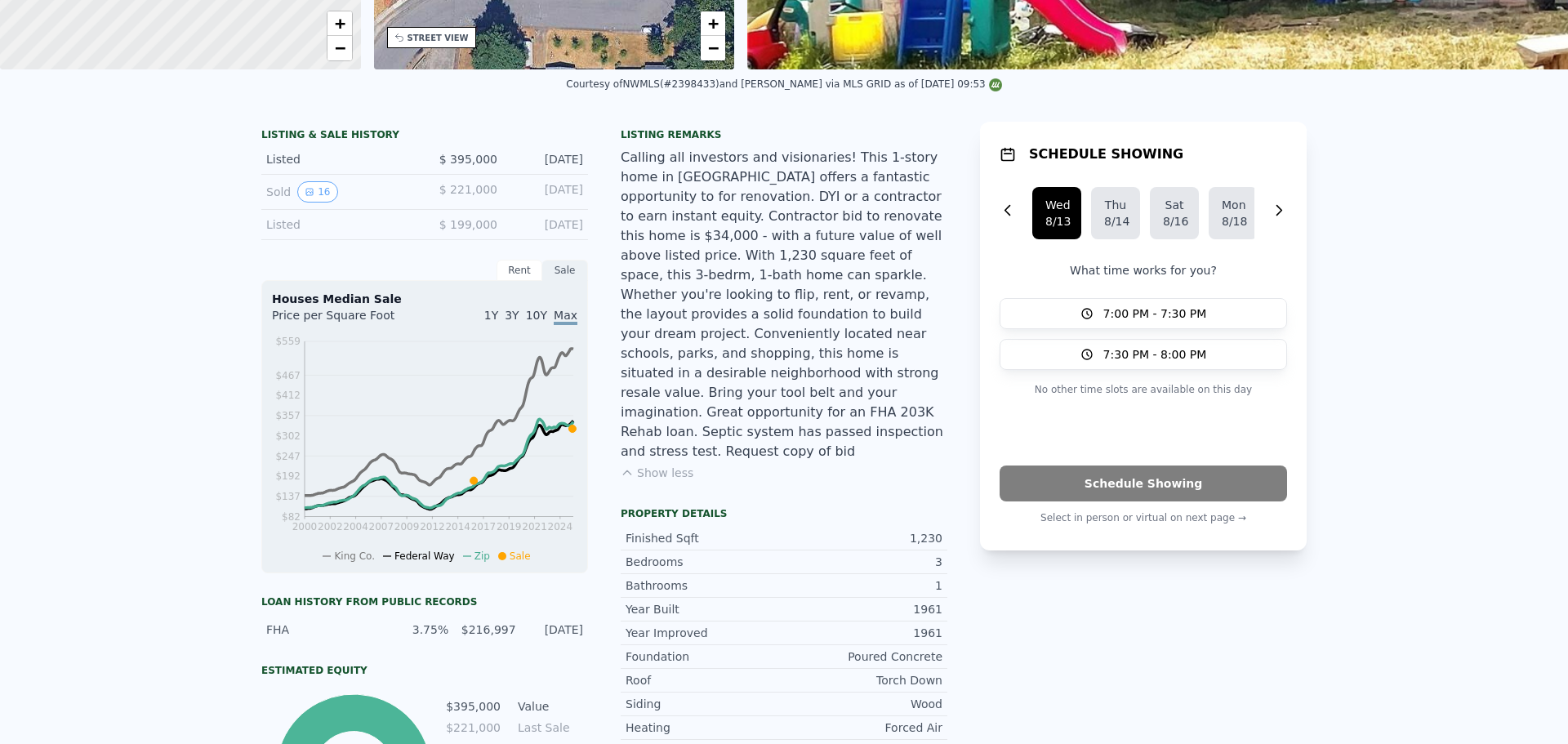
scroll to position [6, 0]
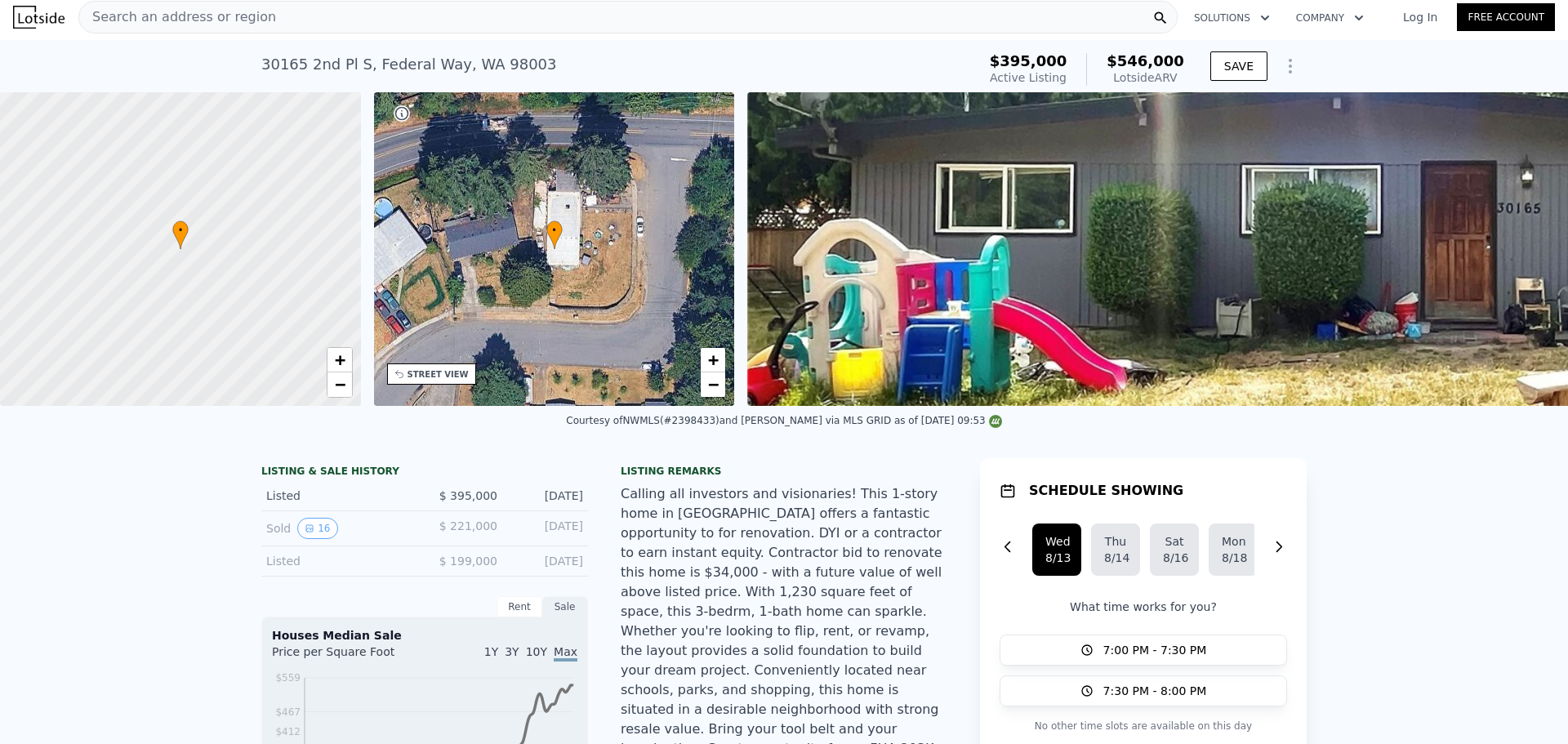
type input "$ 50,000"
click at [671, 426] on div "Courtesy of NWMLS (#2398433) and [PERSON_NAME] via MLS GRID as of [DATE] 09:53" at bounding box center [783, 420] width 435 height 11
copy div "2398433"
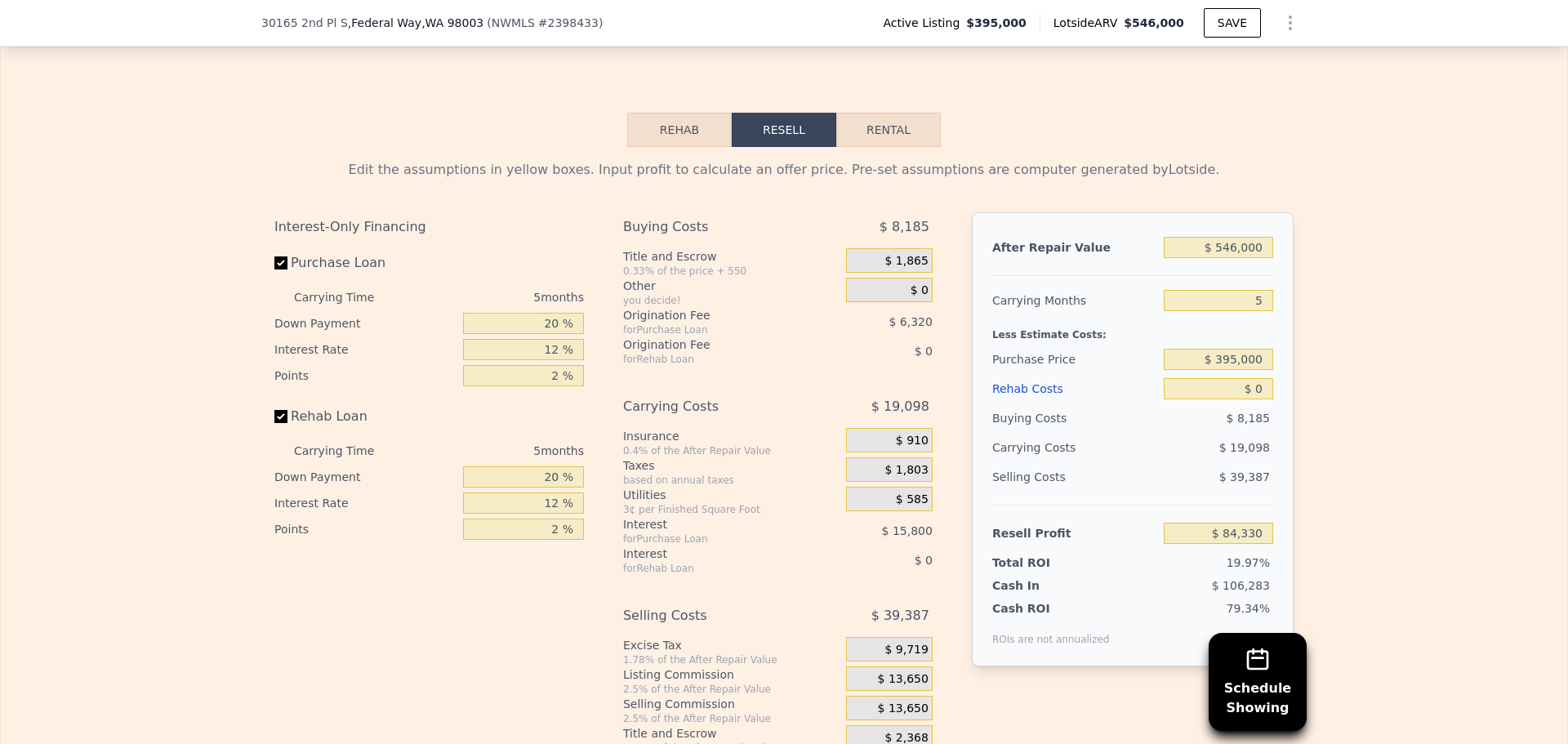
scroll to position [2362, 0]
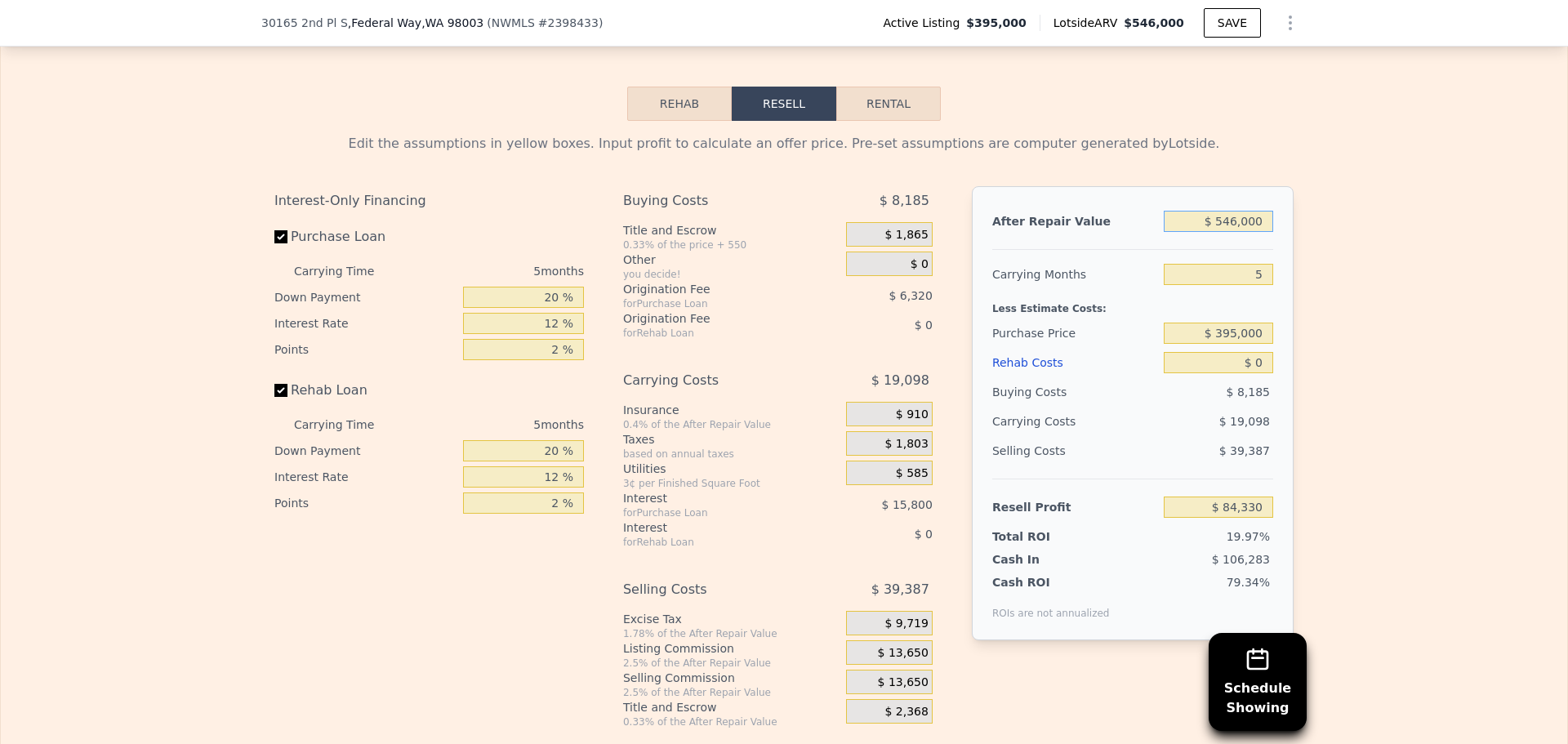
drag, startPoint x: 1224, startPoint y: 241, endPoint x: 1234, endPoint y: 239, distance: 10.2
click at [1234, 232] on input "$ 546,000" at bounding box center [1218, 221] width 109 height 22
type input "$ 525,000"
type input "$ 64,859"
type input "$ 525,000"
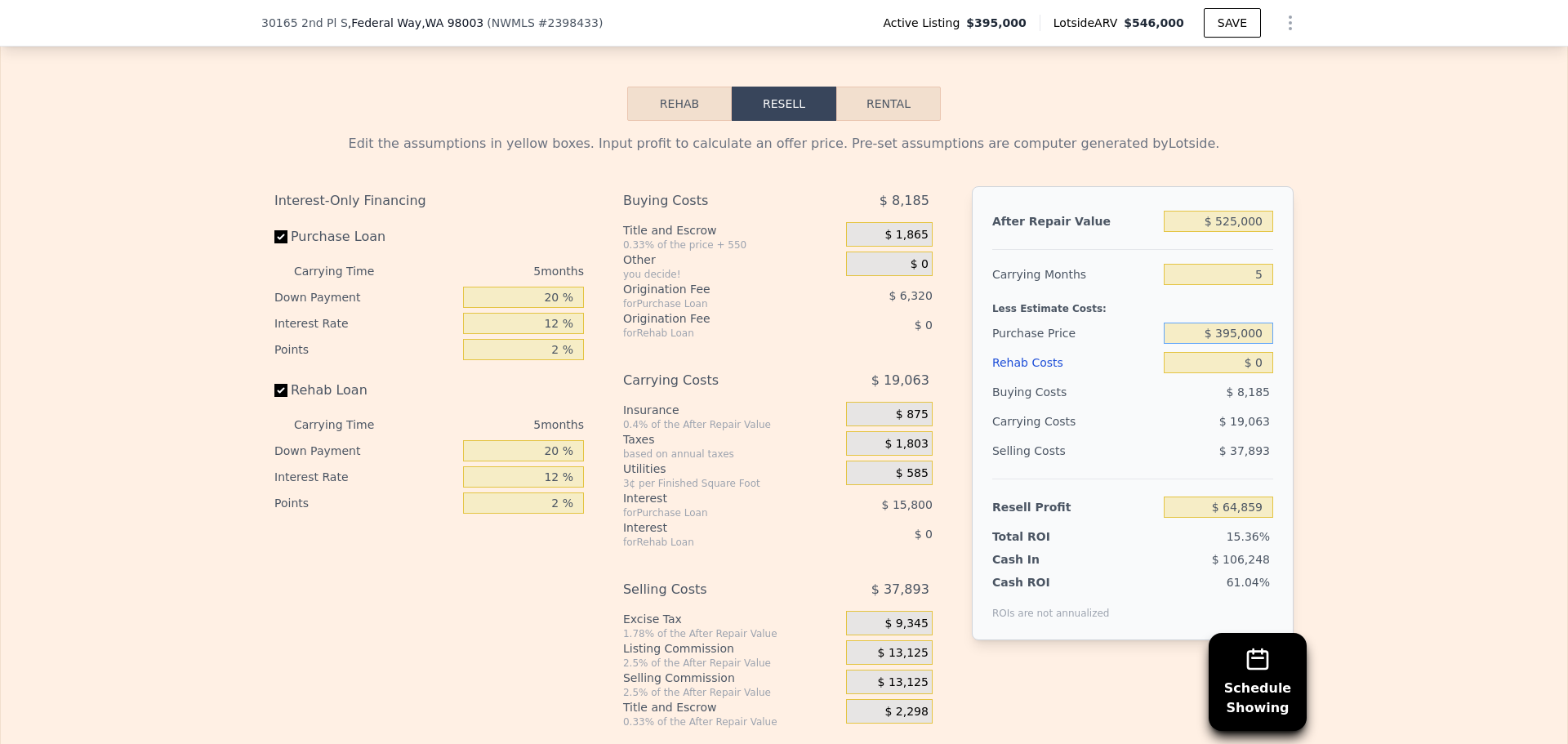
click at [1227, 344] on input "$ 395,000" at bounding box center [1218, 333] width 109 height 22
type input "$ 365,000"
click at [1370, 368] on div "Edit the assumptions in yellow boxes. Input profit to calculate an offer price.…" at bounding box center [784, 424] width 1566 height 607
type input "$ 96,639"
click at [1247, 373] on input "$ 0" at bounding box center [1218, 362] width 109 height 22
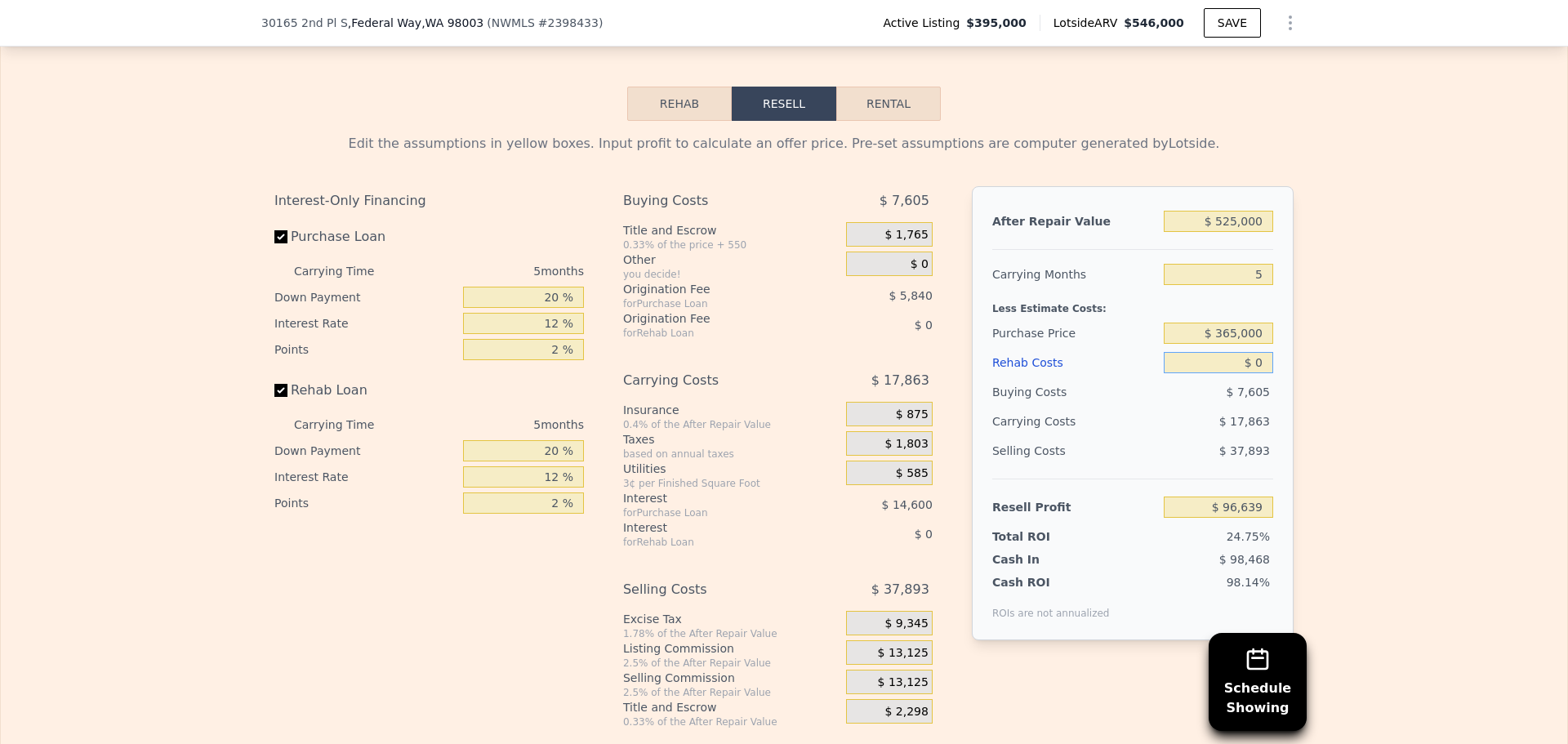
type input "$ 70"
type input "$ 96,563"
type input "$ 75,000"
type input "$ 17,439"
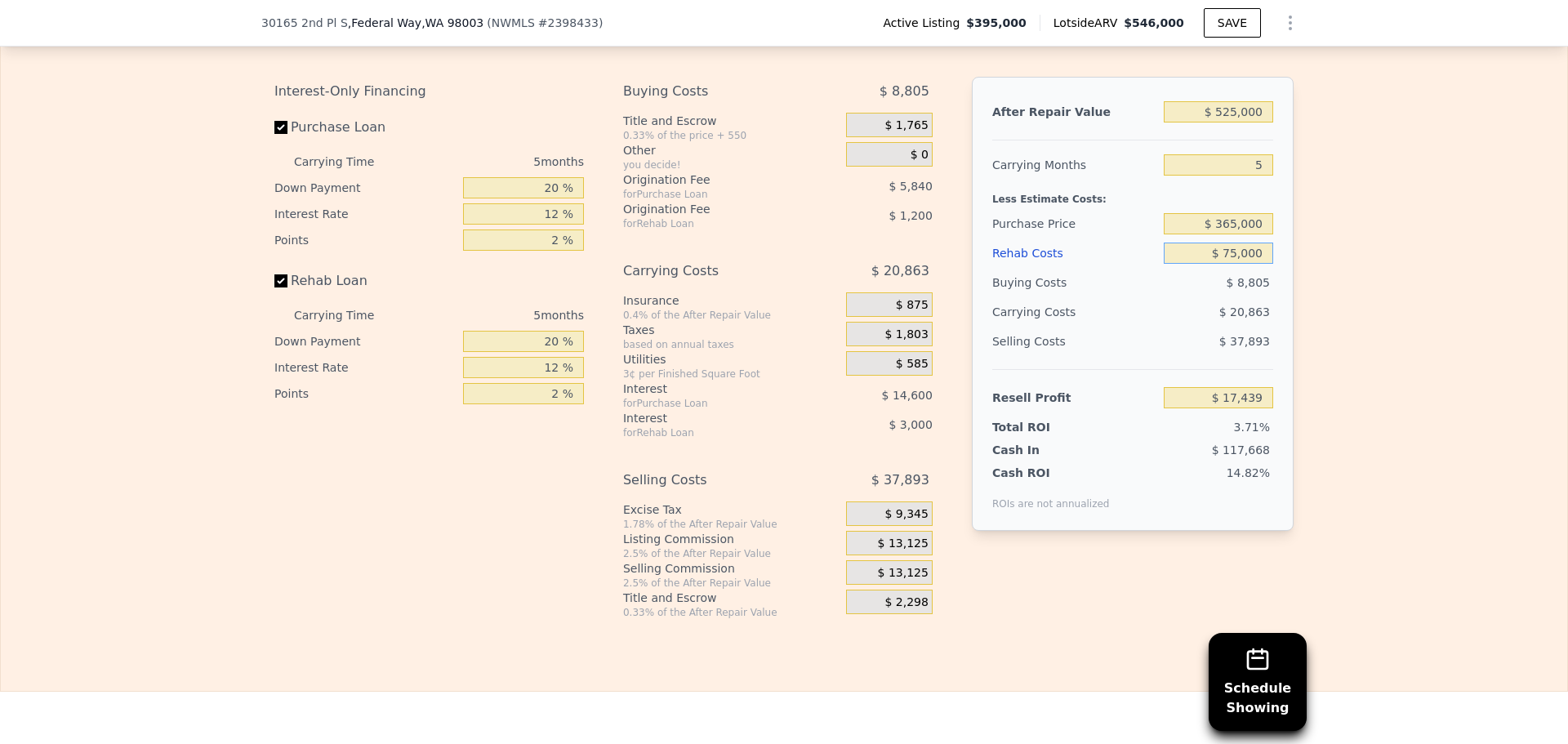
scroll to position [2443, 0]
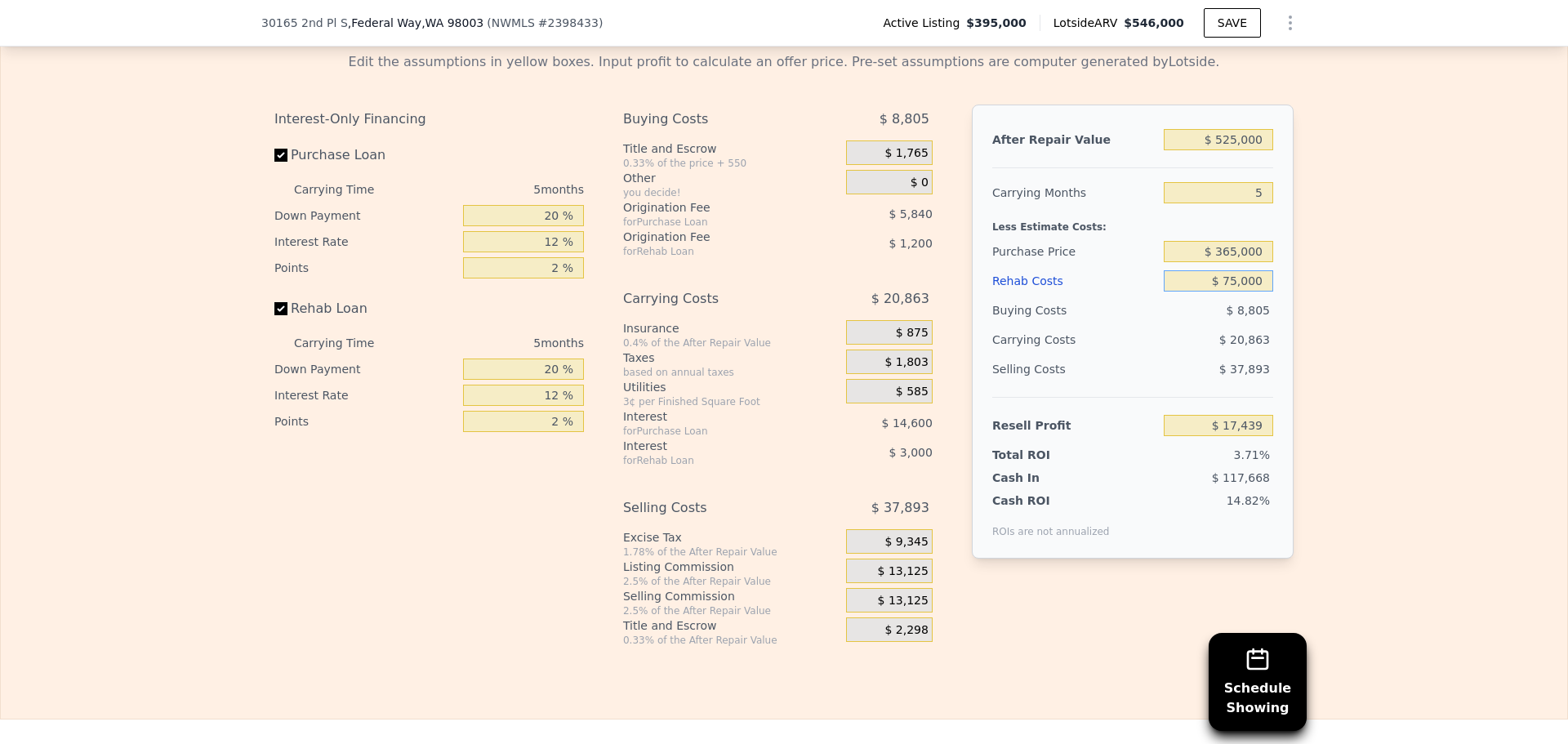
click at [1233, 291] on input "$ 75,000" at bounding box center [1218, 281] width 109 height 22
type input "$ 70,000"
type input "$ 22,719"
click at [1355, 362] on div "Edit the assumptions in yellow boxes. Input profit to calculate an offer price.…" at bounding box center [784, 342] width 1566 height 607
drag, startPoint x: 1221, startPoint y: 307, endPoint x: 1234, endPoint y: 303, distance: 13.6
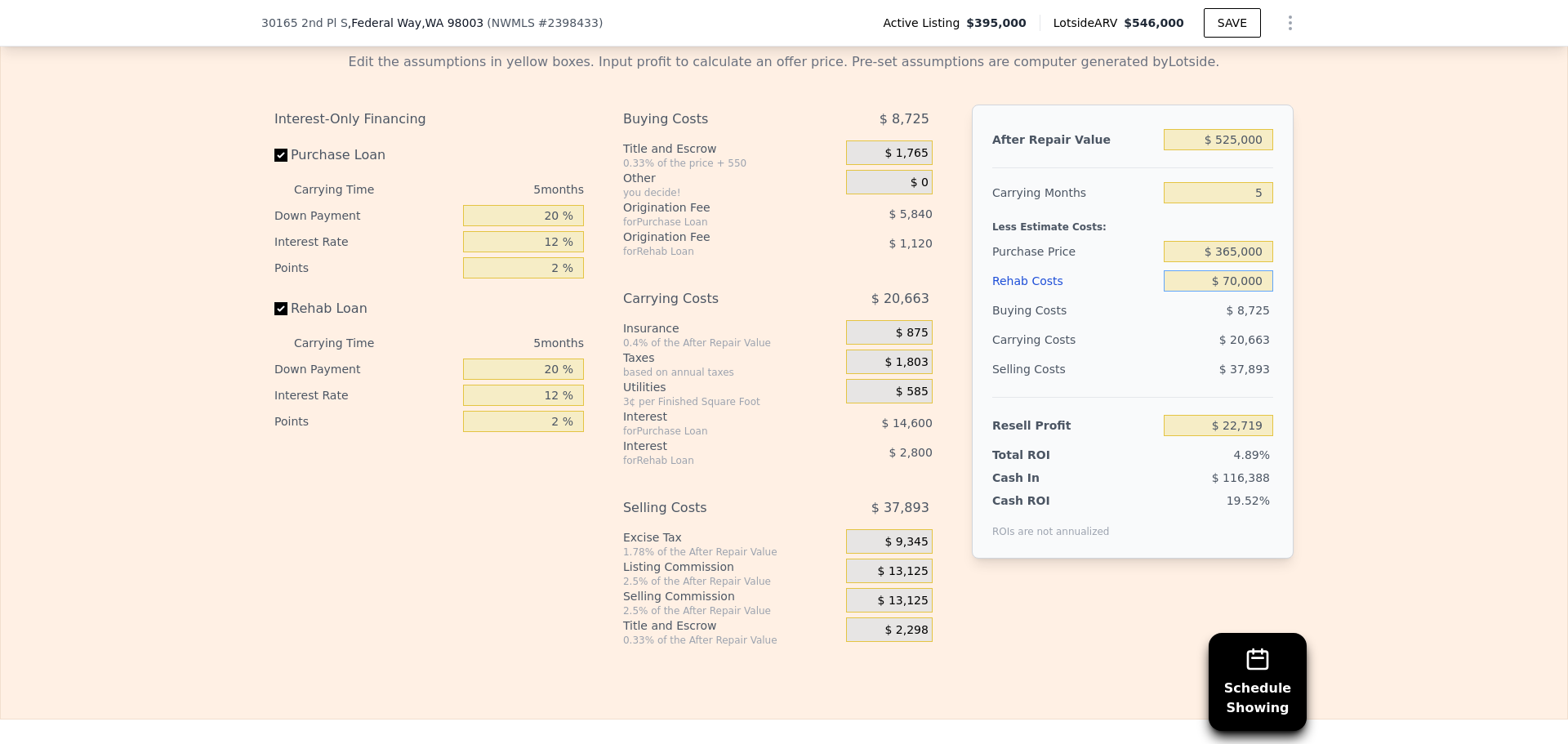
click at [1234, 291] on input "$ 70,000" at bounding box center [1218, 281] width 109 height 22
type input "$ 60,000"
type input "$ 33,279"
type input "$ 60,000"
click at [1303, 331] on div "Edit the assumptions in yellow boxes. Input profit to calculate an offer price.…" at bounding box center [784, 342] width 1566 height 607
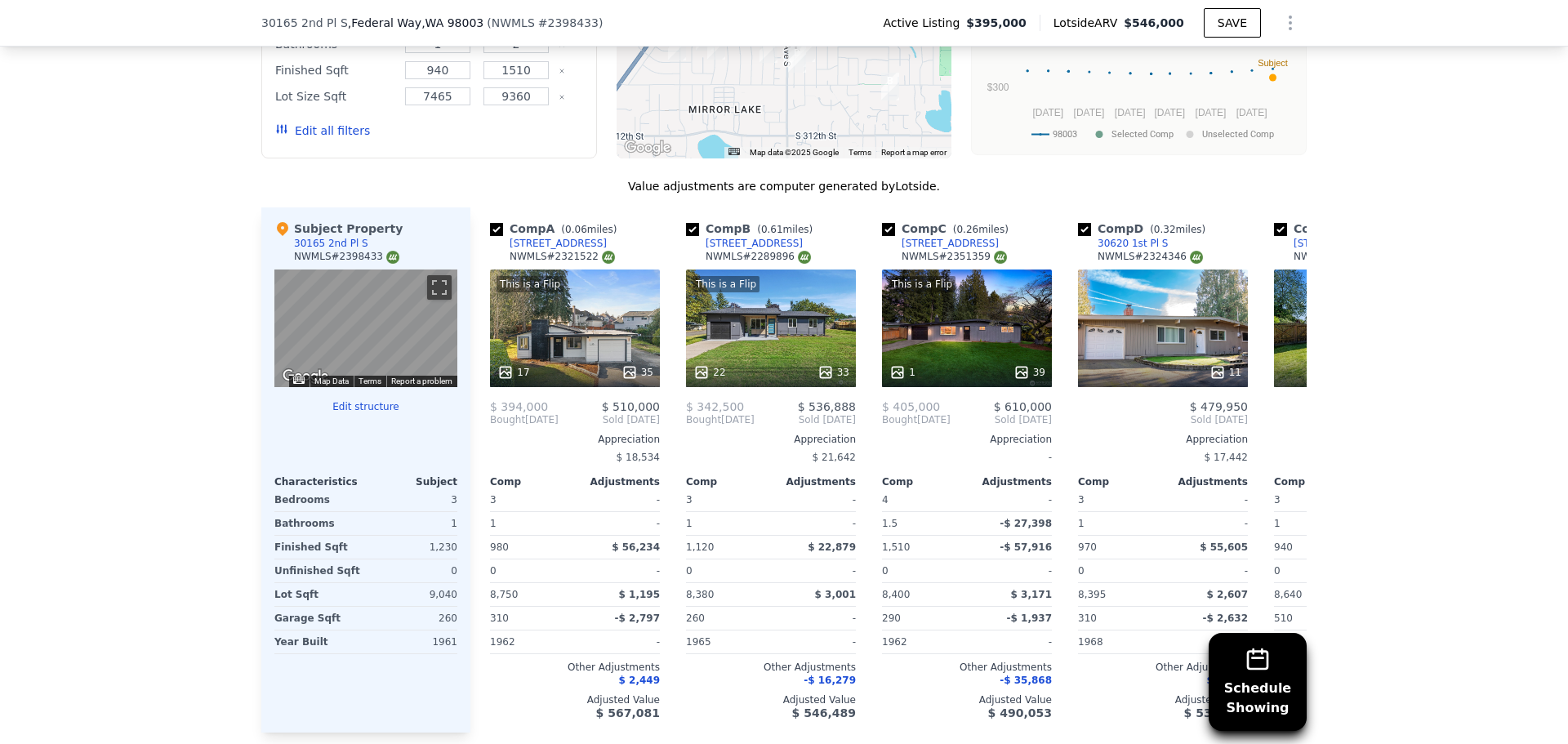
scroll to position [1545, 0]
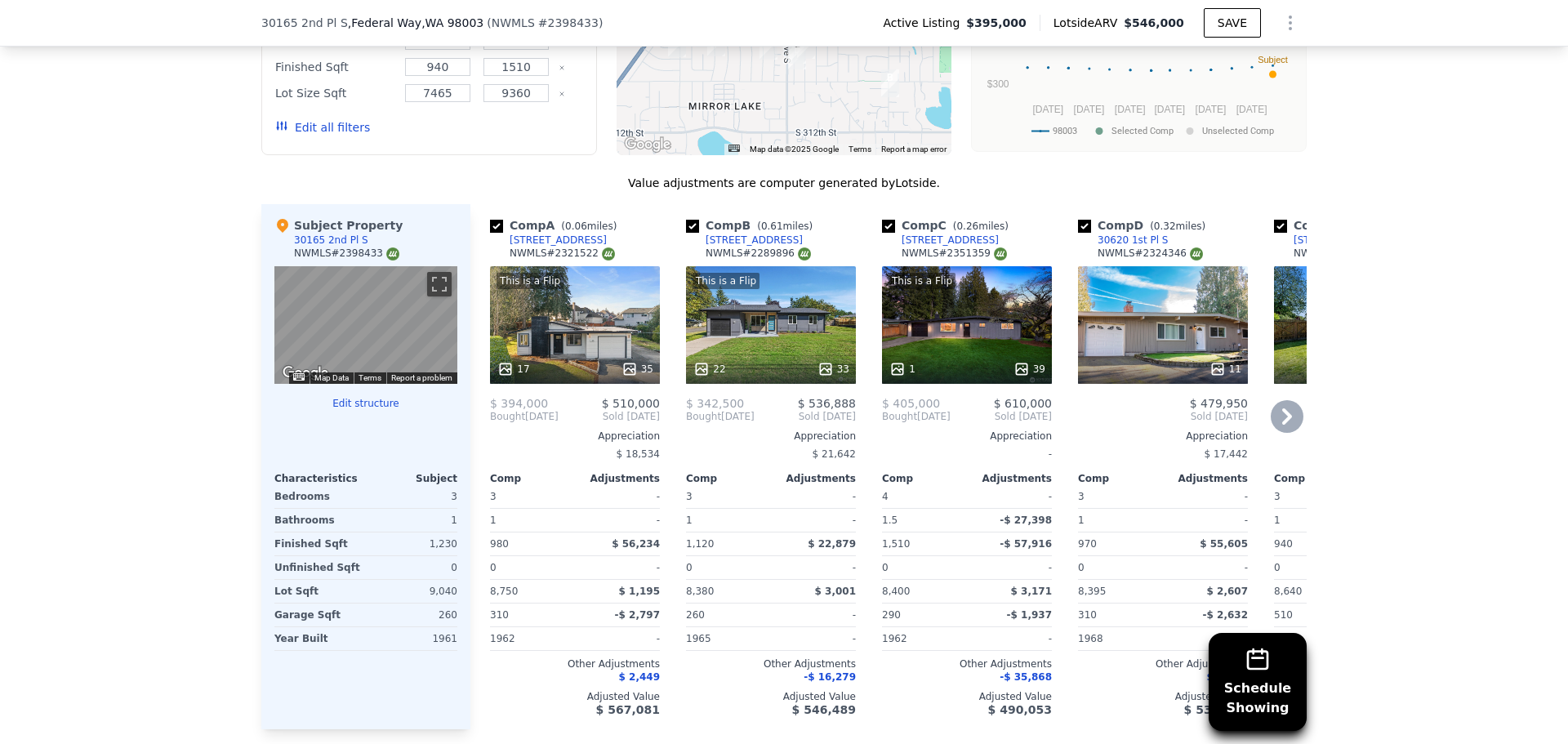
click at [962, 345] on div "This is a Flip 1 39" at bounding box center [967, 325] width 170 height 118
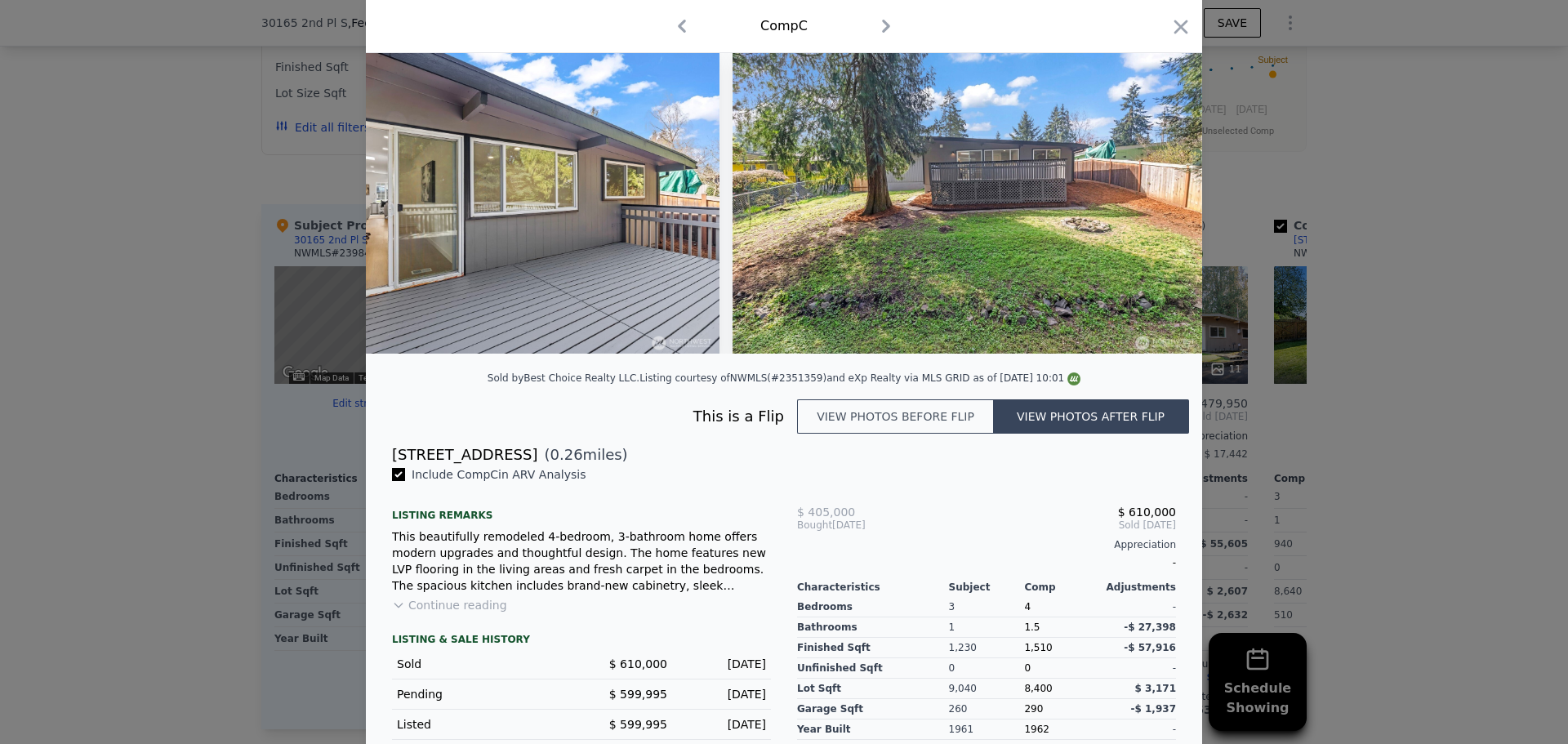
scroll to position [231, 0]
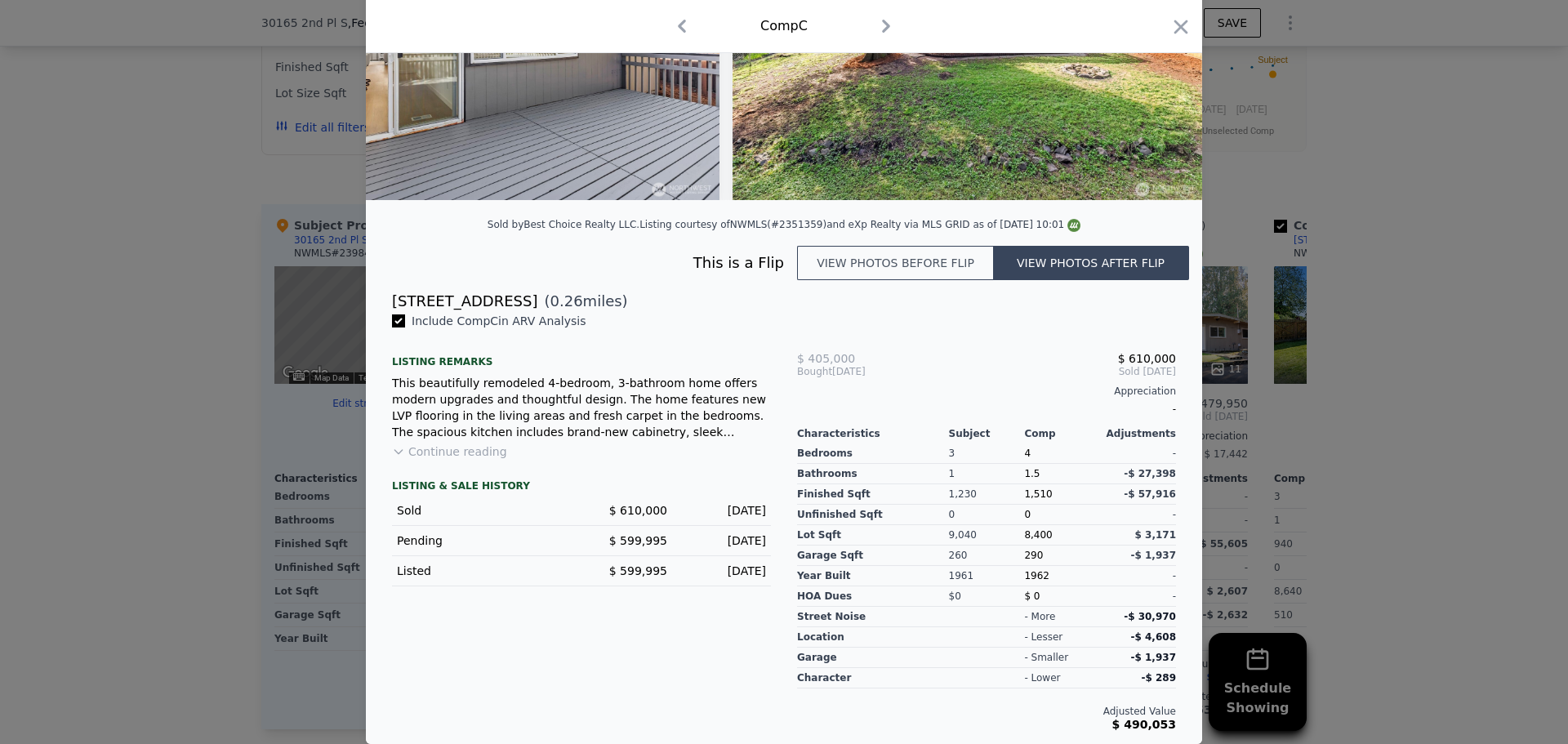
click at [896, 266] on button "View photos before flip" at bounding box center [895, 263] width 196 height 35
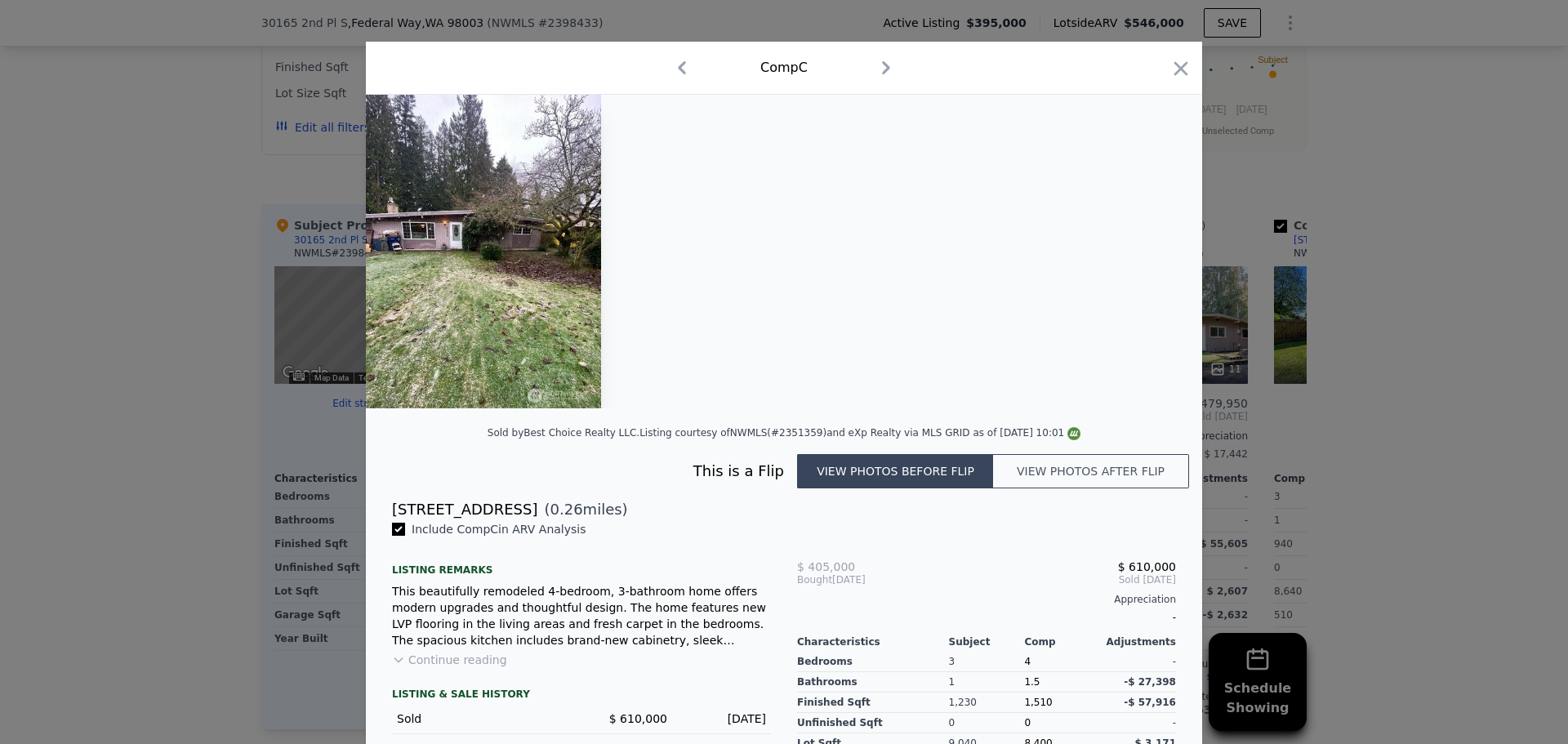
scroll to position [0, 0]
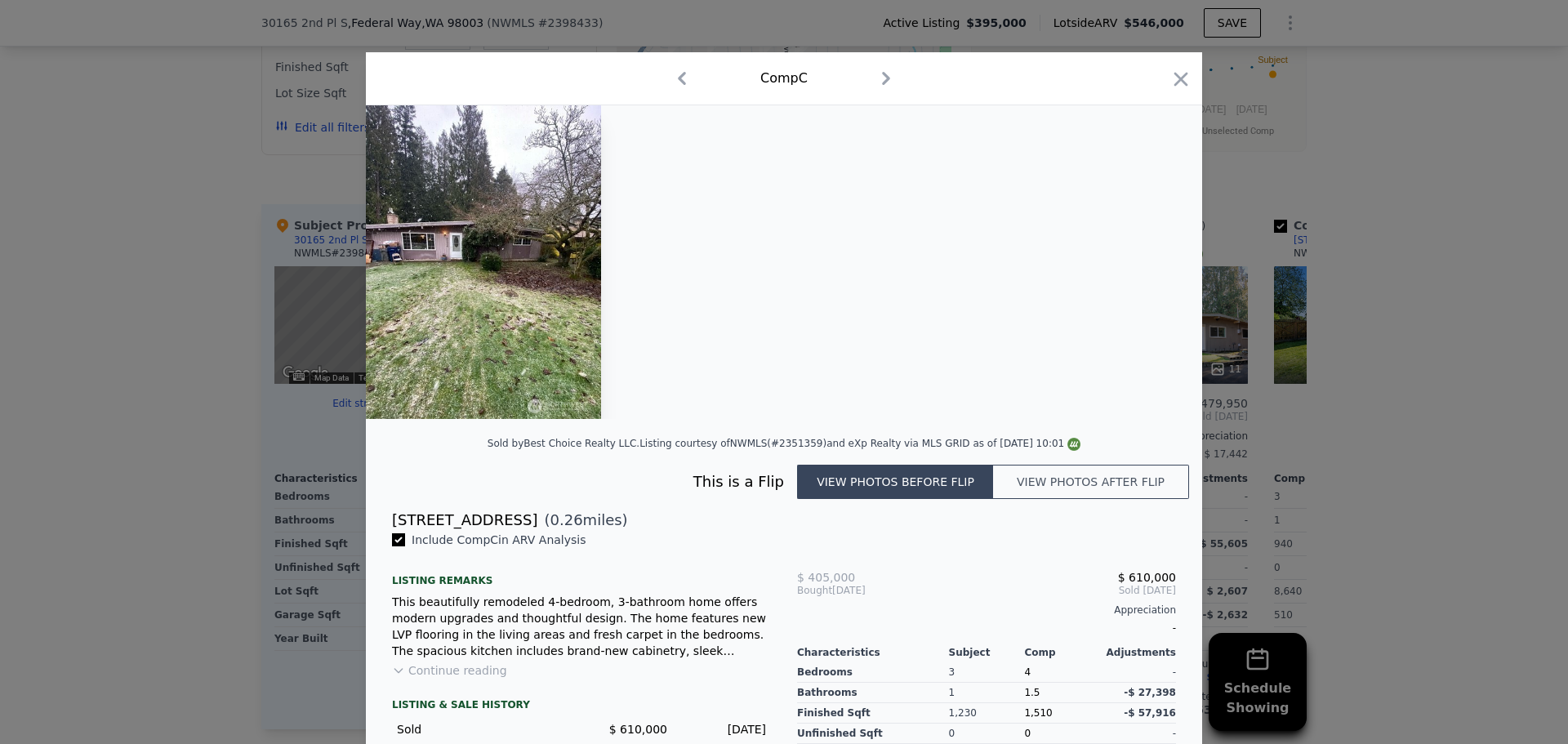
click at [427, 350] on img at bounding box center [483, 262] width 235 height 314
click at [482, 315] on img at bounding box center [483, 262] width 235 height 314
click at [677, 72] on div "Comp C" at bounding box center [783, 78] width 836 height 53
click at [677, 73] on icon "button" at bounding box center [682, 78] width 26 height 26
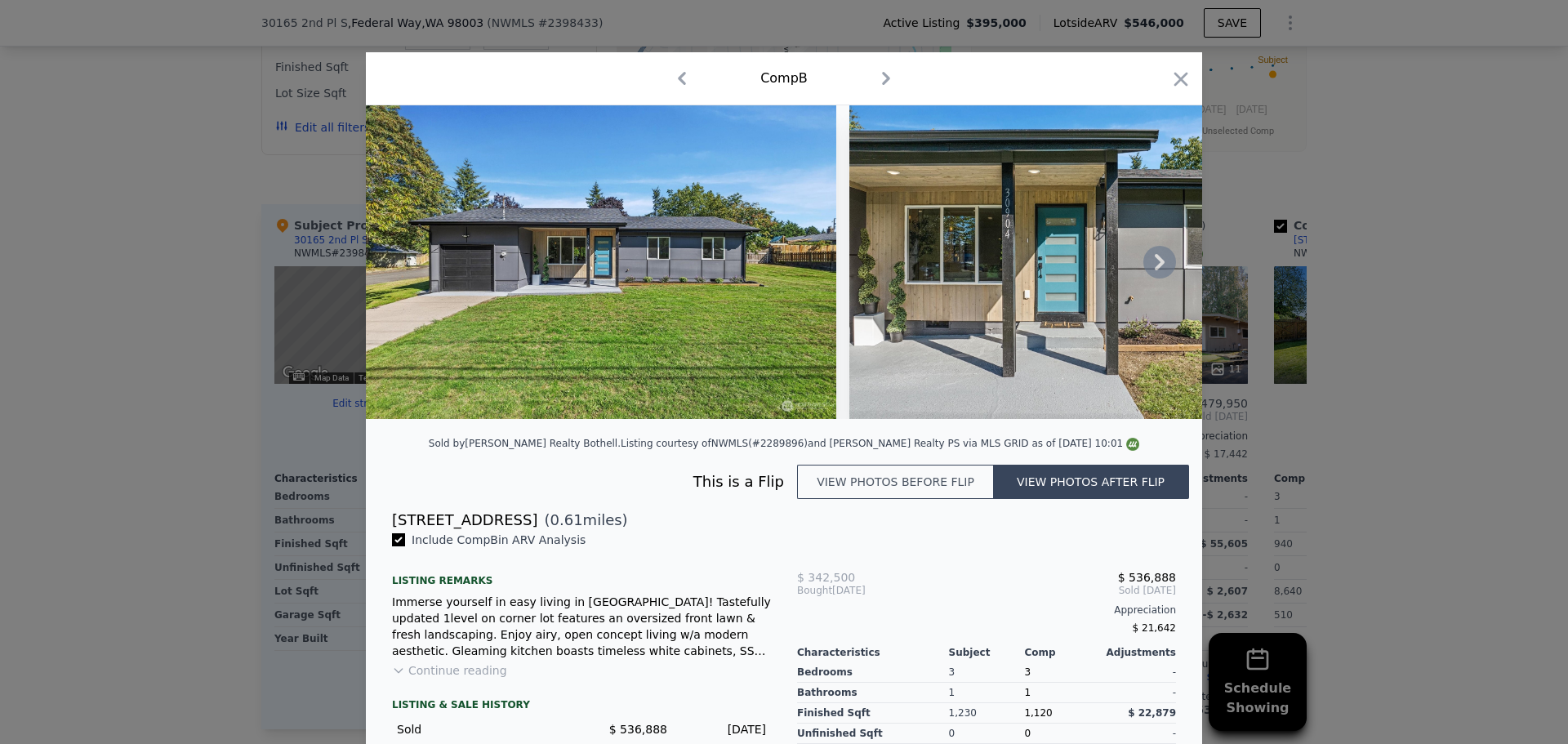
drag, startPoint x: 873, startPoint y: 71, endPoint x: 924, endPoint y: 247, distance: 183.2
click at [873, 72] on icon "button" at bounding box center [886, 78] width 26 height 26
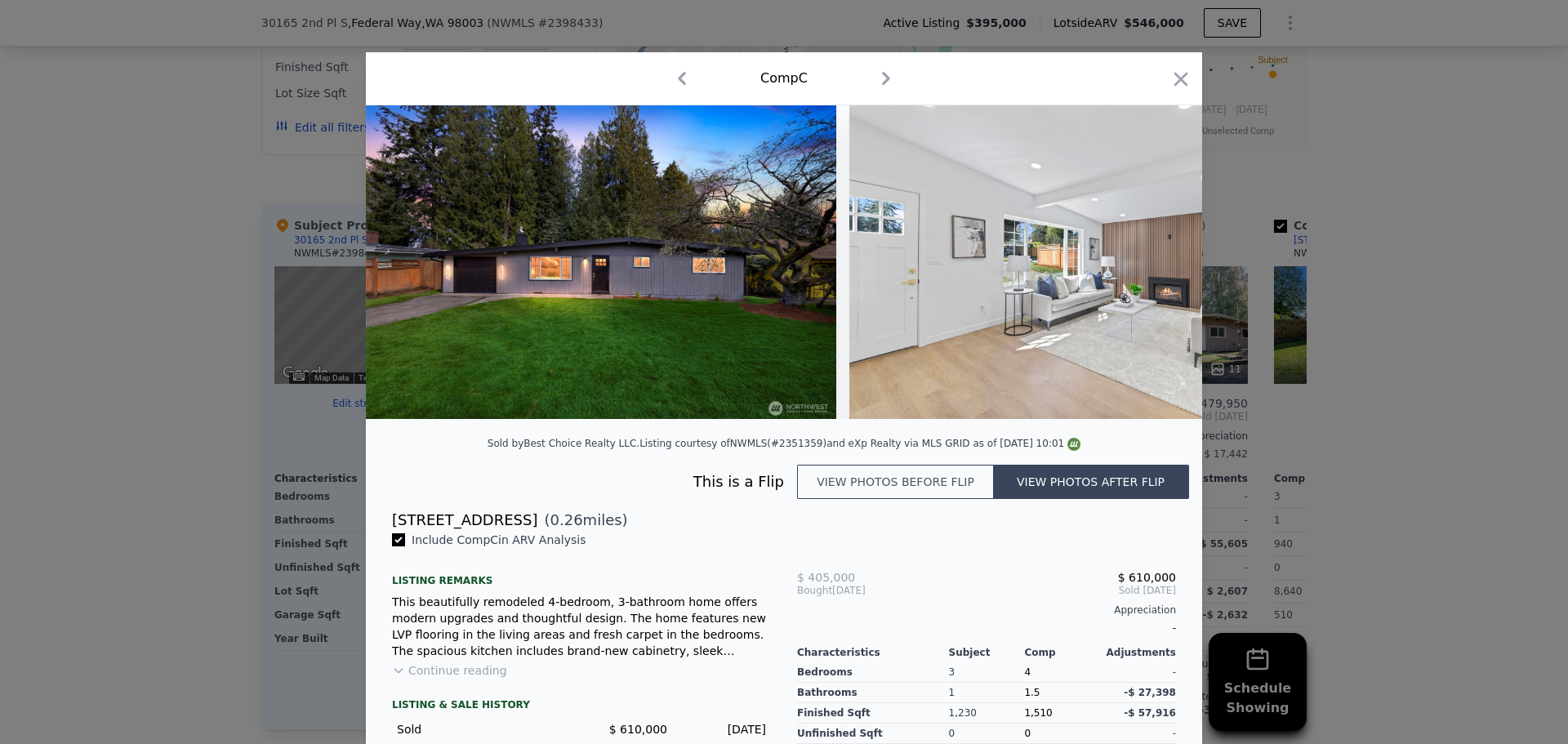
click at [887, 490] on button "View photos before flip" at bounding box center [895, 482] width 196 height 35
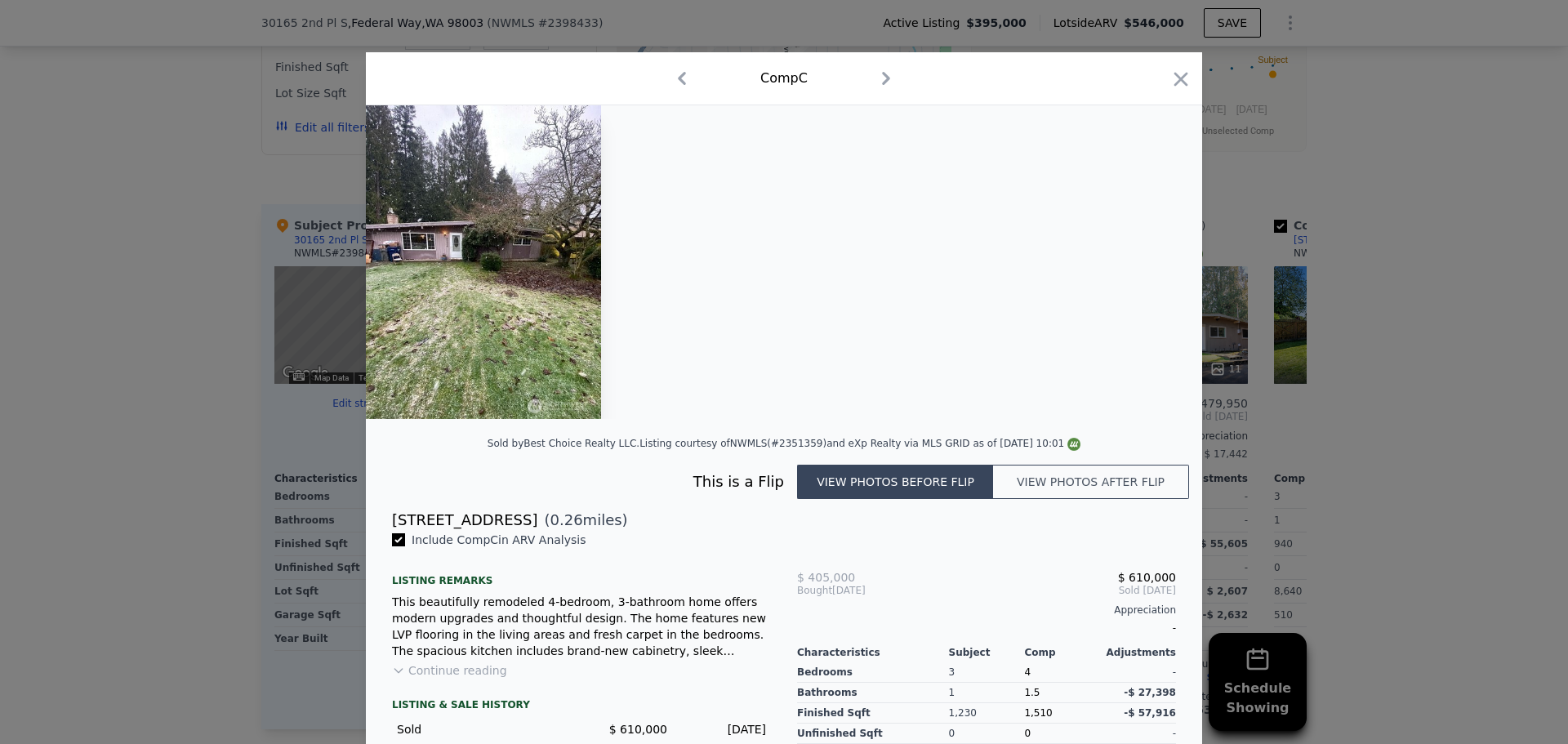
click at [386, 311] on img at bounding box center [483, 262] width 235 height 314
drag, startPoint x: 645, startPoint y: 366, endPoint x: 1008, endPoint y: 359, distance: 363.1
click at [991, 349] on div at bounding box center [783, 262] width 836 height 314
drag, startPoint x: 1053, startPoint y: 385, endPoint x: 1074, endPoint y: 418, distance: 39.1
click at [1053, 385] on div at bounding box center [783, 262] width 836 height 314
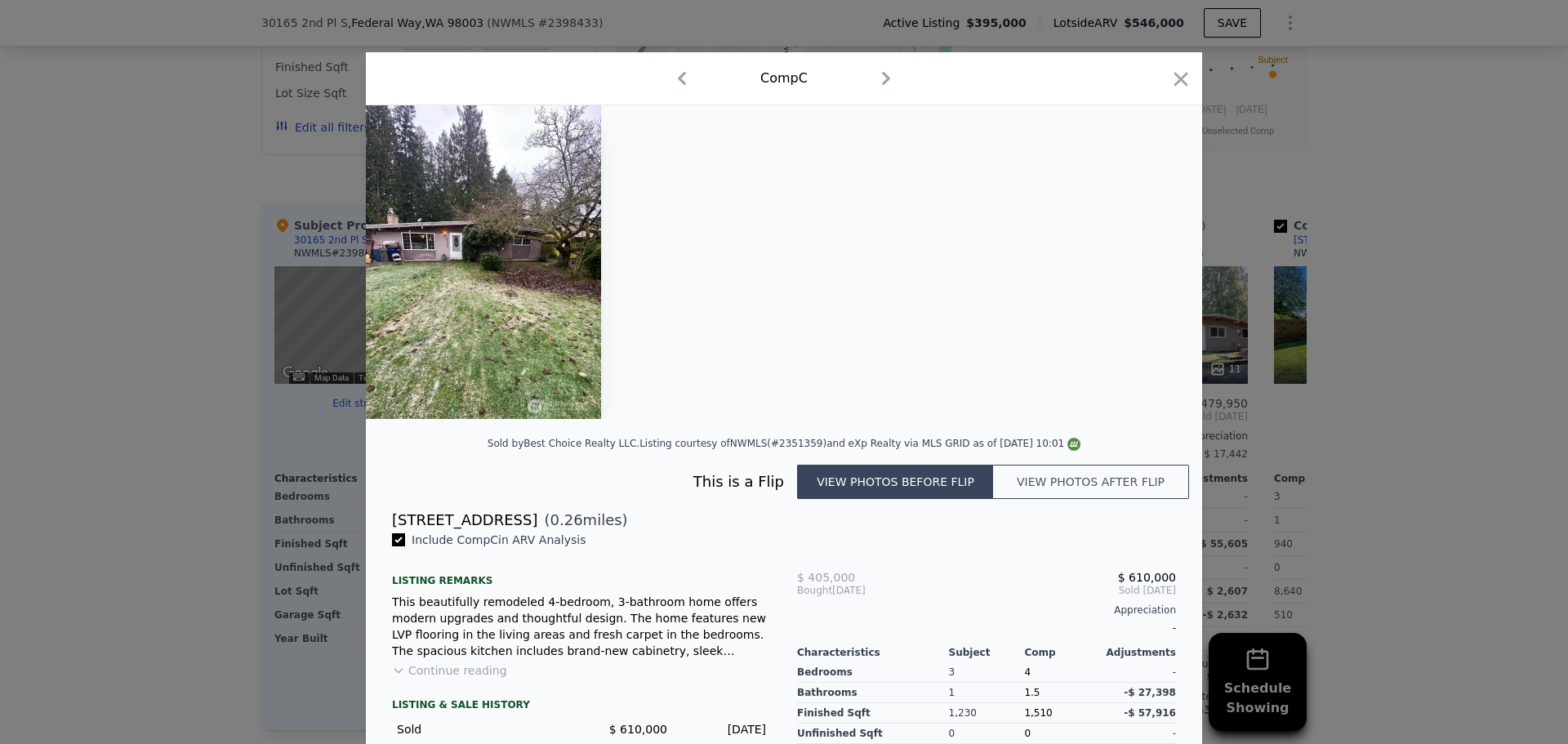
click at [1078, 491] on button "View photos after flip" at bounding box center [1091, 482] width 196 height 35
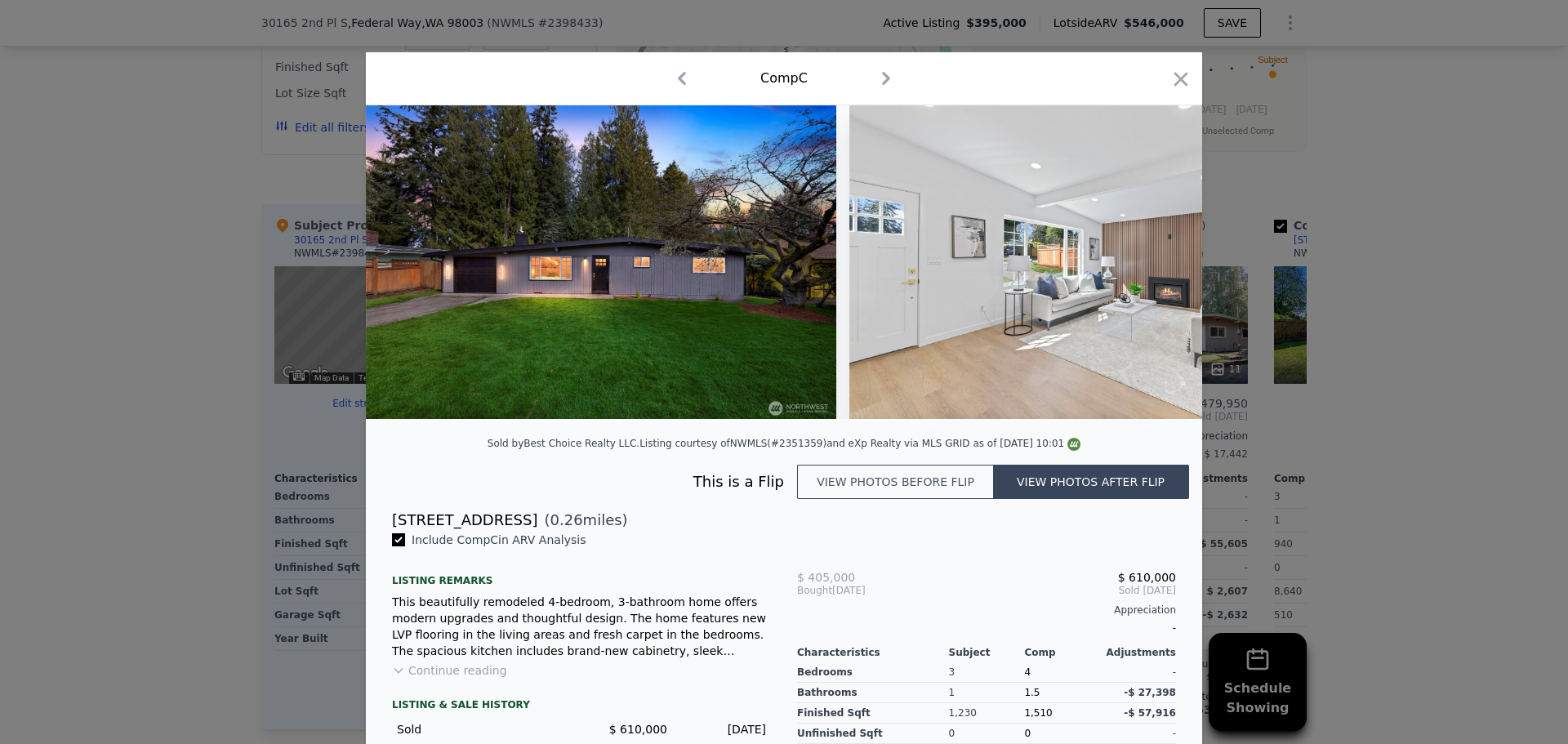
click at [953, 499] on button "View photos before flip" at bounding box center [895, 482] width 196 height 35
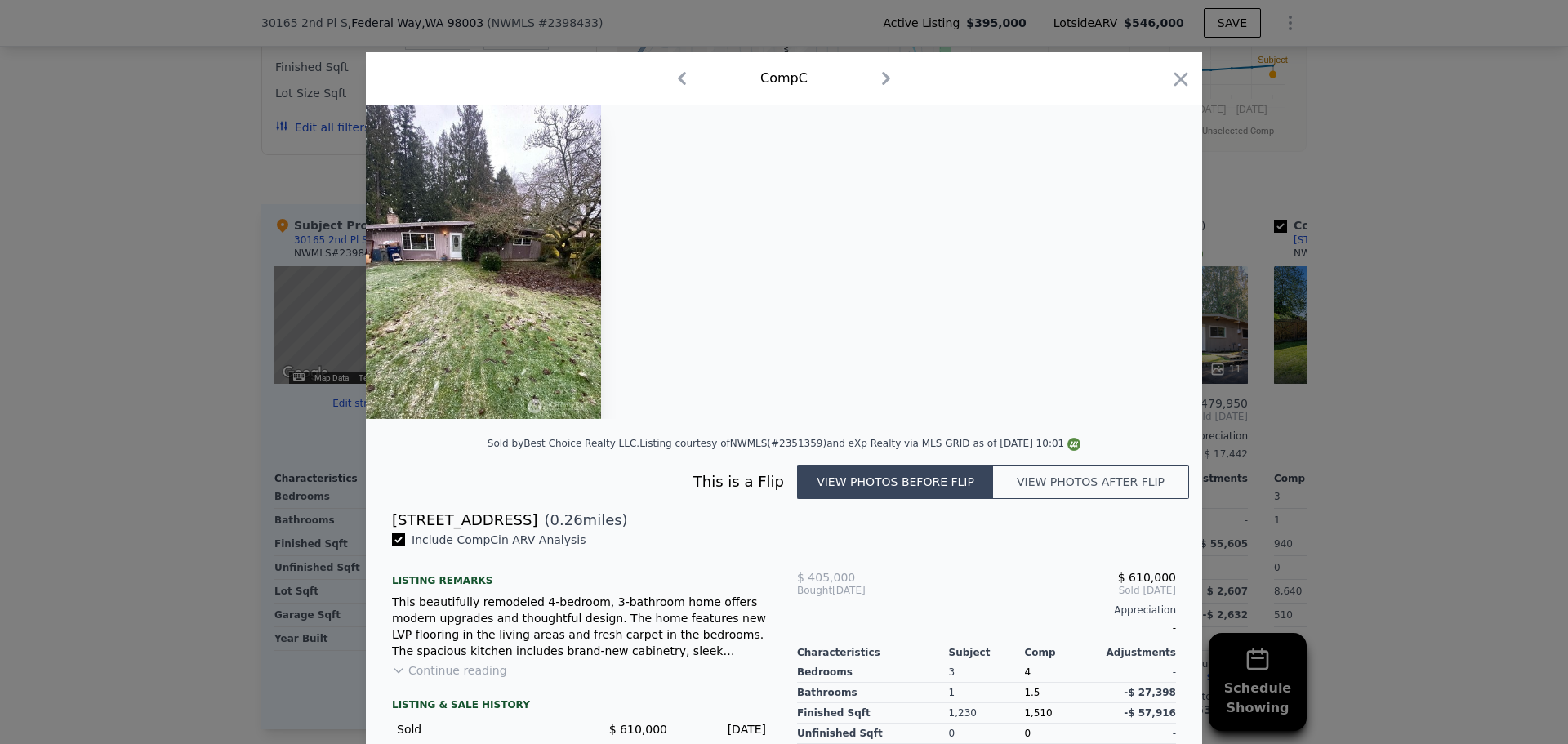
click at [1020, 478] on button "View photos after flip" at bounding box center [1091, 482] width 196 height 35
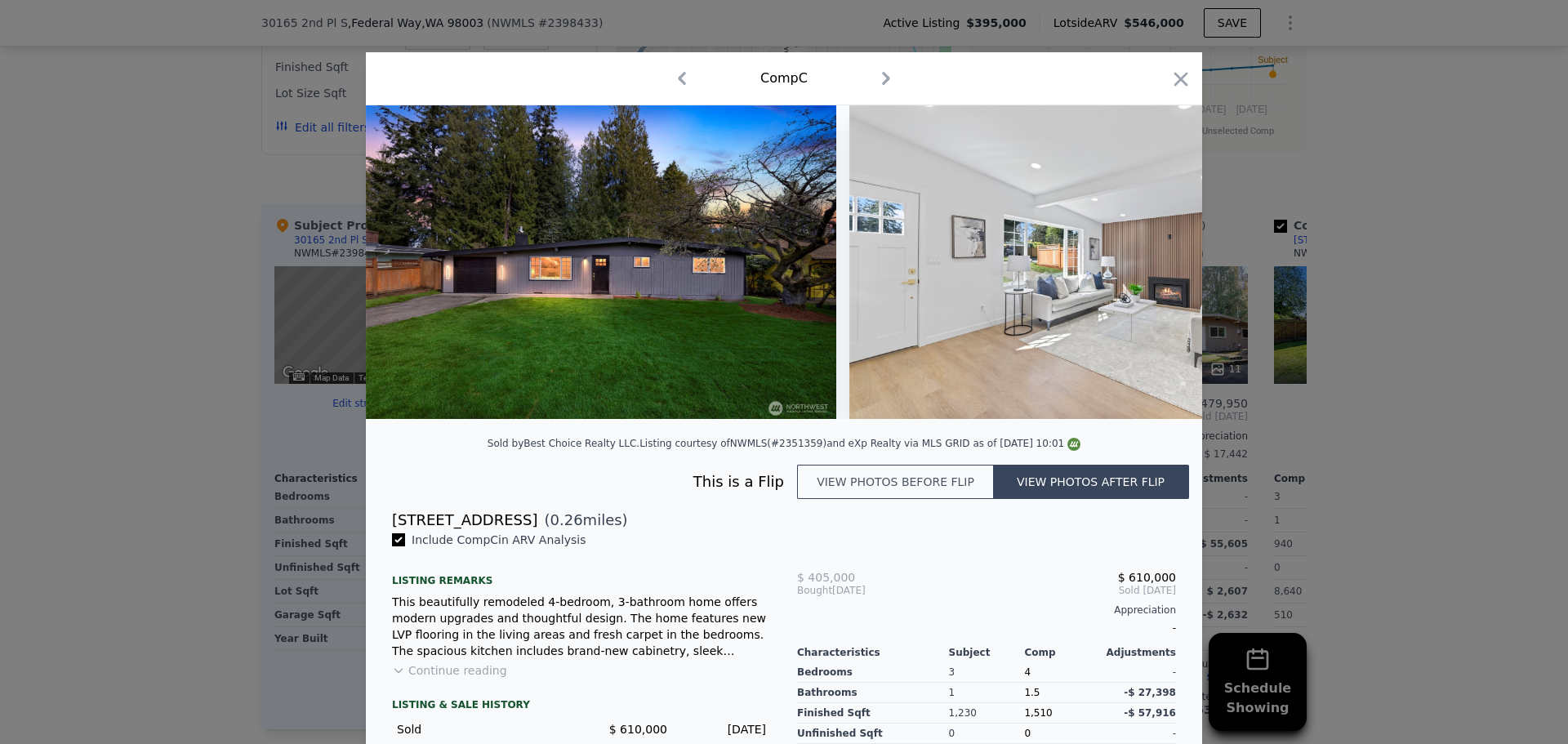
click at [921, 484] on button "View photos before flip" at bounding box center [895, 482] width 196 height 35
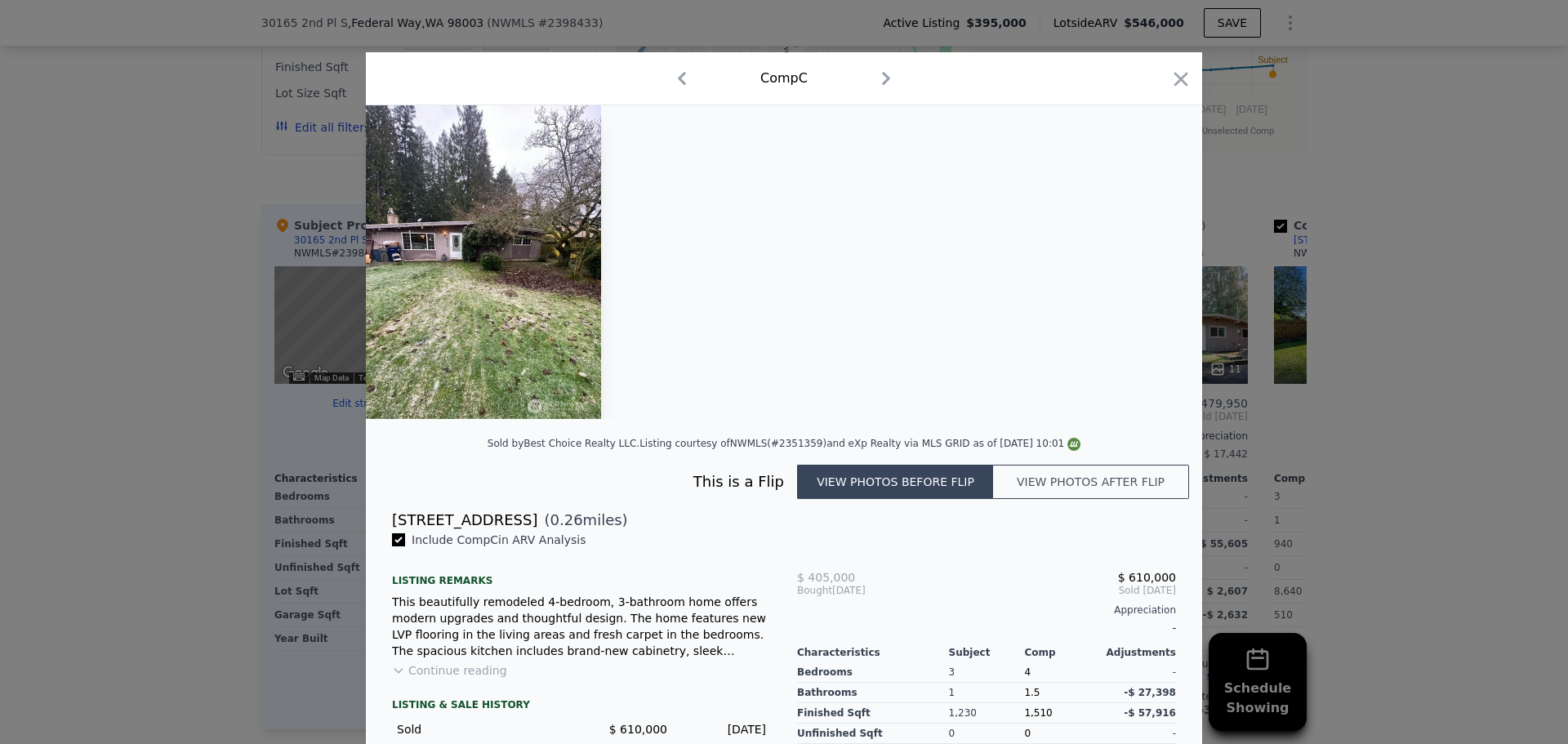
click at [779, 447] on div "Listing courtesy of NWMLS (#2351359) and eXp Realty via MLS GRID as of [DATE] 1…" at bounding box center [859, 443] width 441 height 11
copy div "2351359"
click at [1356, 106] on div at bounding box center [784, 372] width 1568 height 744
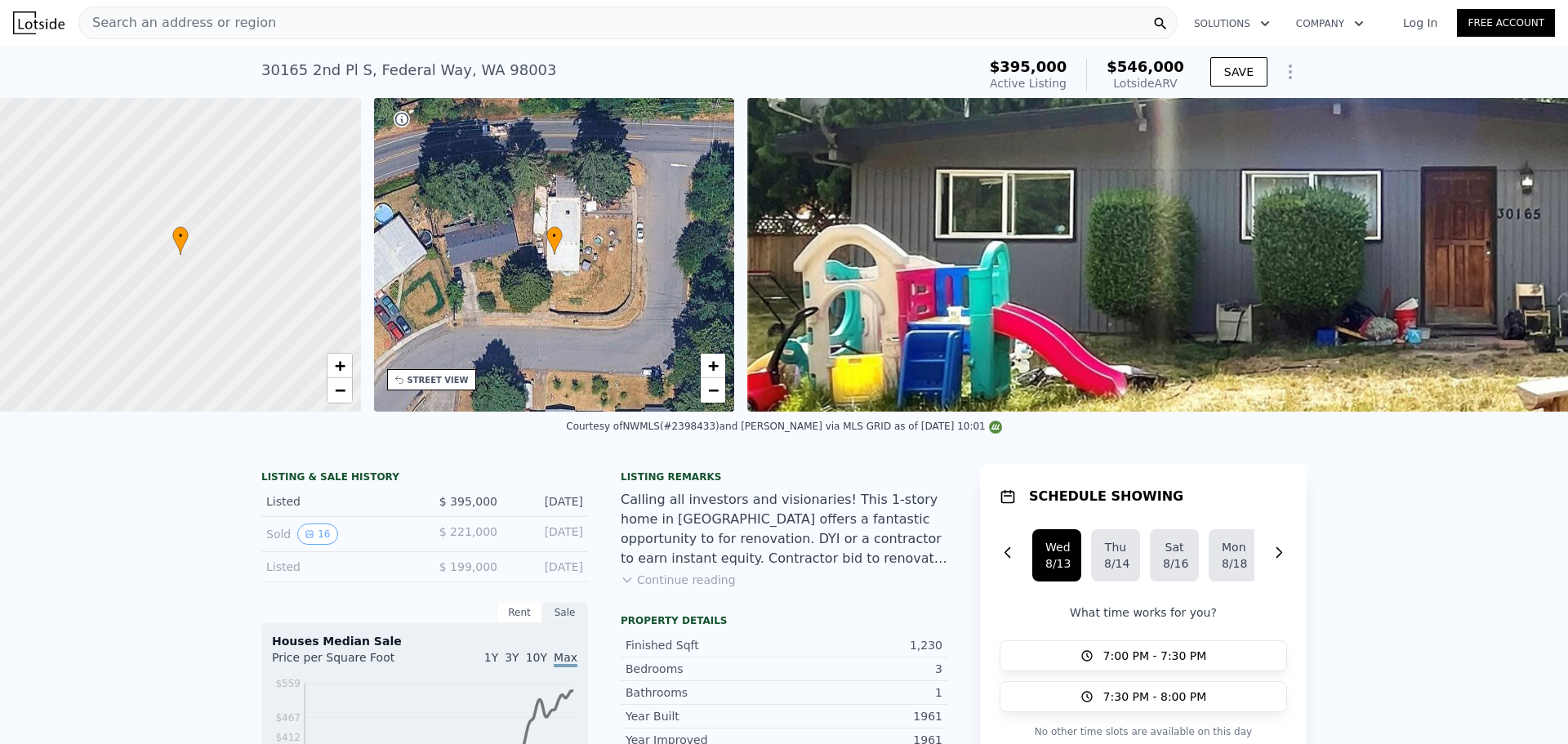
click at [671, 432] on div "Courtesy of NWMLS (#2398433) and [PERSON_NAME] via MLS GRID as of [DATE] 10:01" at bounding box center [783, 425] width 435 height 11
copy div "2398433"
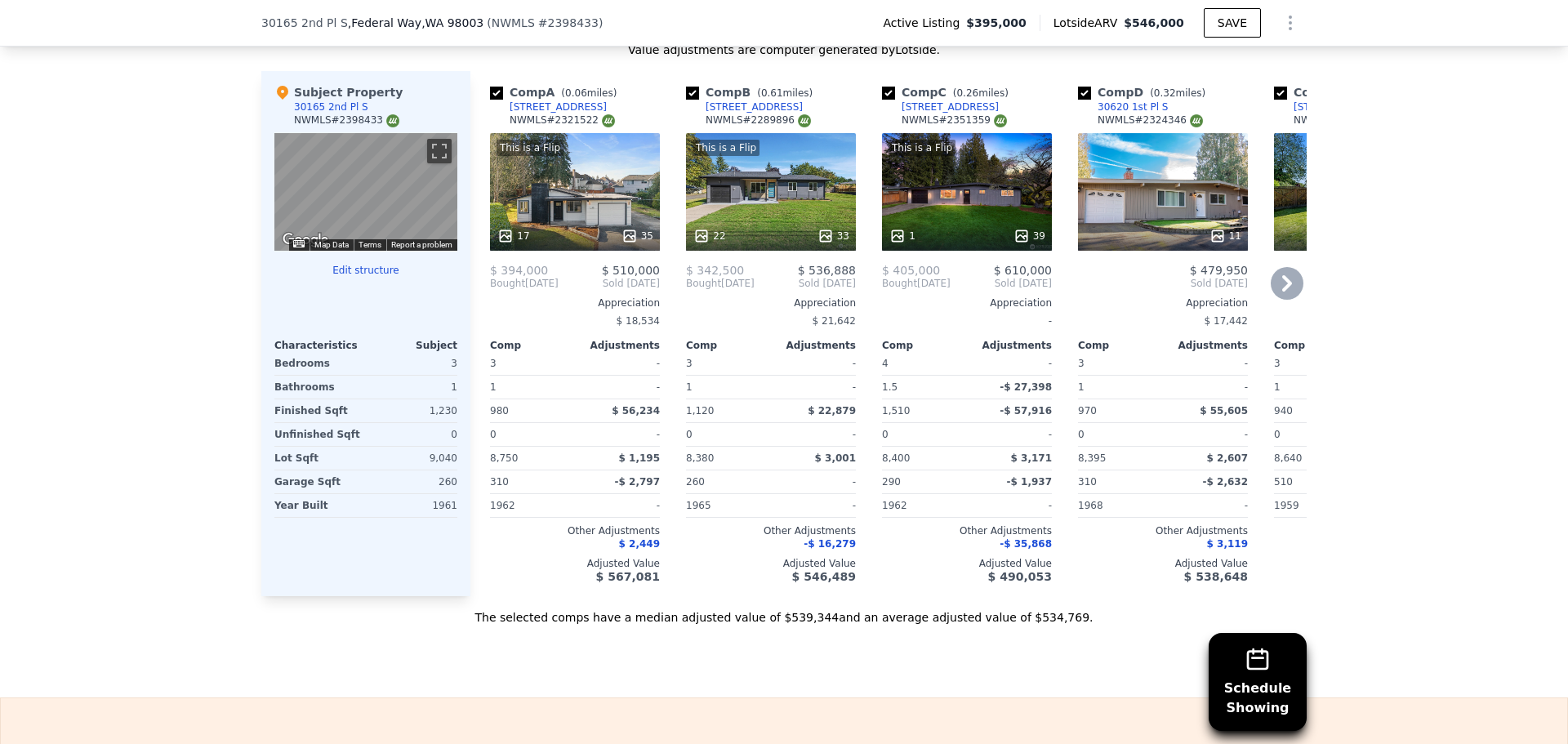
scroll to position [1709, 0]
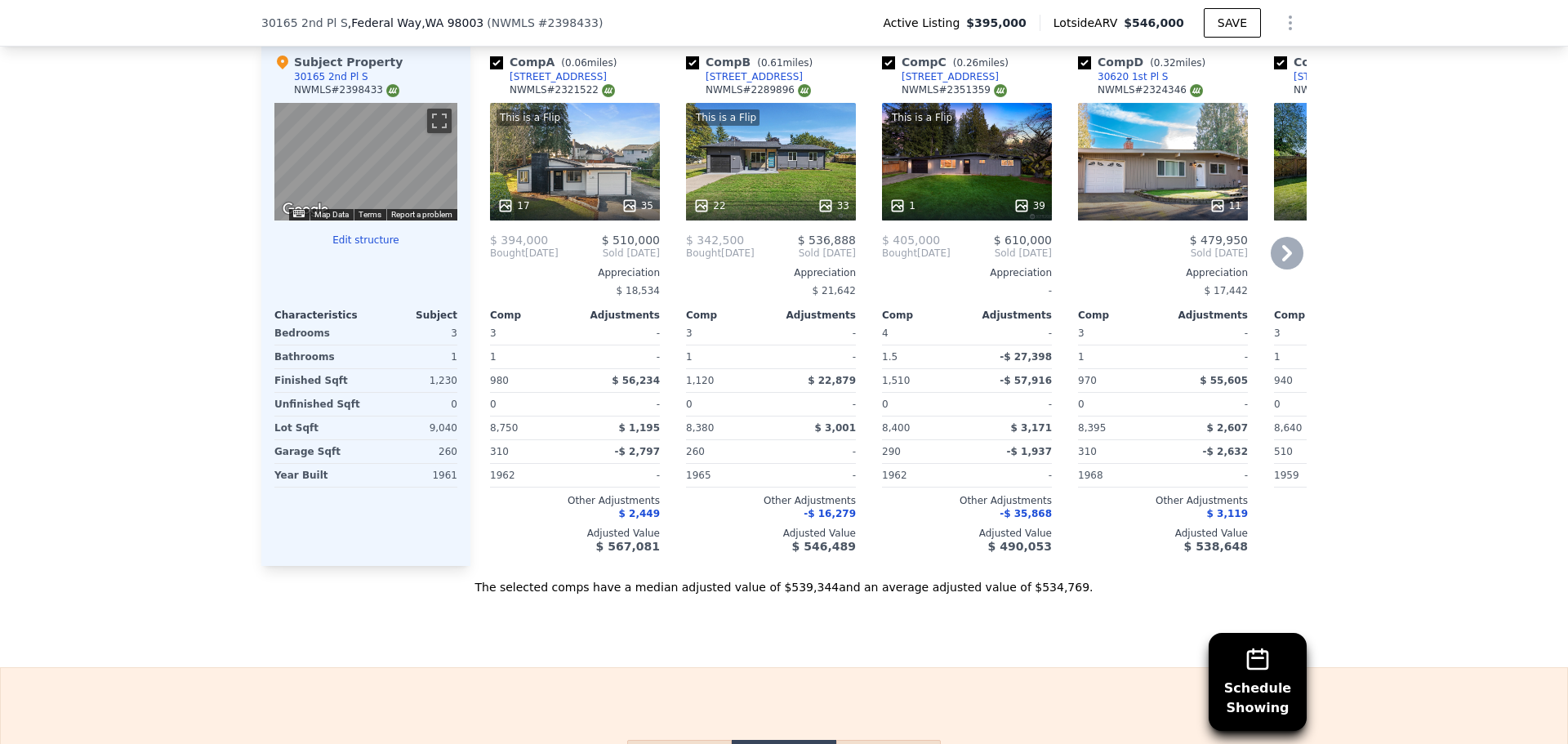
click at [741, 175] on div "This is a Flip 22 33" at bounding box center [771, 162] width 170 height 118
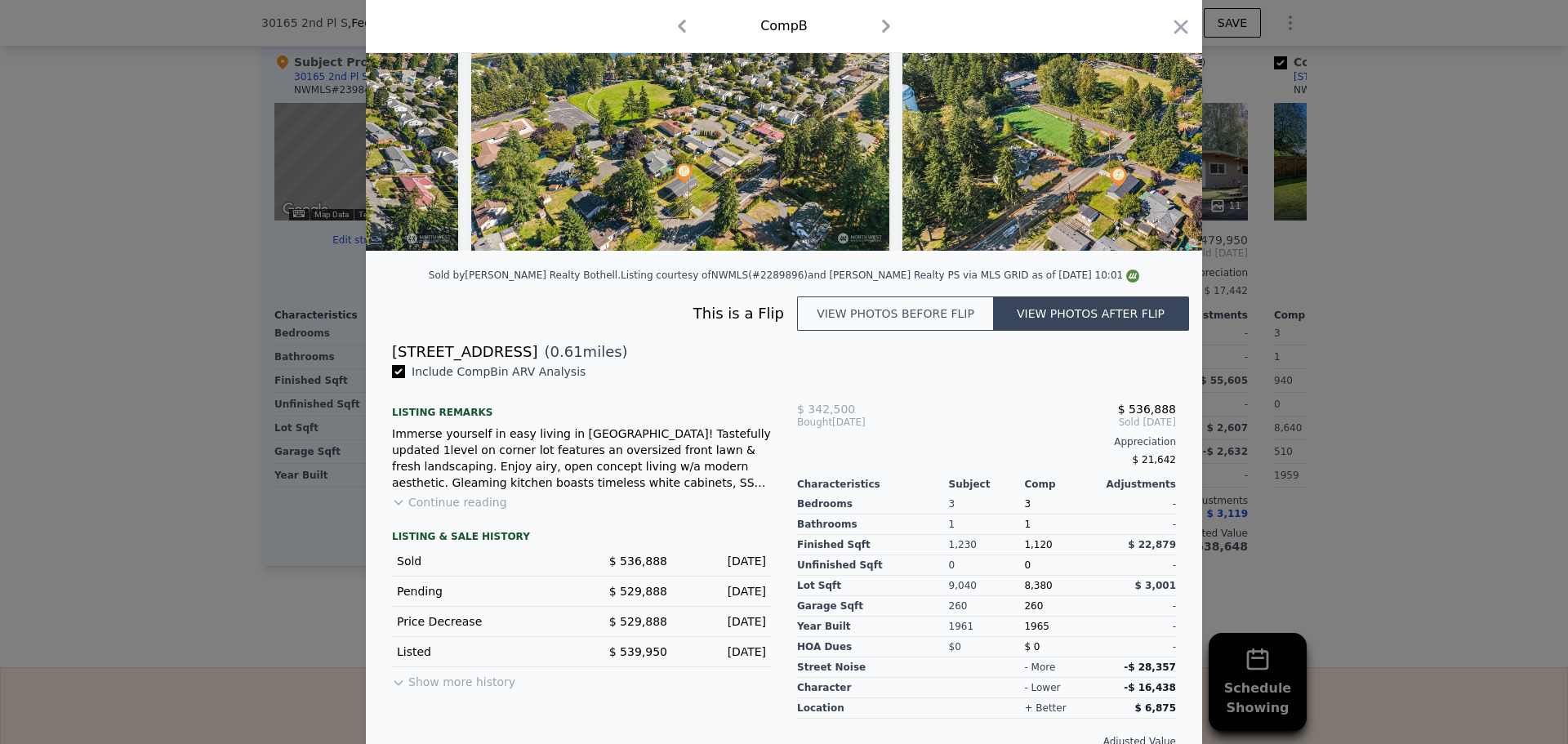
scroll to position [210, 0]
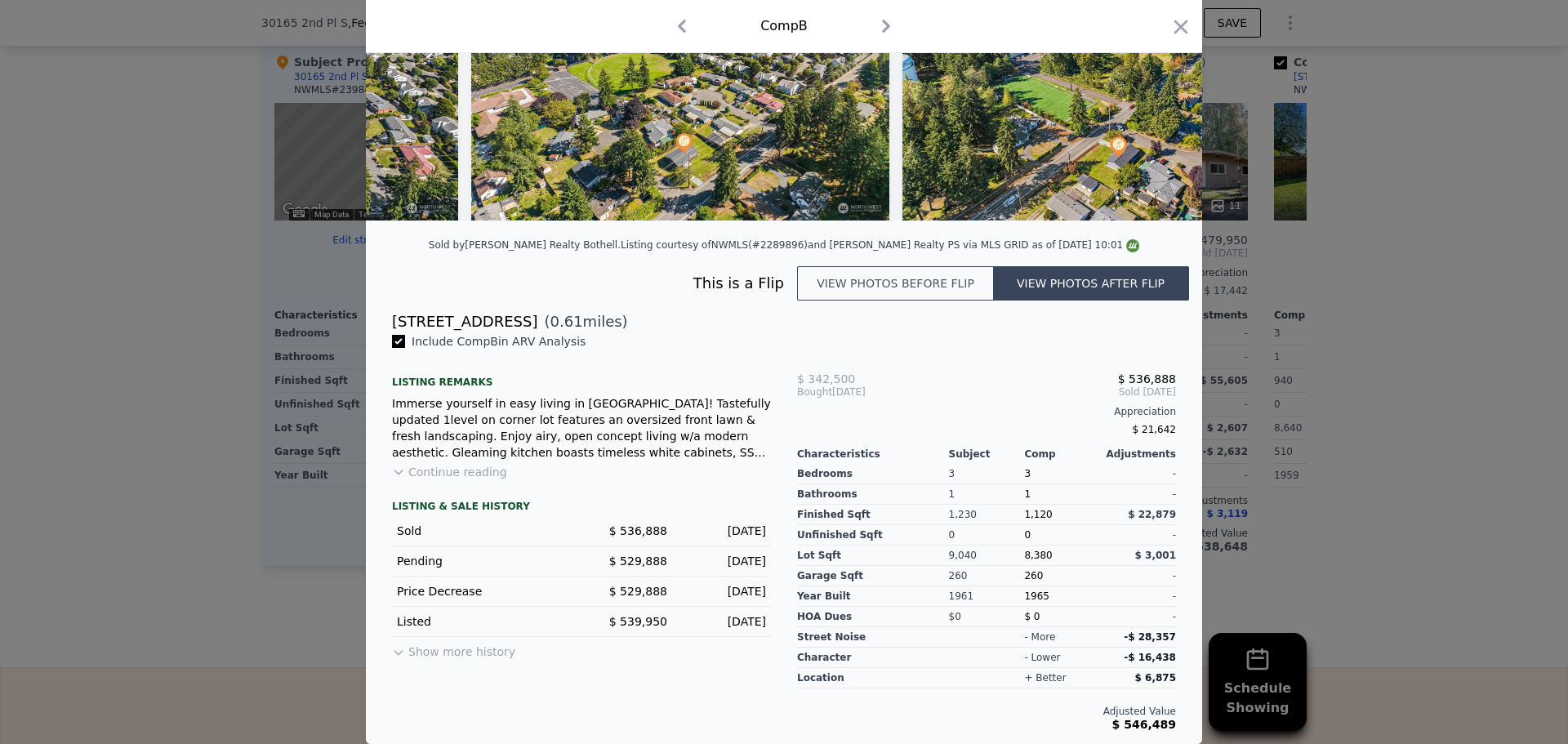
click at [456, 479] on button "Continue reading" at bounding box center [449, 471] width 115 height 16
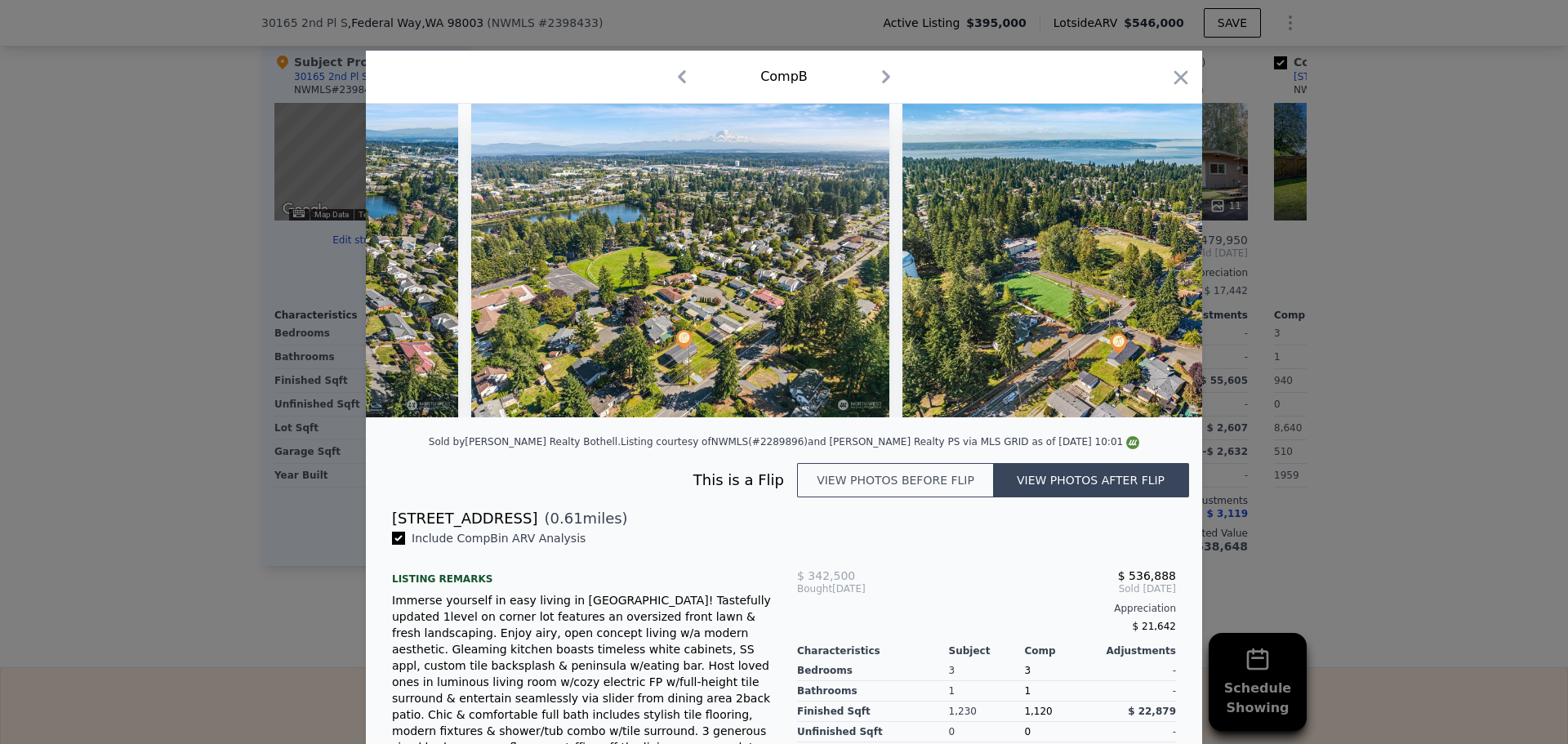
scroll to position [0, 0]
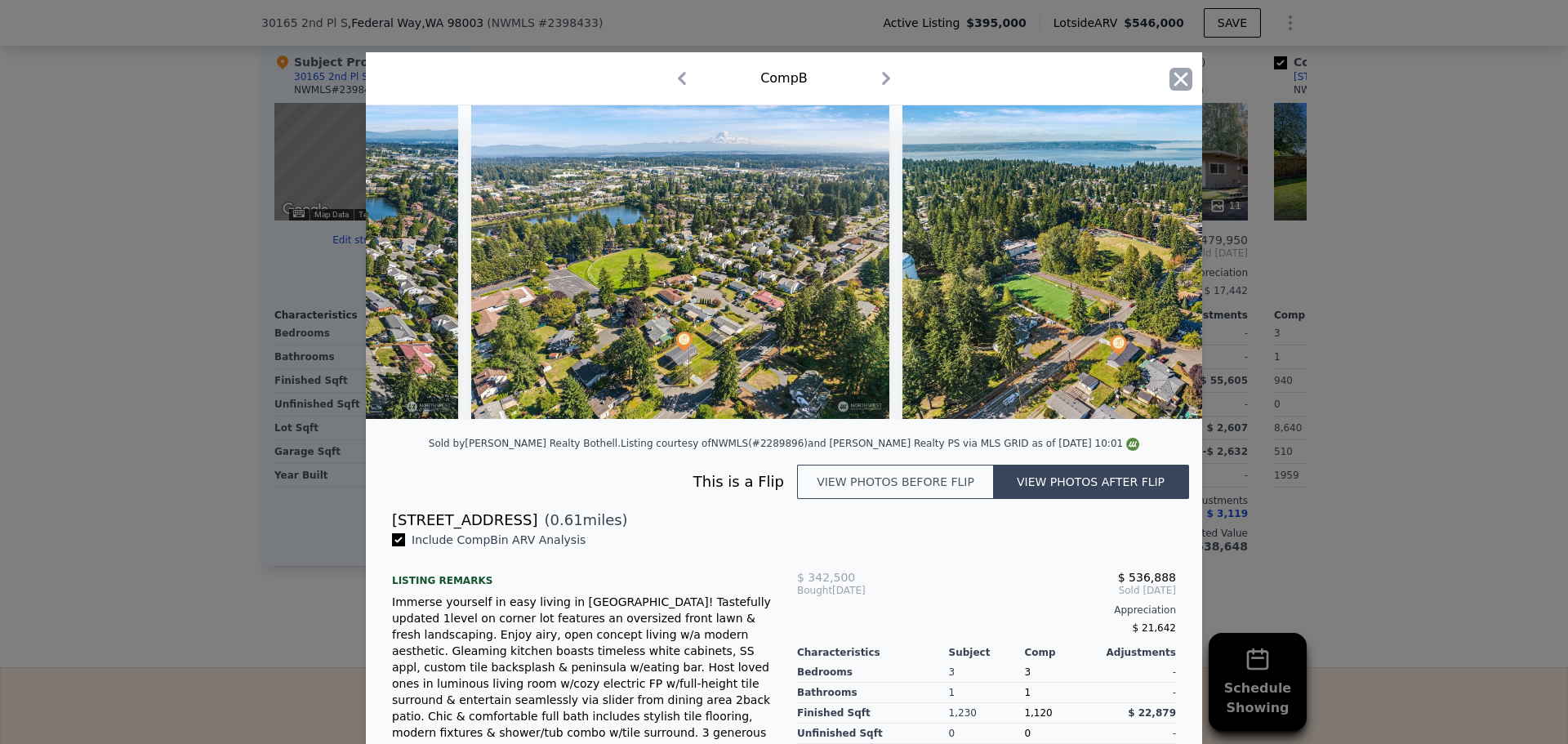
click at [1172, 79] on icon "button" at bounding box center [1181, 79] width 23 height 23
